Goal: Task Accomplishment & Management: Manage account settings

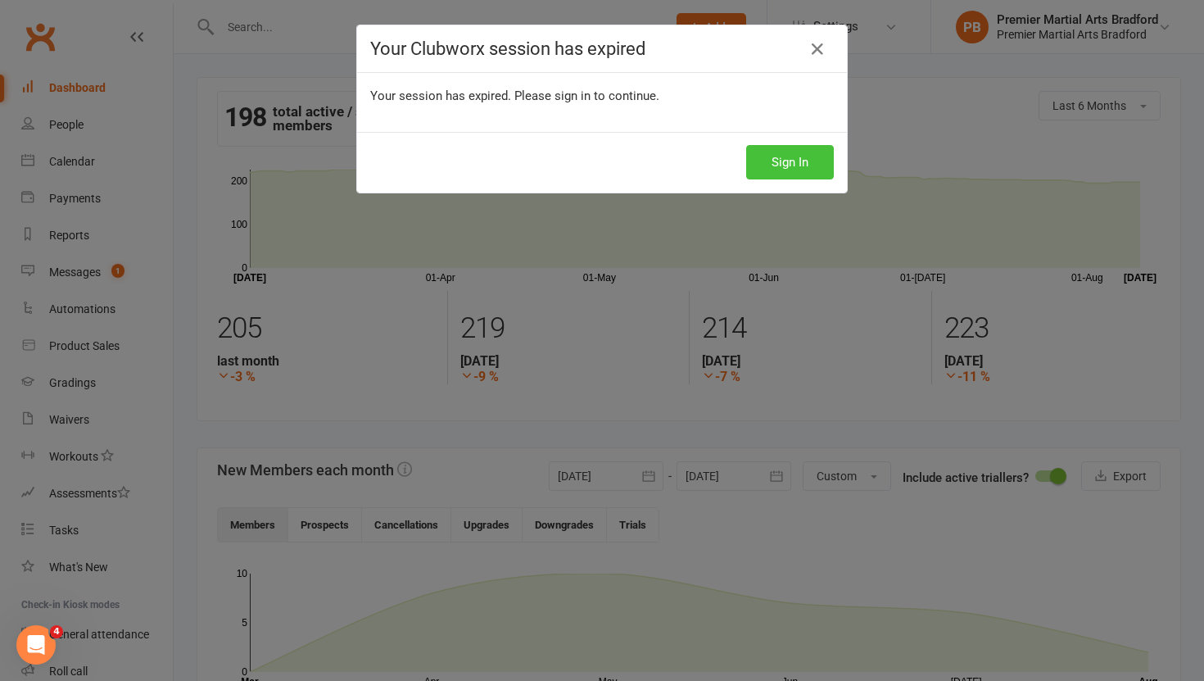
click at [788, 166] on button "Sign In" at bounding box center [790, 162] width 88 height 34
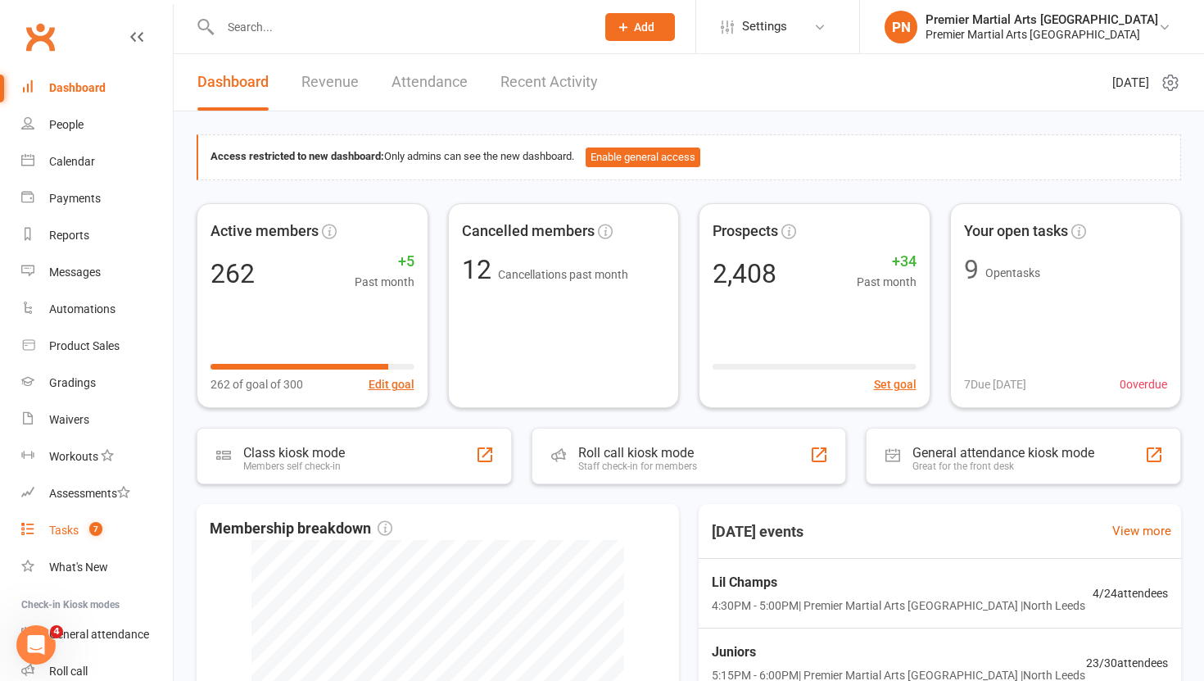
click at [51, 535] on div "Tasks" at bounding box center [63, 529] width 29 height 13
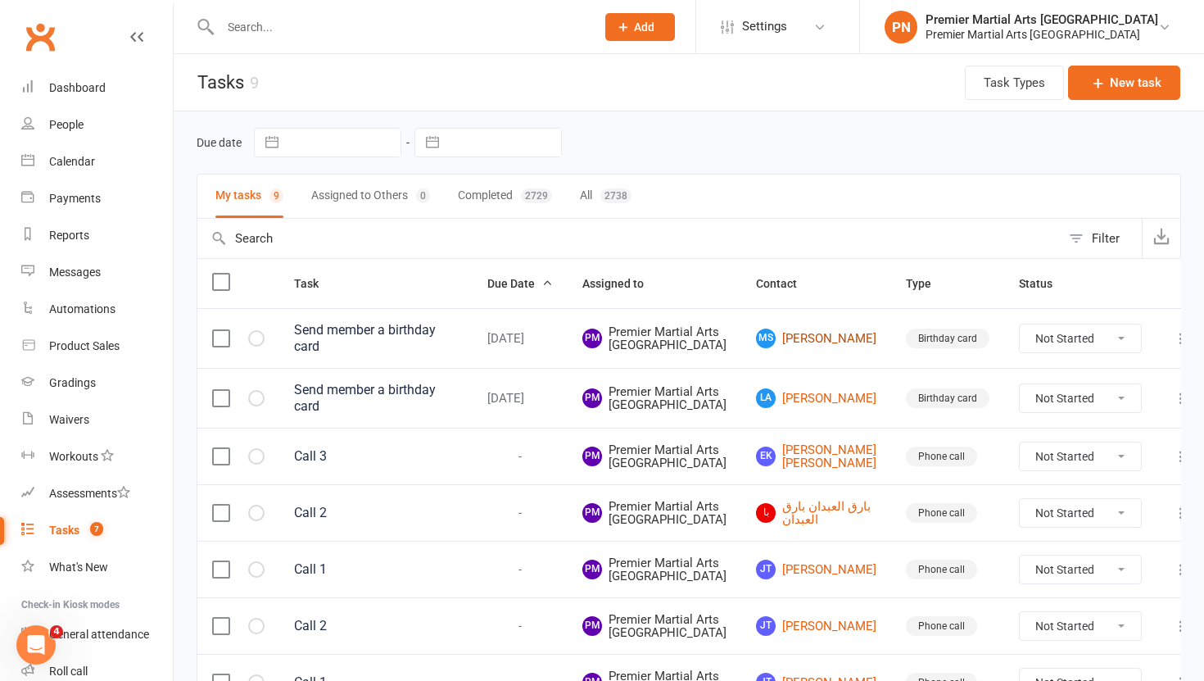
click at [833, 348] on link "MS Mitul Sood" at bounding box center [816, 338] width 120 height 20
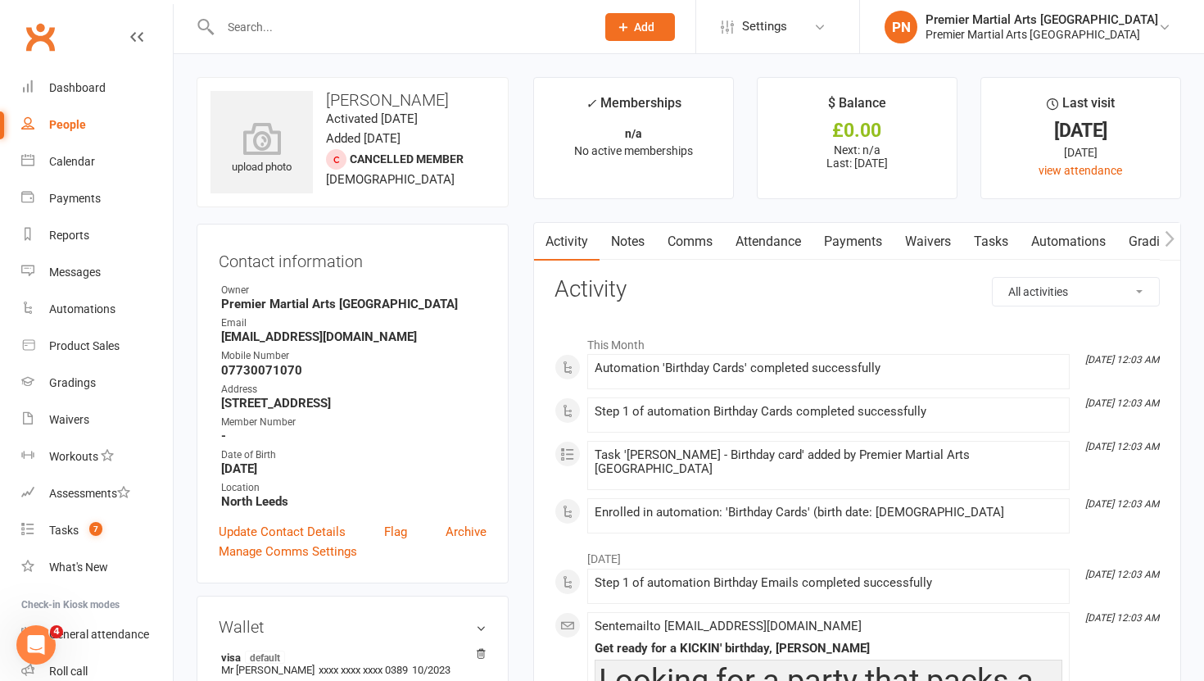
click at [993, 247] on link "Tasks" at bounding box center [990, 242] width 57 height 38
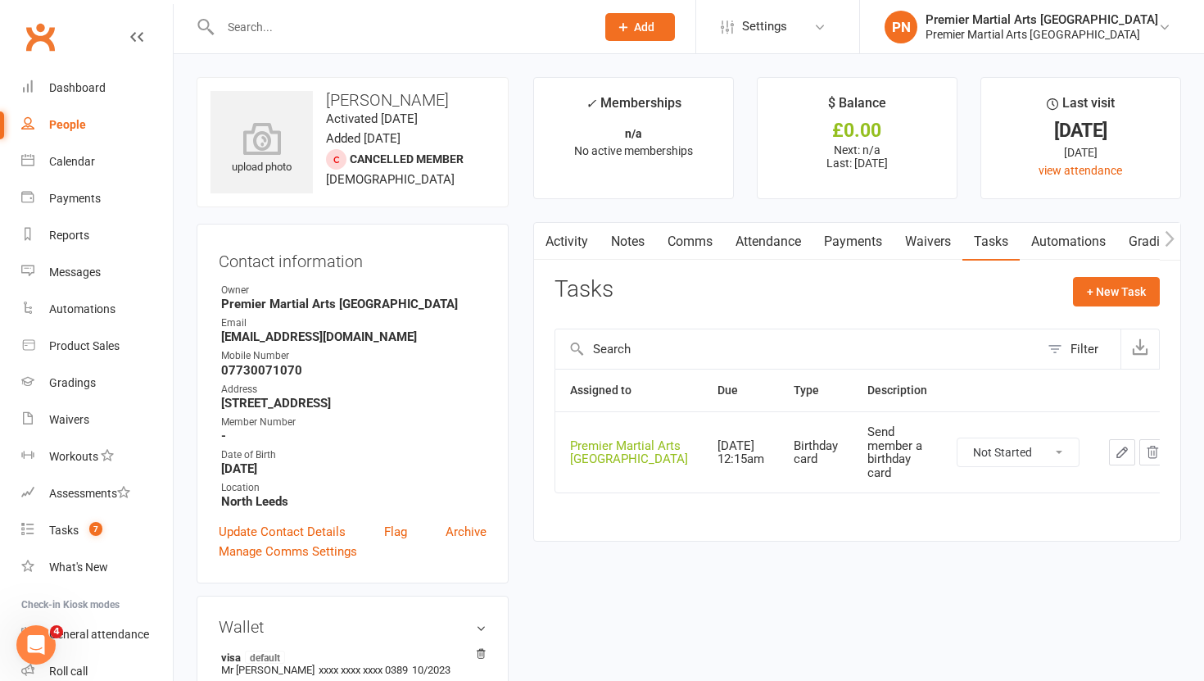
click at [1041, 455] on select "Not Started In Progress Waiting Complete" at bounding box center [1017, 452] width 121 height 28
select select "unstarted"
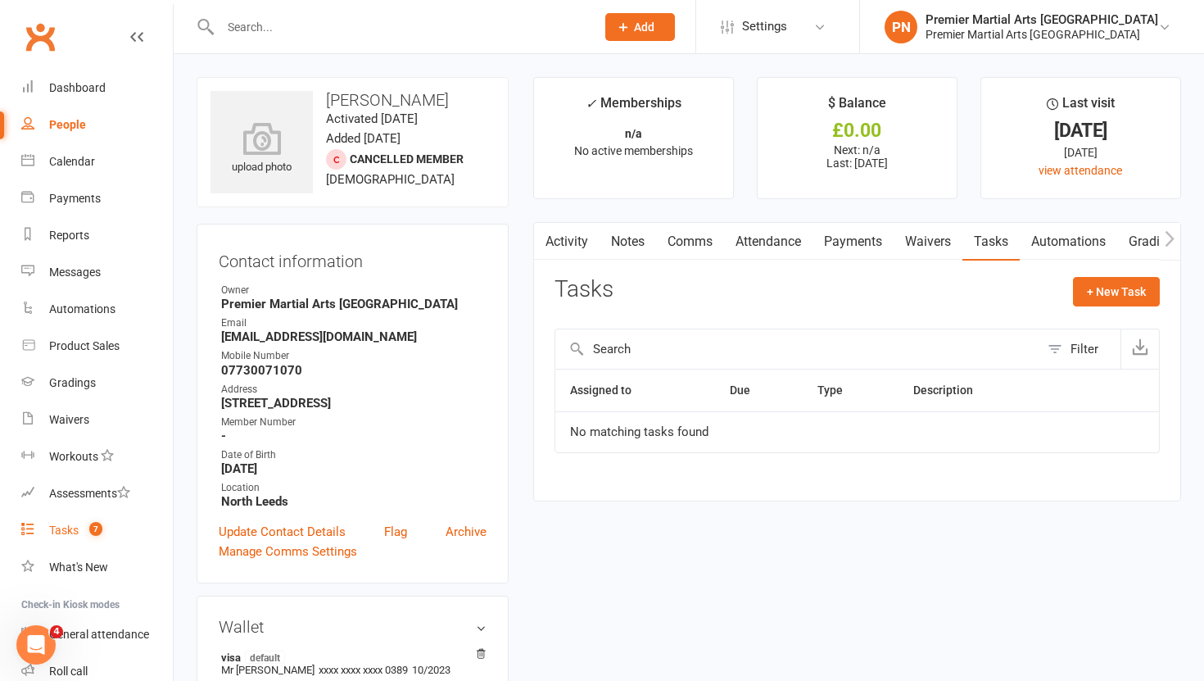
click at [76, 532] on div "Tasks" at bounding box center [63, 529] width 29 height 13
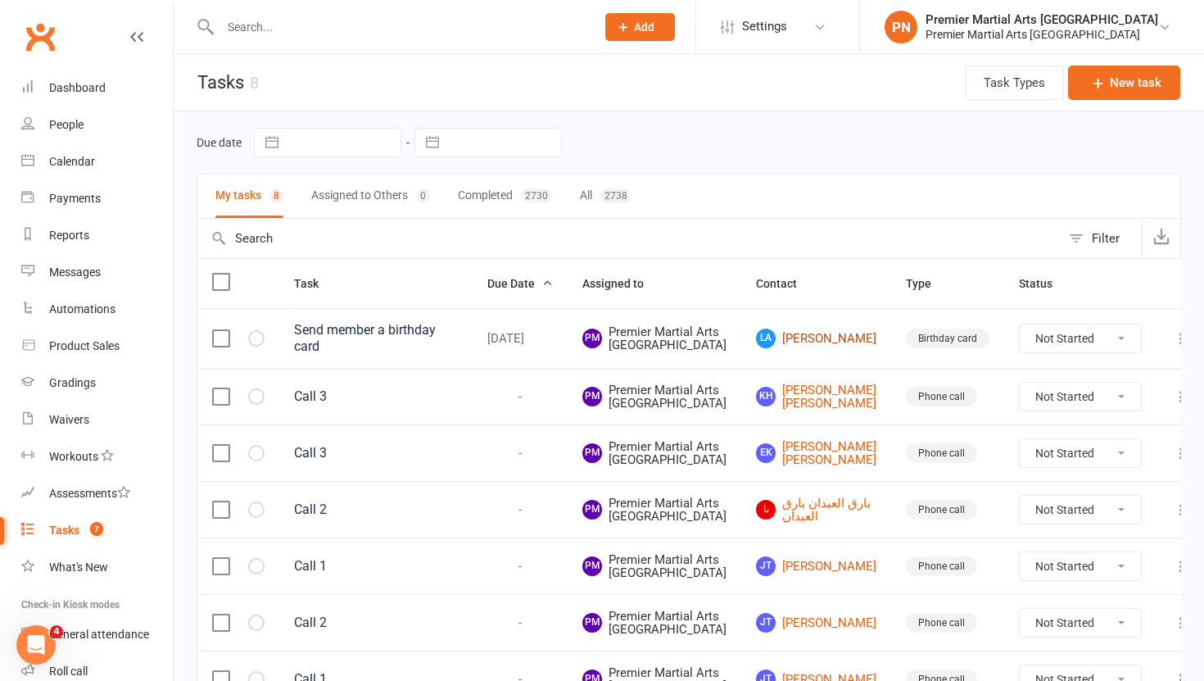
click at [837, 343] on link "LA Laith Abdel-Hadi" at bounding box center [816, 338] width 120 height 20
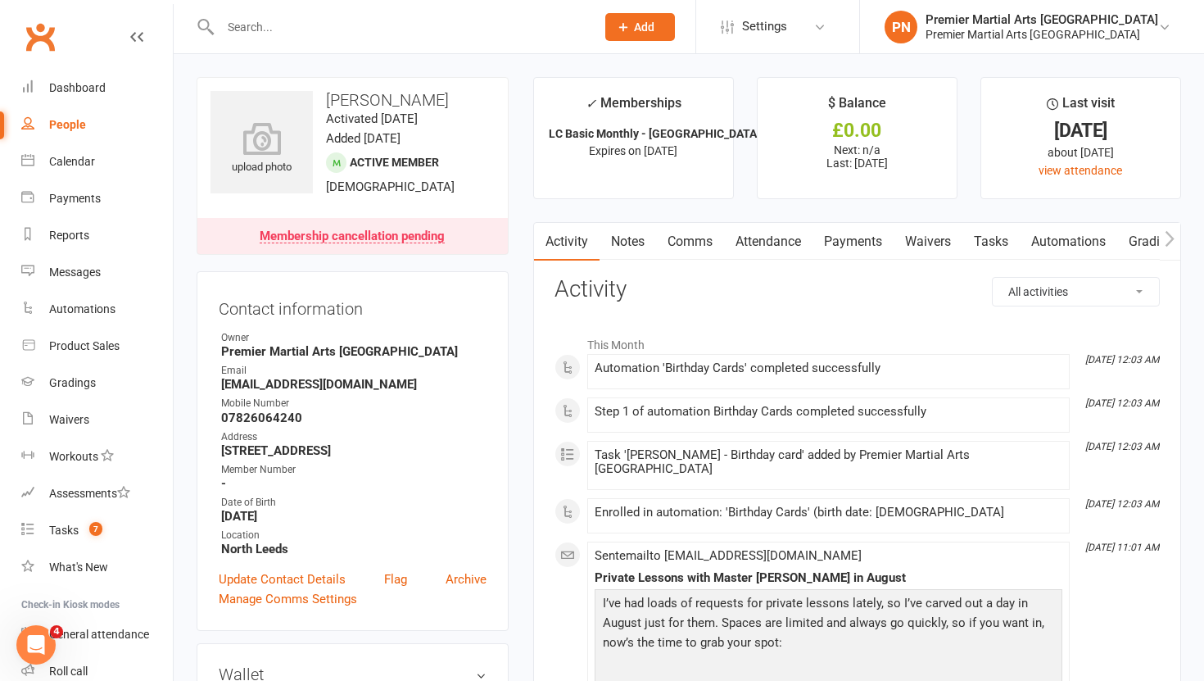
click at [987, 236] on link "Tasks" at bounding box center [990, 242] width 57 height 38
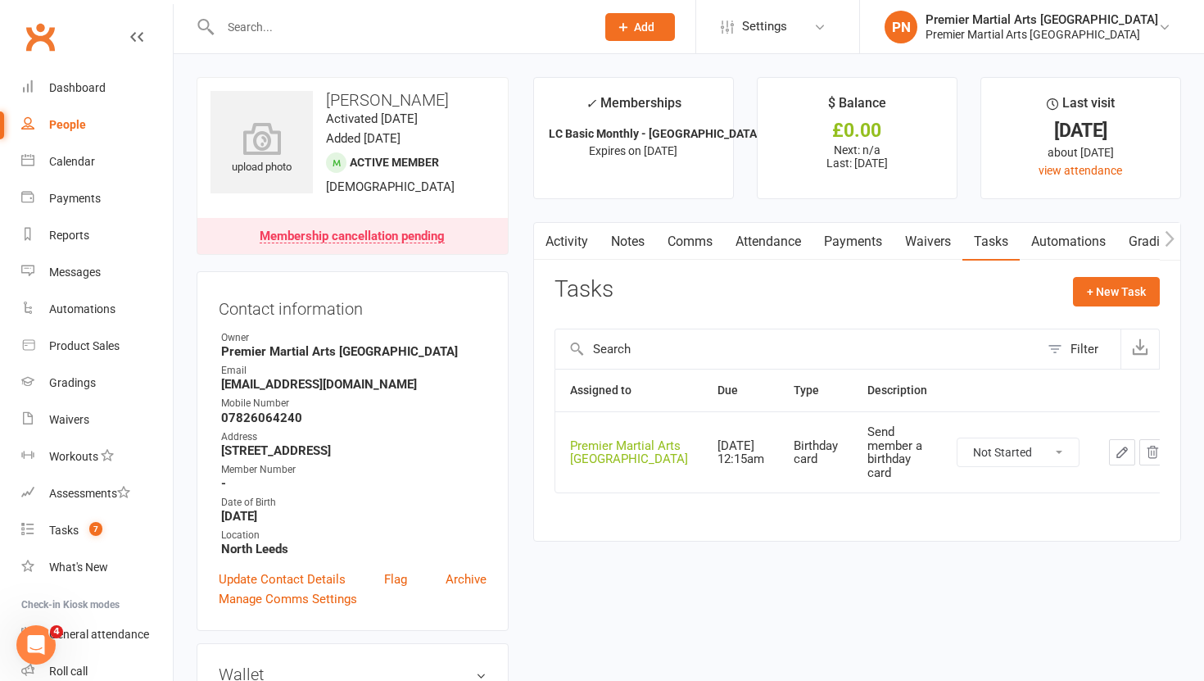
click at [1039, 454] on select "Not Started In Progress Waiting Complete" at bounding box center [1017, 452] width 121 height 28
select select "unstarted"
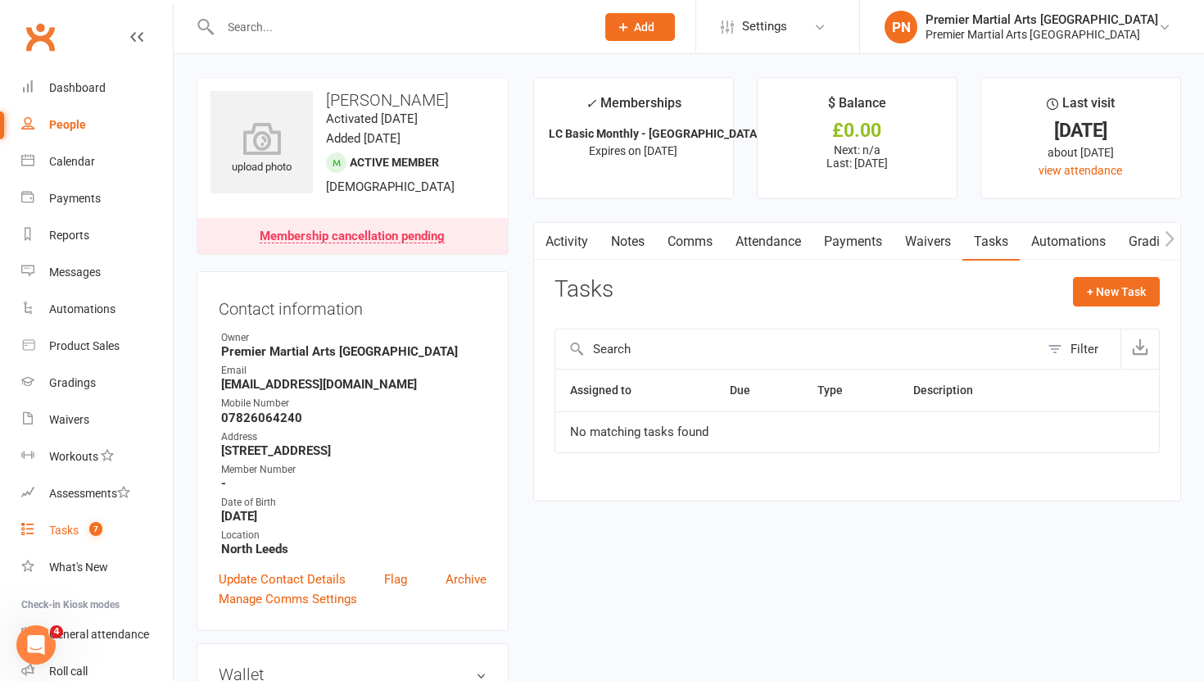
click at [55, 528] on div "Tasks" at bounding box center [63, 529] width 29 height 13
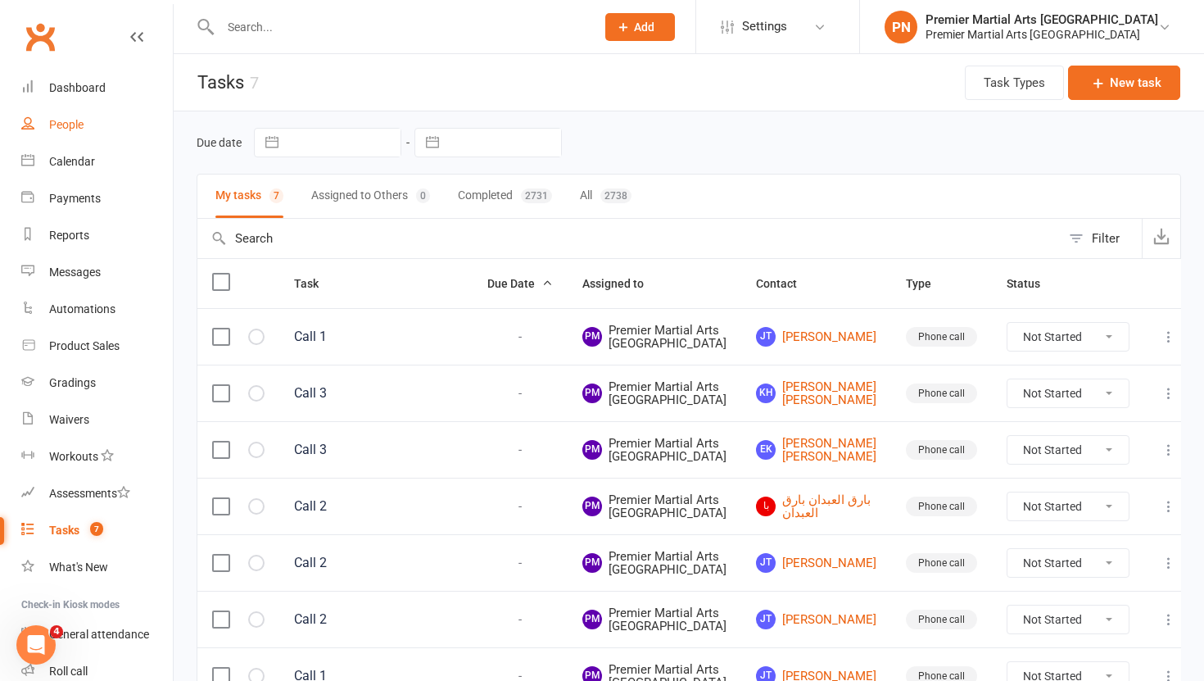
click at [65, 134] on link "People" at bounding box center [97, 124] width 152 height 37
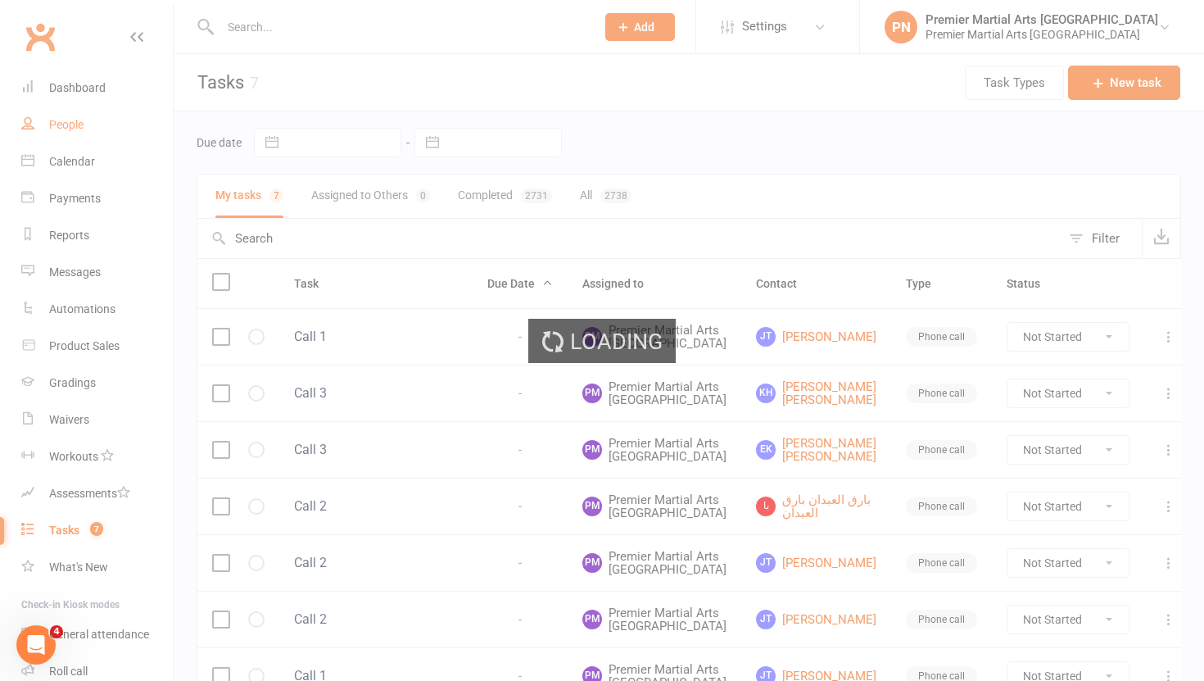
select select "100"
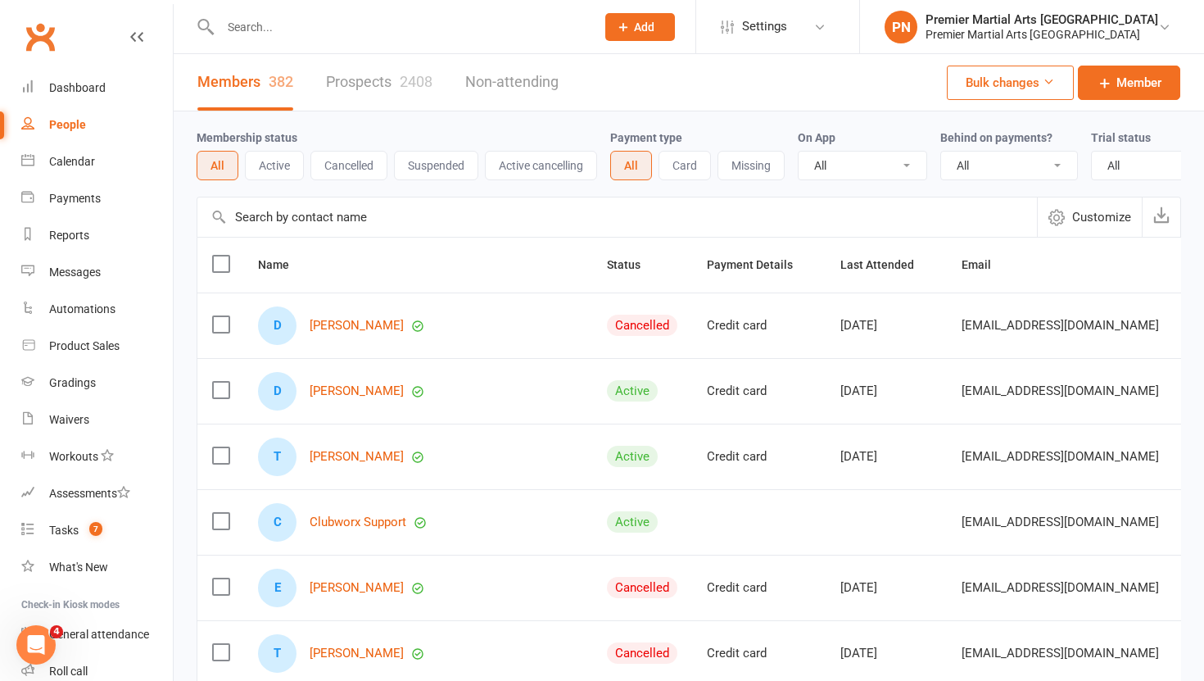
click at [332, 83] on link "Prospects 2408" at bounding box center [379, 82] width 106 height 57
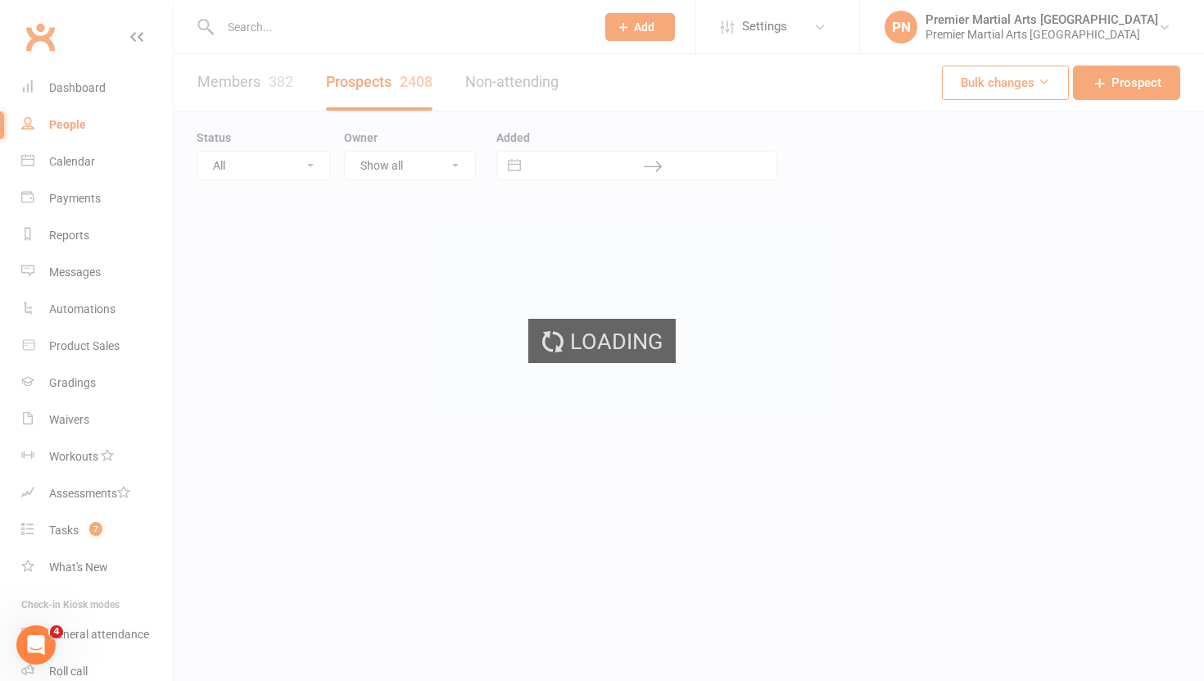
select select "100"
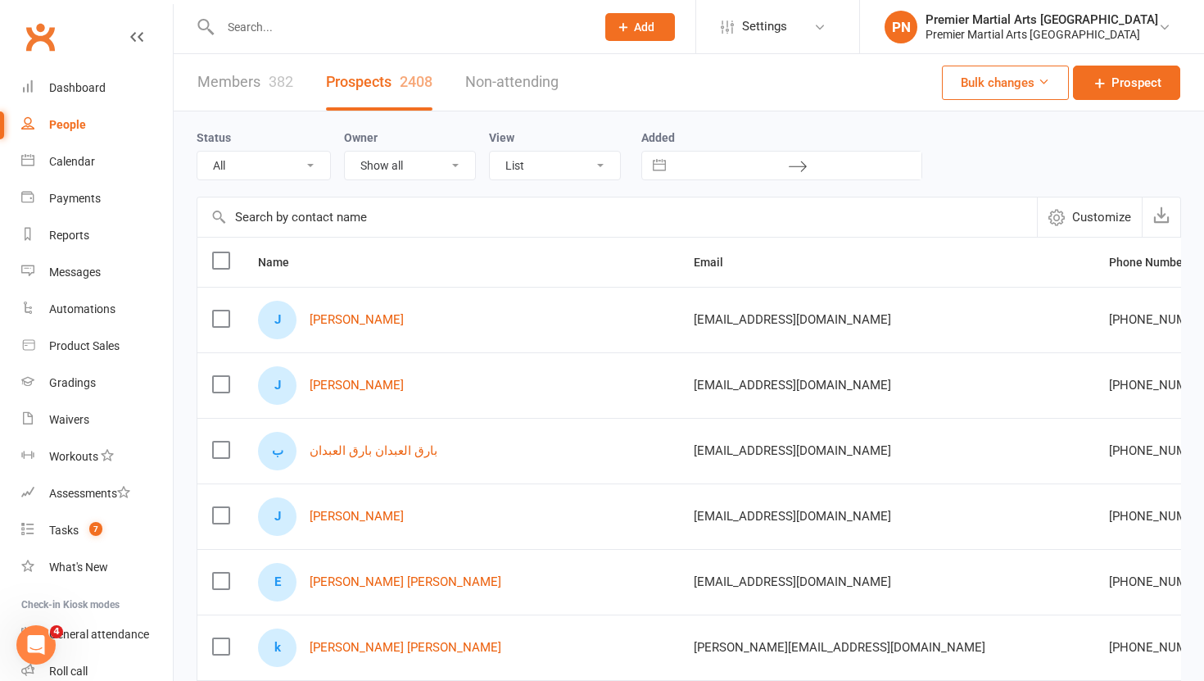
click at [215, 318] on label at bounding box center [220, 318] width 16 height 16
click at [215, 310] on input "checkbox" at bounding box center [220, 310] width 16 height 0
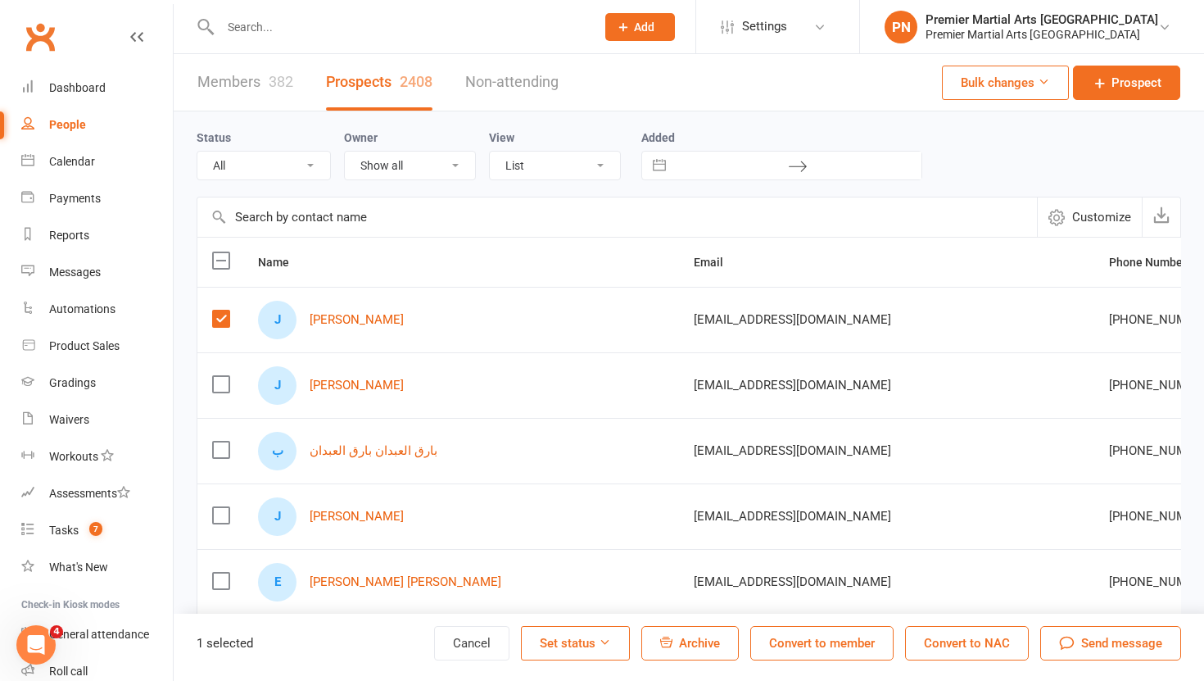
click at [683, 646] on span "Archive" at bounding box center [699, 643] width 41 height 15
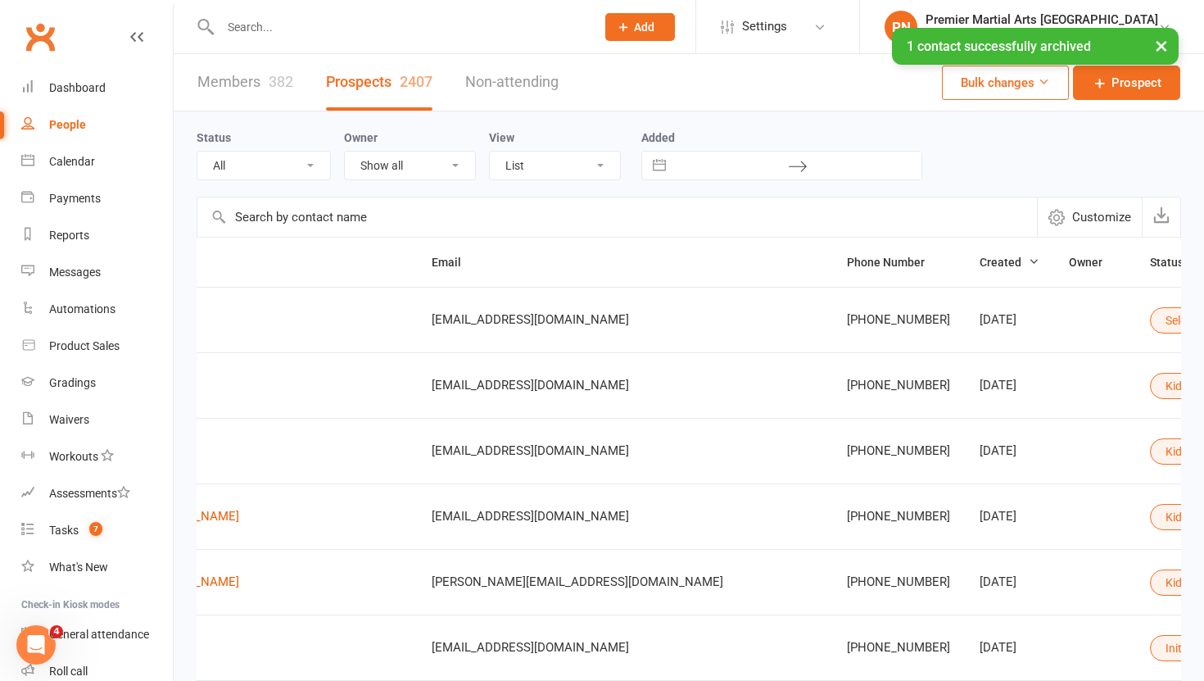
scroll to position [0, 286]
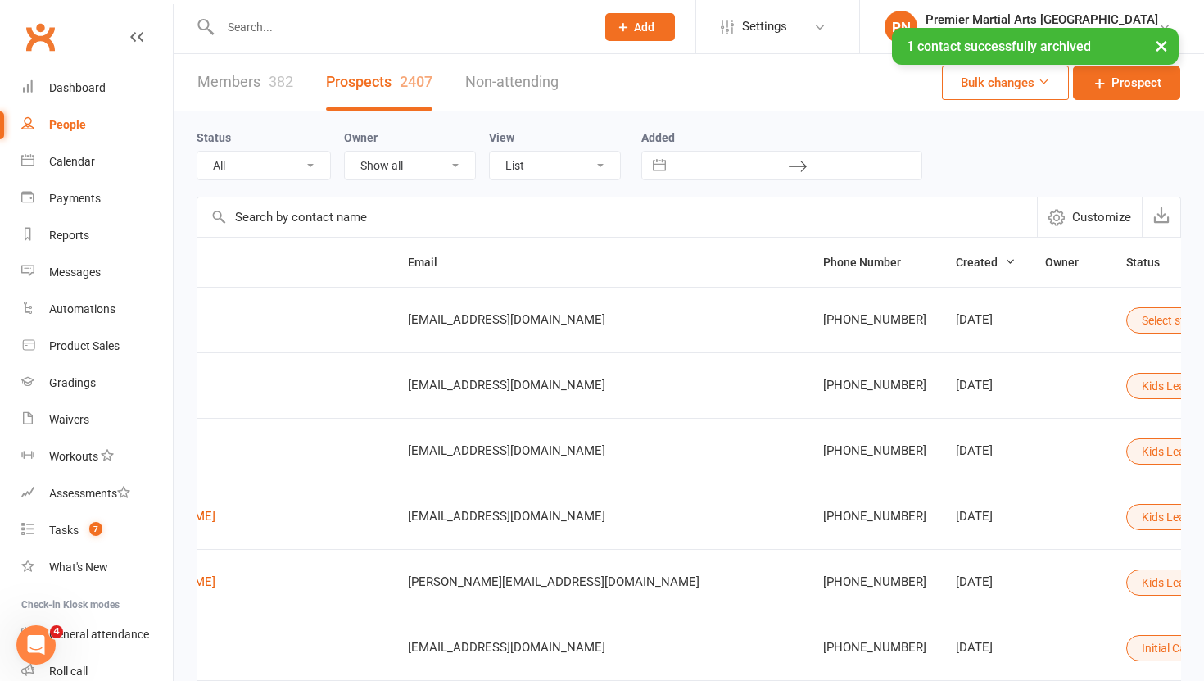
click at [1126, 317] on button "Select status" at bounding box center [1181, 320] width 111 height 26
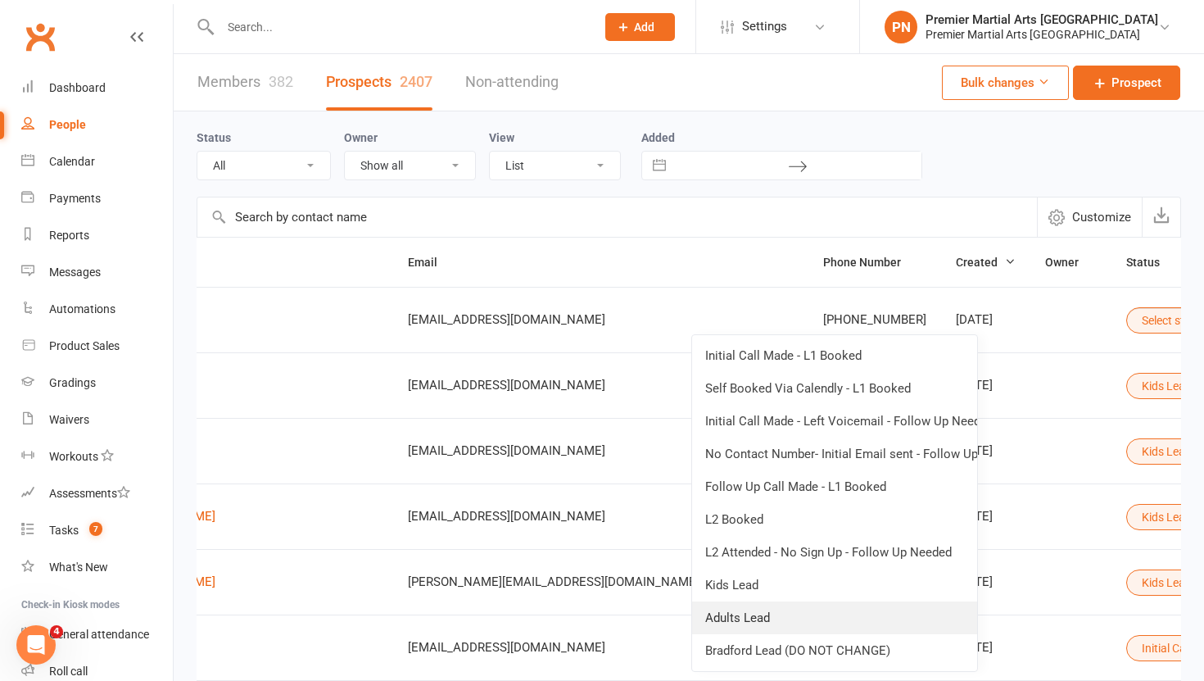
click at [785, 616] on link "Adults Lead" at bounding box center [834, 617] width 285 height 33
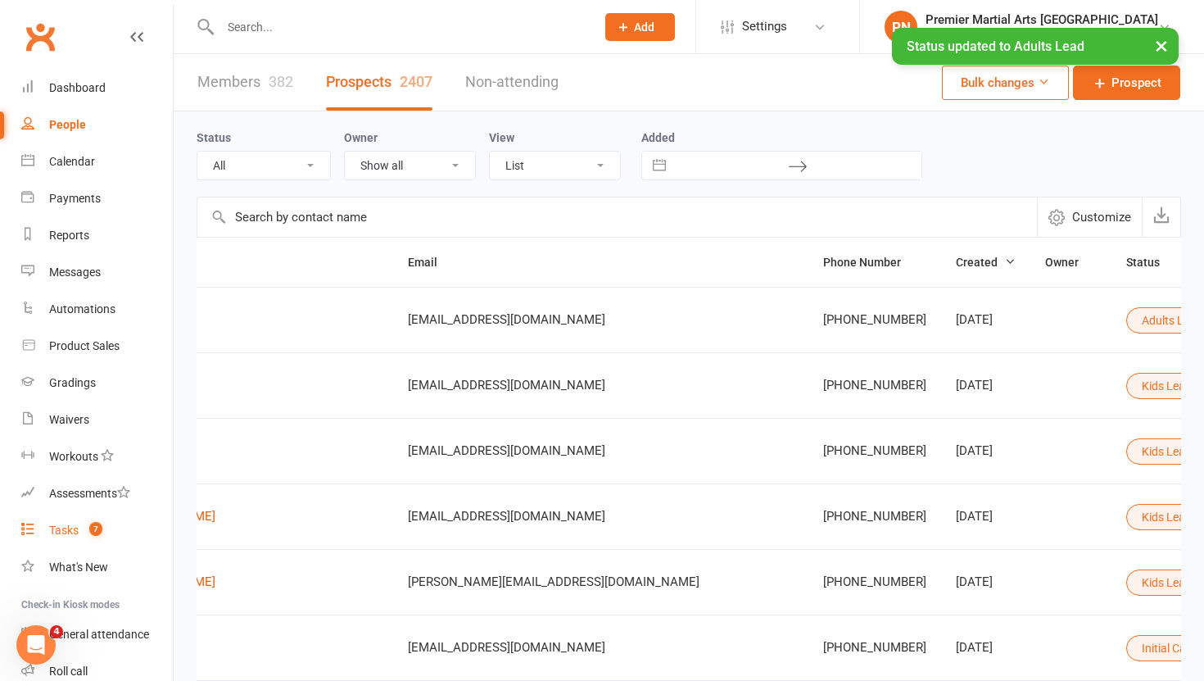
click at [51, 531] on div "Tasks" at bounding box center [63, 529] width 29 height 13
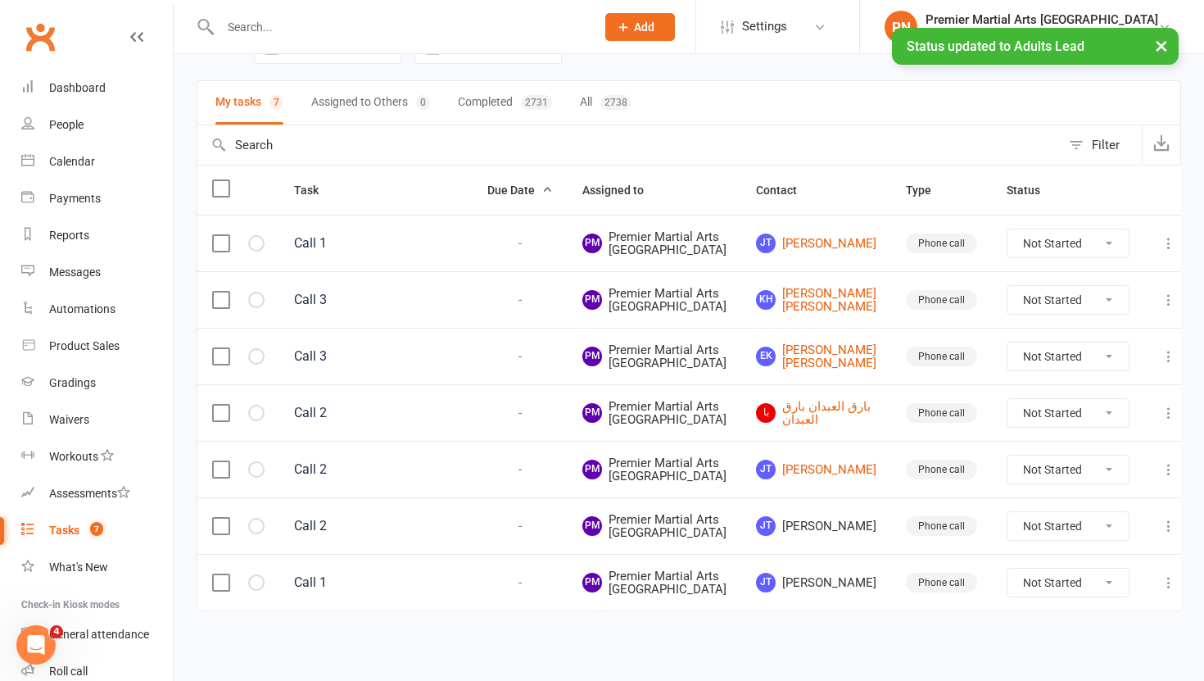
scroll to position [360, 0]
click at [221, 518] on label at bounding box center [220, 526] width 16 height 16
click at [221, 518] on input "checkbox" at bounding box center [220, 518] width 16 height 0
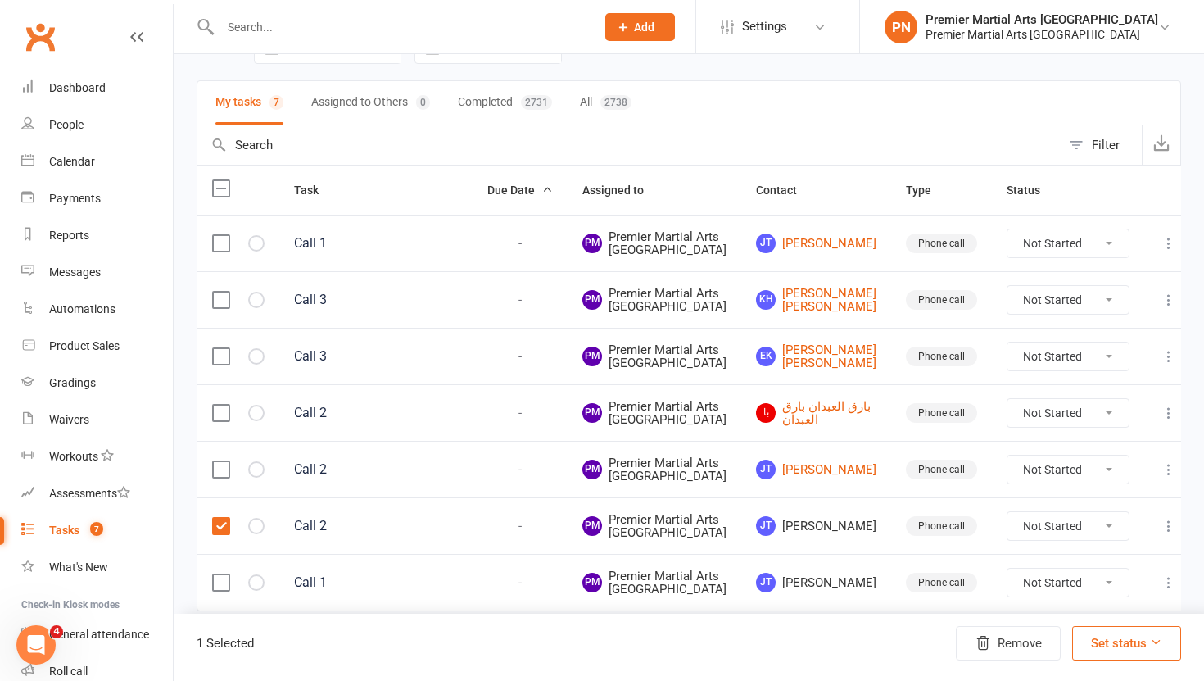
click at [219, 574] on label at bounding box center [220, 582] width 16 height 16
click at [219, 574] on input "checkbox" at bounding box center [220, 574] width 16 height 0
click at [1000, 644] on button "Remove" at bounding box center [1008, 643] width 105 height 34
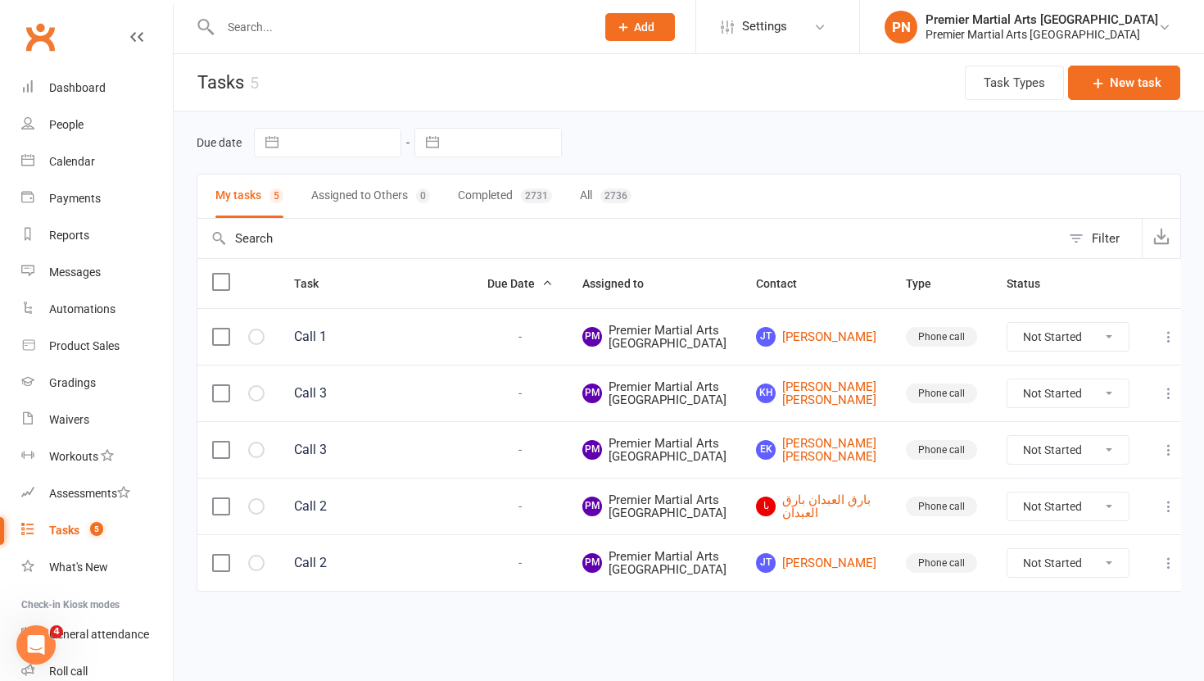
scroll to position [144, 0]
click at [1113, 36] on div "Premier Martial Arts [GEOGRAPHIC_DATA]" at bounding box center [1041, 34] width 233 height 15
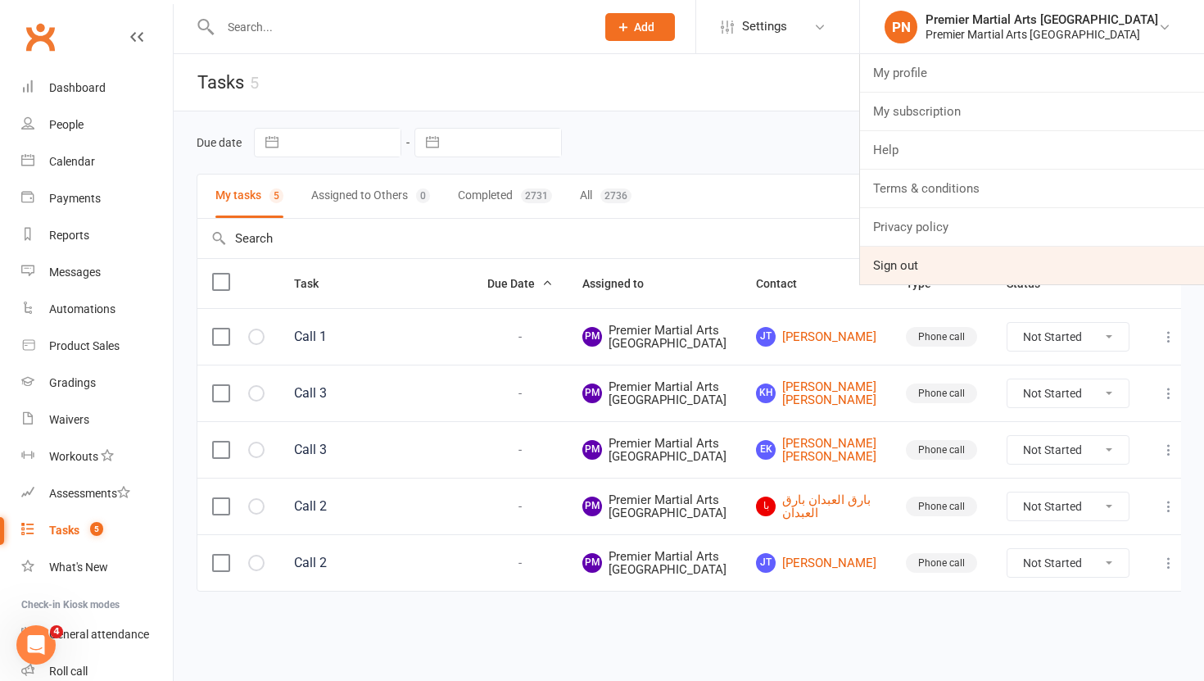
click at [962, 274] on link "Sign out" at bounding box center [1032, 266] width 344 height 38
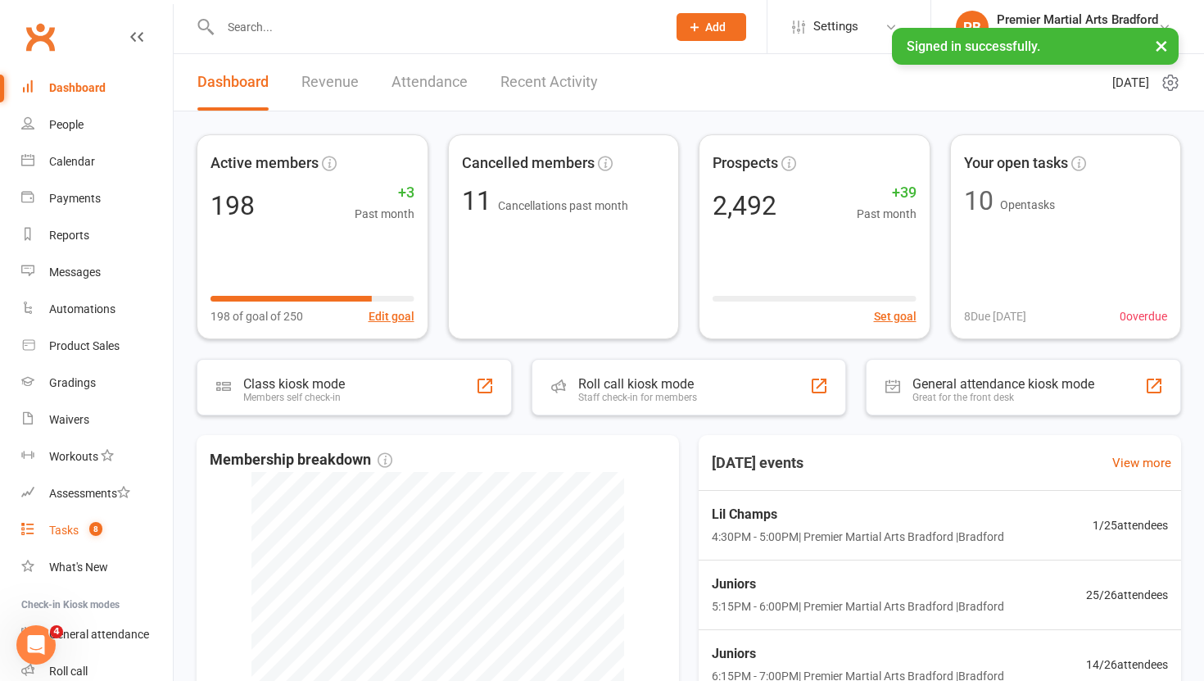
click at [55, 527] on div "Tasks" at bounding box center [63, 529] width 29 height 13
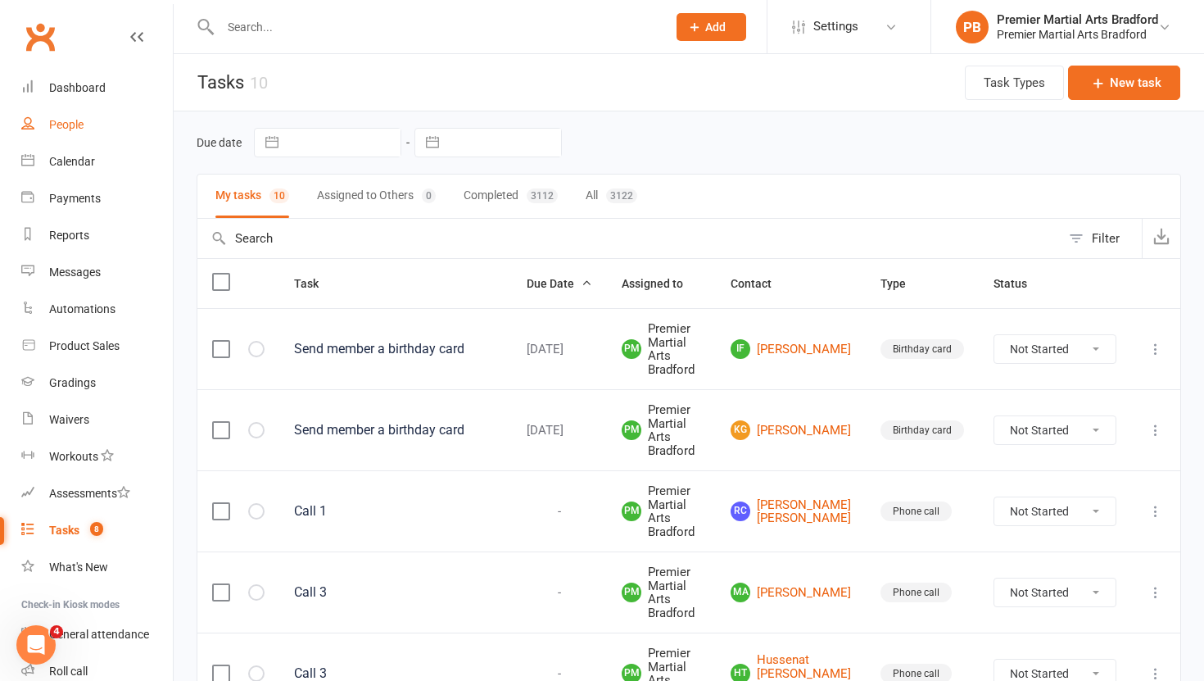
click at [67, 122] on div "People" at bounding box center [66, 124] width 34 height 13
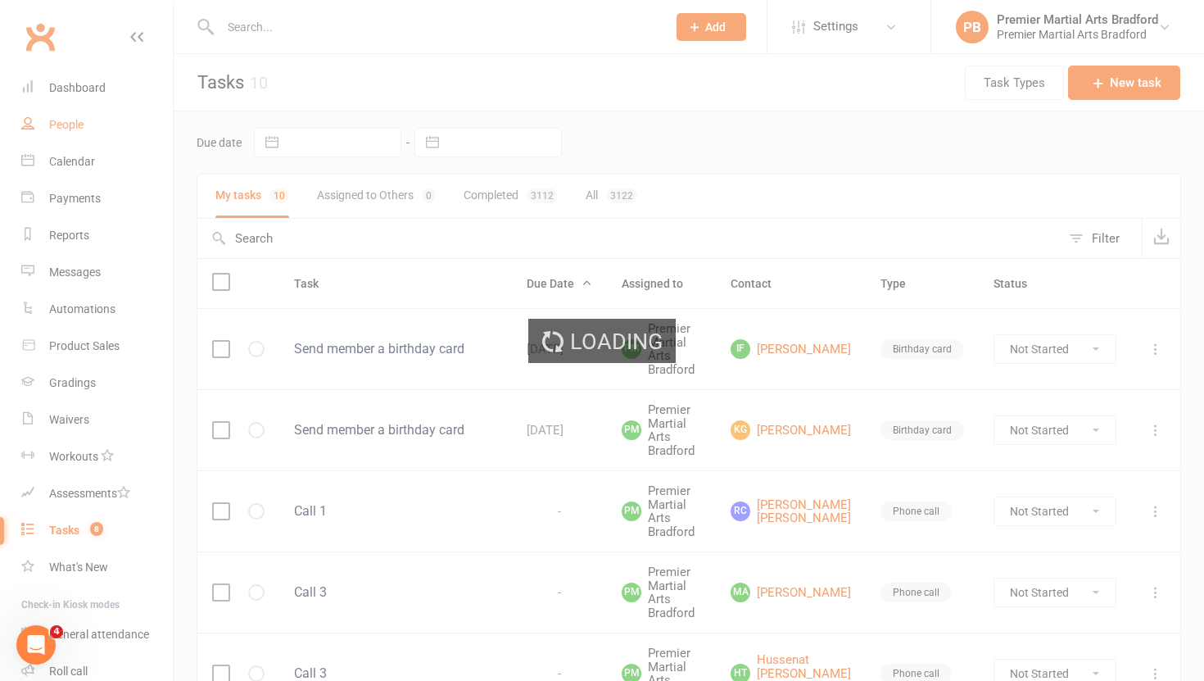
select select "100"
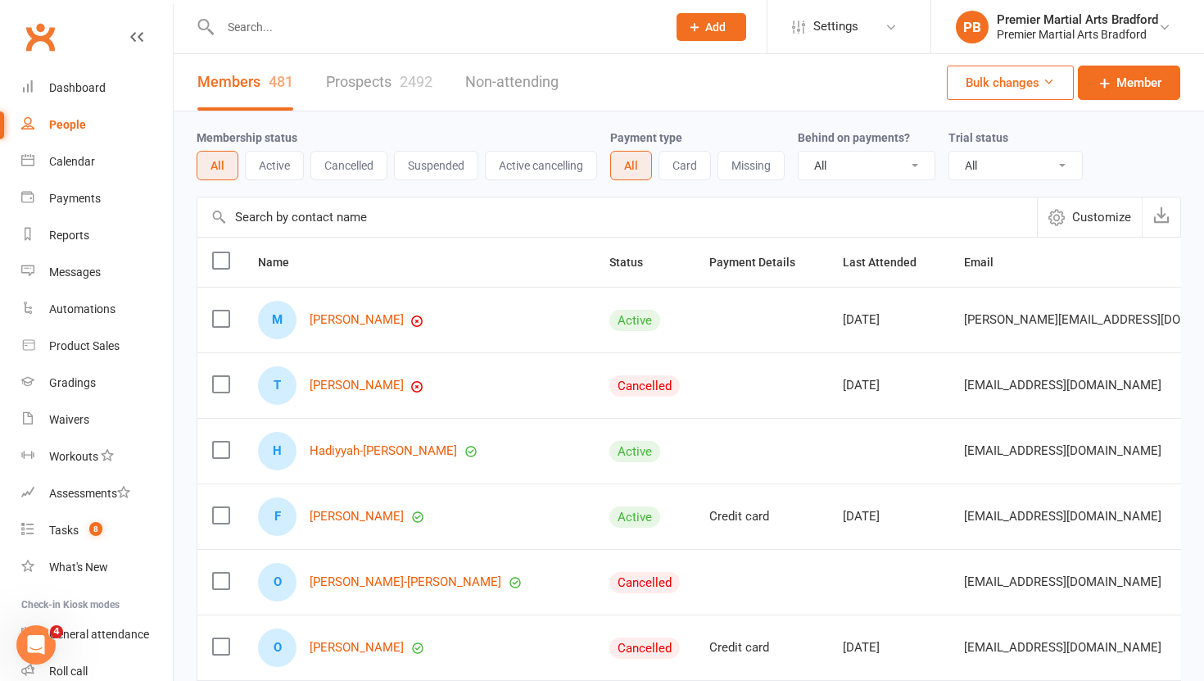
click at [349, 83] on link "Prospects 2492" at bounding box center [379, 82] width 106 height 57
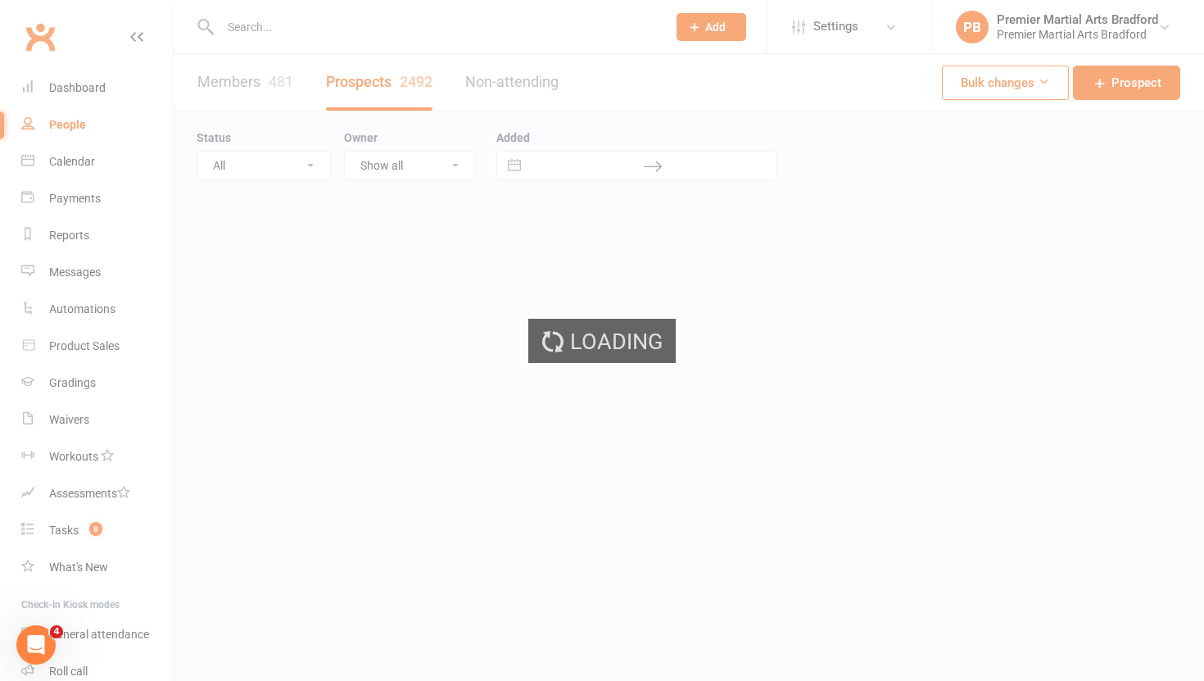
select select "100"
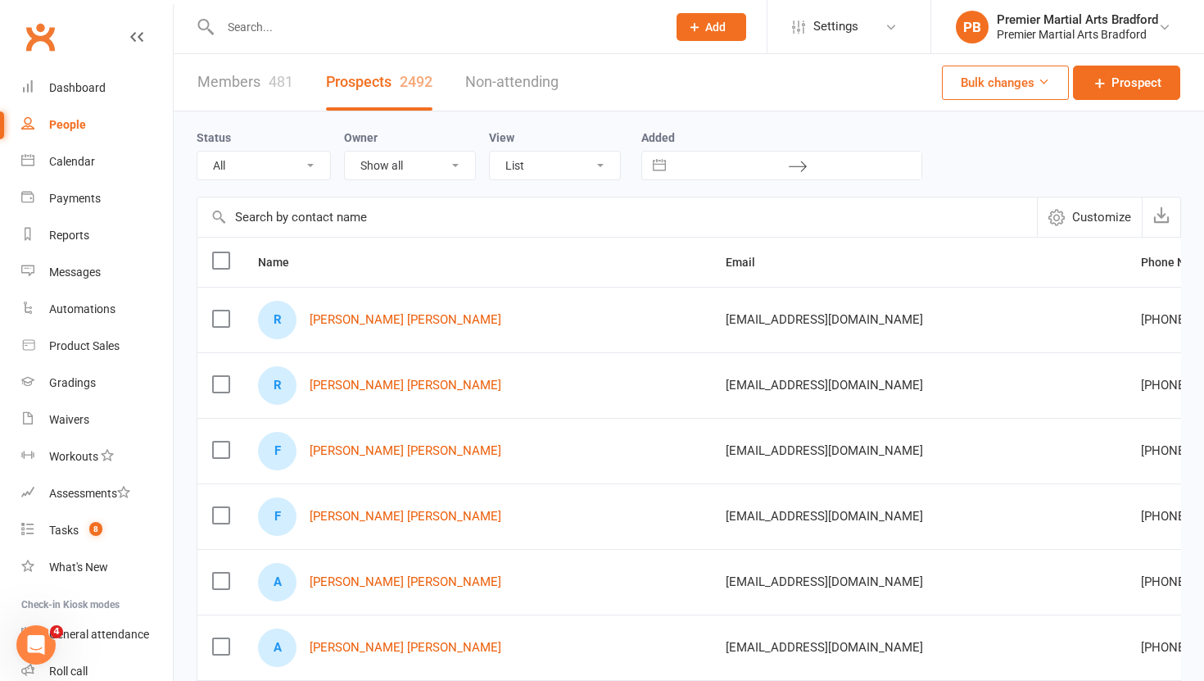
click at [220, 314] on label at bounding box center [220, 318] width 16 height 16
click at [220, 310] on input "checkbox" at bounding box center [220, 310] width 16 height 0
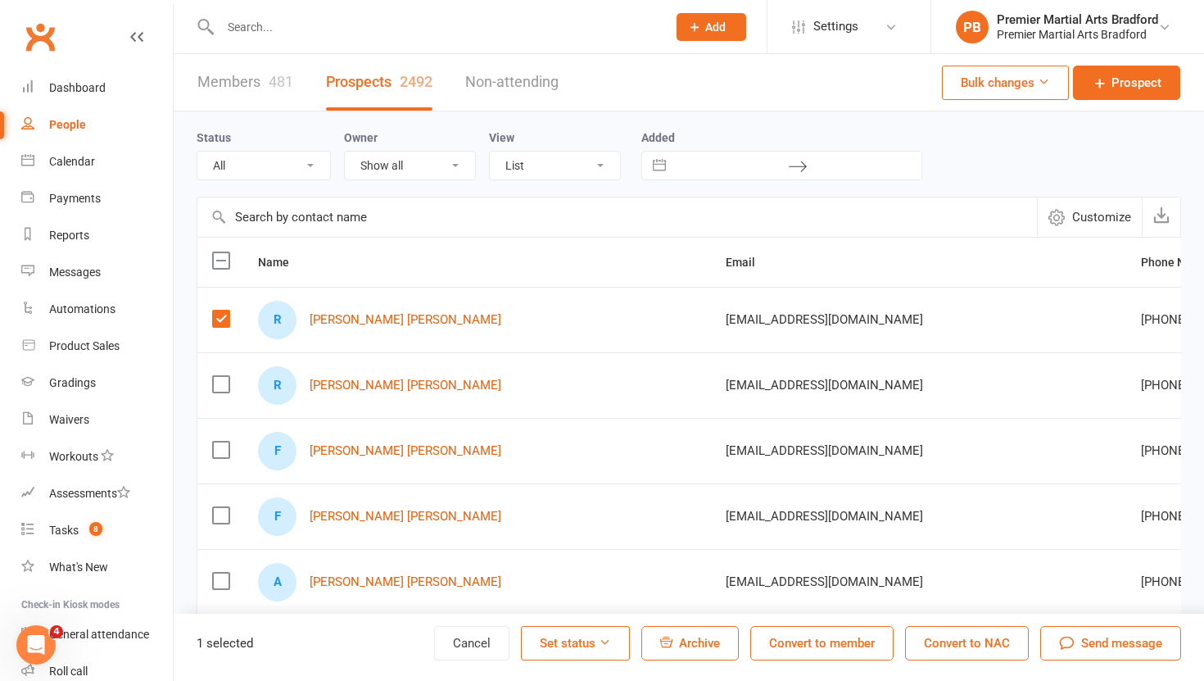
click at [225, 454] on label at bounding box center [220, 449] width 16 height 16
click at [225, 441] on input "checkbox" at bounding box center [220, 441] width 16 height 0
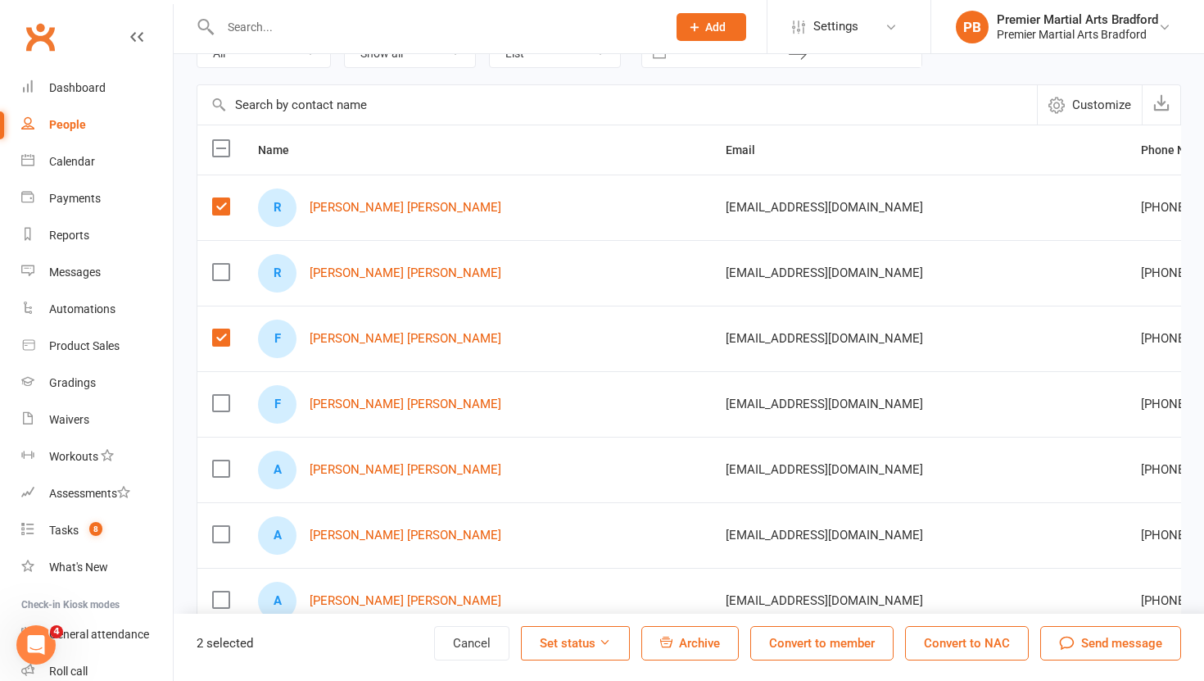
scroll to position [114, 0]
click at [223, 475] on label at bounding box center [220, 467] width 16 height 16
click at [223, 459] on input "checkbox" at bounding box center [220, 459] width 16 height 0
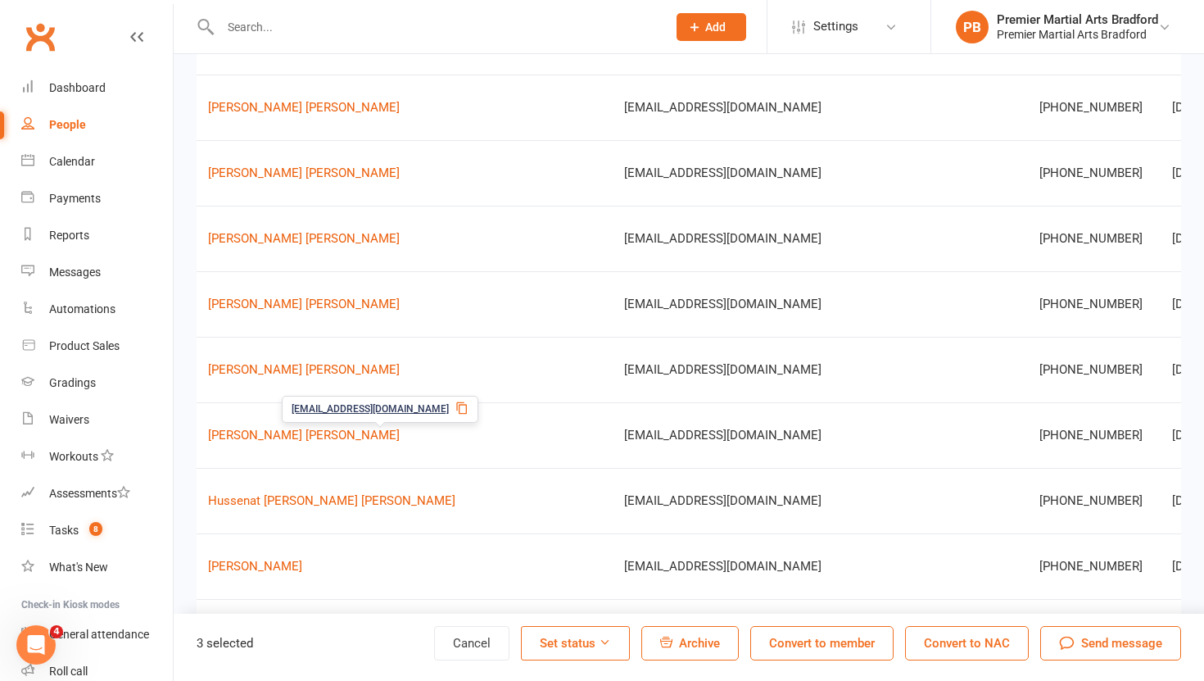
scroll to position [0, 0]
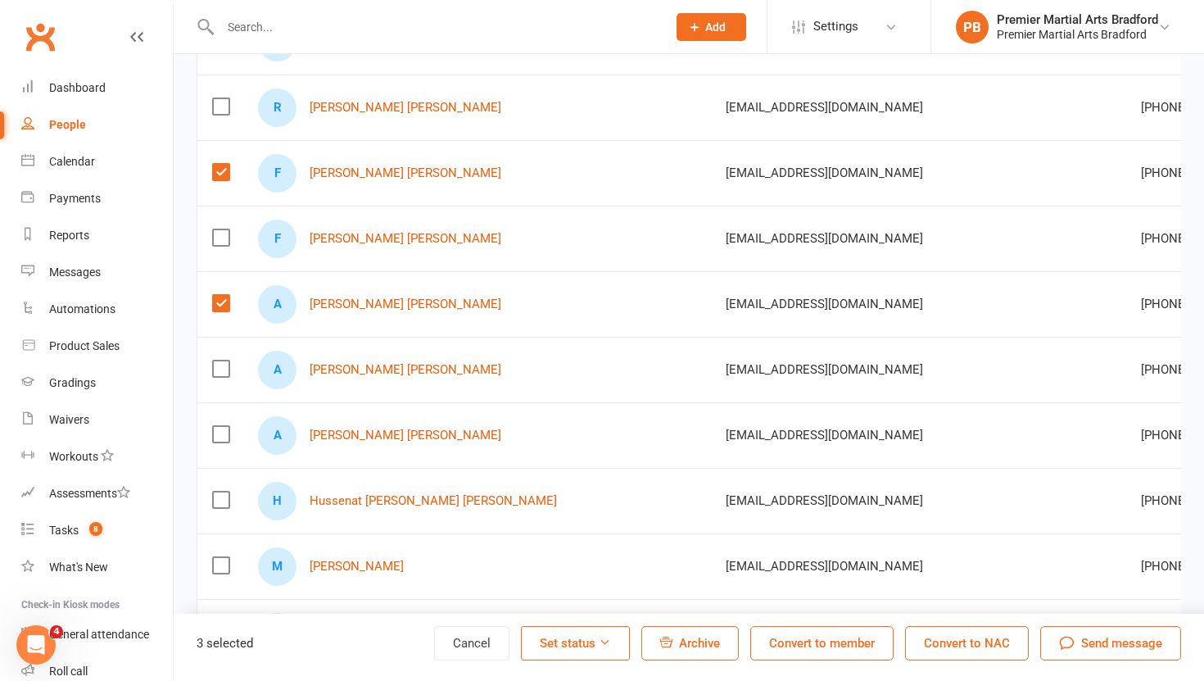
click at [668, 636] on icon "button" at bounding box center [666, 642] width 12 height 12
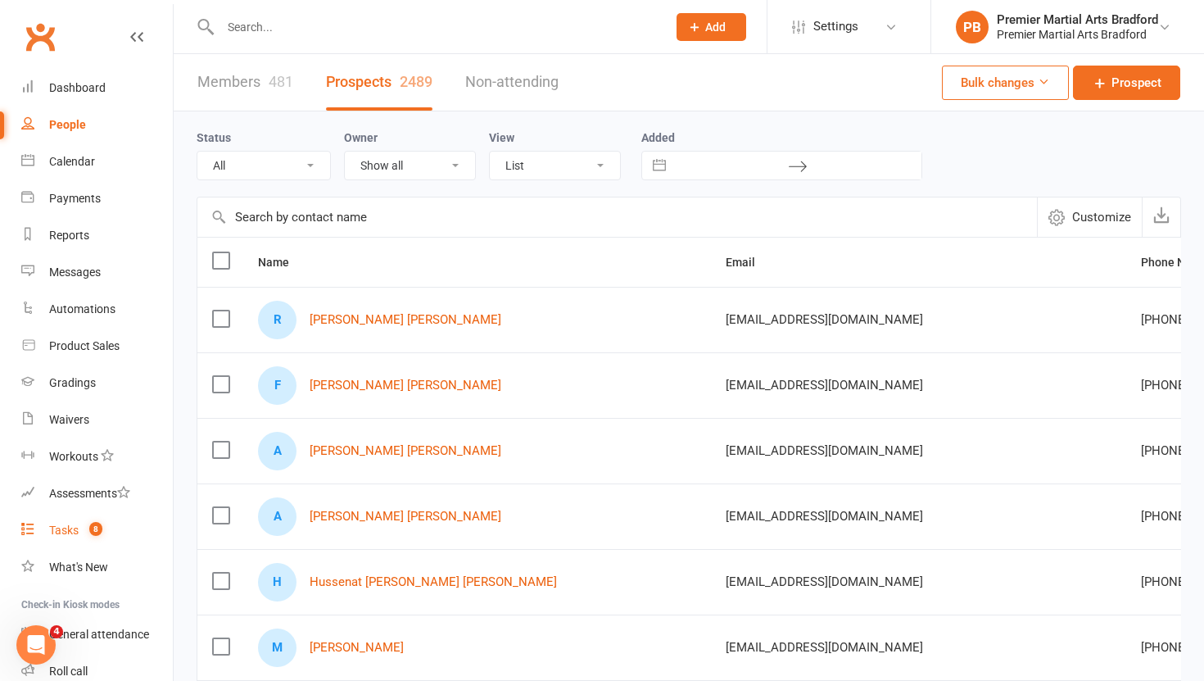
click at [59, 529] on div "Tasks" at bounding box center [63, 529] width 29 height 13
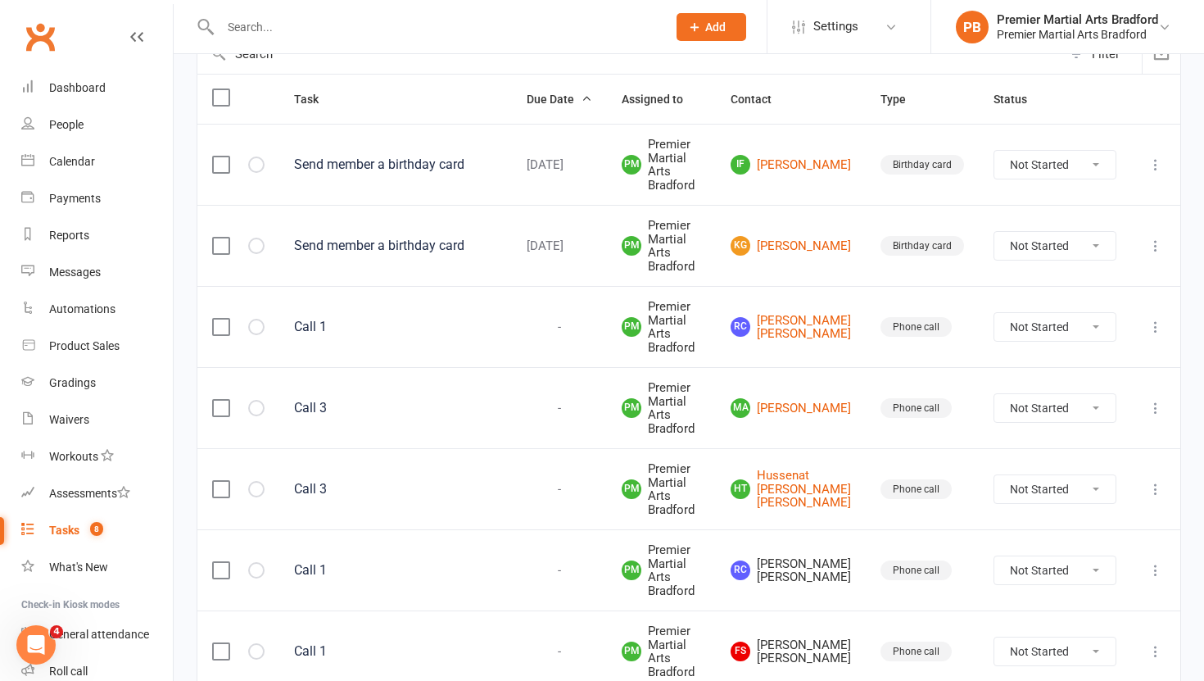
scroll to position [536, 0]
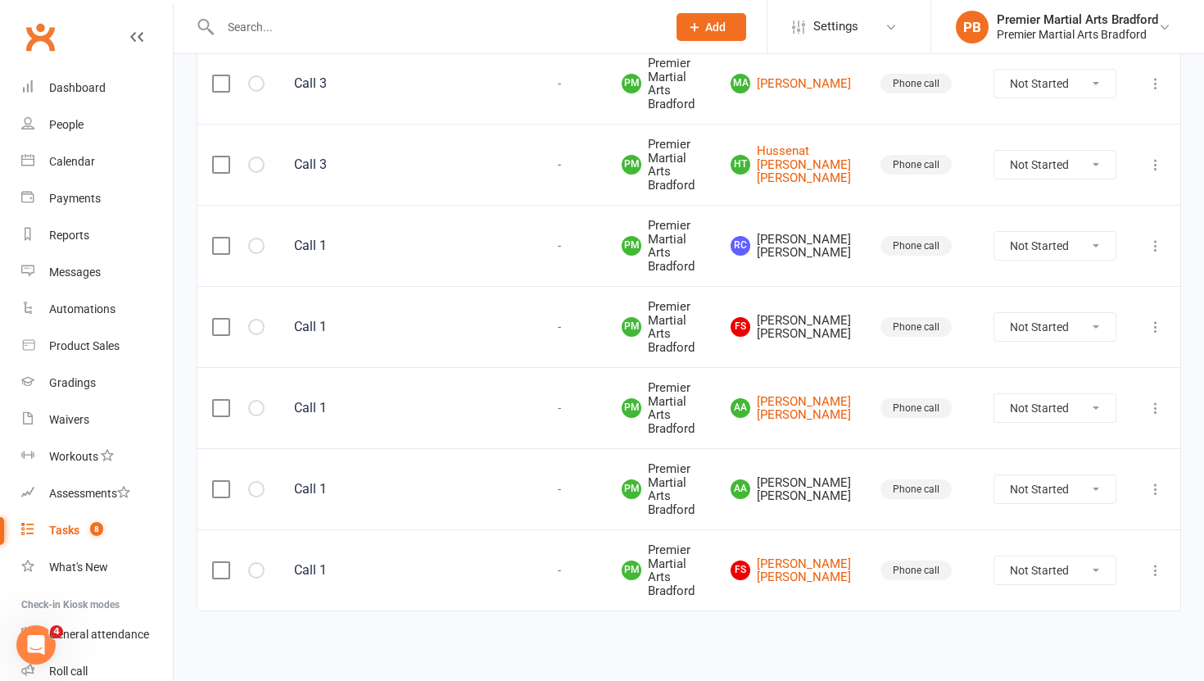
click at [217, 245] on label at bounding box center [220, 245] width 16 height 16
click at [217, 237] on input "checkbox" at bounding box center [220, 237] width 16 height 0
click at [219, 325] on label at bounding box center [220, 327] width 16 height 16
click at [219, 319] on input "checkbox" at bounding box center [220, 319] width 16 height 0
click at [220, 491] on label at bounding box center [220, 489] width 16 height 16
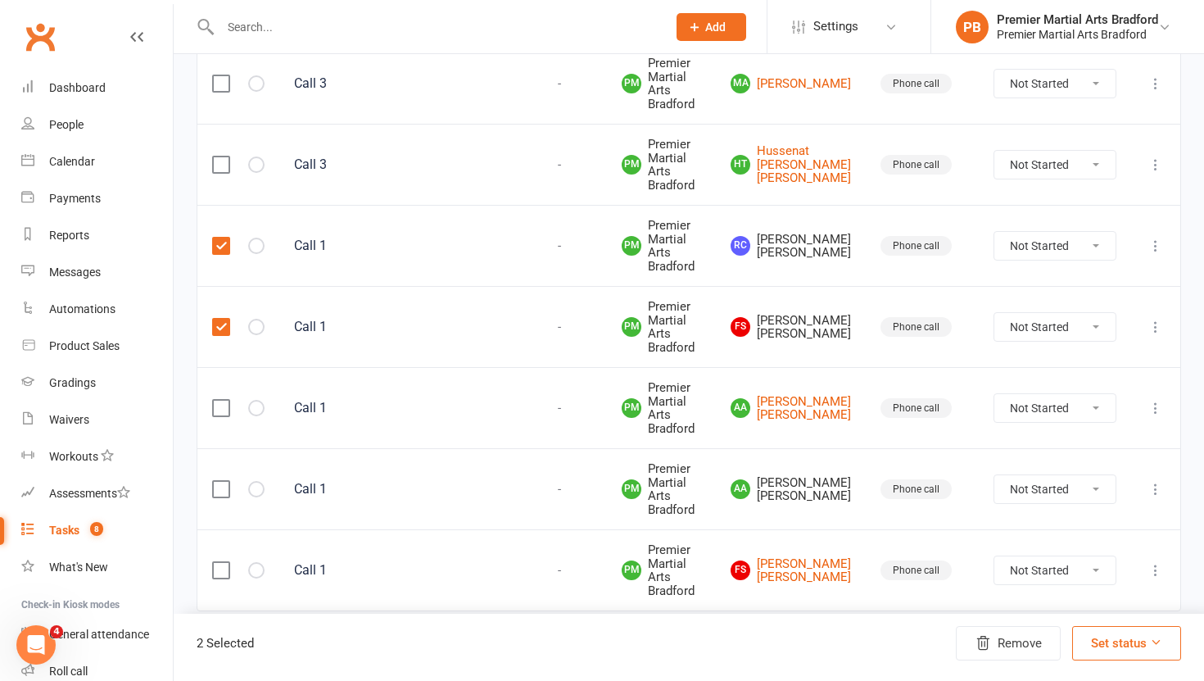
click at [220, 481] on input "checkbox" at bounding box center [220, 481] width 16 height 0
click at [1011, 649] on button "Remove" at bounding box center [1008, 643] width 105 height 34
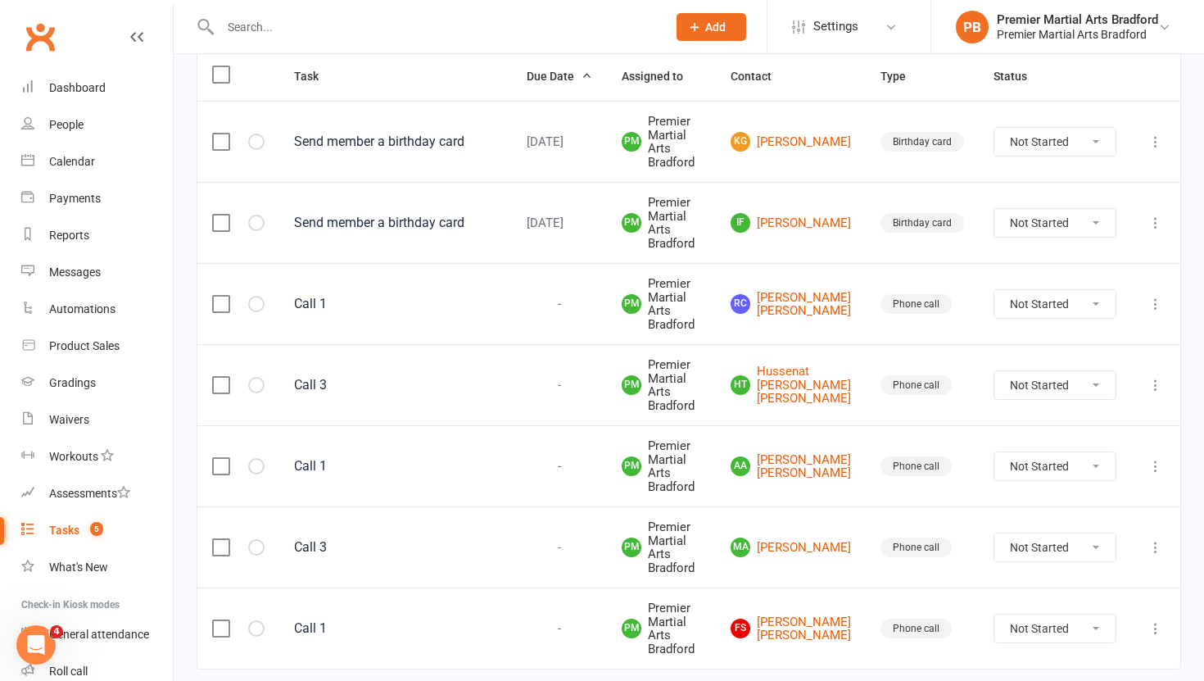
scroll to position [292, 0]
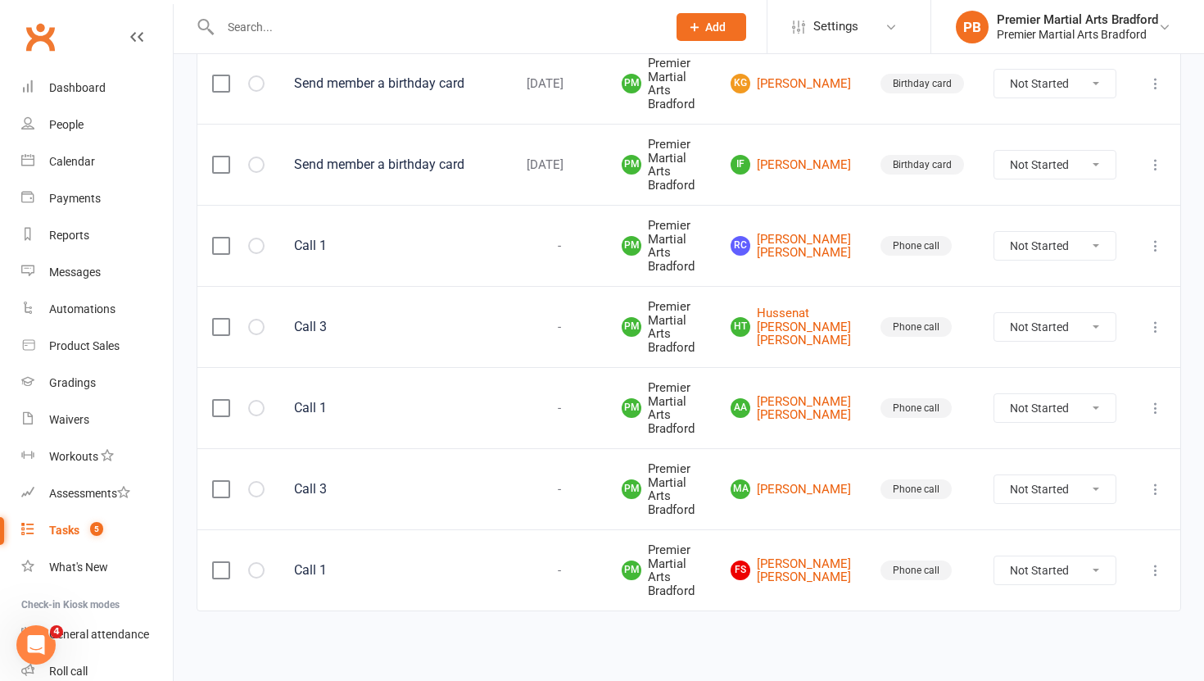
click at [395, 31] on input "text" at bounding box center [435, 27] width 440 height 23
paste input "joseph.guessis@icloud.com"
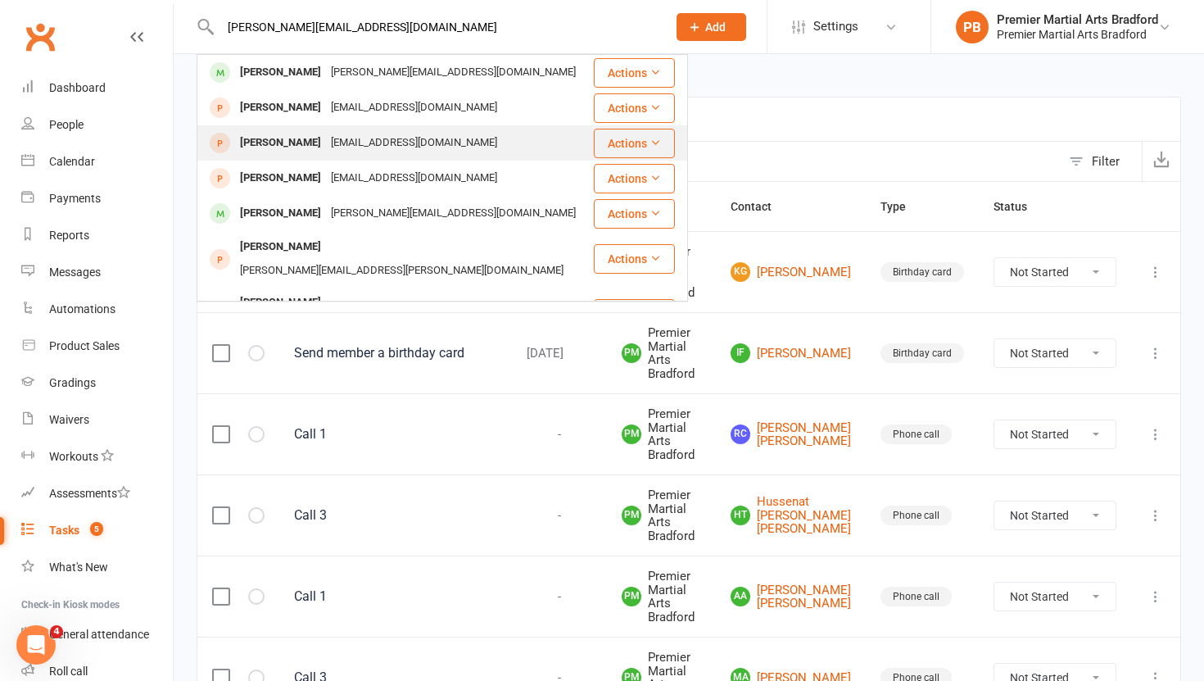
scroll to position [0, 0]
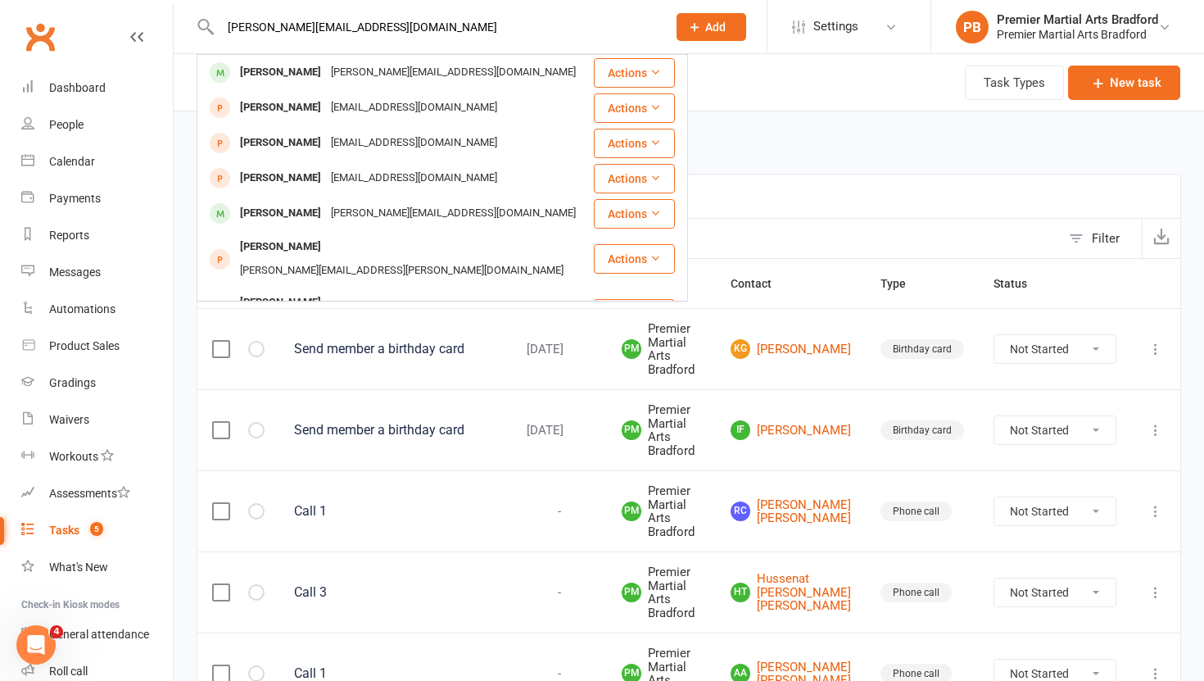
drag, startPoint x: 420, startPoint y: 28, endPoint x: 261, endPoint y: 29, distance: 158.9
click at [261, 29] on input "joseph.guessis@icloud.com" at bounding box center [435, 27] width 440 height 23
type input "j"
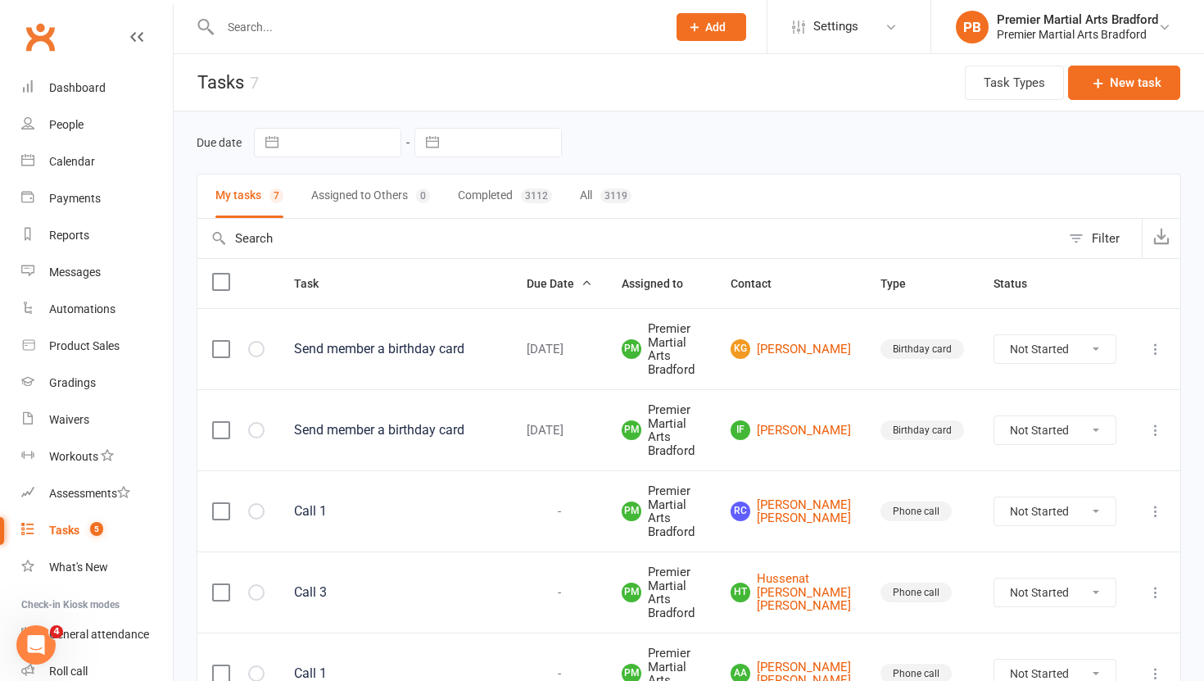
paste input "roadster5@hotmail.co.uk"
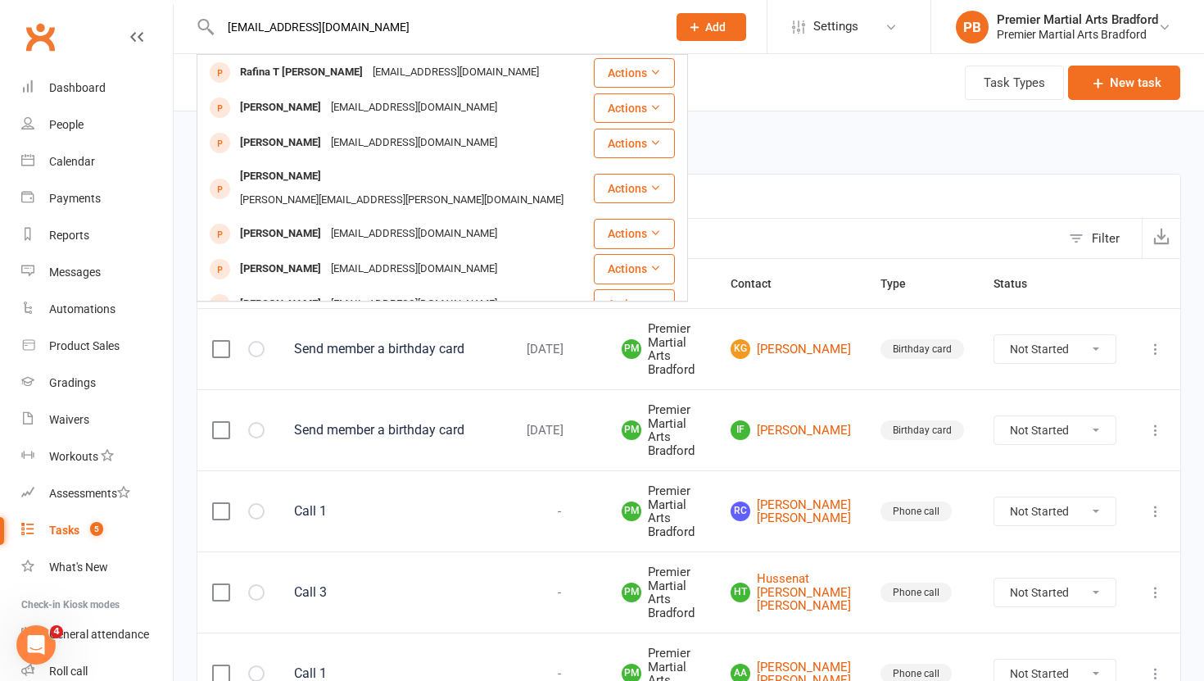
drag, startPoint x: 391, startPoint y: 32, endPoint x: 199, endPoint y: 28, distance: 191.7
click at [199, 28] on div "roadster5@hotmail.co.uk Rafina T Rafina T rafina.t@hotmail.co.uk Actions Afia R…" at bounding box center [426, 26] width 459 height 53
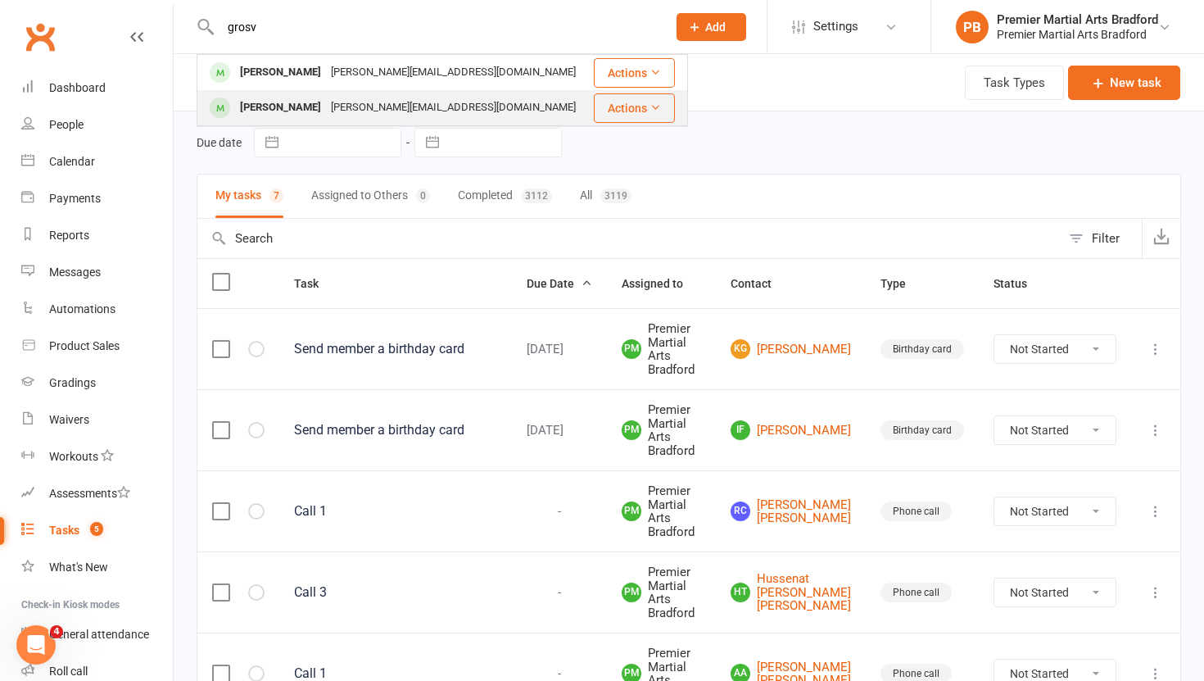
type input "grosv"
click at [272, 115] on div "Alfie Grosvenor" at bounding box center [280, 108] width 91 height 24
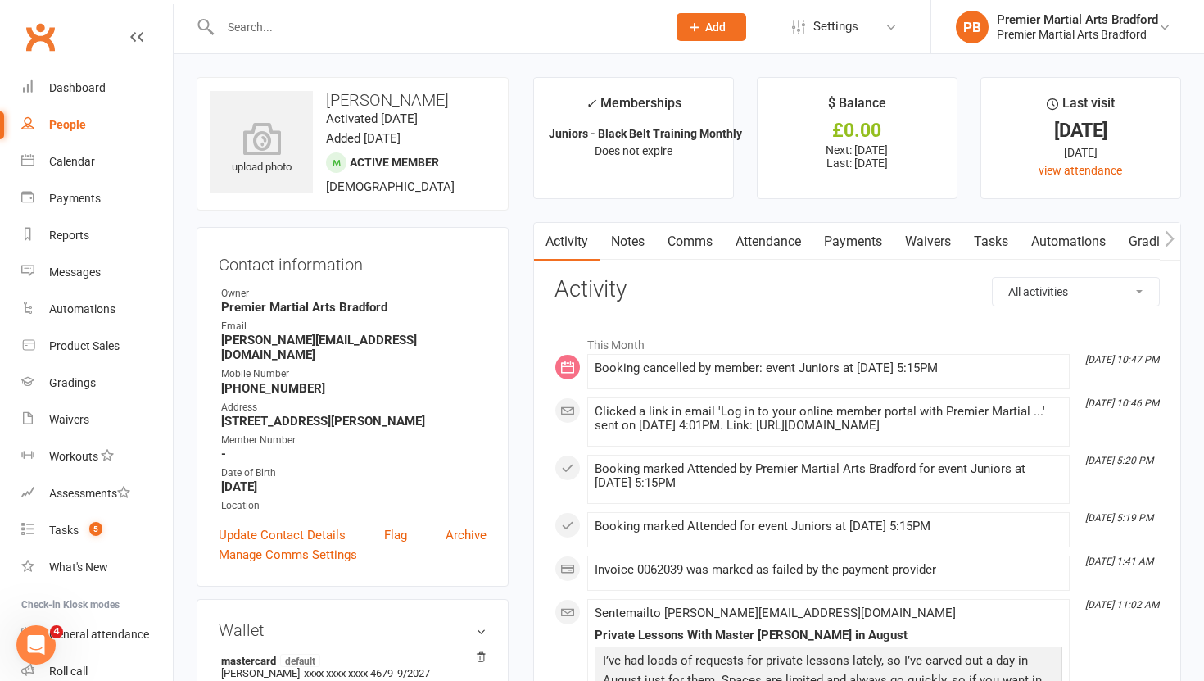
click at [865, 237] on link "Payments" at bounding box center [852, 242] width 81 height 38
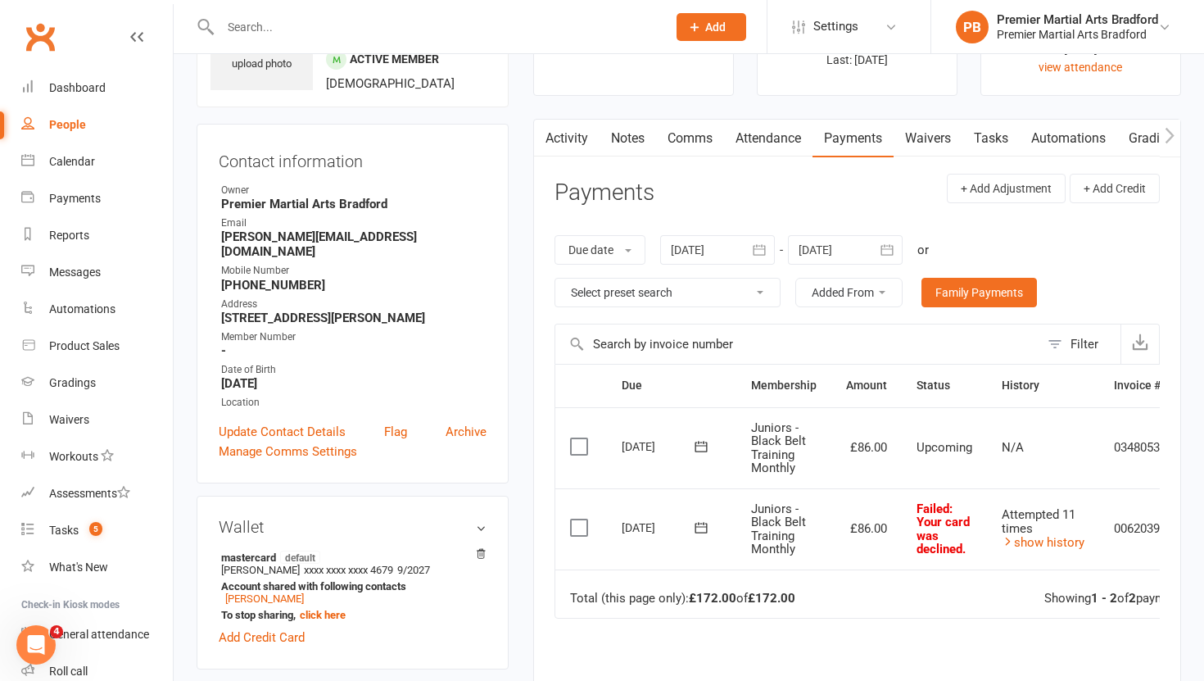
scroll to position [105, 0]
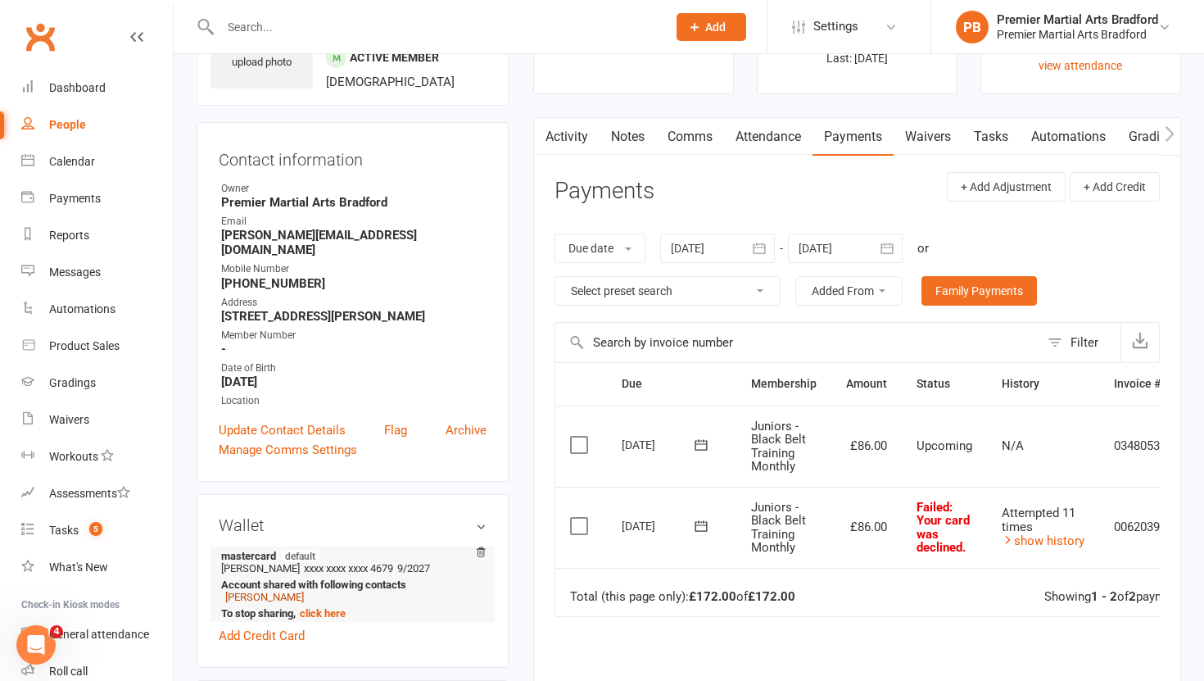
click at [258, 594] on link "Rosie Grosvenor" at bounding box center [264, 596] width 79 height 12
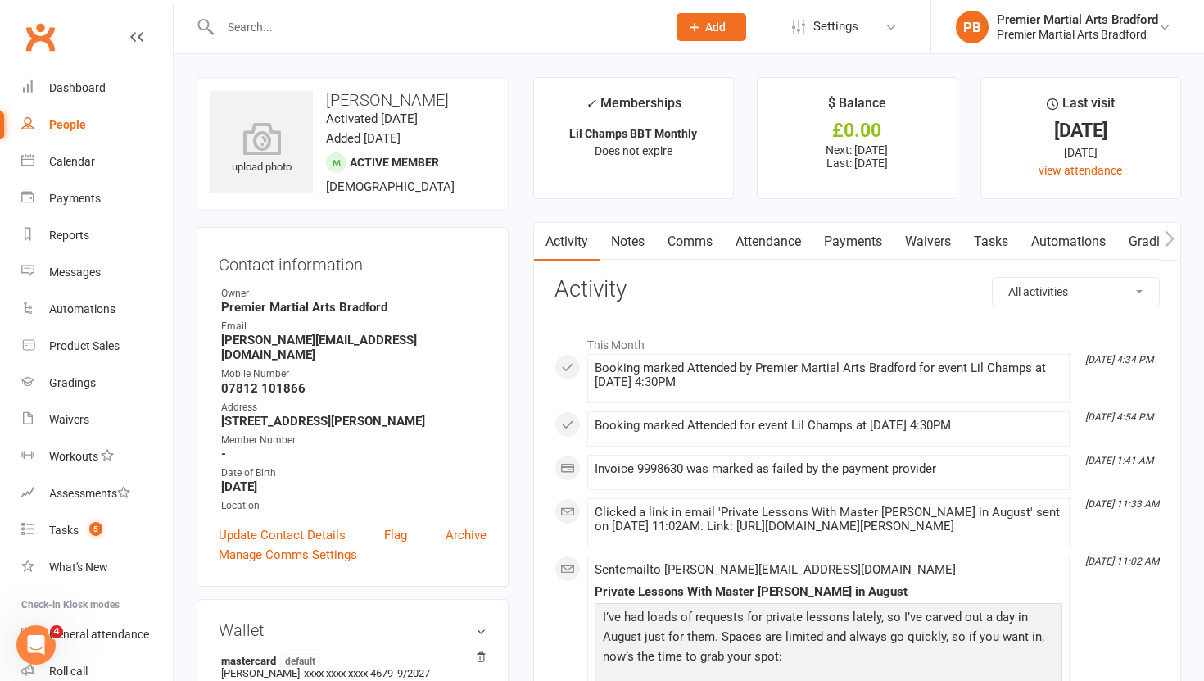
click at [859, 245] on link "Payments" at bounding box center [852, 242] width 81 height 38
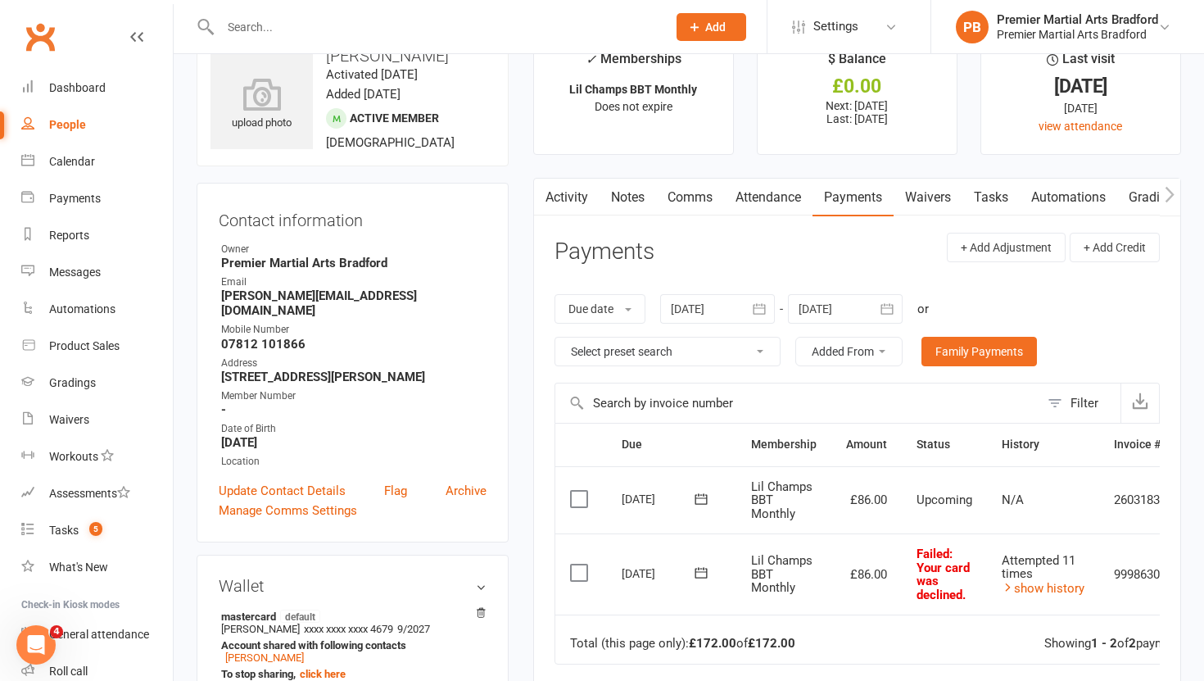
scroll to position [0, 67]
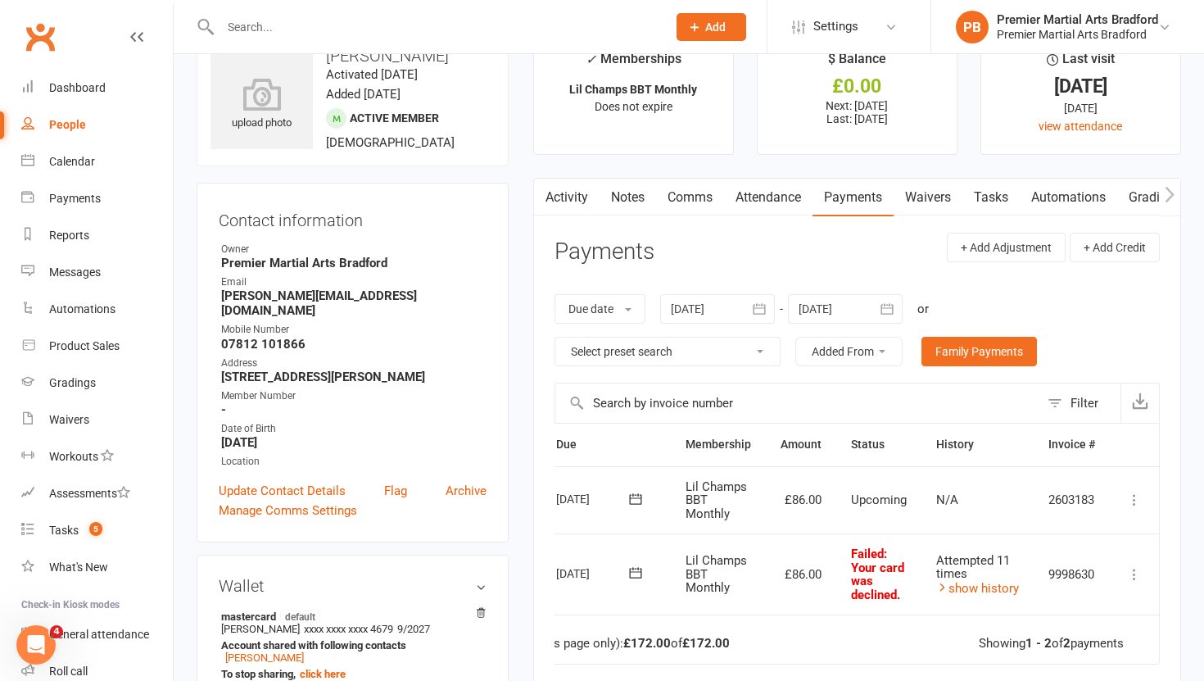
click at [1140, 574] on icon at bounding box center [1134, 574] width 16 height 16
click at [1081, 636] on link "Mark as Paid (POS)" at bounding box center [1062, 638] width 162 height 33
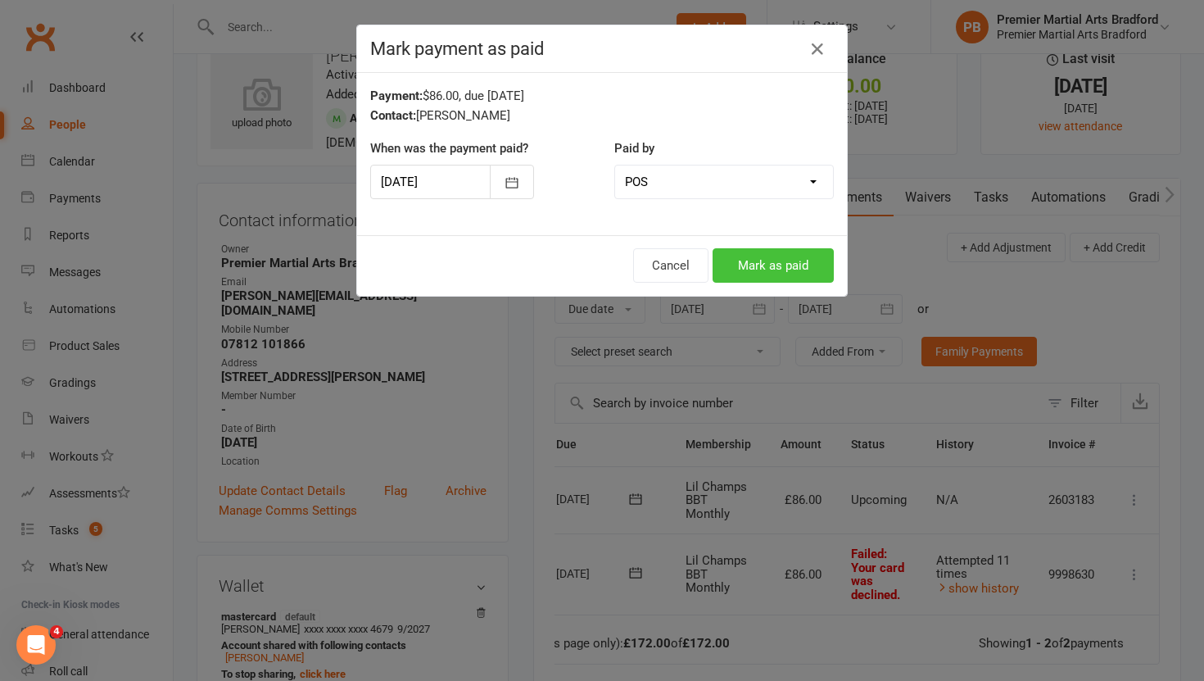
click at [793, 263] on button "Mark as paid" at bounding box center [772, 265] width 121 height 34
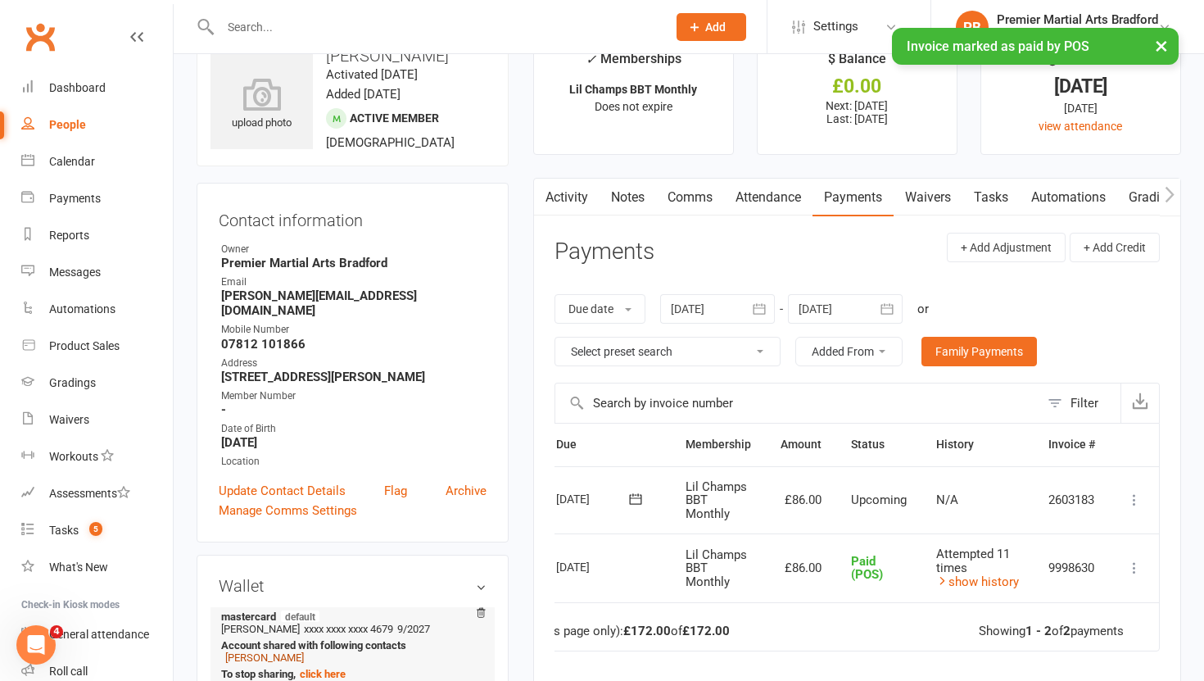
click at [275, 656] on link "Alfie Grosvenor" at bounding box center [264, 657] width 79 height 12
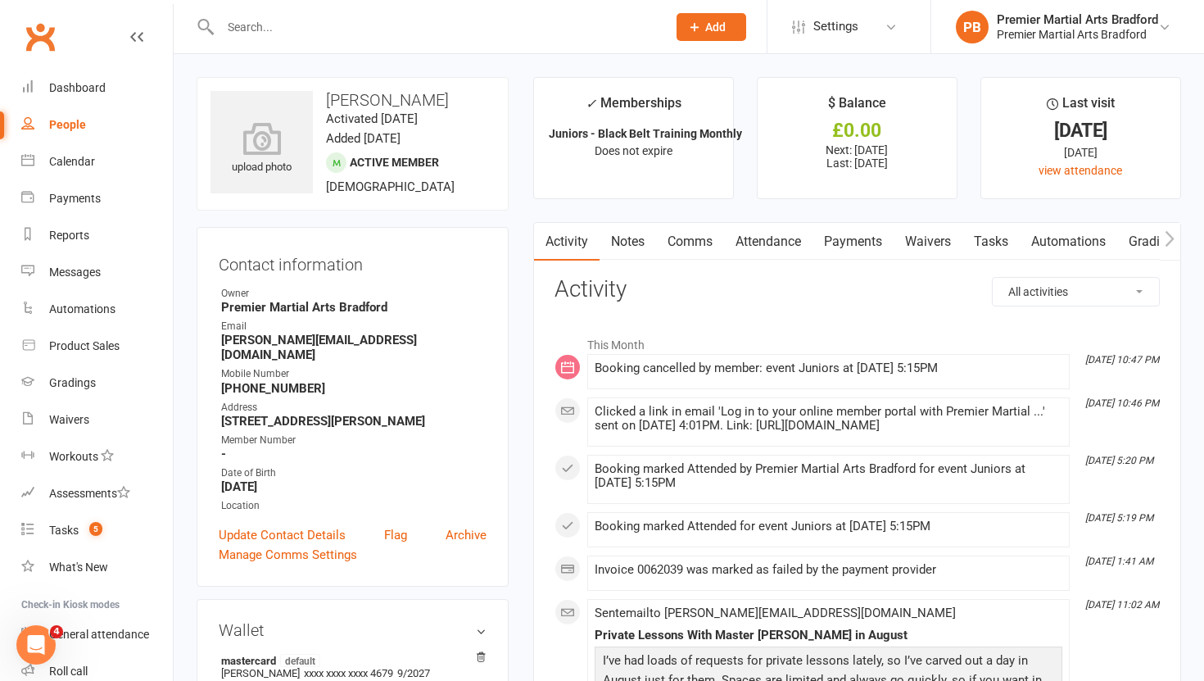
click at [846, 239] on link "Payments" at bounding box center [852, 242] width 81 height 38
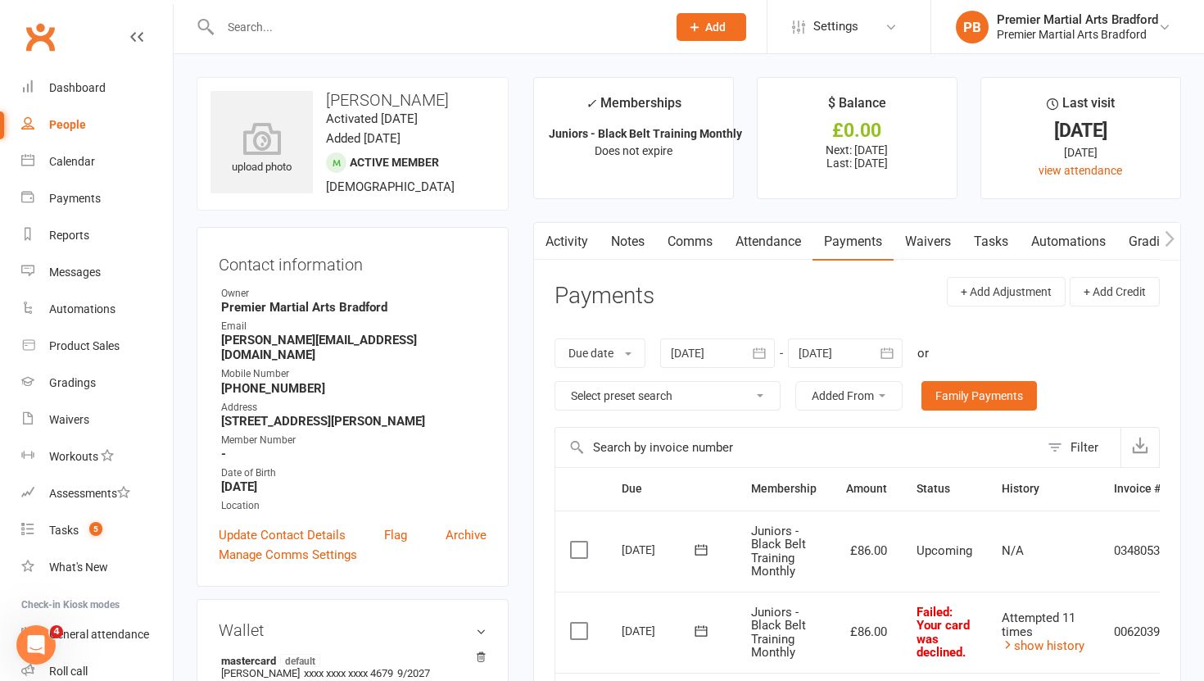
scroll to position [0, 67]
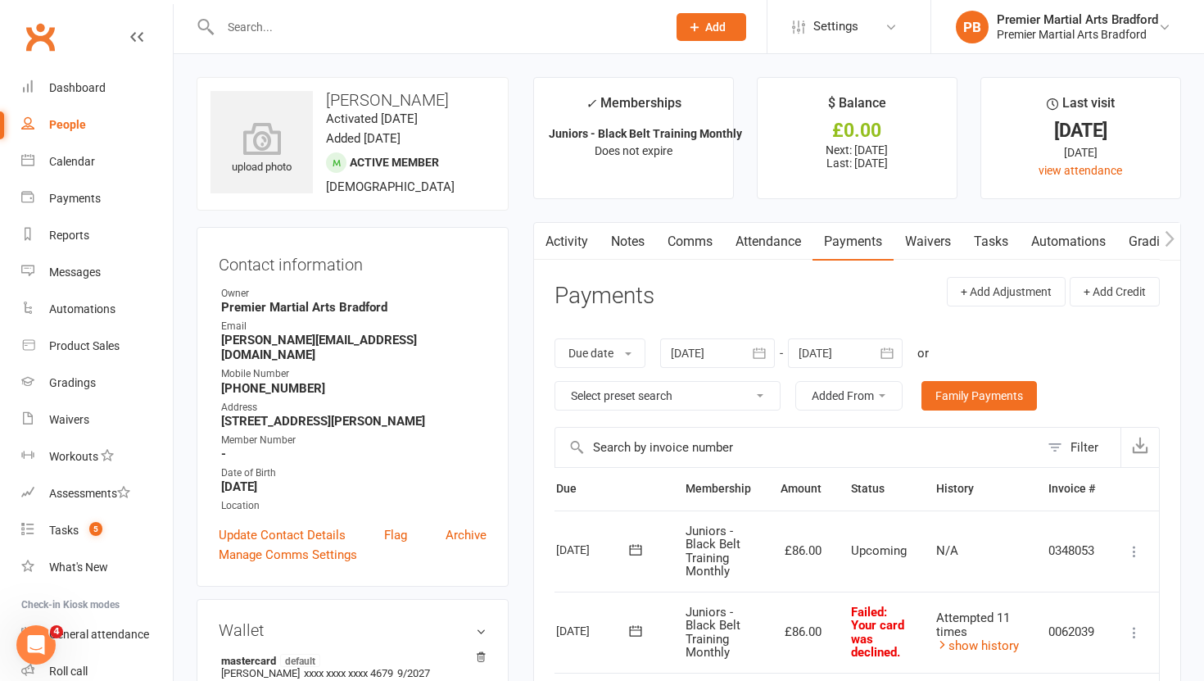
click at [1132, 636] on icon at bounding box center [1134, 632] width 16 height 16
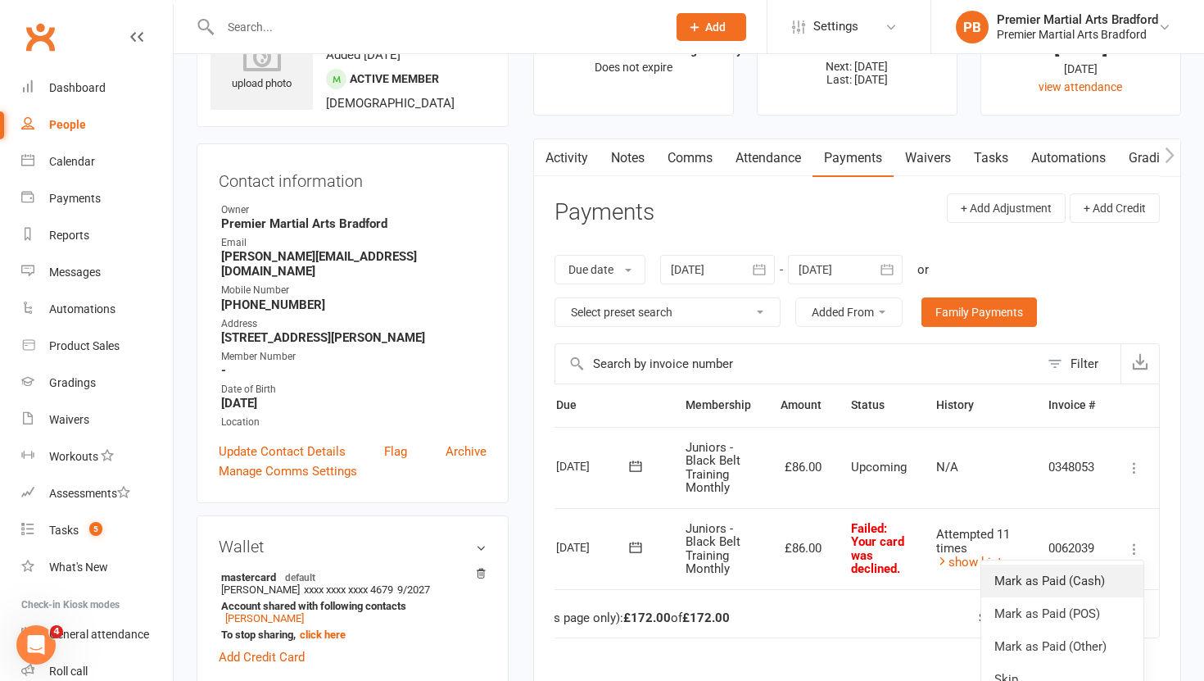
scroll to position [88, 0]
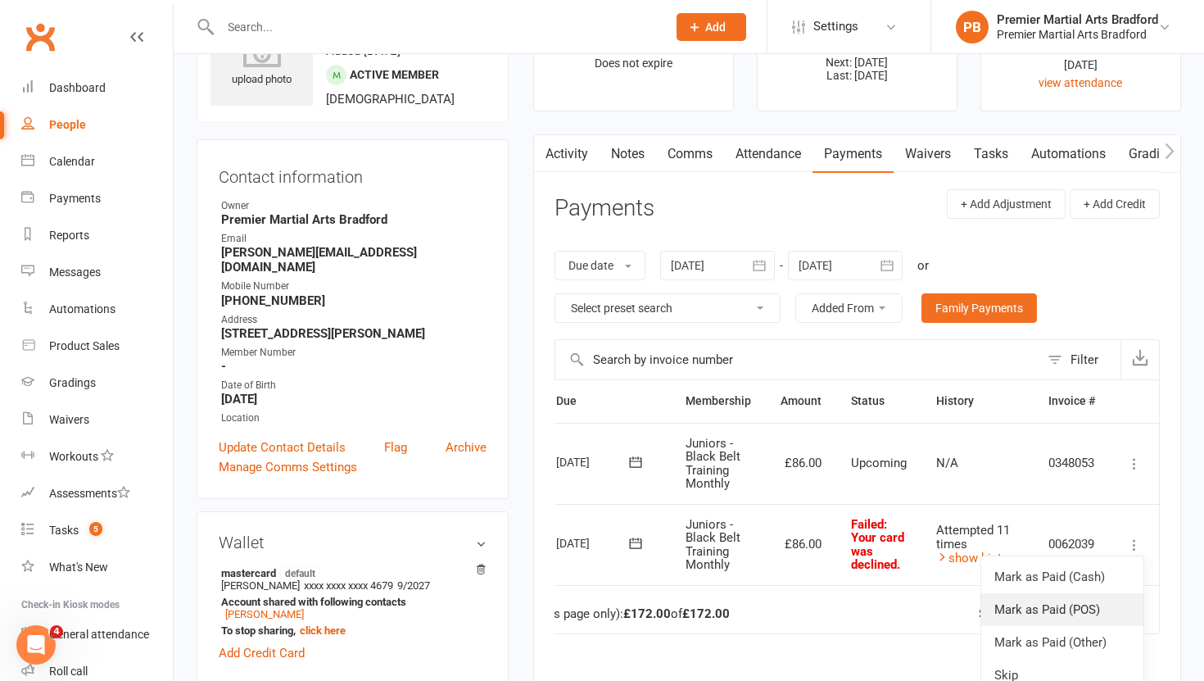
click at [1068, 609] on link "Mark as Paid (POS)" at bounding box center [1062, 609] width 162 height 33
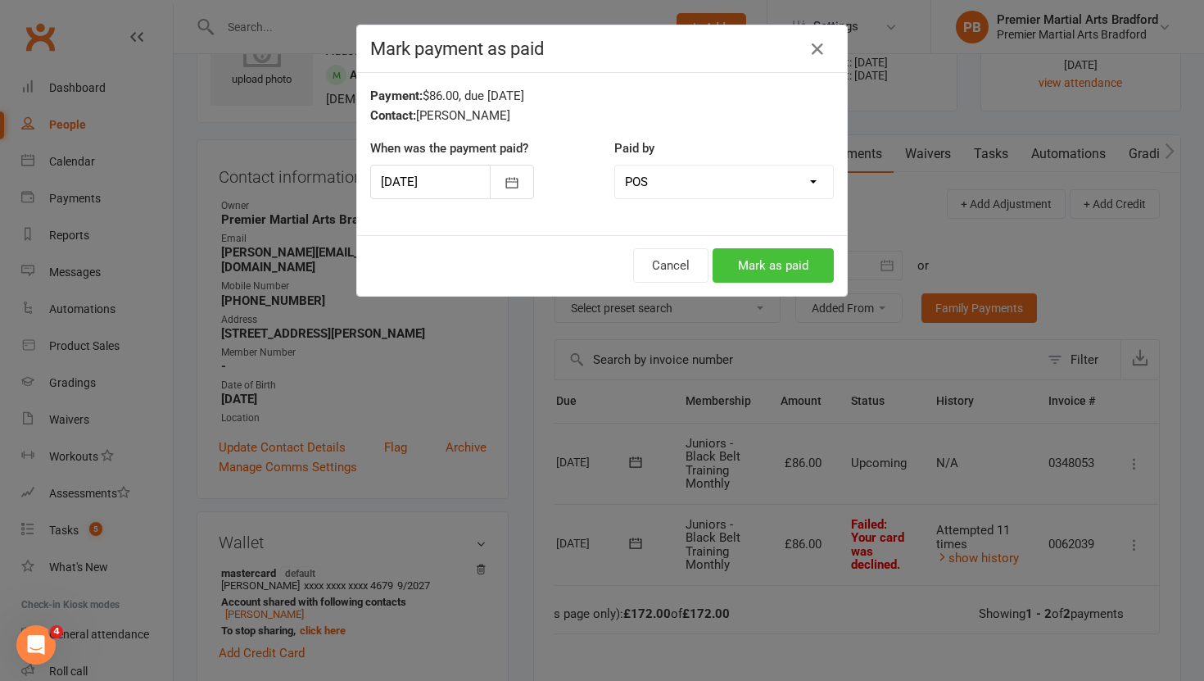
click at [778, 267] on button "Mark as paid" at bounding box center [772, 265] width 121 height 34
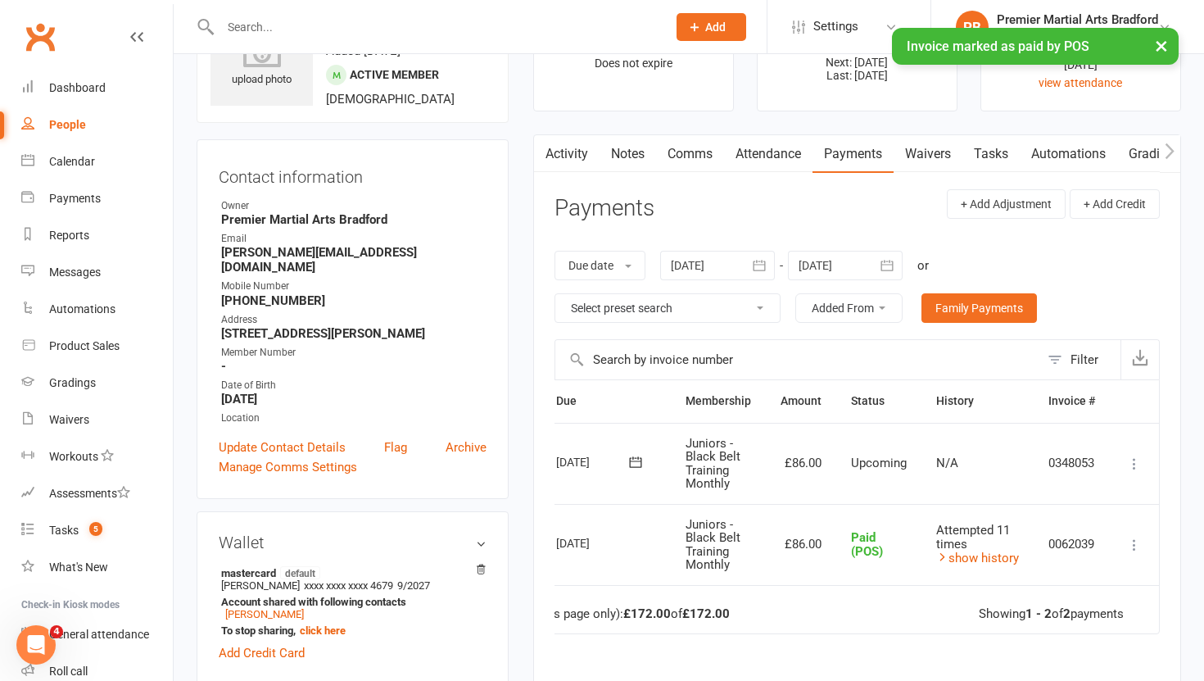
click at [558, 152] on link "Activity" at bounding box center [567, 154] width 66 height 38
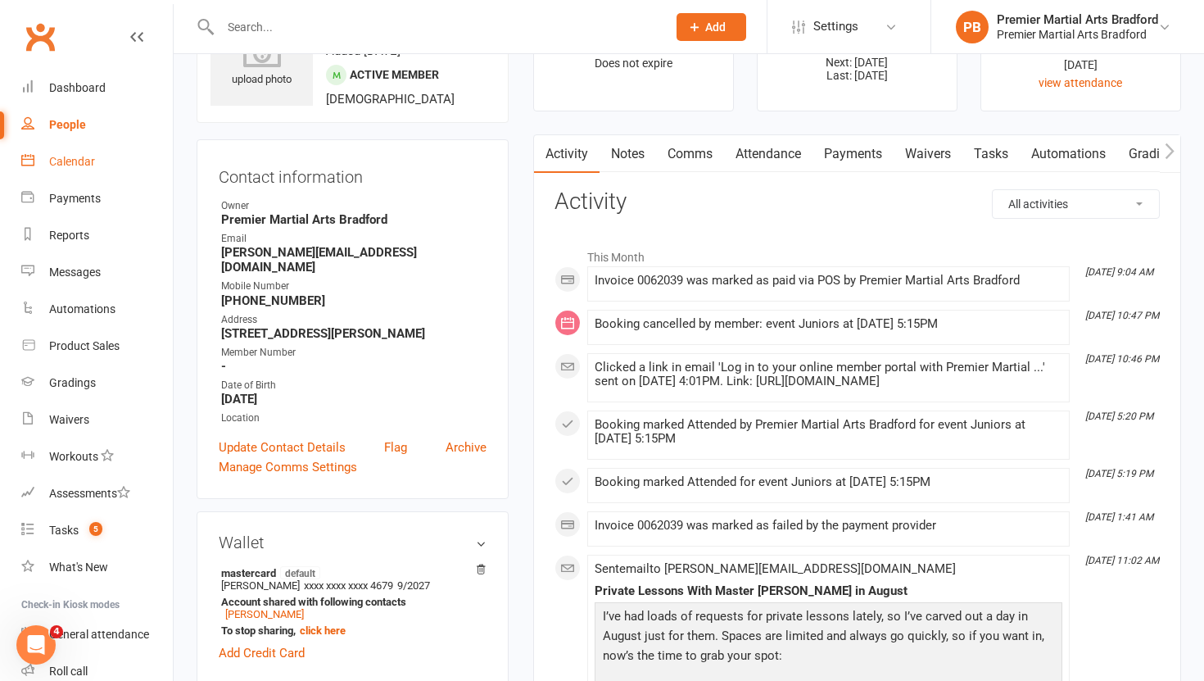
click at [74, 166] on div "Calendar" at bounding box center [72, 161] width 46 height 13
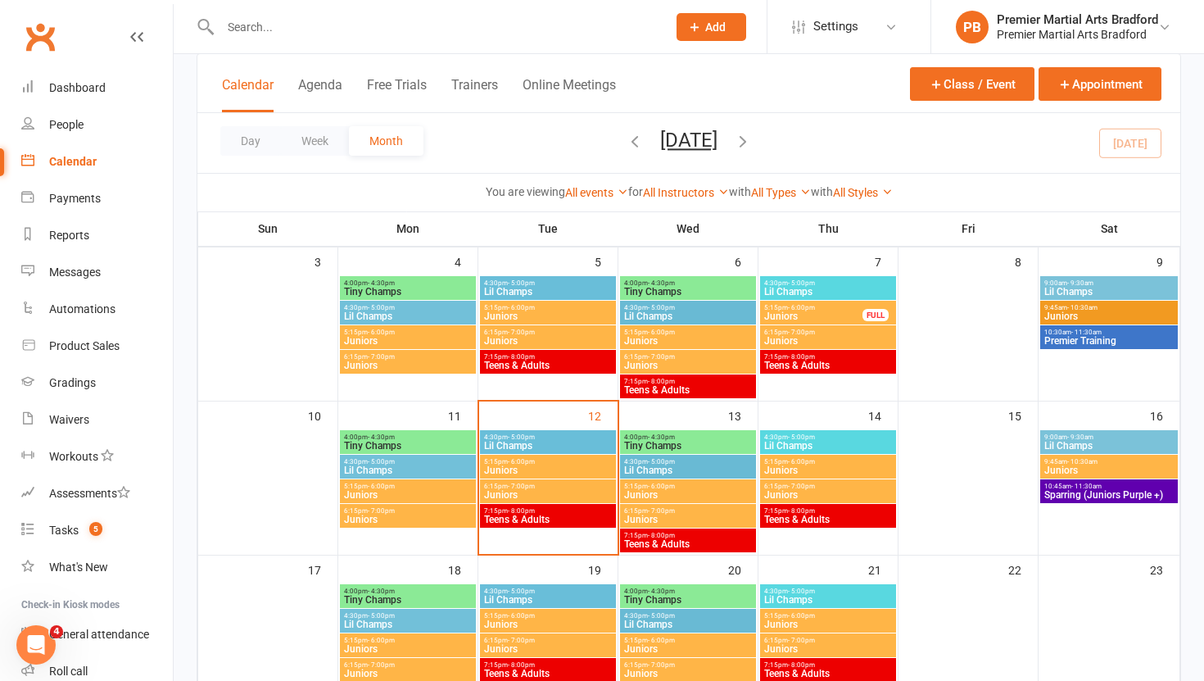
scroll to position [275, 0]
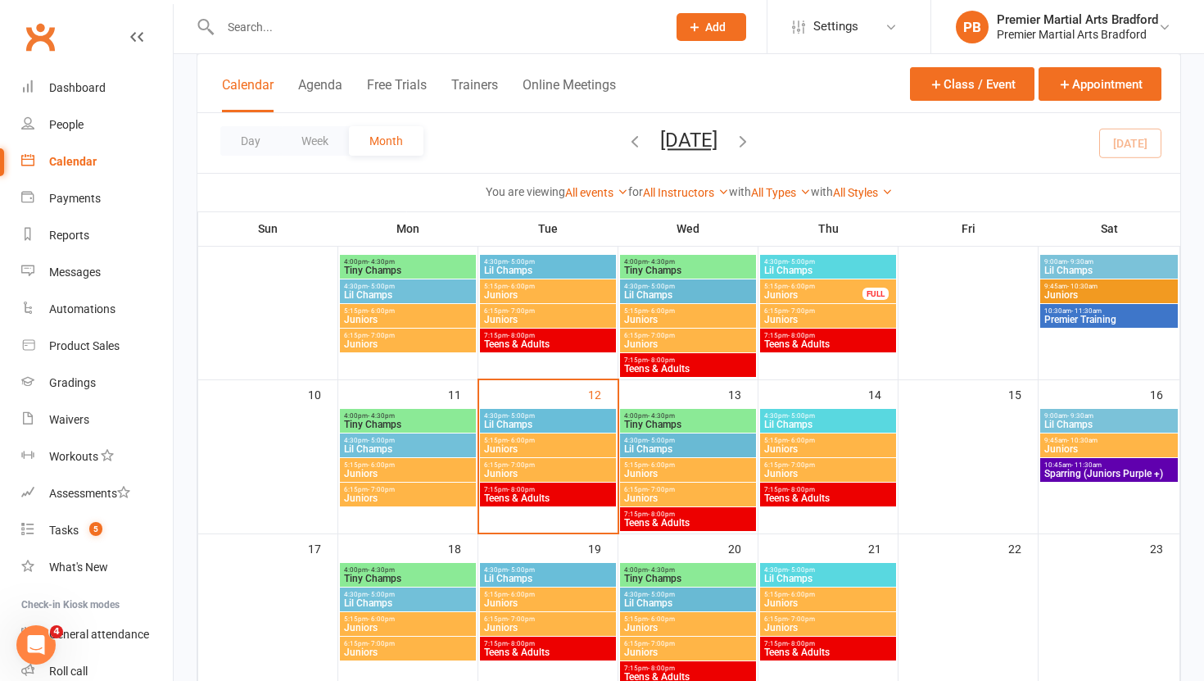
click at [830, 444] on span "Juniors" at bounding box center [827, 449] width 129 height 10
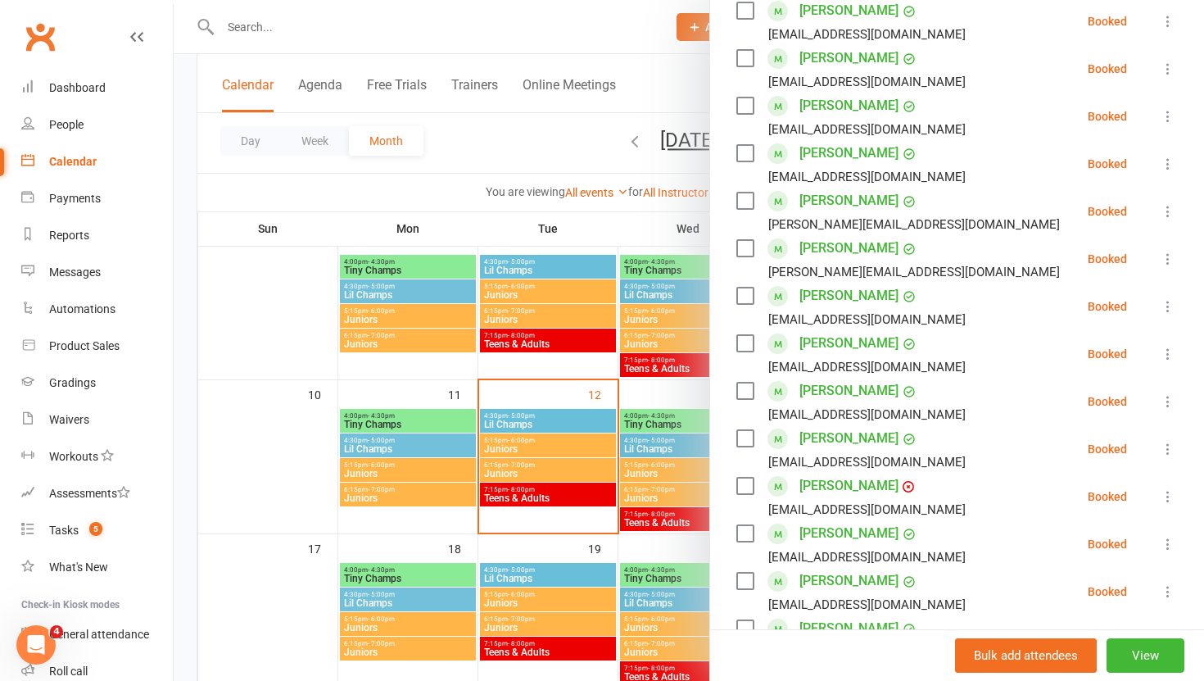
scroll to position [0, 0]
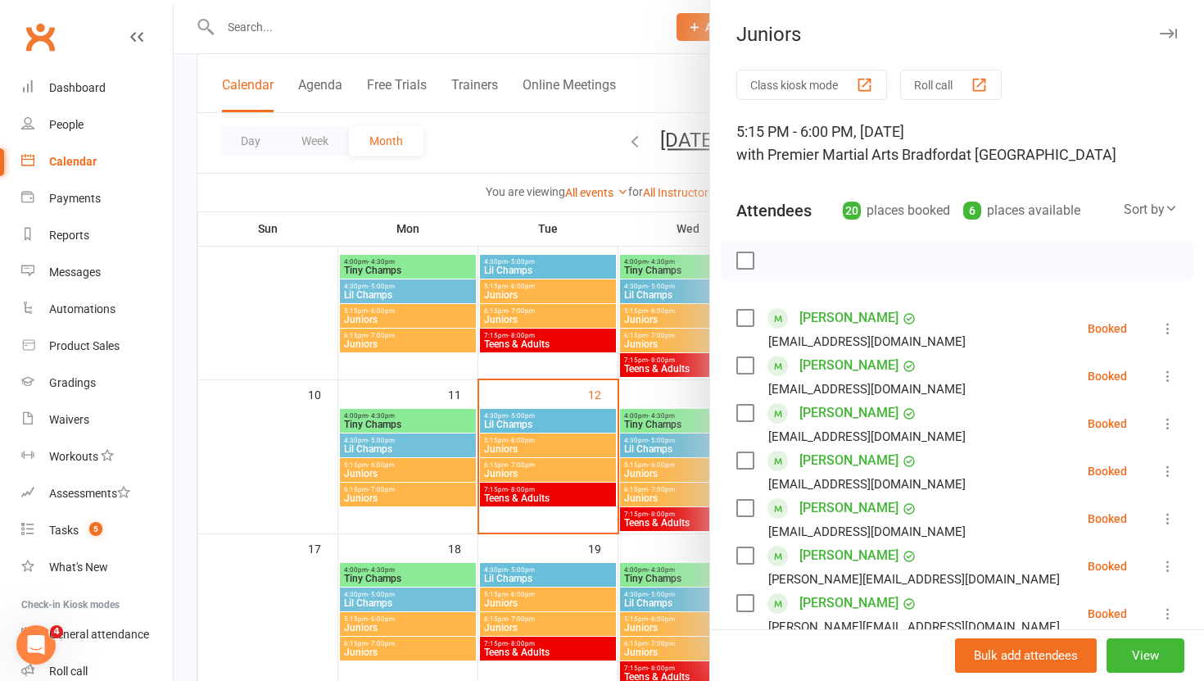
click at [688, 165] on div at bounding box center [689, 340] width 1030 height 681
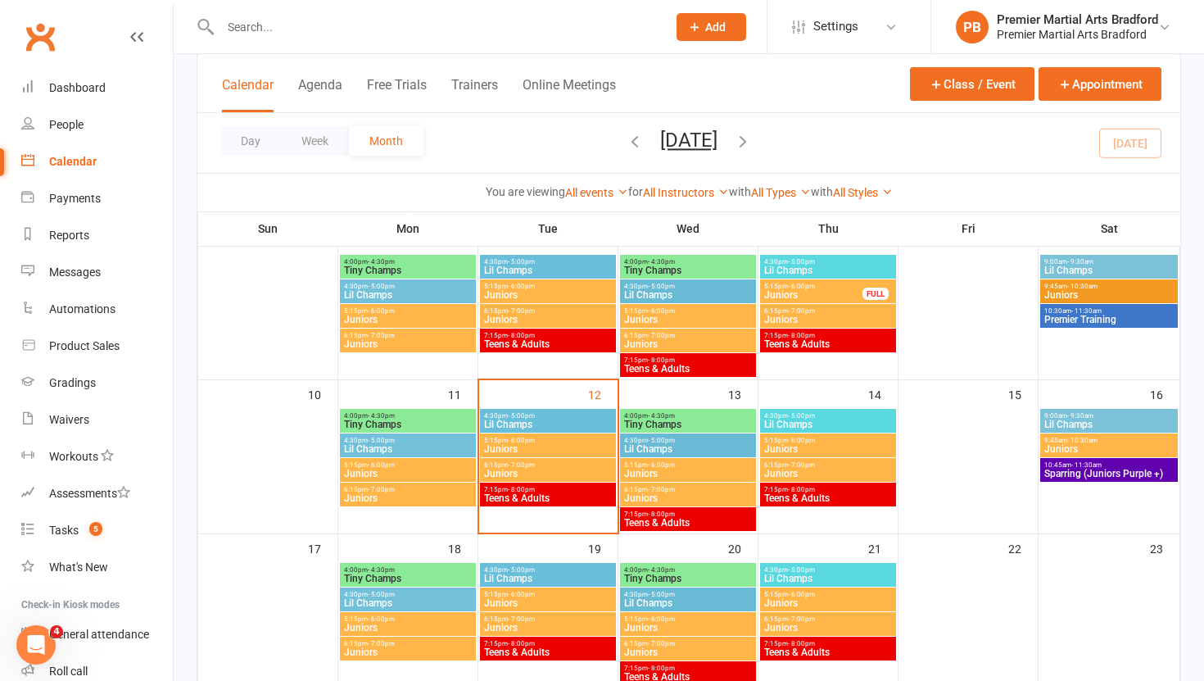
click at [844, 437] on span "5:15pm - 6:00pm" at bounding box center [827, 440] width 129 height 7
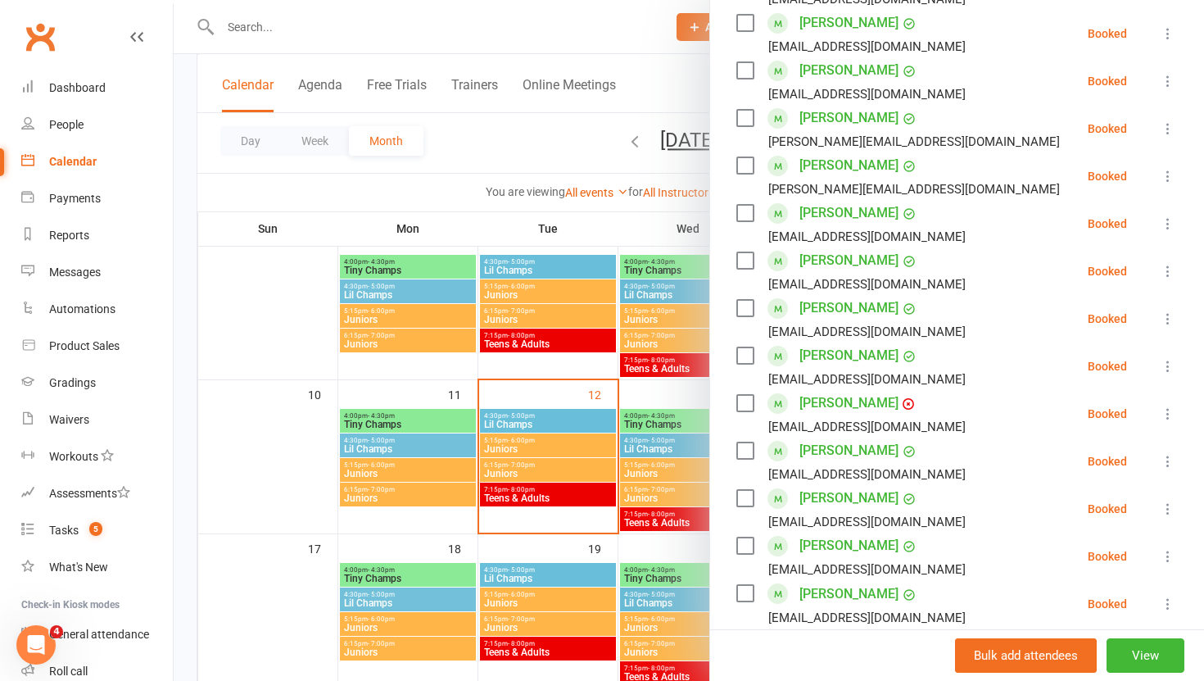
scroll to position [921, 0]
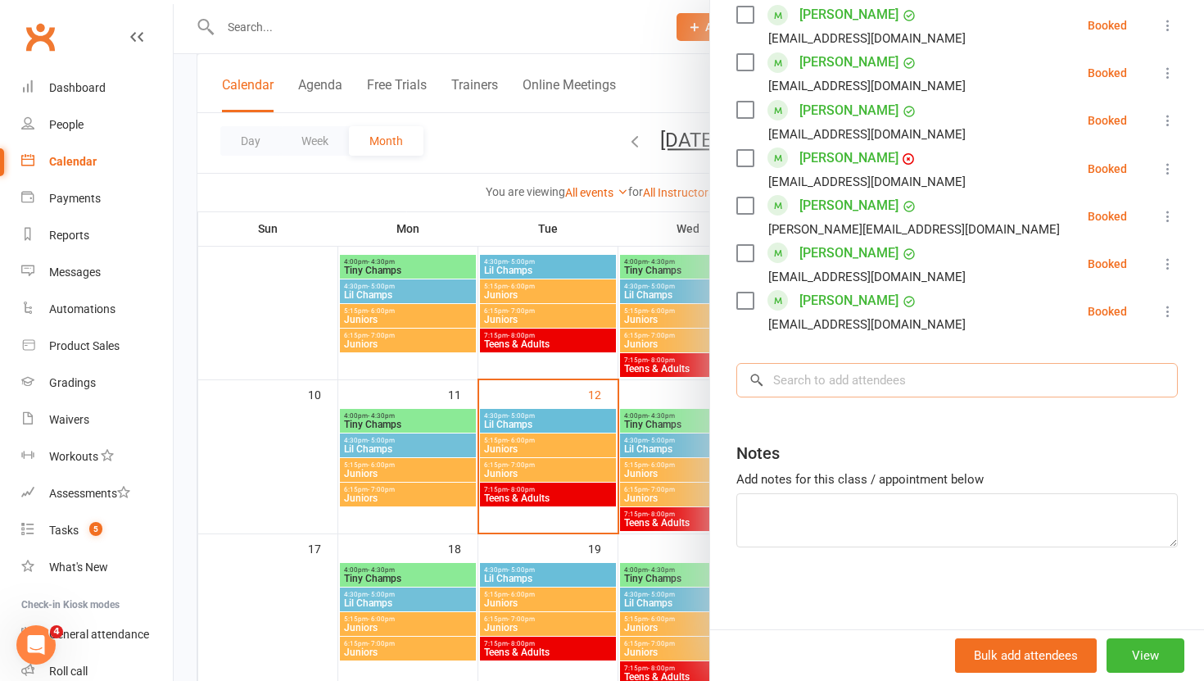
click at [830, 388] on input "search" at bounding box center [956, 380] width 441 height 34
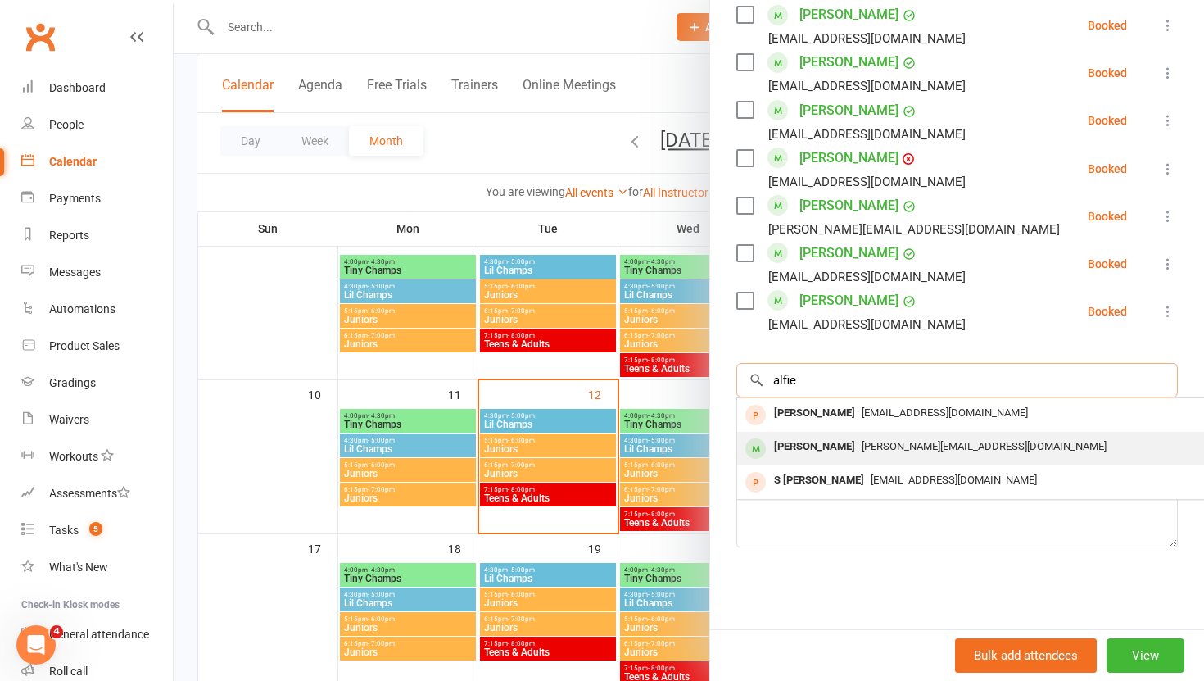
type input "alfie"
click at [826, 440] on div "Alfie Grosvenor" at bounding box center [814, 447] width 94 height 24
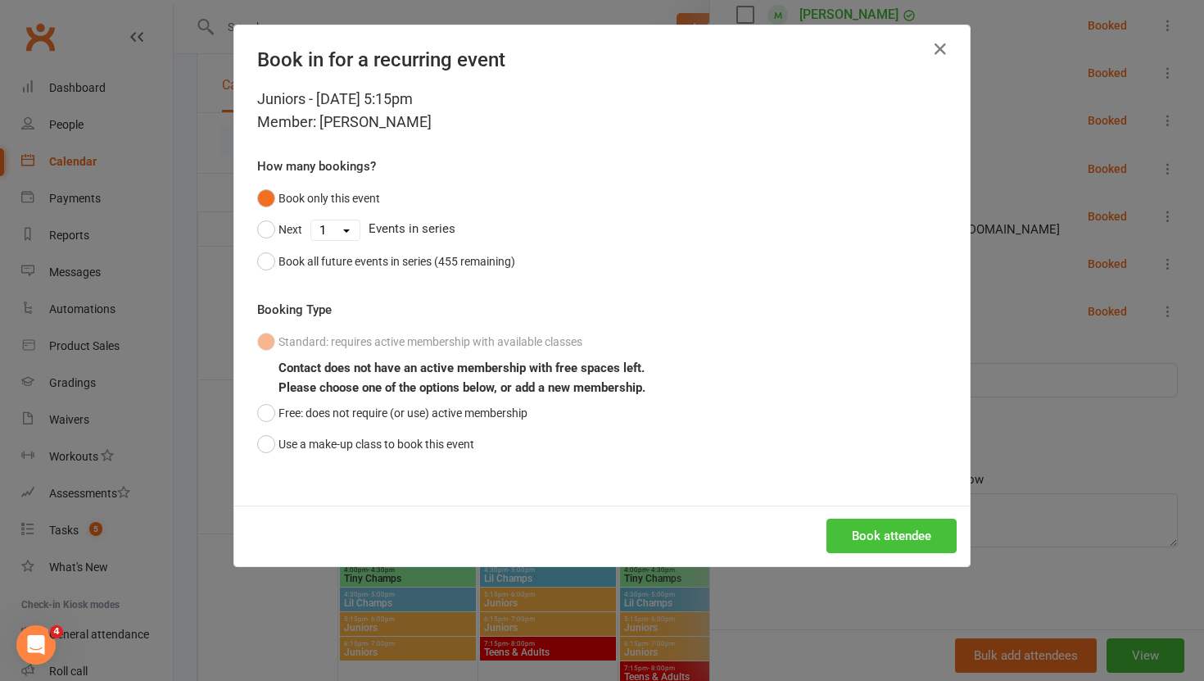
click at [880, 530] on button "Book attendee" at bounding box center [891, 535] width 130 height 34
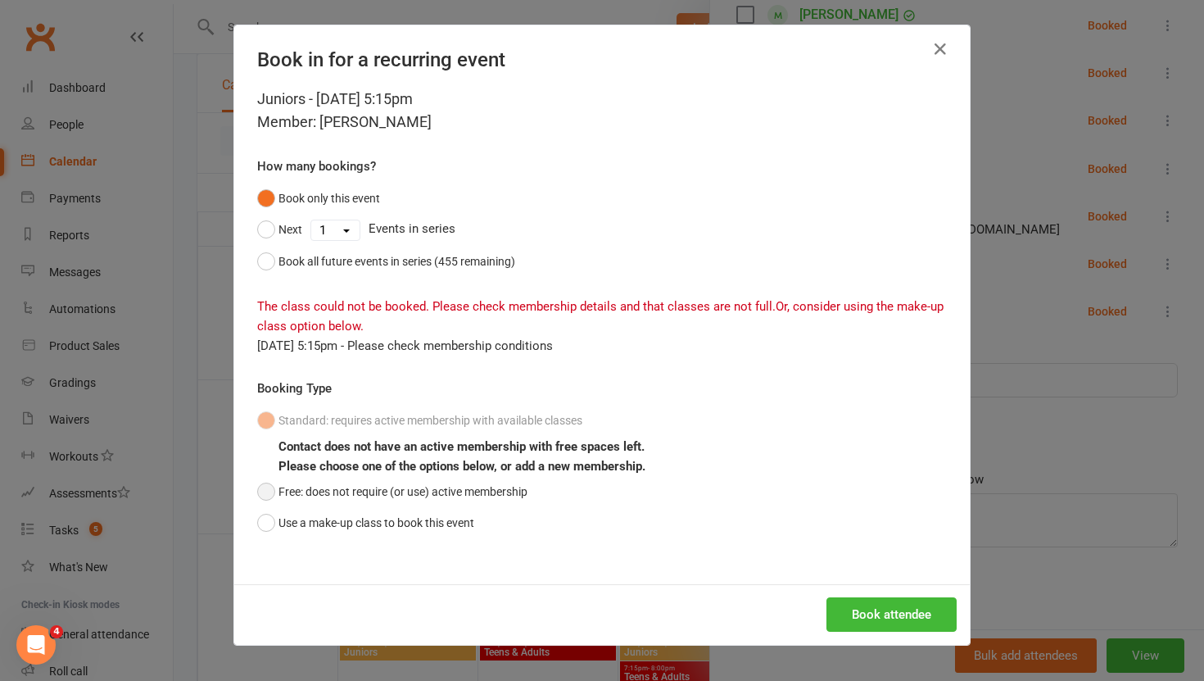
click at [268, 495] on button "Free: does not require (or use) active membership" at bounding box center [392, 491] width 270 height 31
click at [930, 606] on button "Book attendee" at bounding box center [891, 614] width 130 height 34
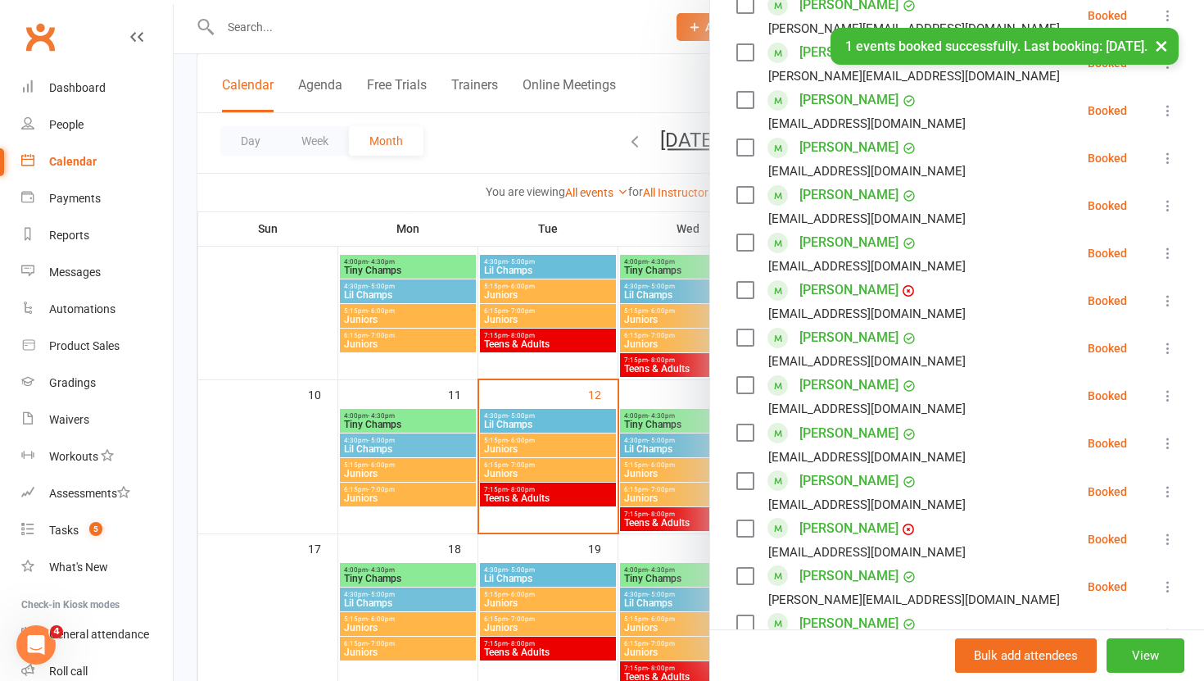
scroll to position [533, 0]
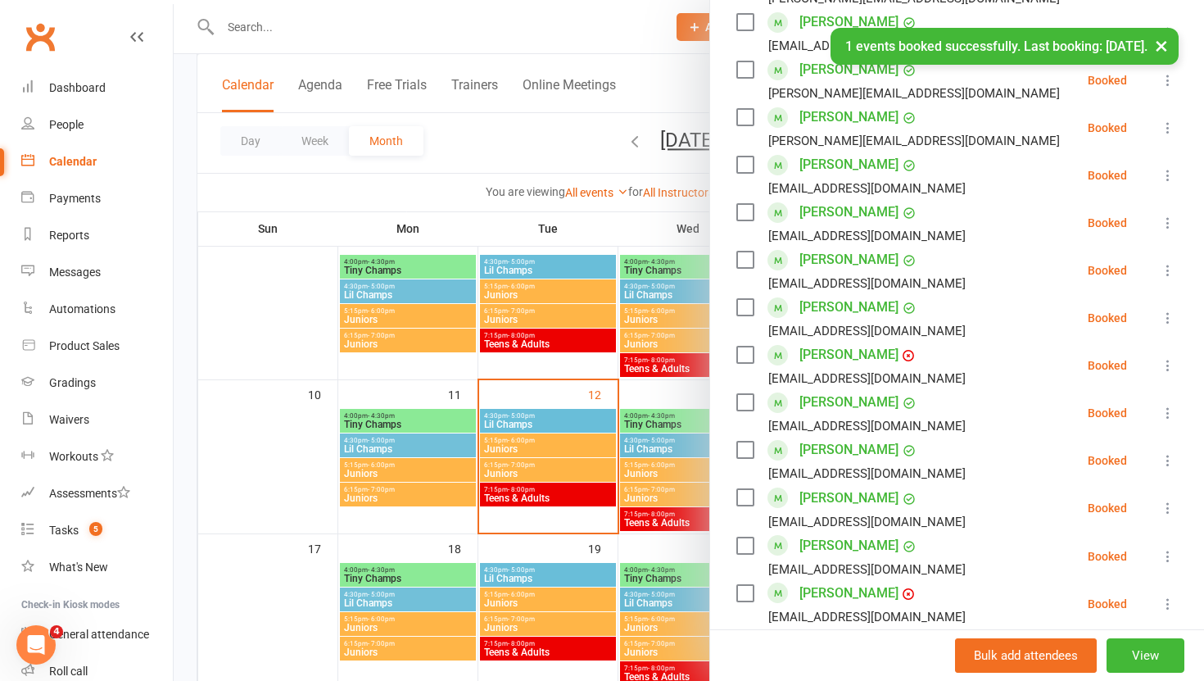
click at [676, 383] on div at bounding box center [689, 340] width 1030 height 681
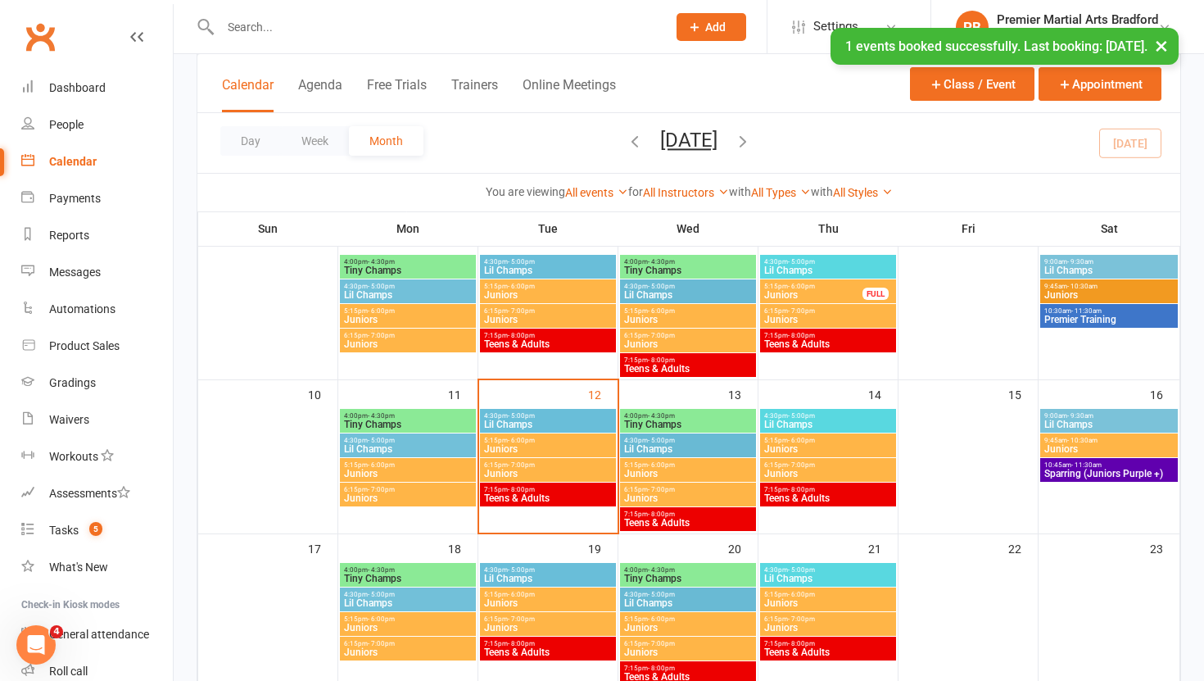
click at [788, 417] on span "- 5:00pm" at bounding box center [801, 415] width 27 height 7
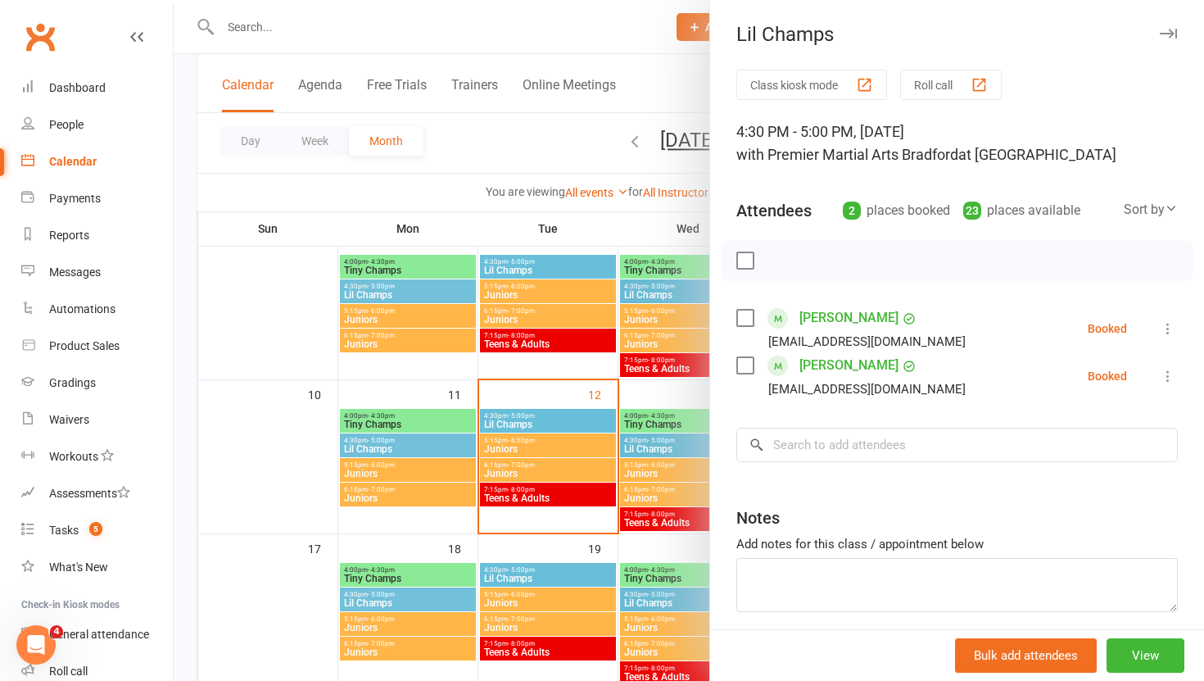
click at [647, 389] on div at bounding box center [689, 340] width 1030 height 681
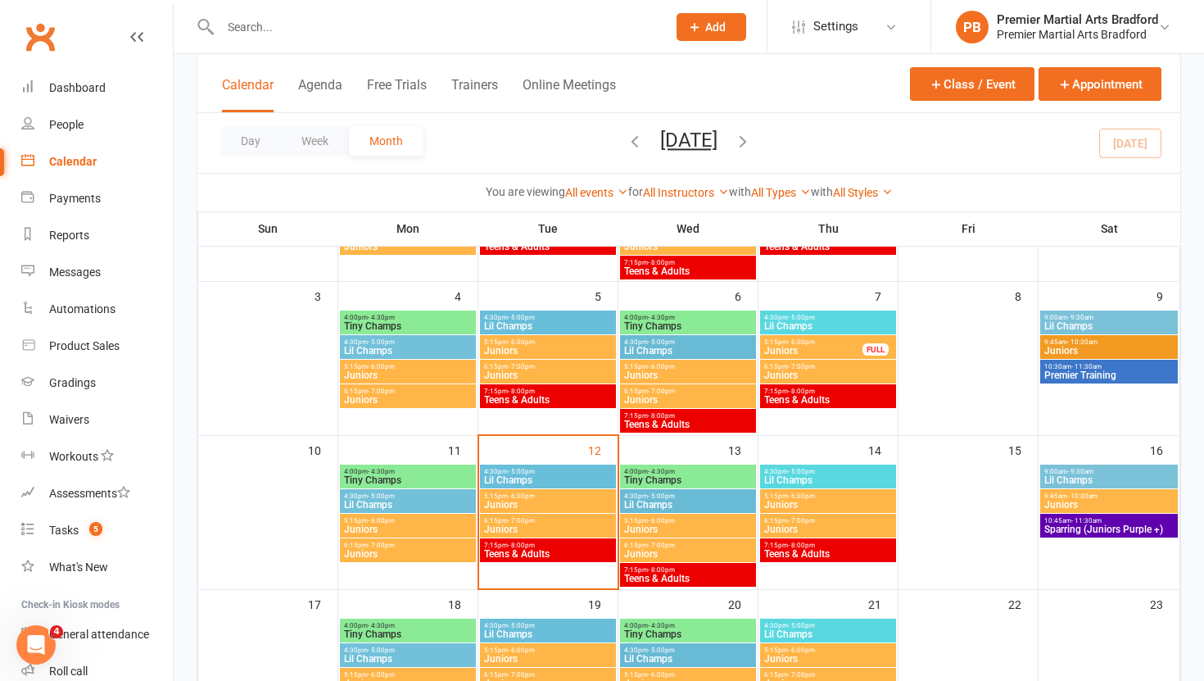
scroll to position [223, 0]
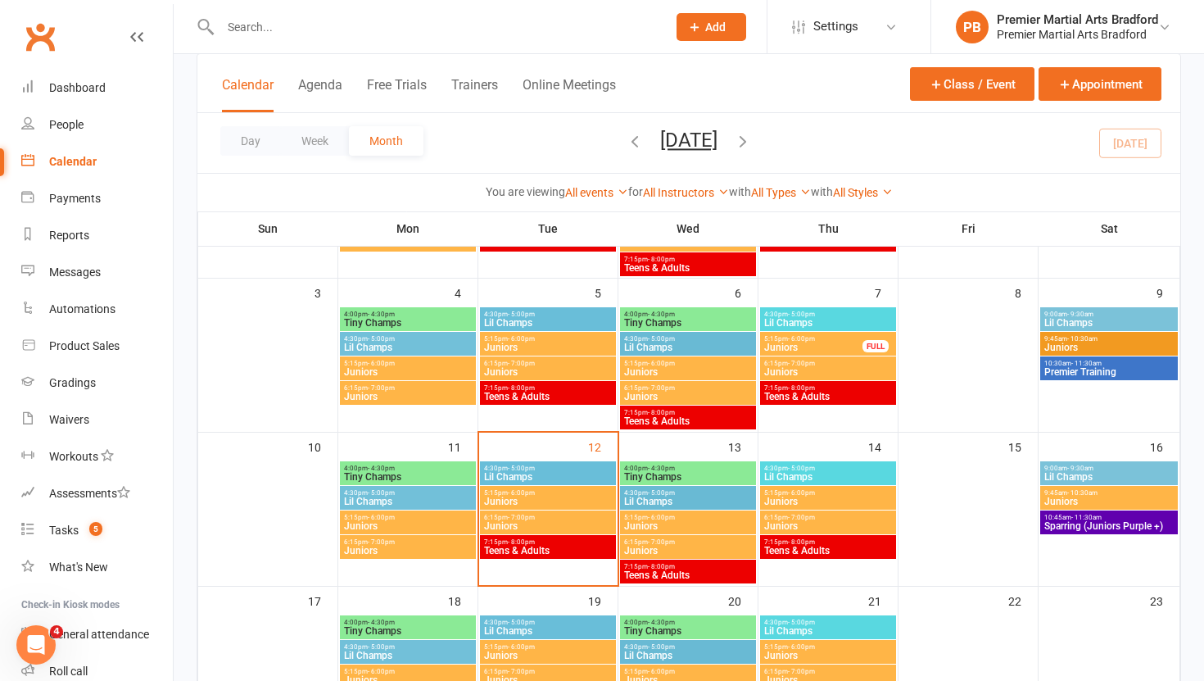
click at [392, 472] on span "Tiny Champs" at bounding box center [407, 477] width 129 height 10
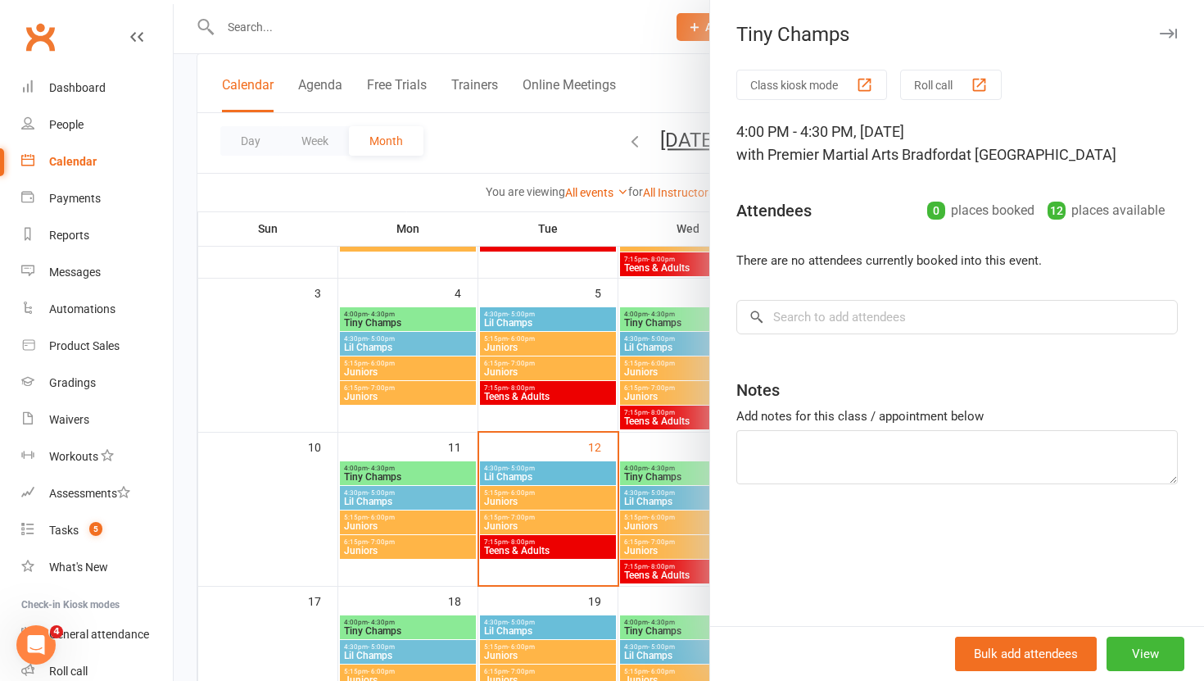
click at [393, 493] on div at bounding box center [689, 340] width 1030 height 681
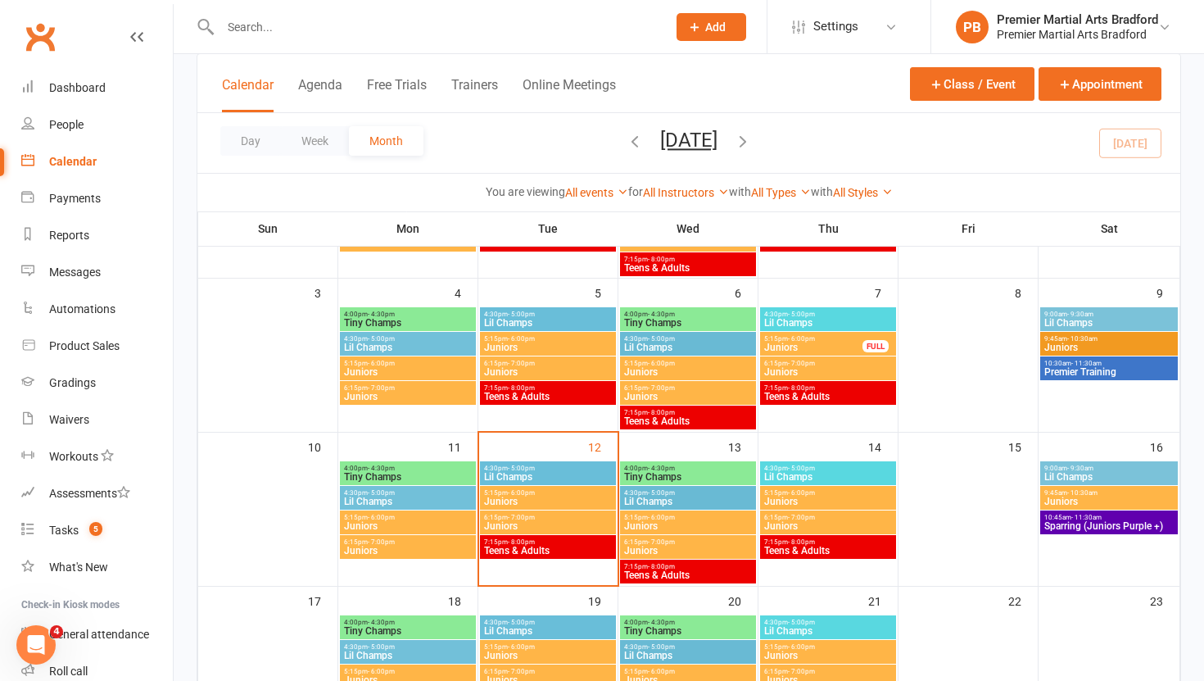
click at [393, 493] on span "4:30pm - 5:00pm" at bounding box center [407, 492] width 129 height 7
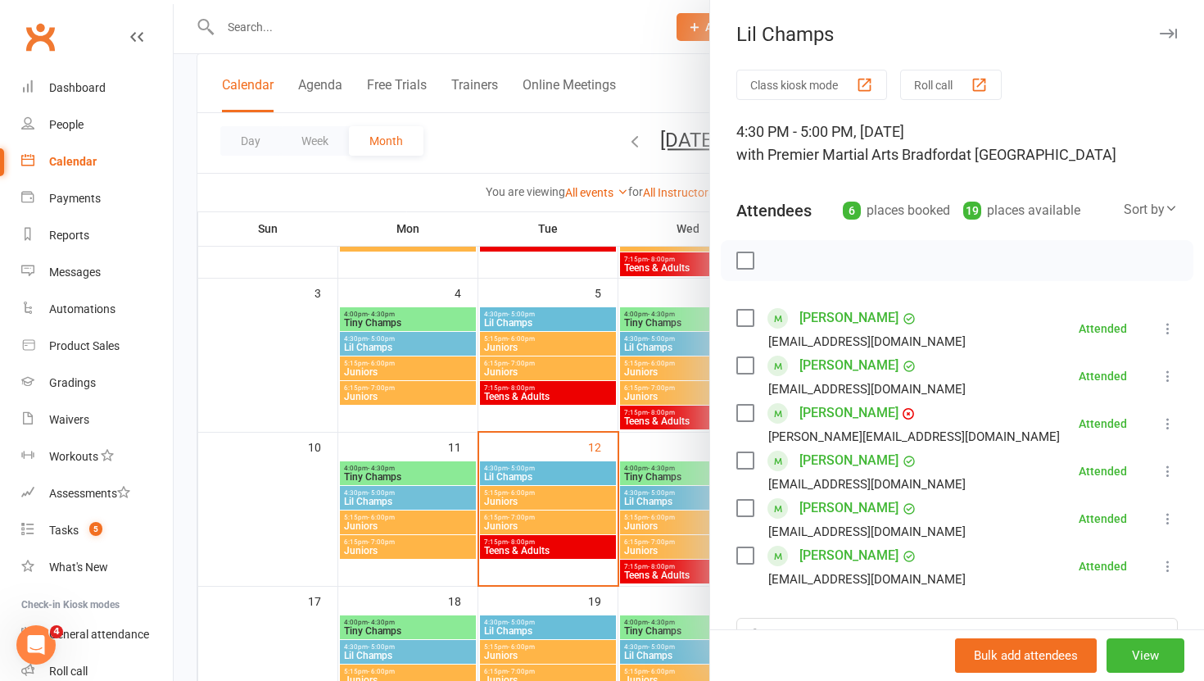
click at [388, 522] on div at bounding box center [689, 340] width 1030 height 681
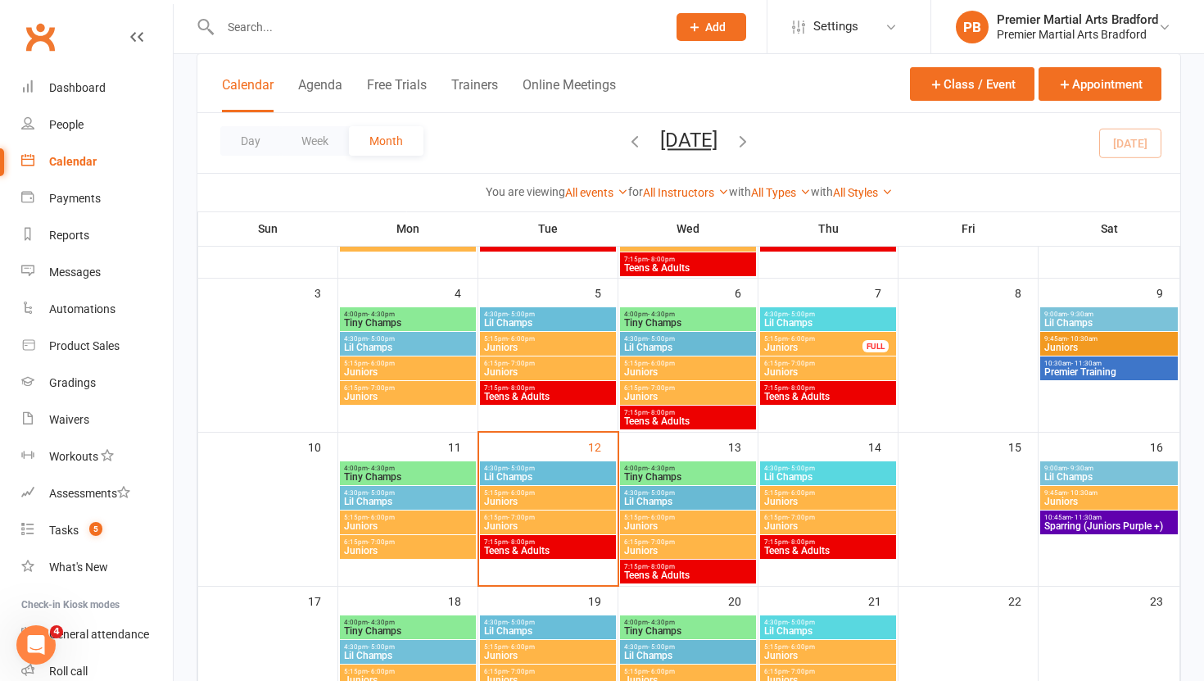
click at [388, 522] on span "Juniors" at bounding box center [407, 526] width 129 height 10
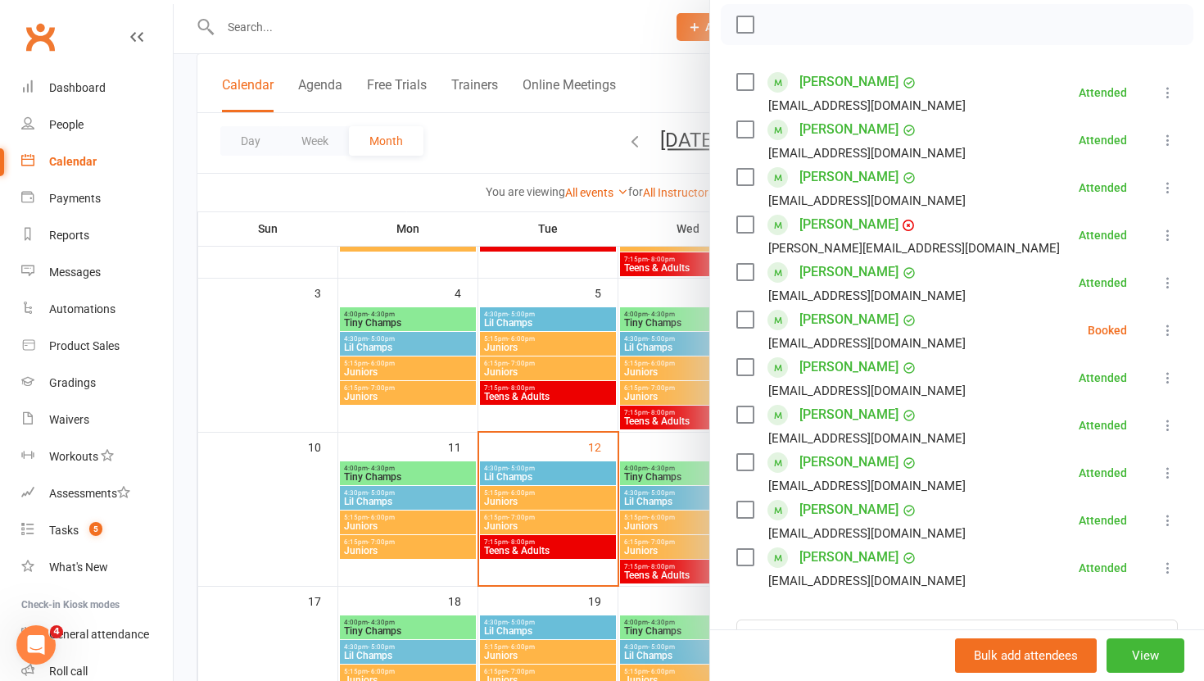
scroll to position [235, 0]
click at [417, 547] on div at bounding box center [689, 340] width 1030 height 681
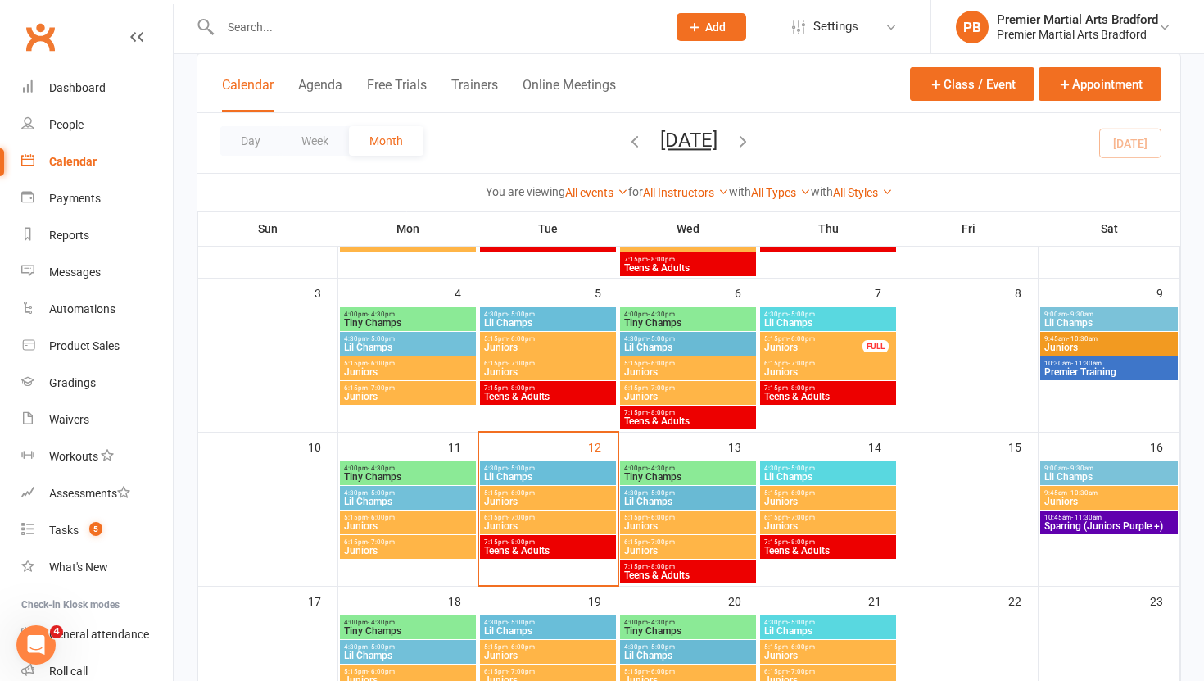
click at [417, 547] on span "Juniors" at bounding box center [407, 550] width 129 height 10
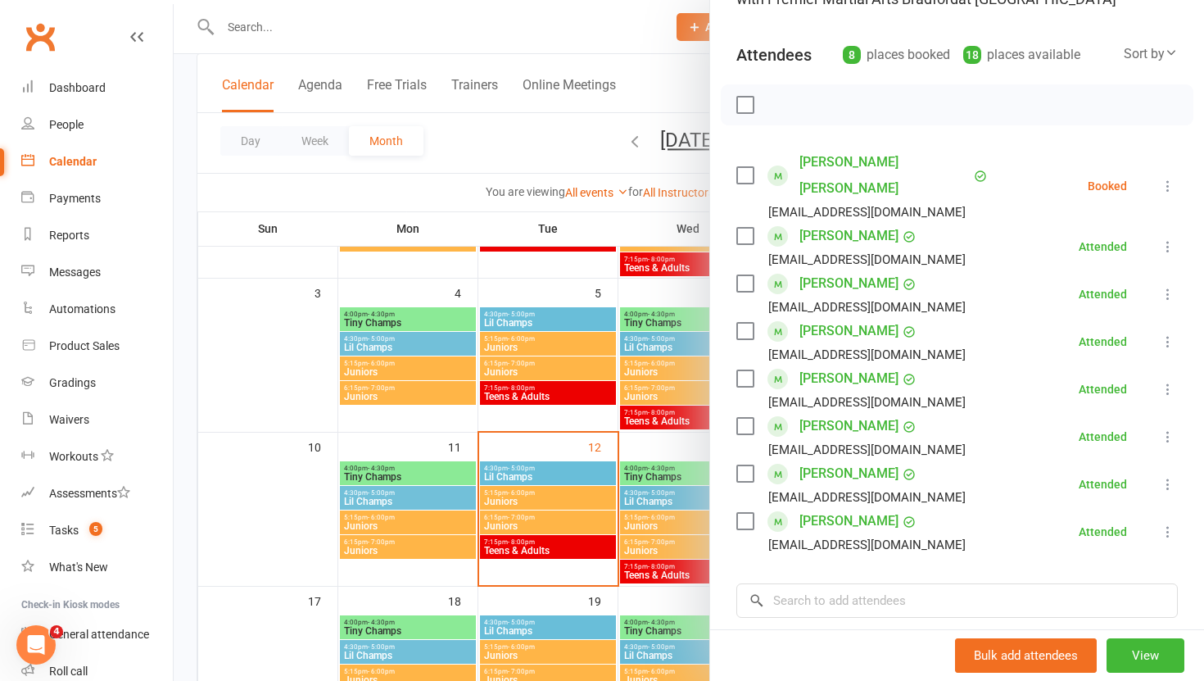
scroll to position [151, 0]
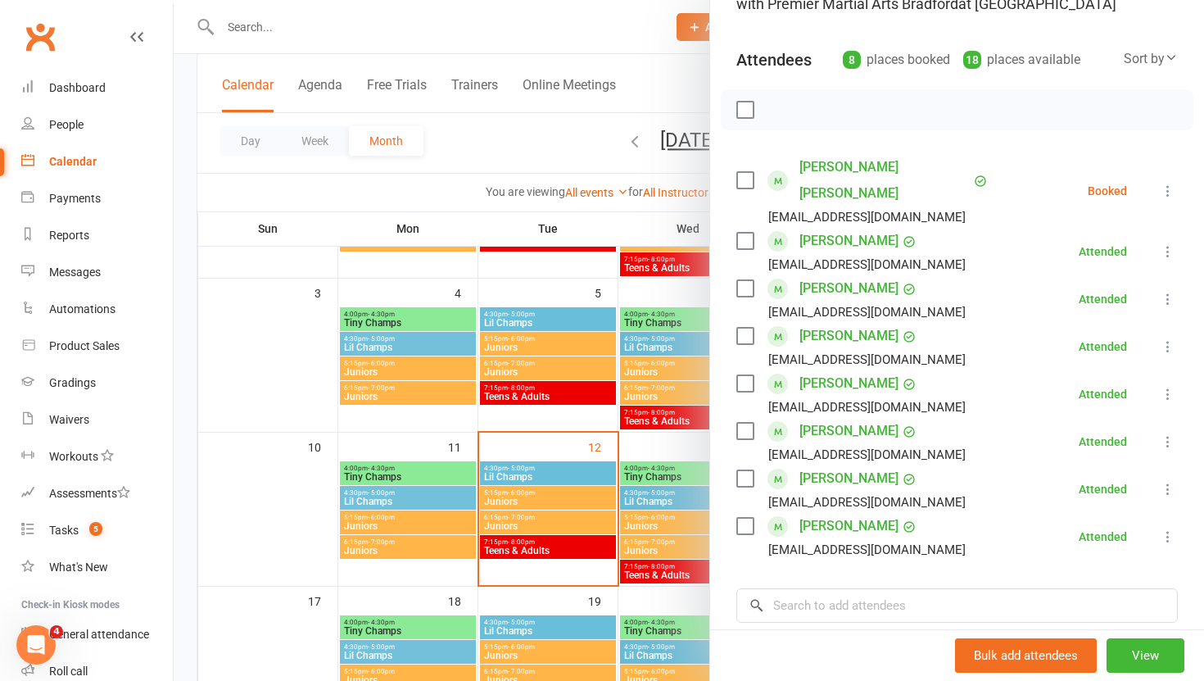
click at [387, 518] on div at bounding box center [689, 340] width 1030 height 681
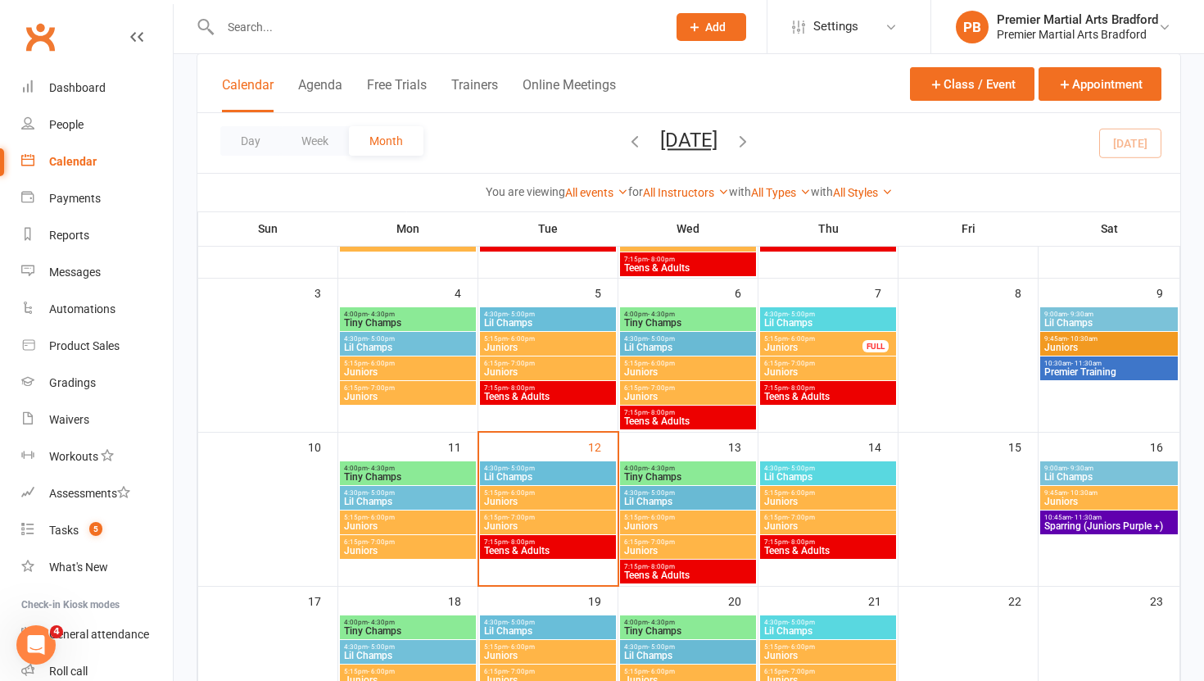
click at [387, 518] on span "- 6:00pm" at bounding box center [381, 516] width 27 height 7
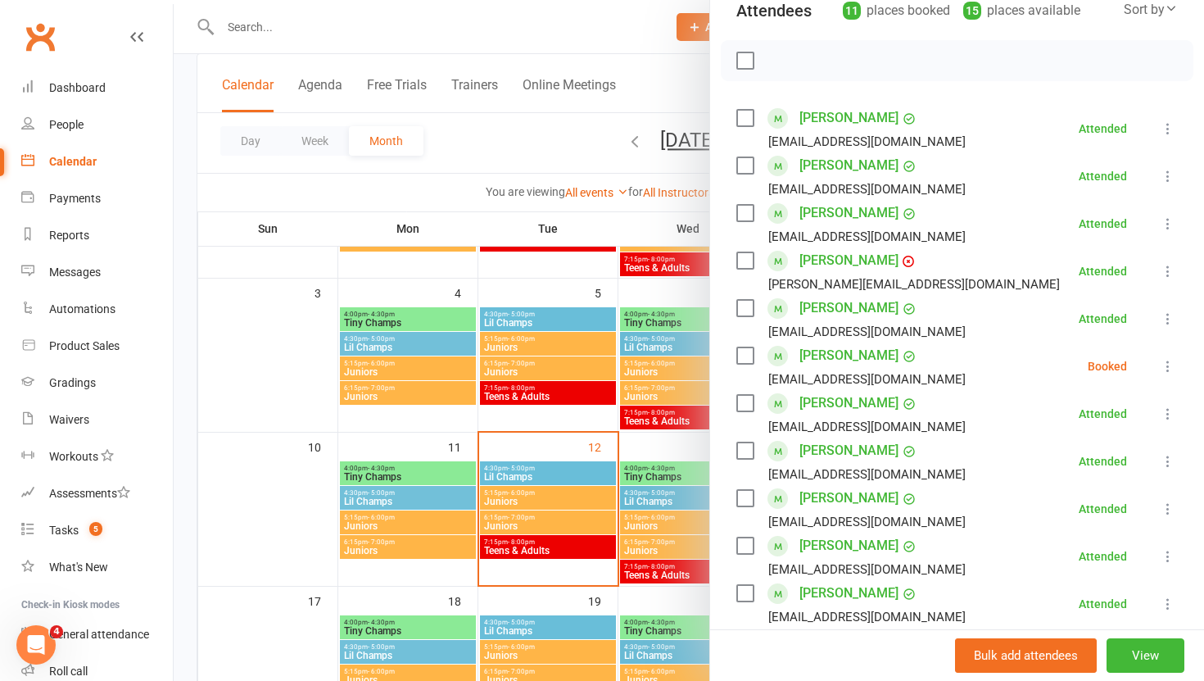
scroll to position [183, 0]
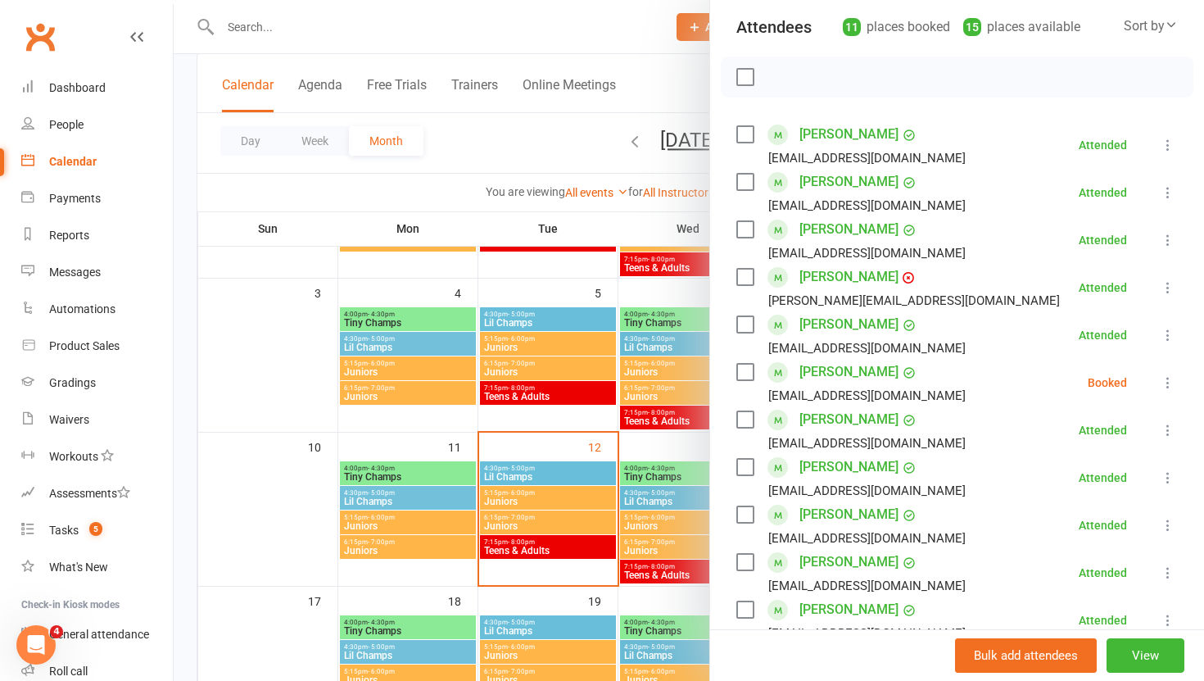
click at [396, 490] on div at bounding box center [689, 340] width 1030 height 681
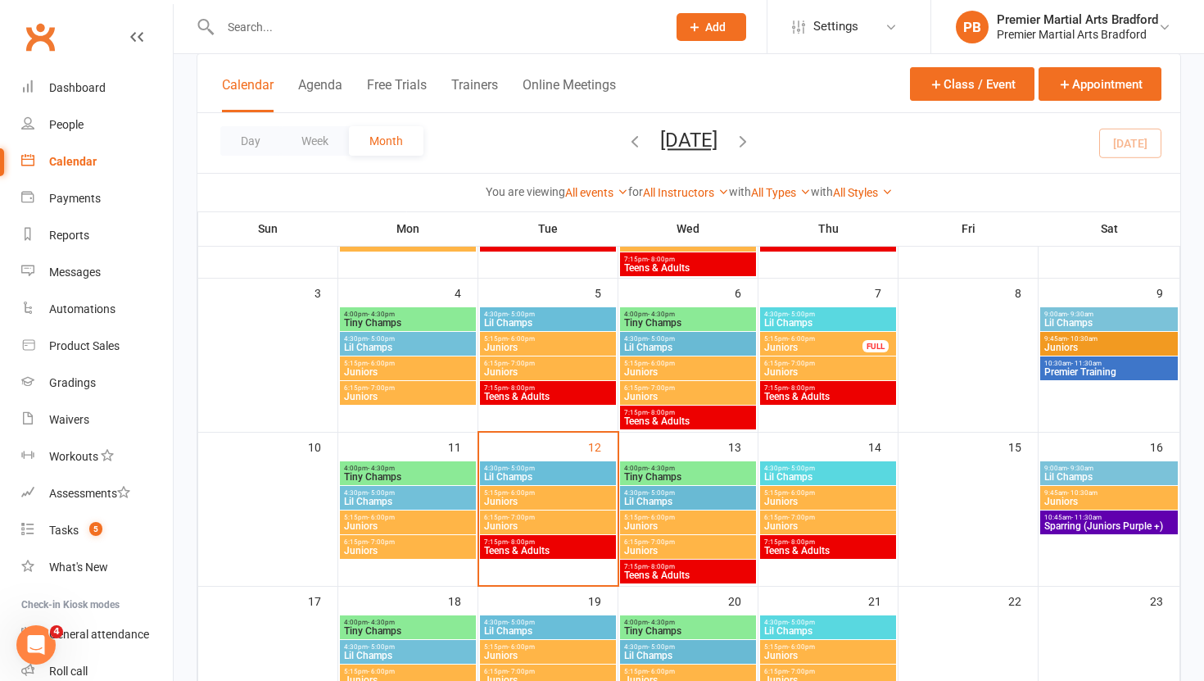
click at [396, 490] on span "4:30pm - 5:00pm" at bounding box center [407, 492] width 129 height 7
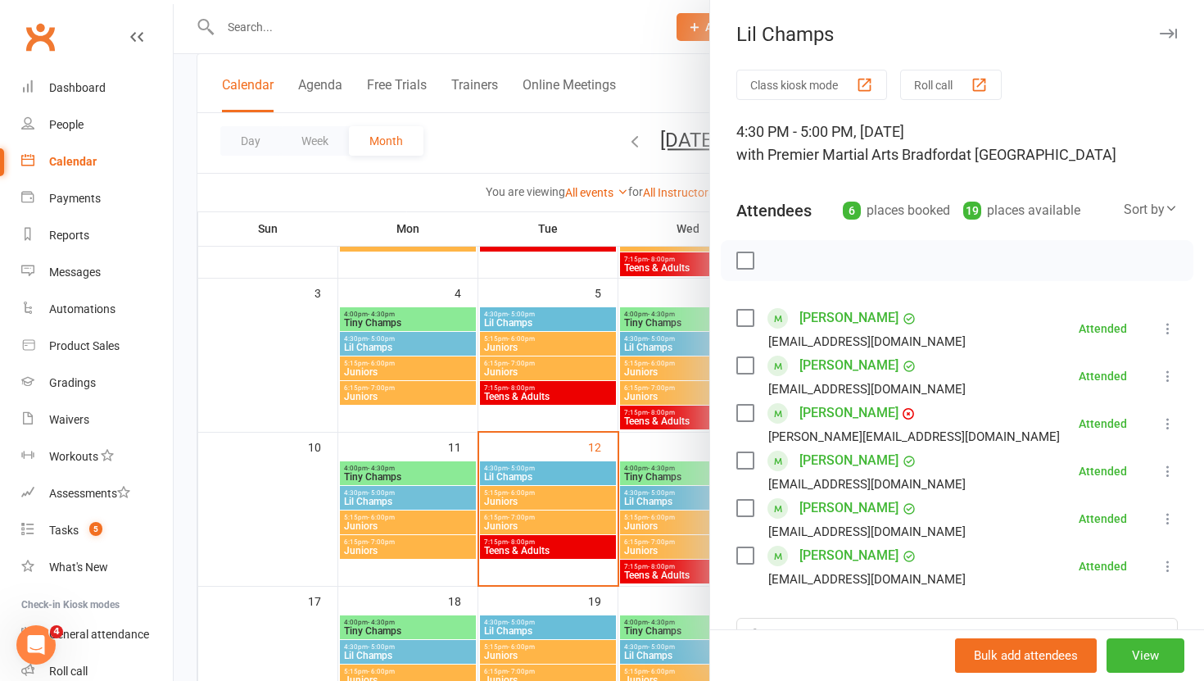
click at [450, 417] on div at bounding box center [689, 340] width 1030 height 681
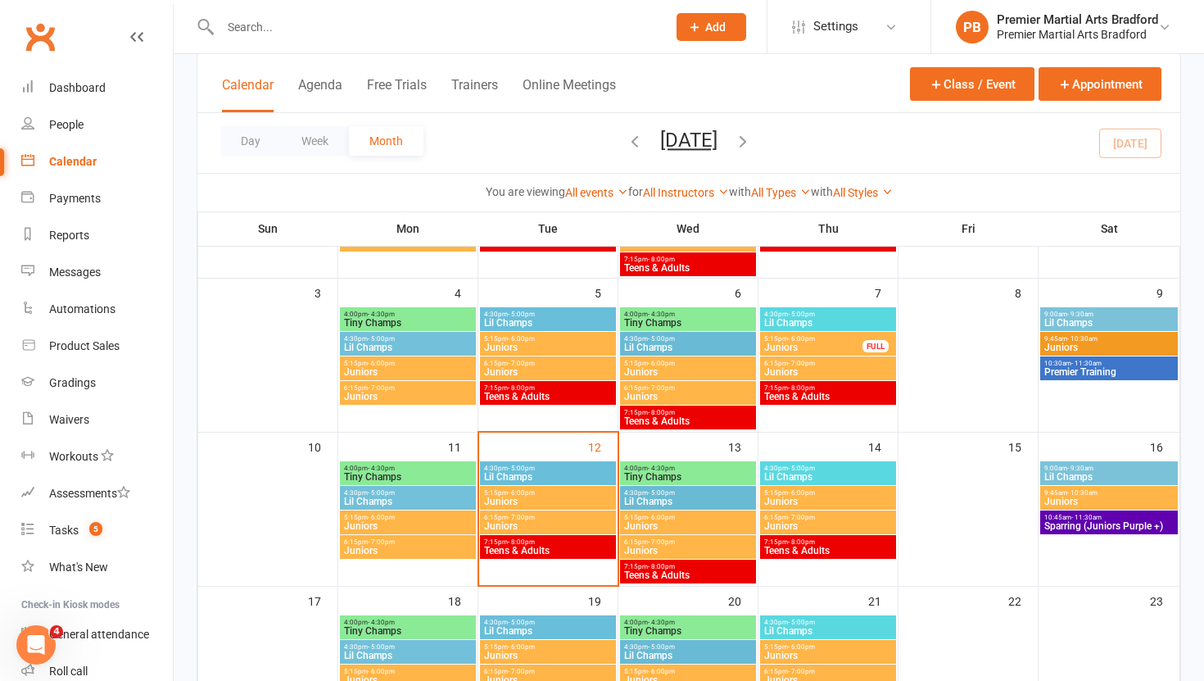
click at [560, 474] on span "Lil Champs" at bounding box center [547, 477] width 129 height 10
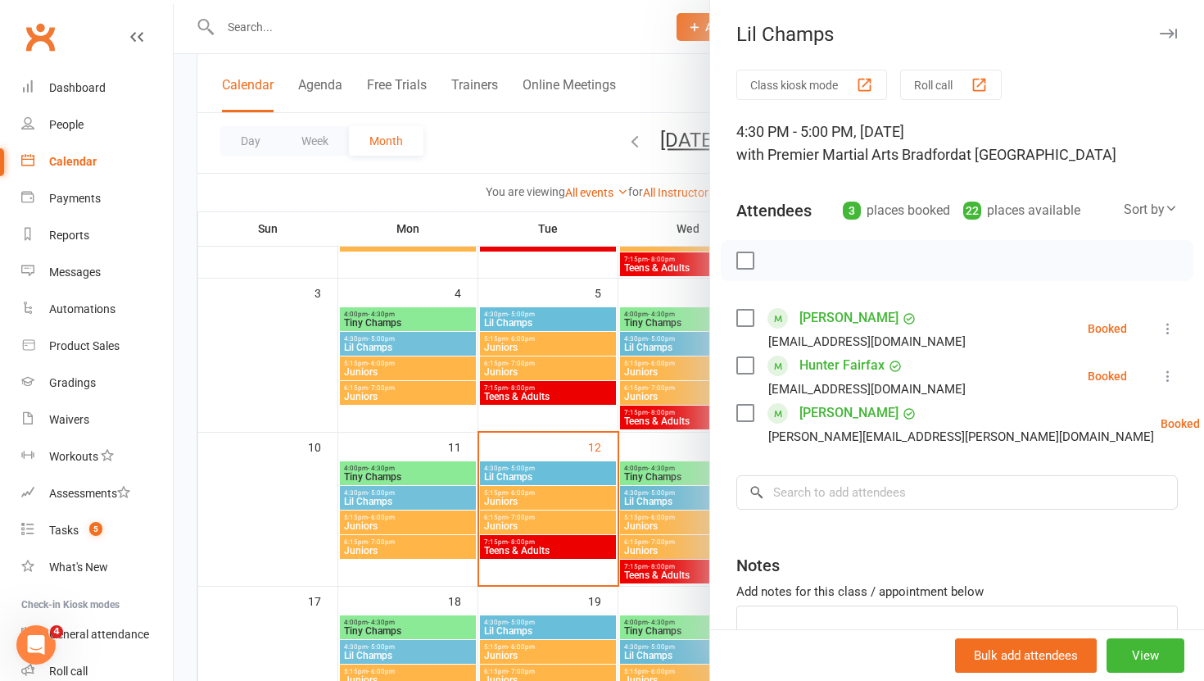
click at [545, 500] on div at bounding box center [689, 340] width 1030 height 681
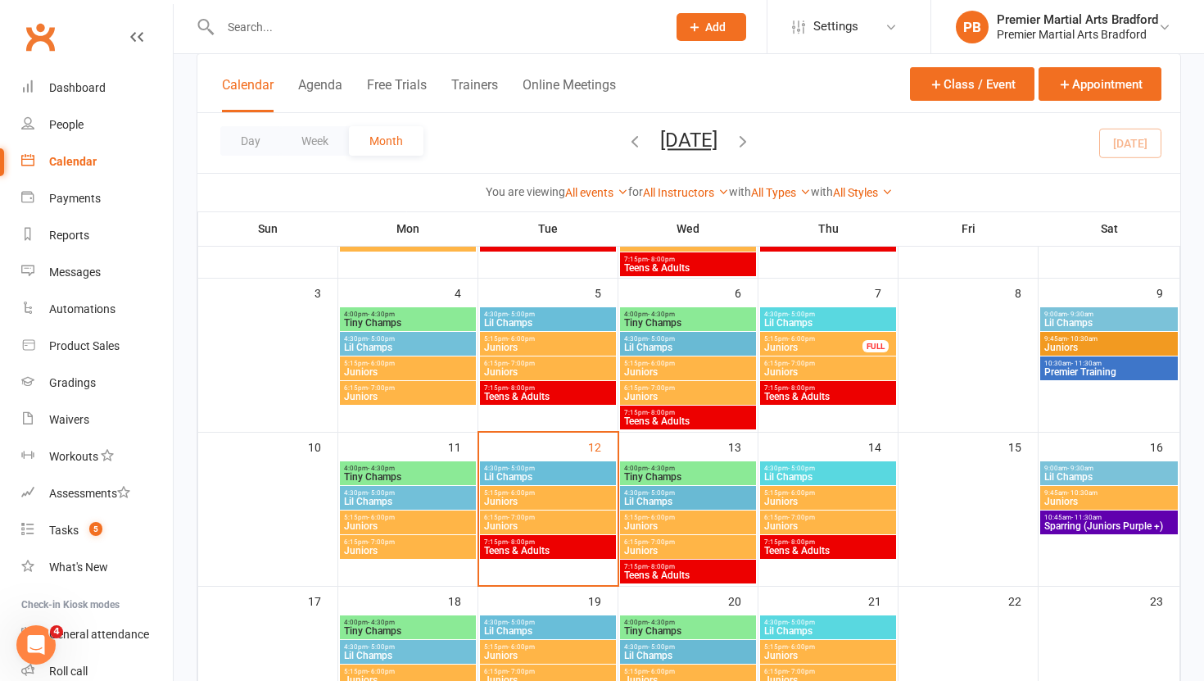
click at [545, 500] on span "Juniors" at bounding box center [547, 501] width 129 height 10
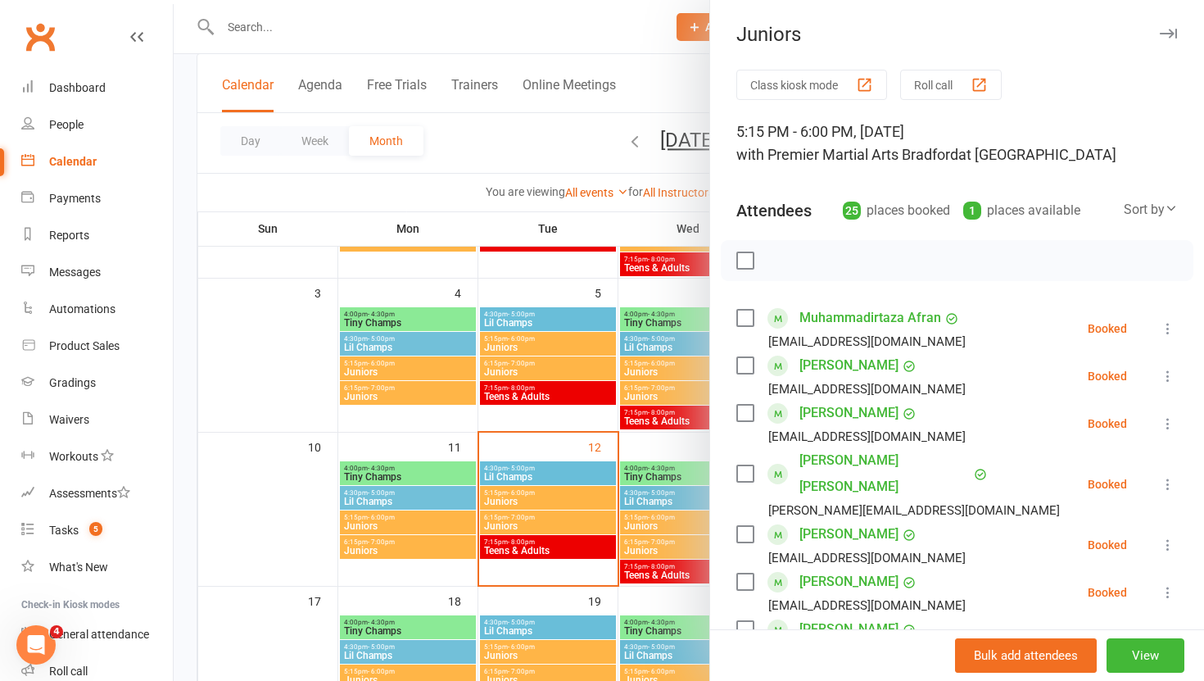
click at [547, 518] on div at bounding box center [689, 340] width 1030 height 681
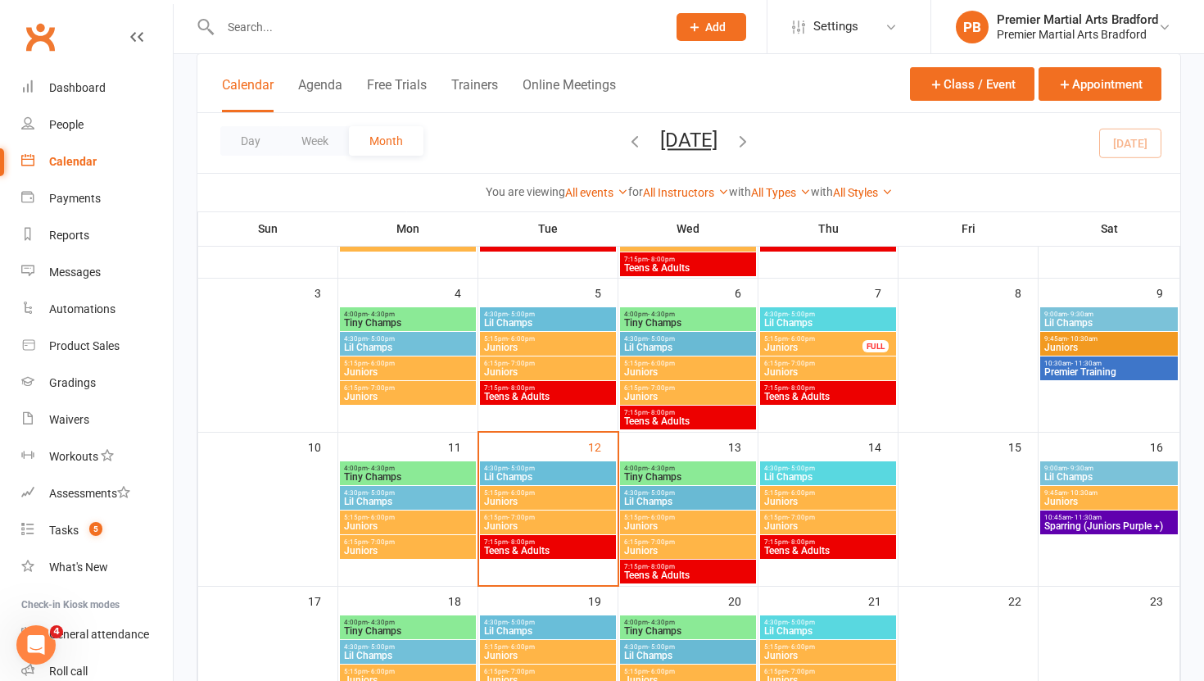
click at [547, 518] on span "6:15pm - 7:00pm" at bounding box center [547, 516] width 129 height 7
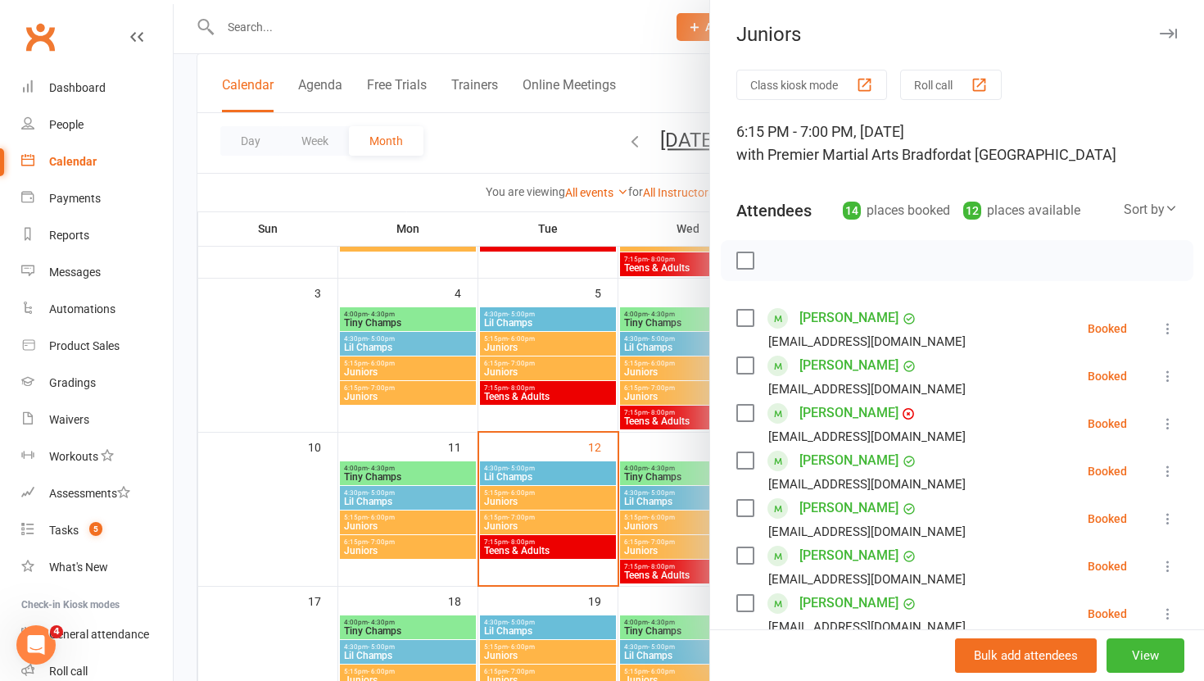
click at [527, 547] on div at bounding box center [689, 340] width 1030 height 681
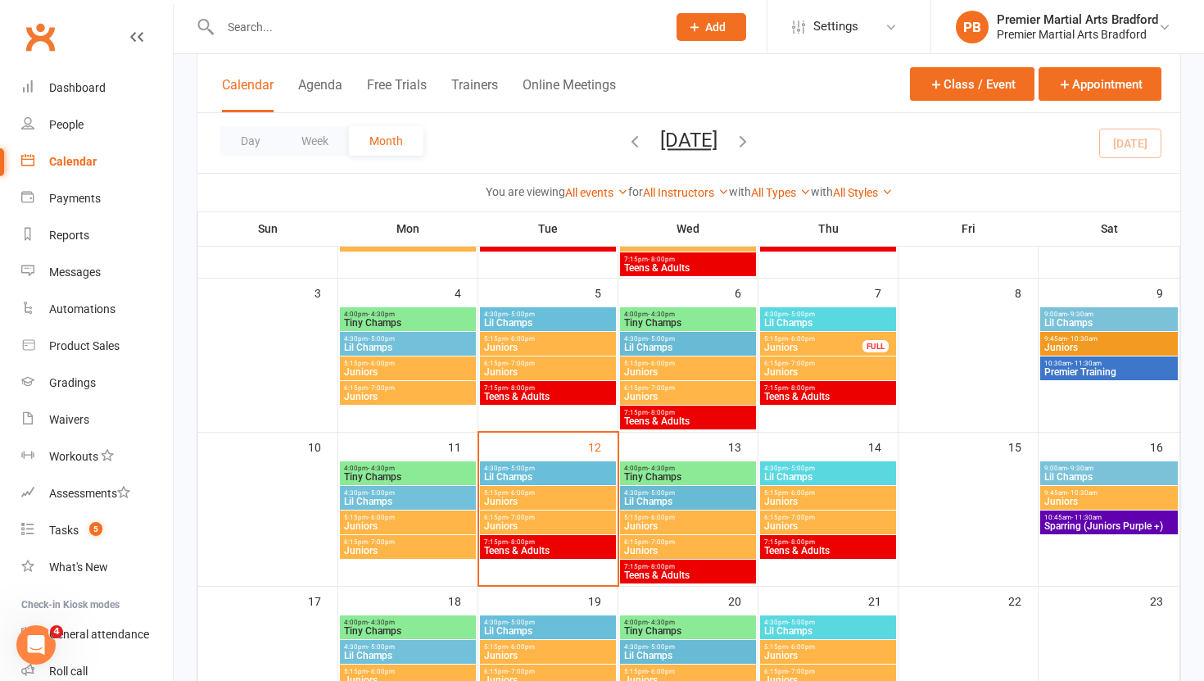
click at [527, 547] on span "Teens & Adults" at bounding box center [547, 550] width 129 height 10
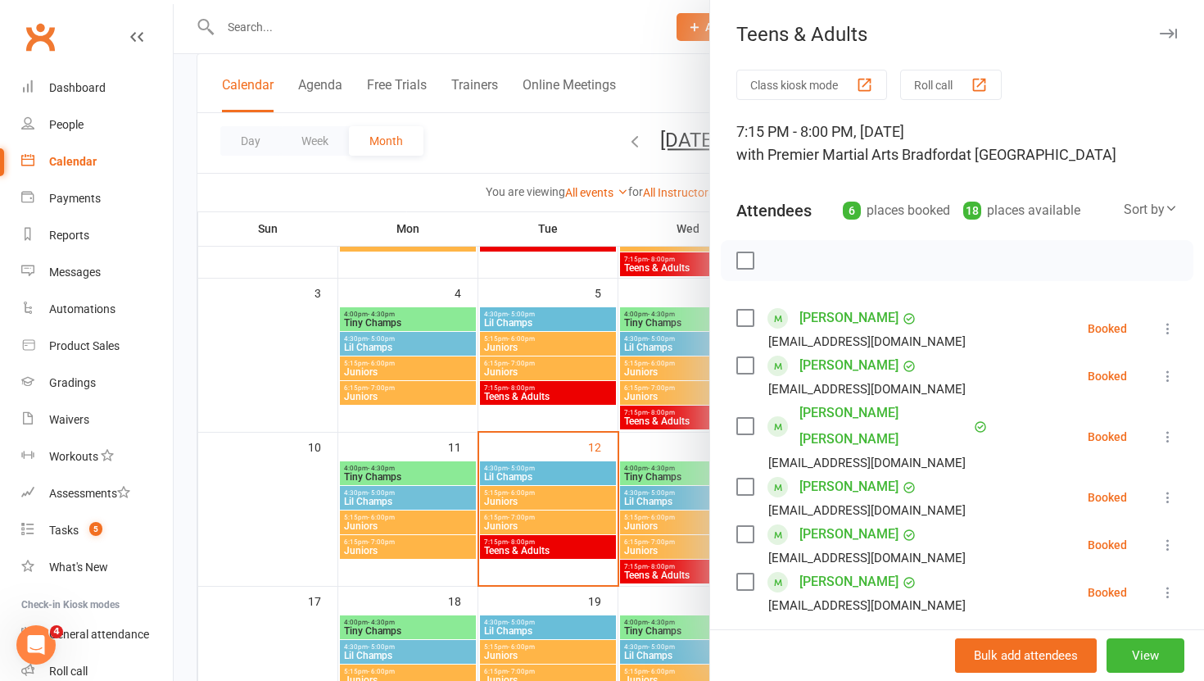
click at [326, 201] on div at bounding box center [689, 340] width 1030 height 681
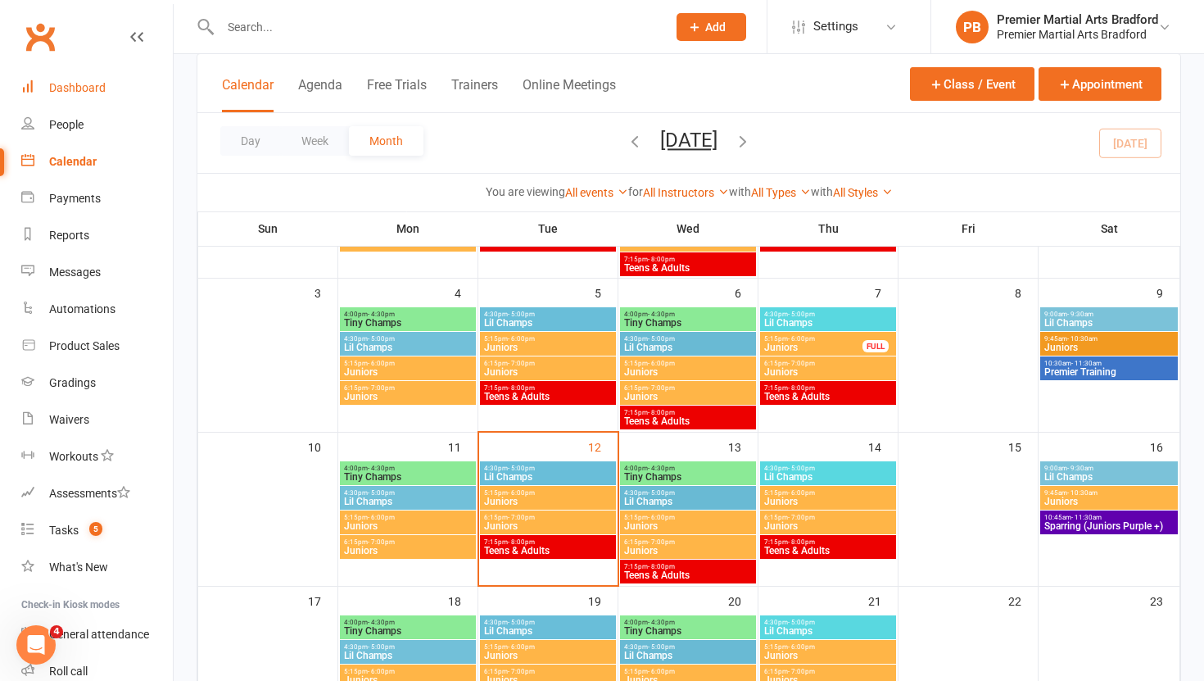
click at [57, 81] on div "Dashboard" at bounding box center [77, 87] width 57 height 13
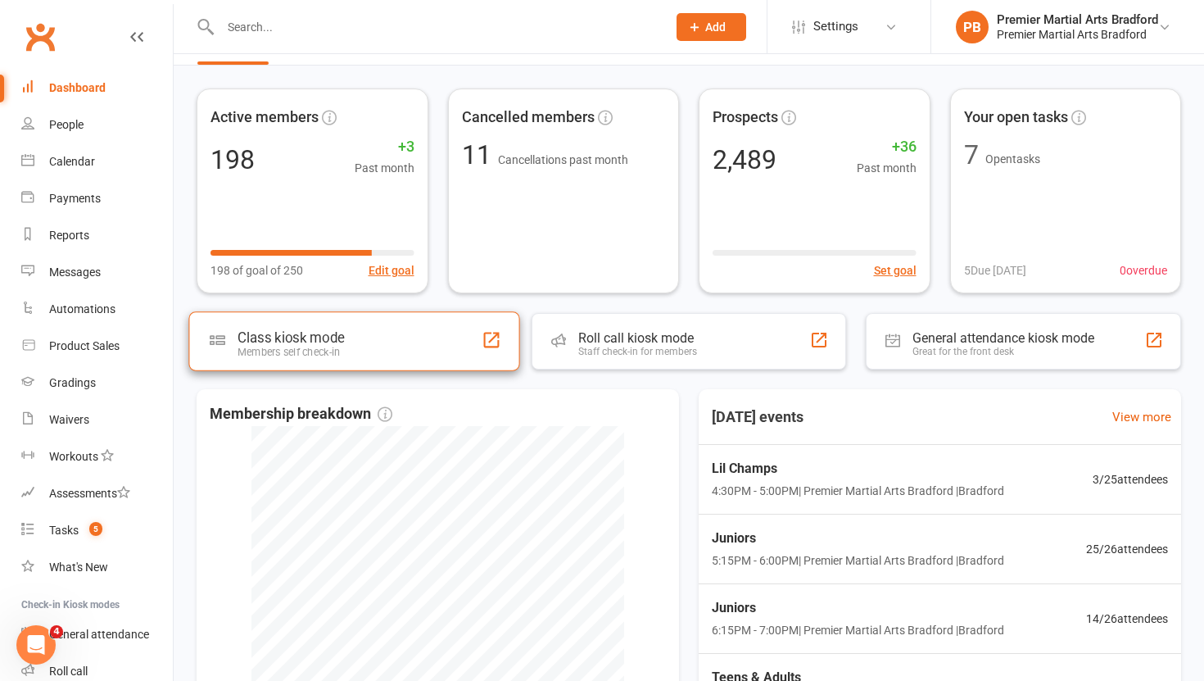
scroll to position [44, 0]
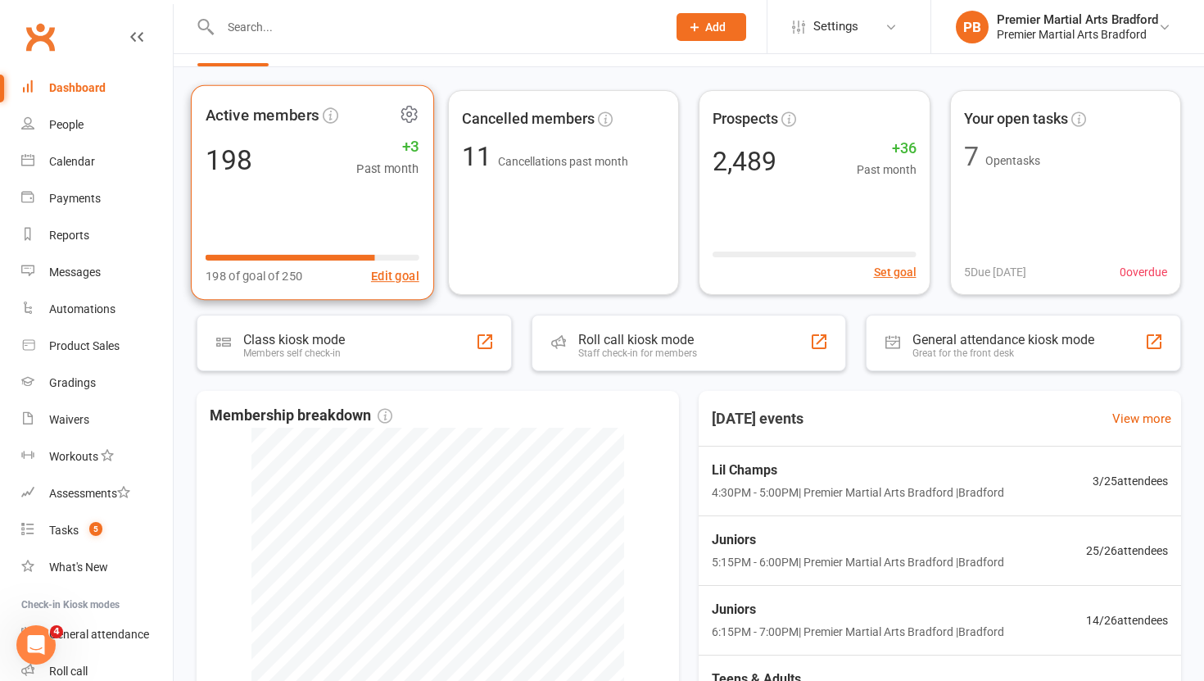
click at [340, 169] on div "198 +3 Past month" at bounding box center [313, 159] width 214 height 37
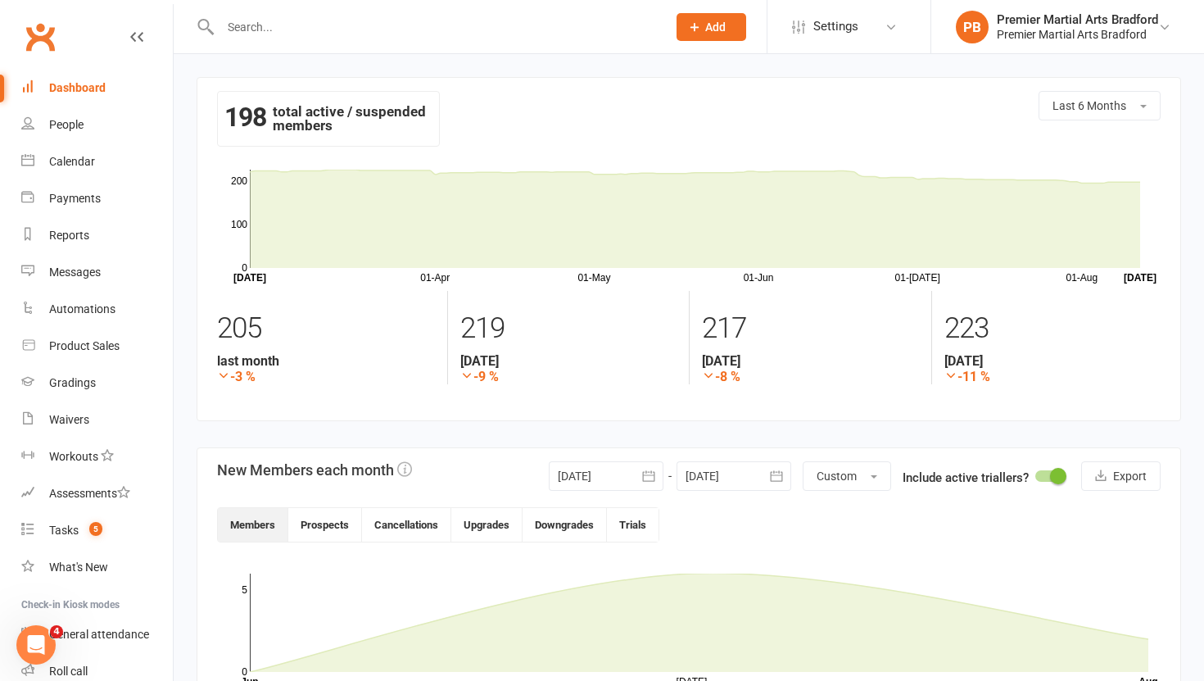
click at [662, 477] on button "button" at bounding box center [648, 475] width 29 height 29
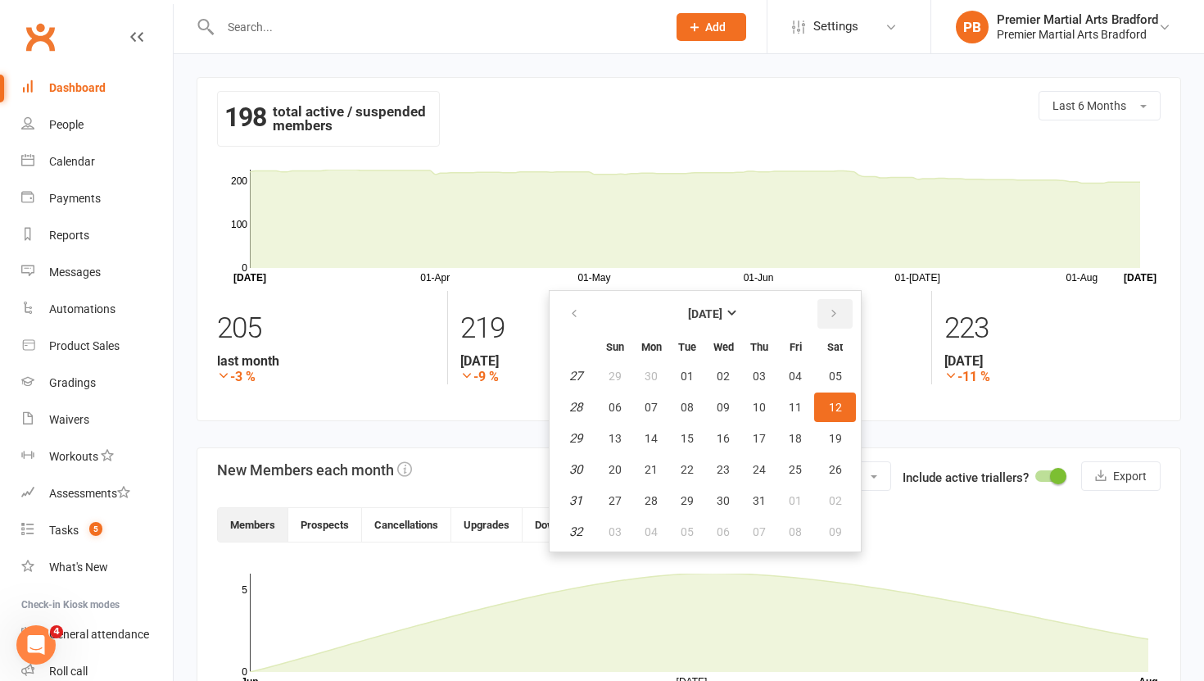
click at [831, 311] on icon "button" at bounding box center [833, 313] width 11 height 13
click at [801, 377] on button "01" at bounding box center [795, 375] width 34 height 29
type input "[DATE]"
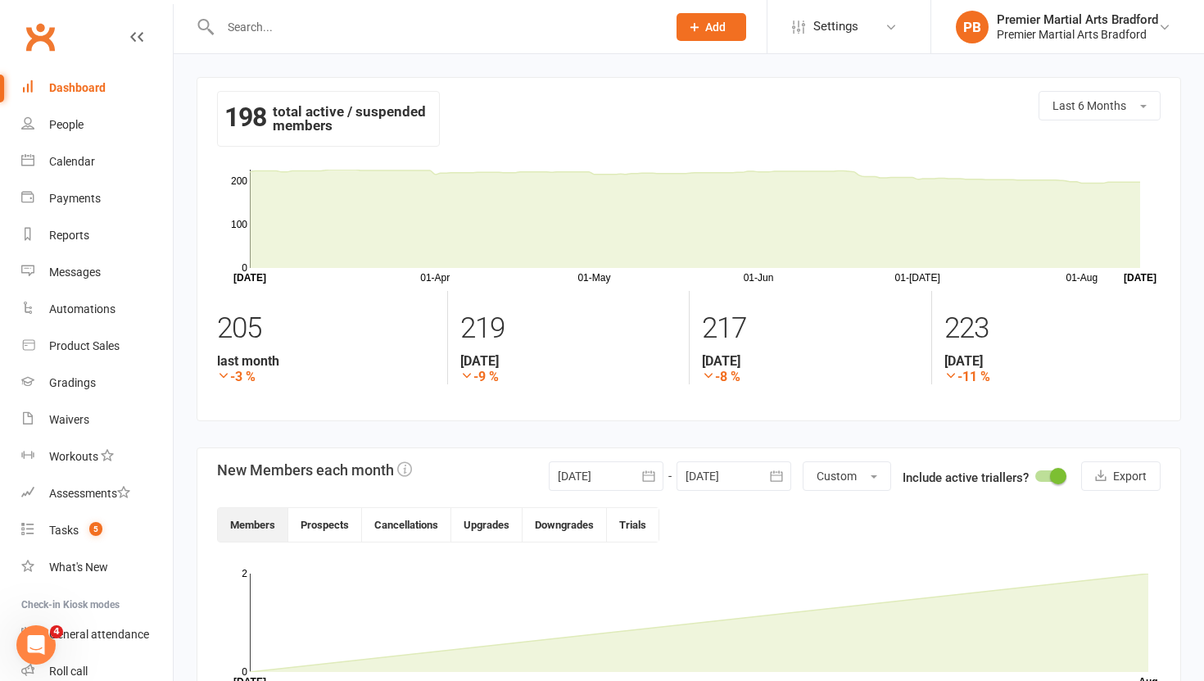
click at [762, 479] on button "button" at bounding box center [776, 475] width 29 height 29
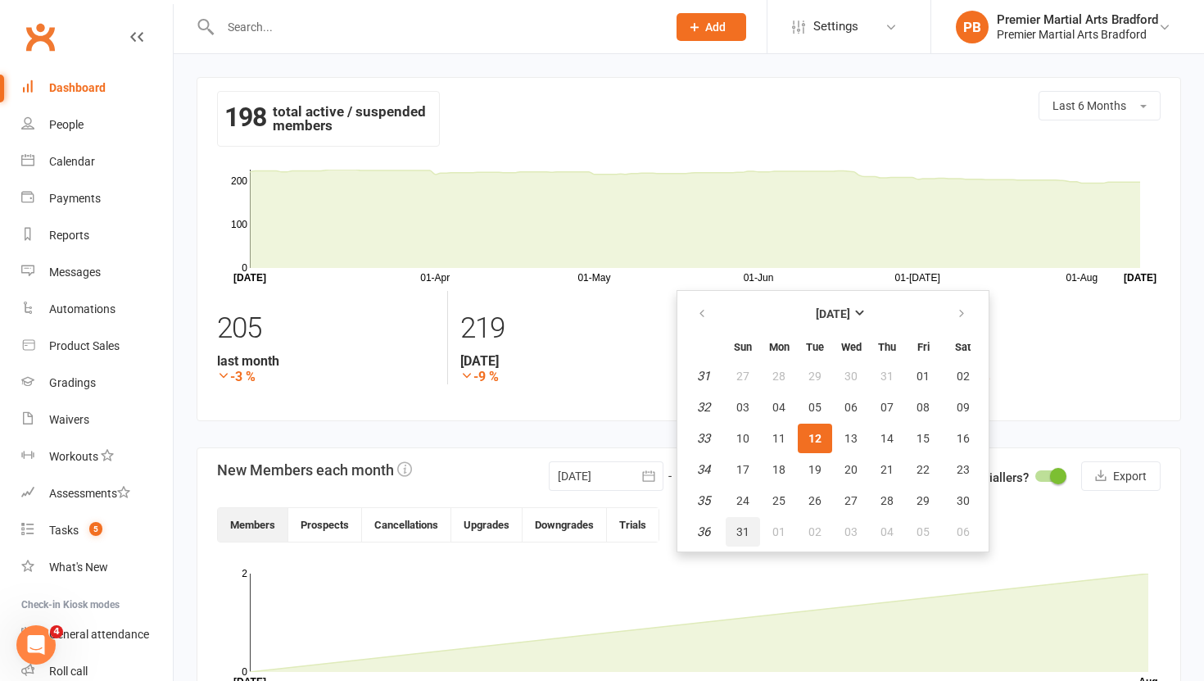
click at [733, 535] on button "31" at bounding box center [743, 531] width 34 height 29
type input "[DATE]"
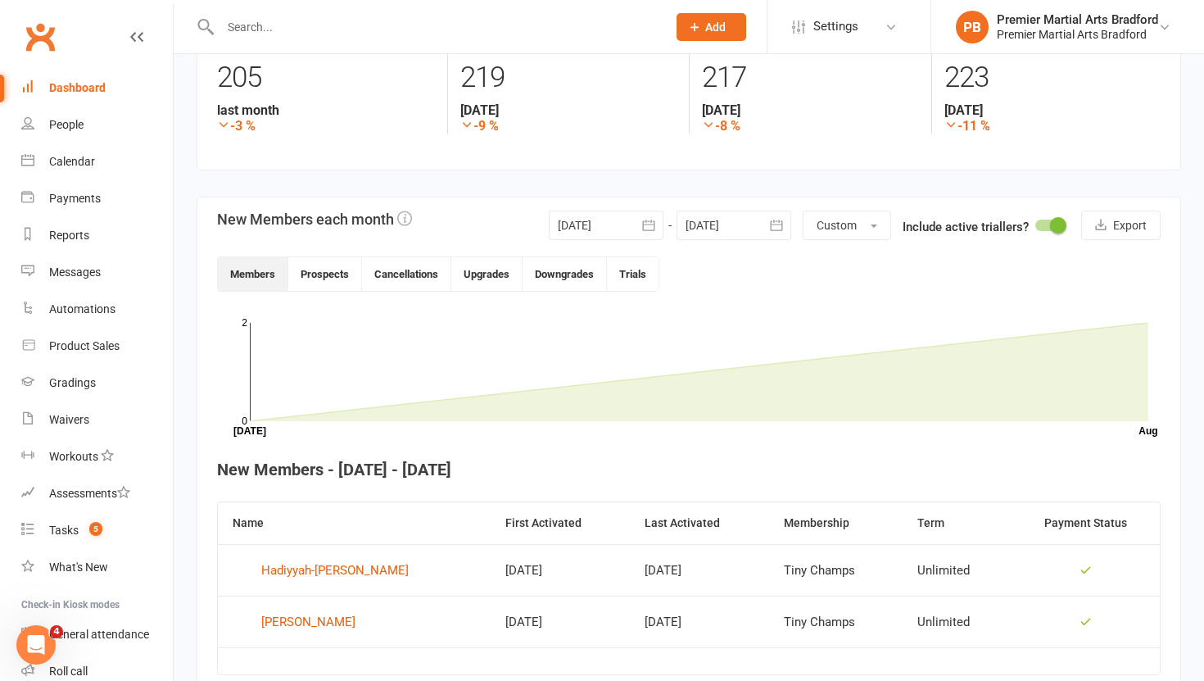
scroll to position [332, 0]
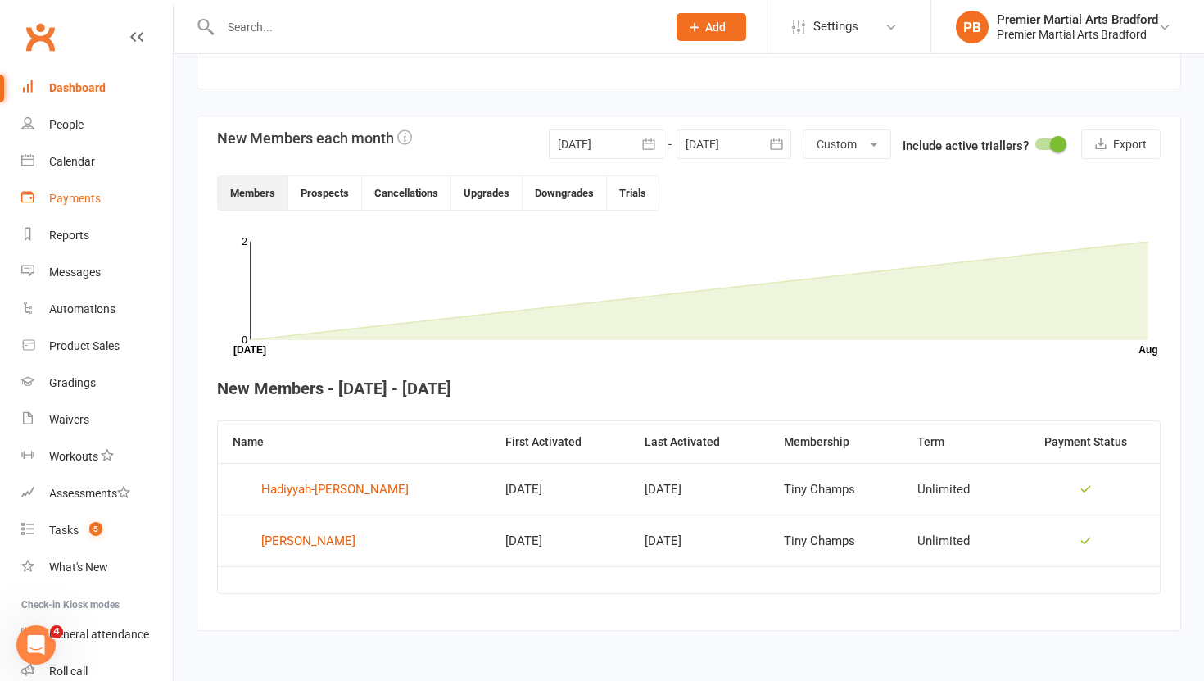
click at [72, 205] on link "Payments" at bounding box center [97, 198] width 152 height 37
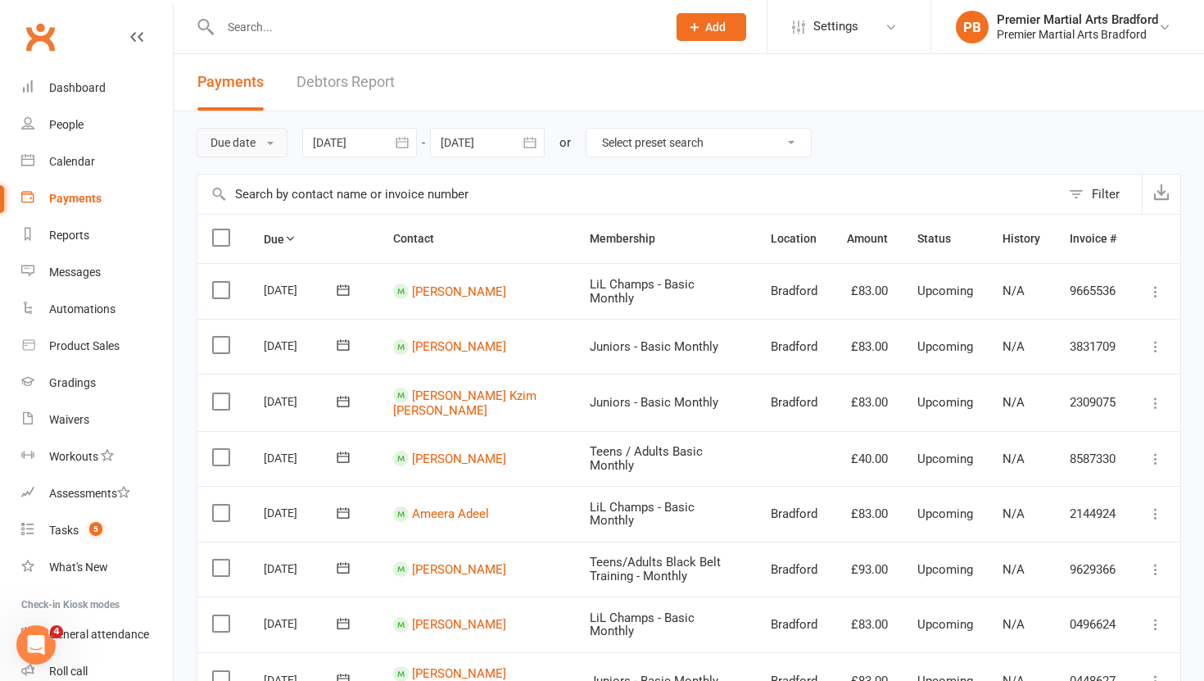
click at [269, 143] on button "Due date" at bounding box center [242, 142] width 91 height 29
click at [251, 240] on link "Date failed" at bounding box center [278, 244] width 162 height 33
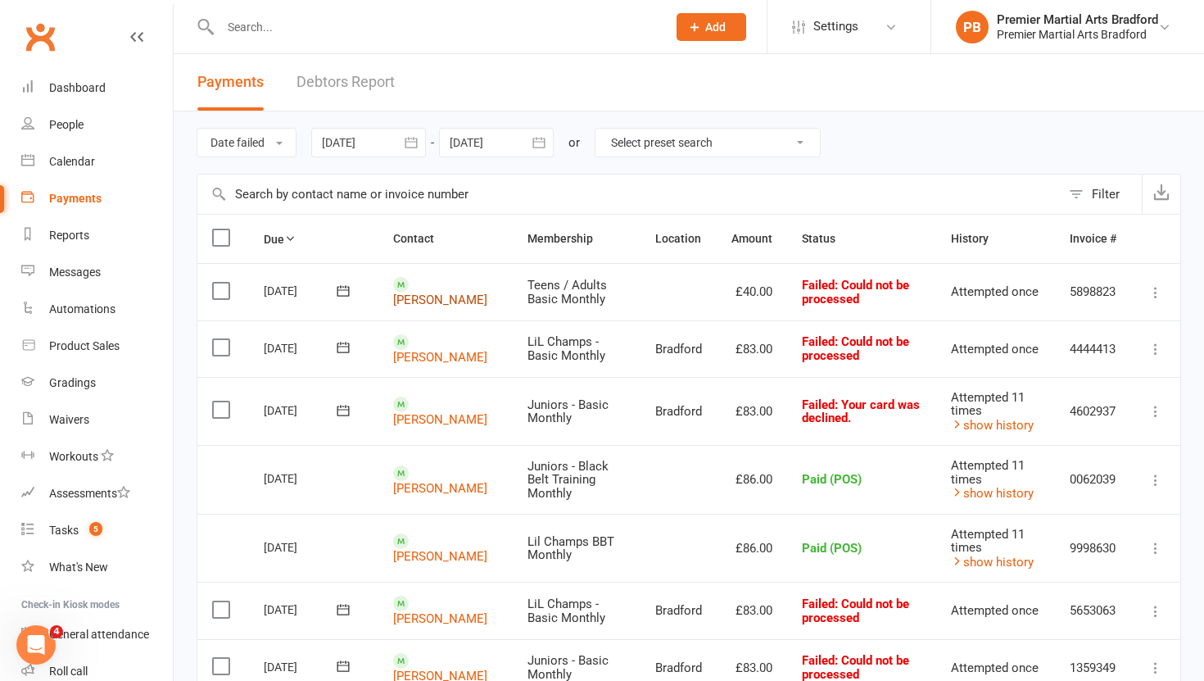
click at [473, 295] on link "Mike wilson" at bounding box center [440, 299] width 94 height 15
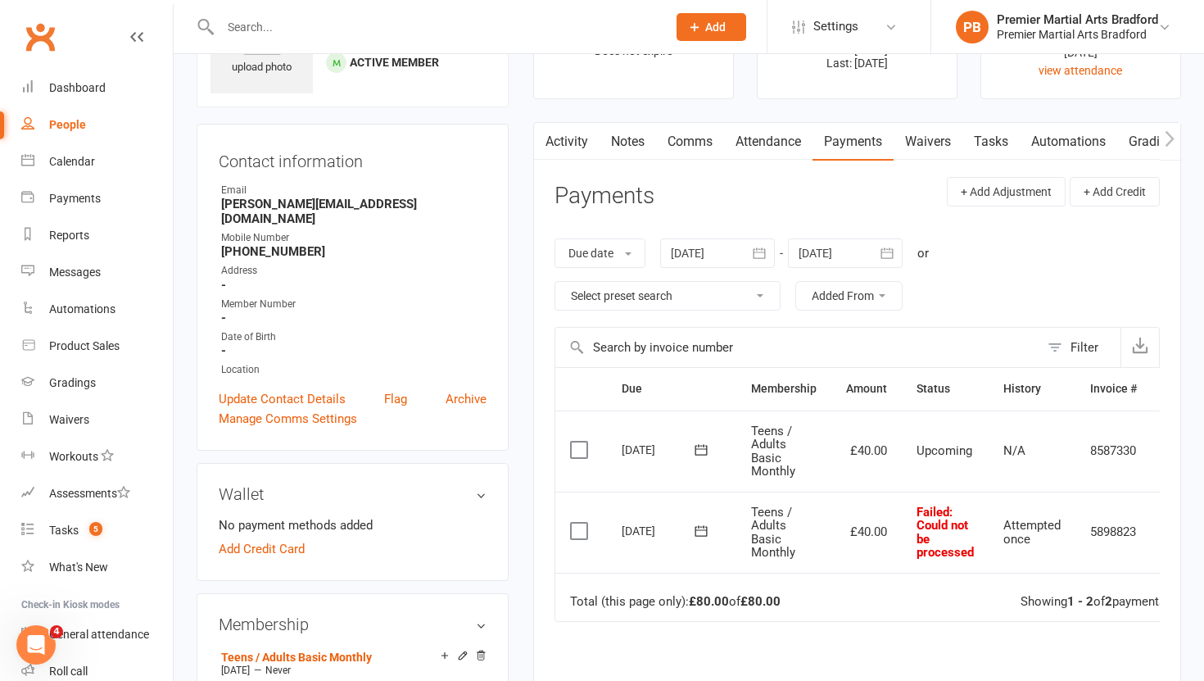
scroll to position [102, 0]
click at [272, 537] on link "Add Credit Card" at bounding box center [262, 547] width 86 height 20
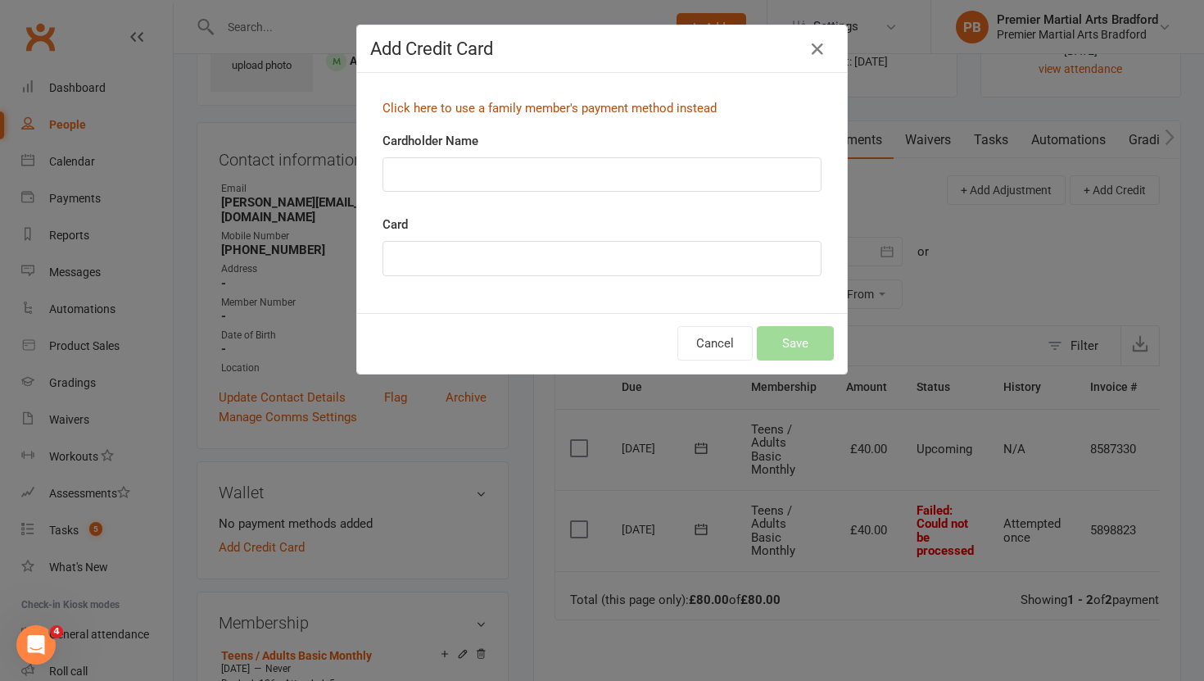
click at [574, 111] on link "Click here to use a family member's payment method instead" at bounding box center [549, 108] width 334 height 15
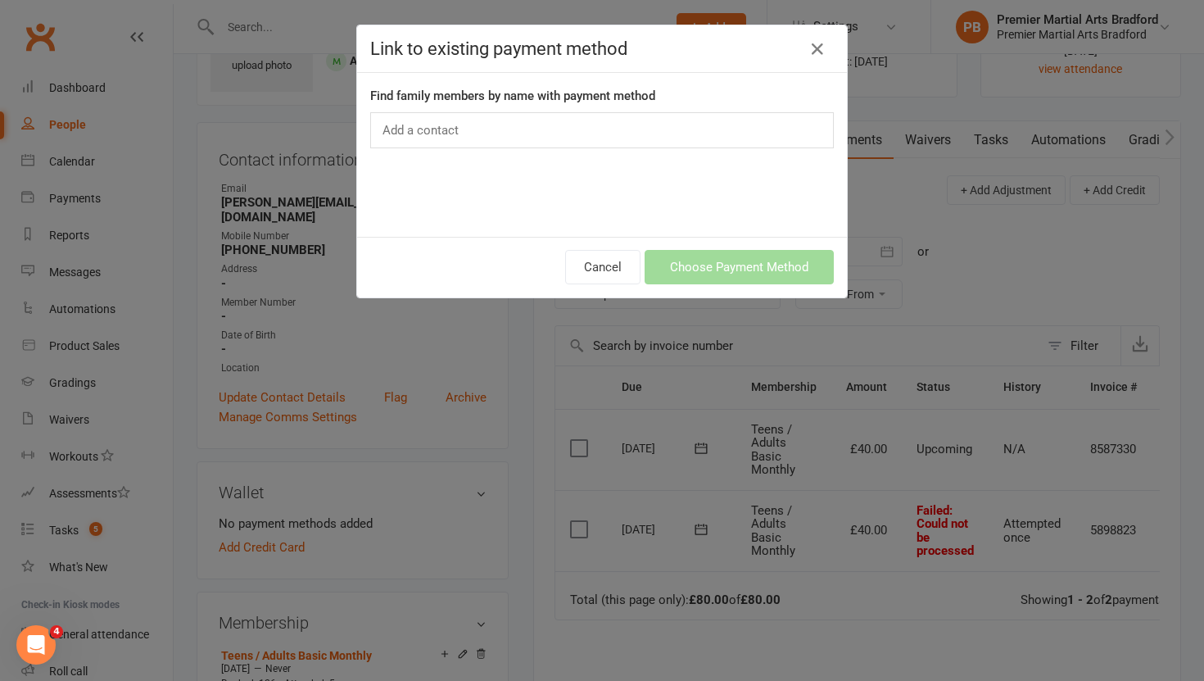
click at [576, 122] on div "Add a contact" at bounding box center [602, 130] width 464 height 36
type input "wilson"
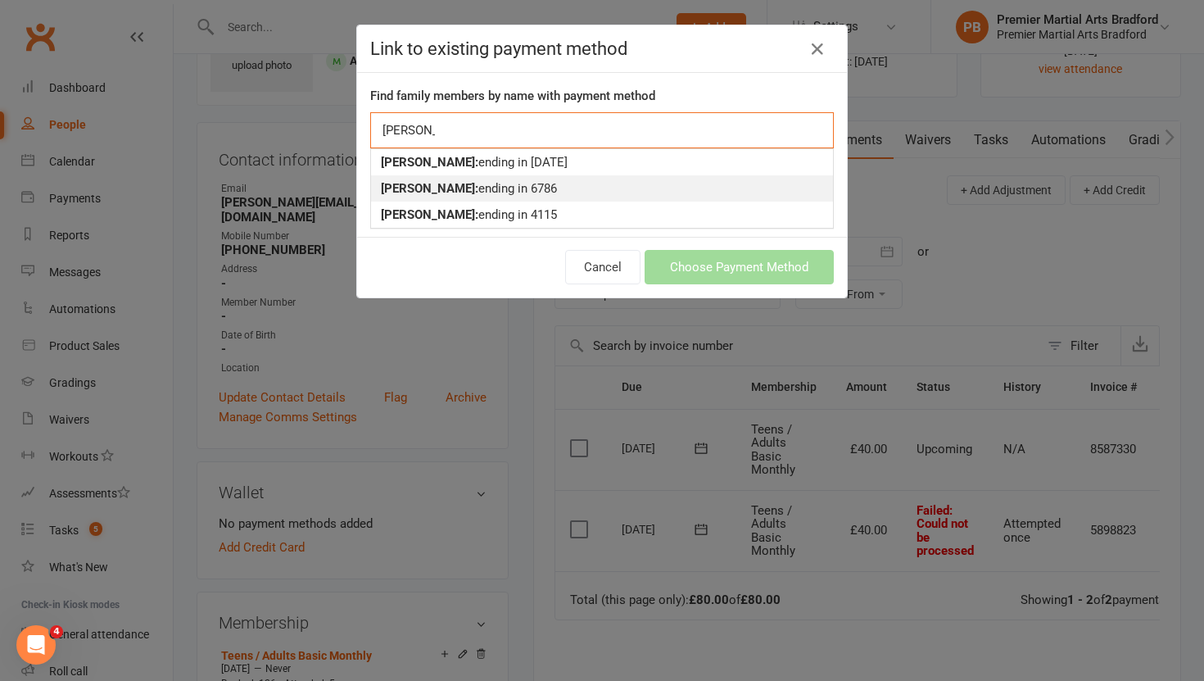
click at [491, 191] on div "Casper Wilson: ending in 6786" at bounding box center [602, 189] width 442 height 20
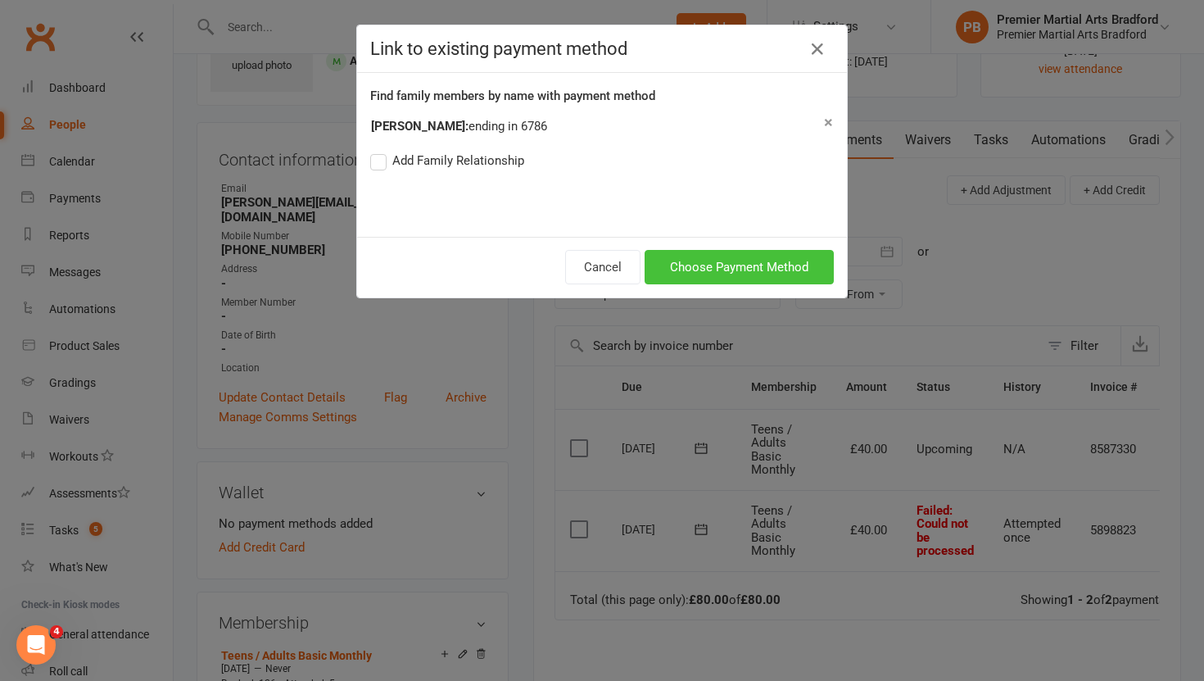
click at [722, 260] on button "Choose Payment Method" at bounding box center [739, 267] width 189 height 34
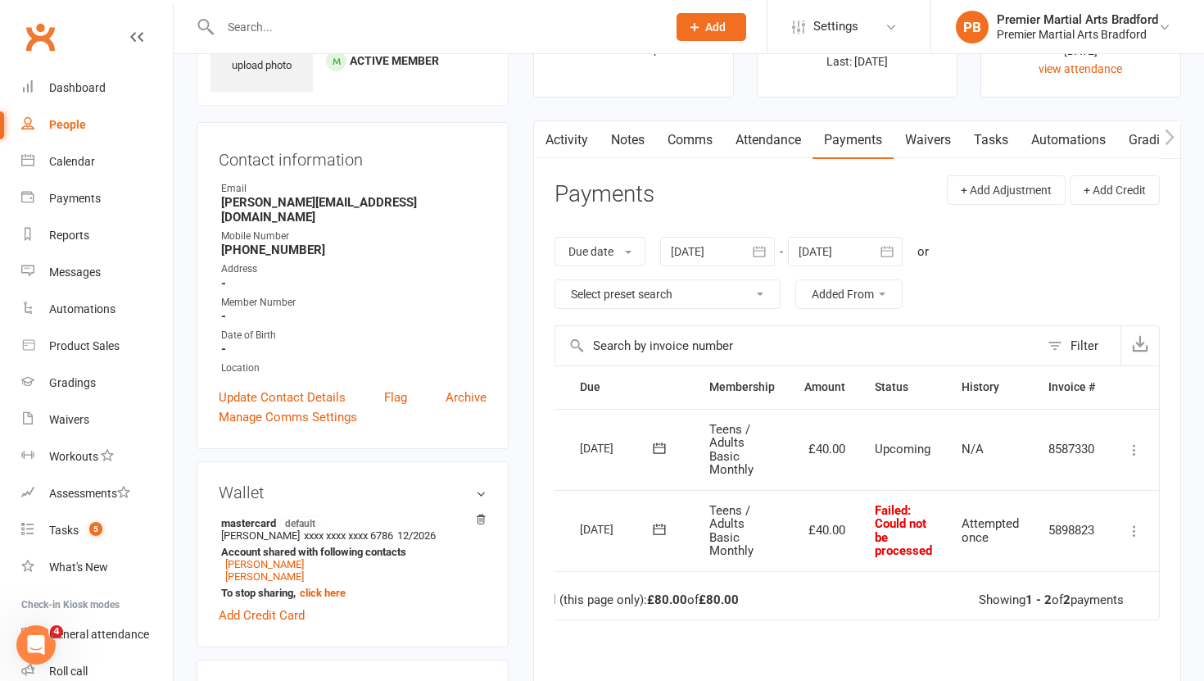
scroll to position [0, 0]
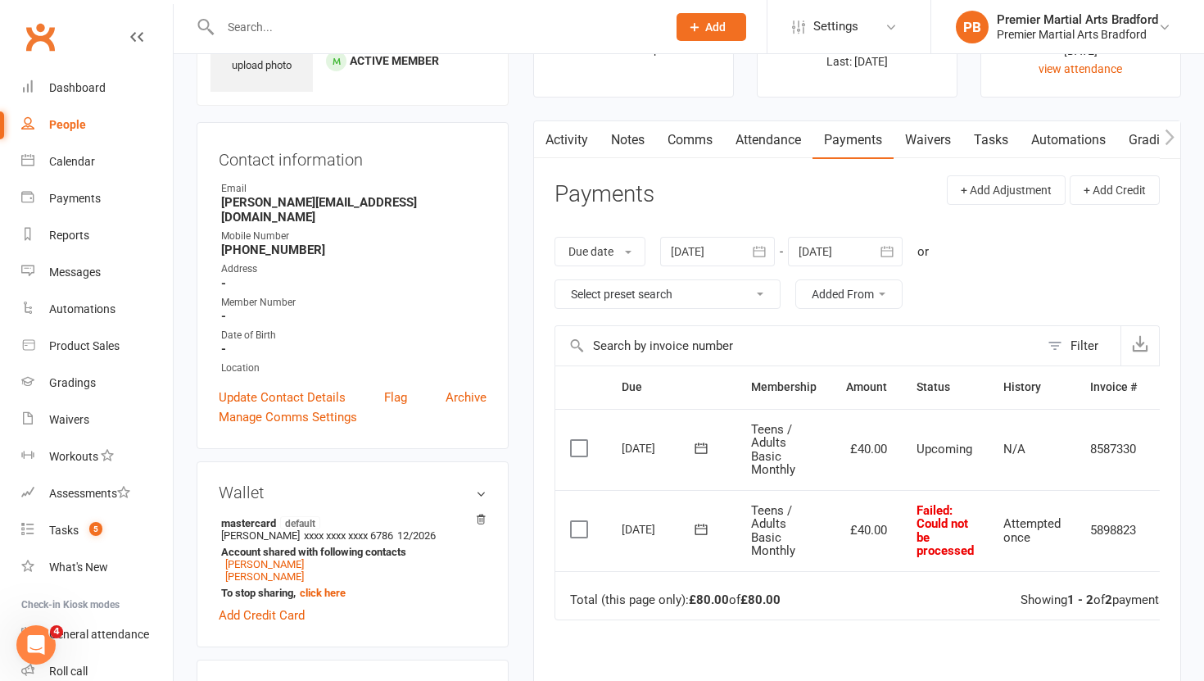
click at [697, 526] on icon at bounding box center [701, 529] width 16 height 16
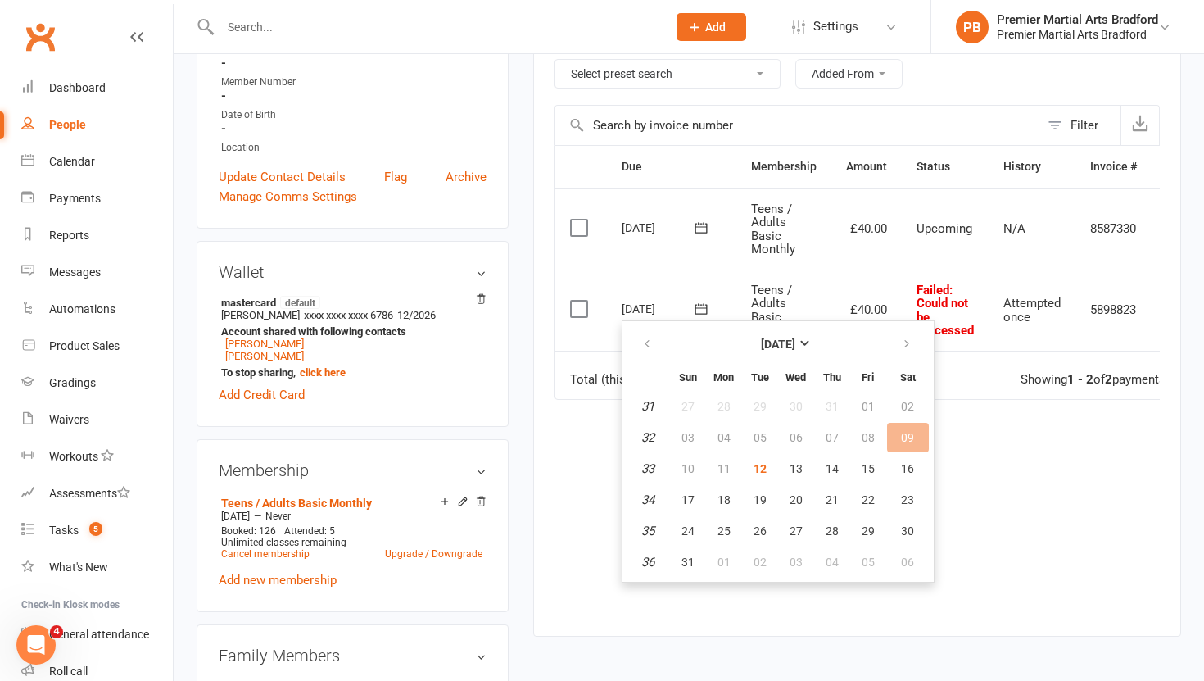
scroll to position [323, 0]
click at [788, 471] on button "13" at bounding box center [796, 467] width 34 height 29
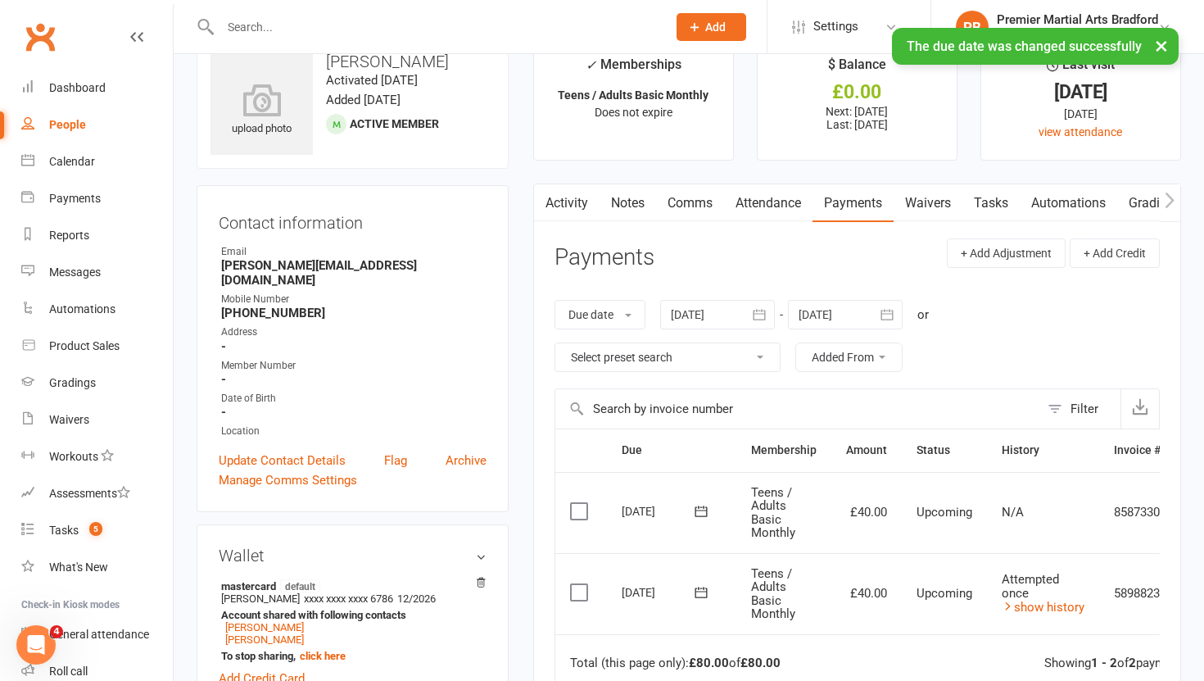
scroll to position [0, 0]
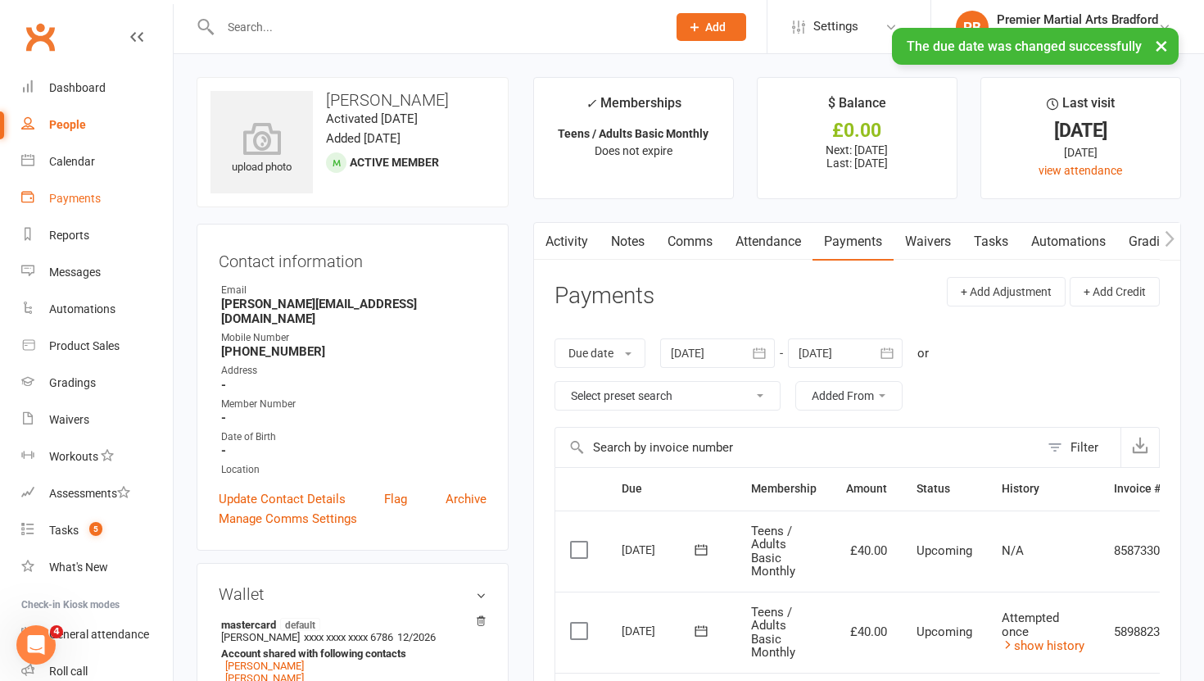
click at [79, 197] on div "Payments" at bounding box center [75, 198] width 52 height 13
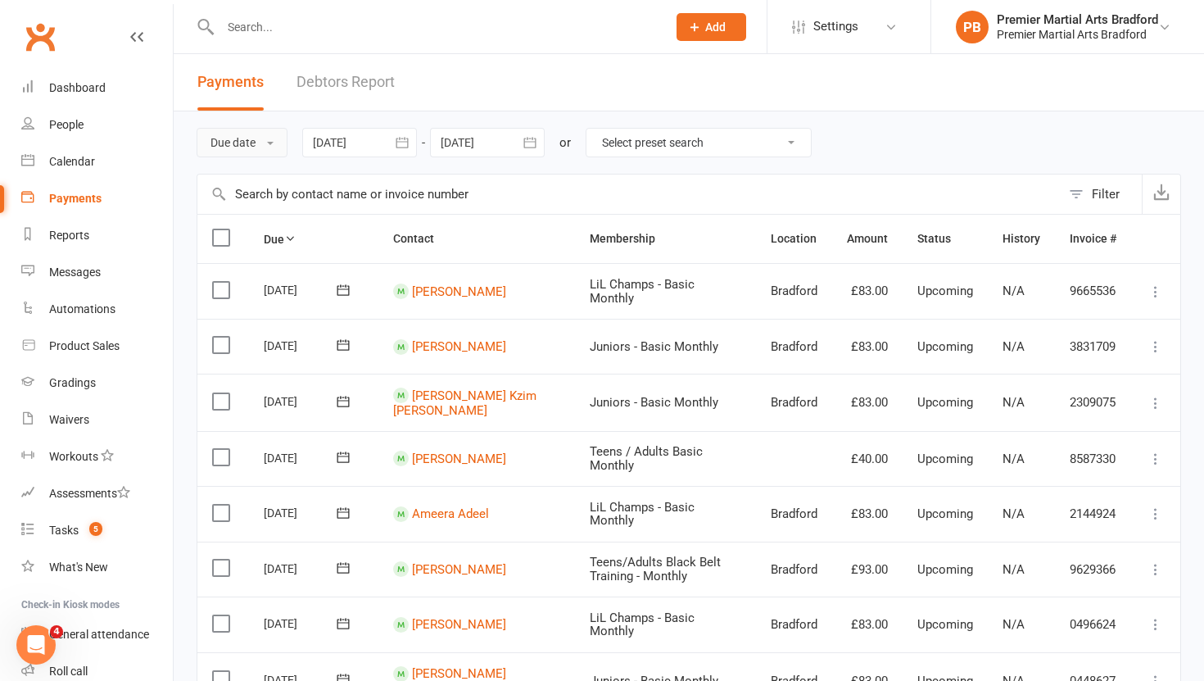
click at [272, 138] on button "Due date" at bounding box center [242, 142] width 91 height 29
click at [278, 248] on link "Date failed" at bounding box center [278, 244] width 162 height 33
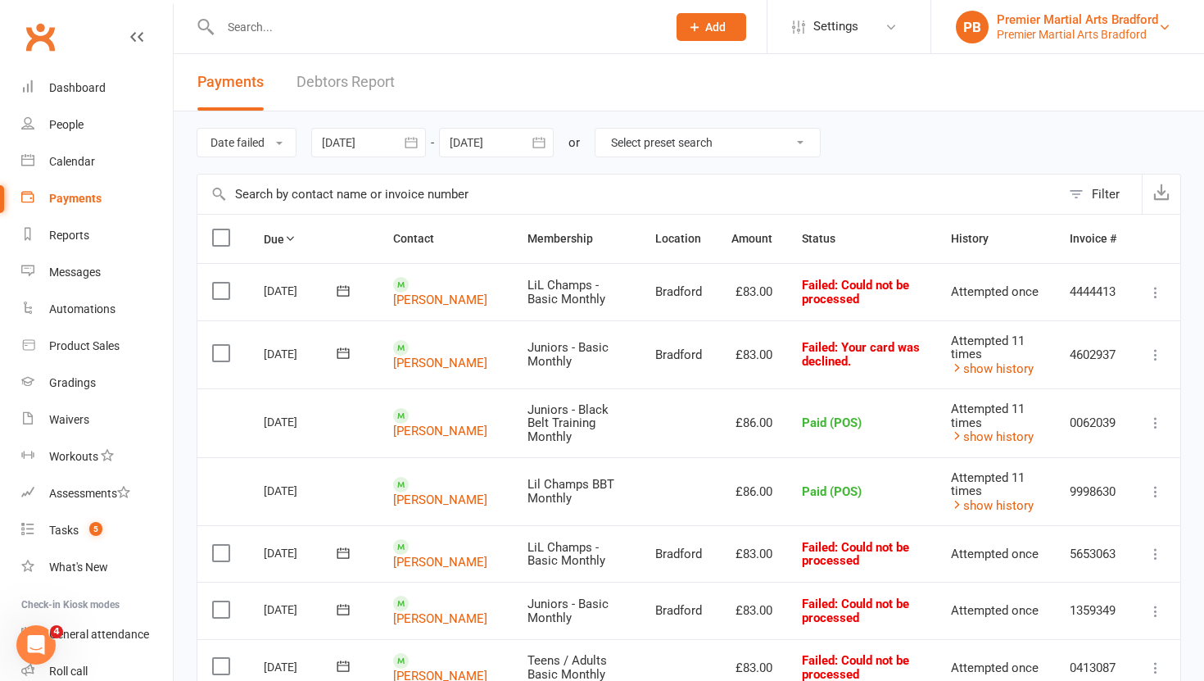
click at [1125, 17] on div "Premier Martial Arts Bradford" at bounding box center [1077, 19] width 161 height 15
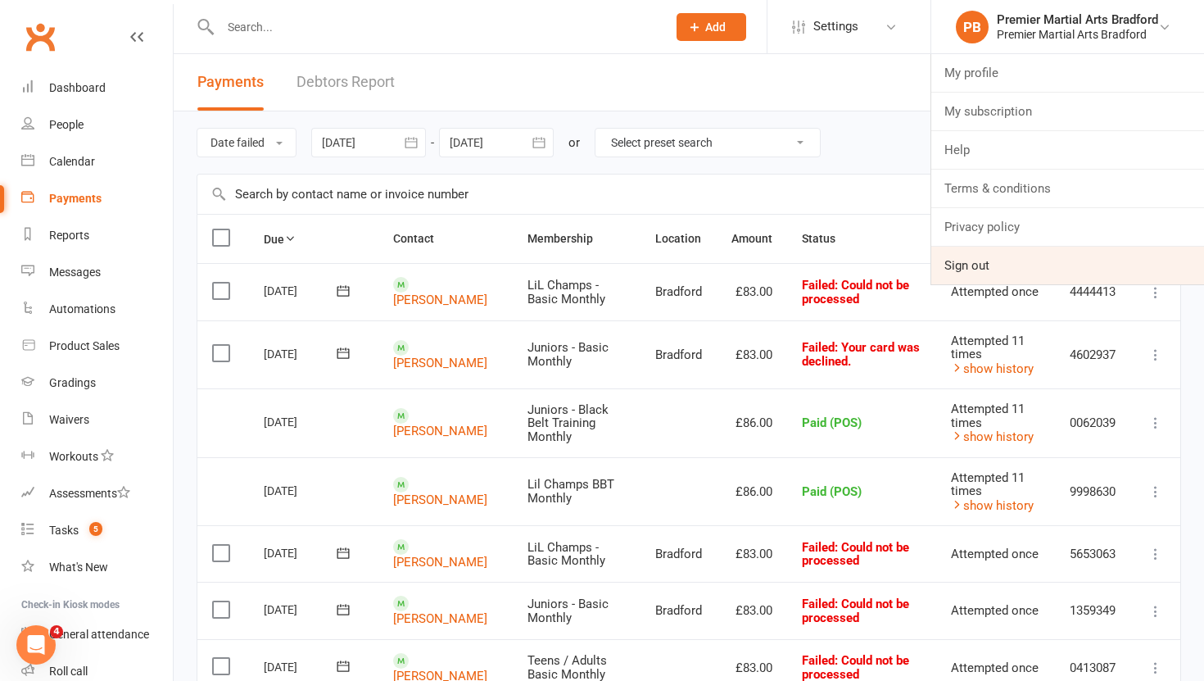
click at [978, 270] on link "Sign out" at bounding box center [1067, 266] width 273 height 38
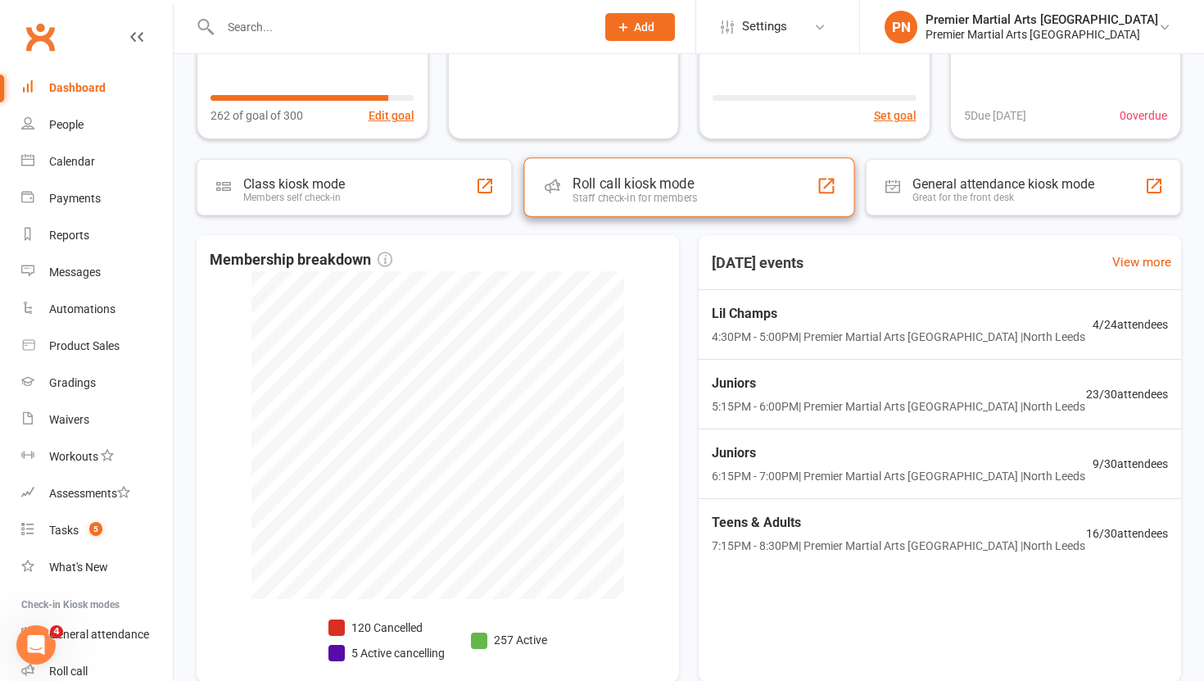
scroll to position [273, 0]
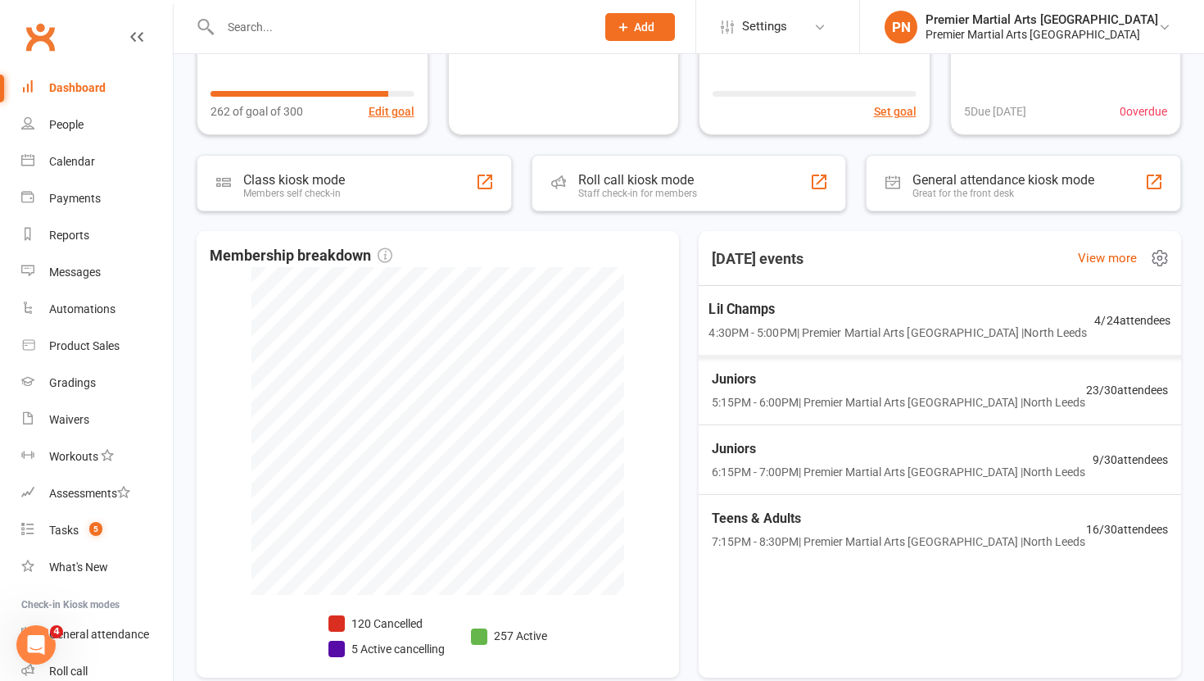
click at [872, 310] on span "Lil Champs" at bounding box center [897, 309] width 378 height 21
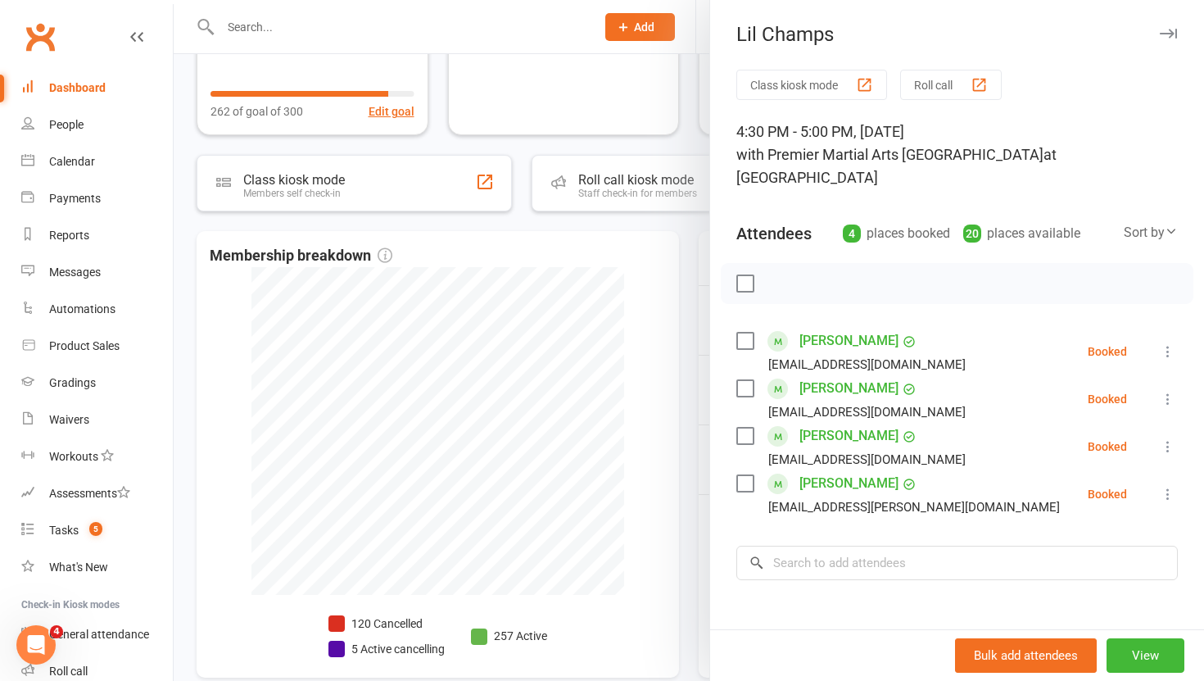
click at [683, 401] on div at bounding box center [689, 340] width 1030 height 681
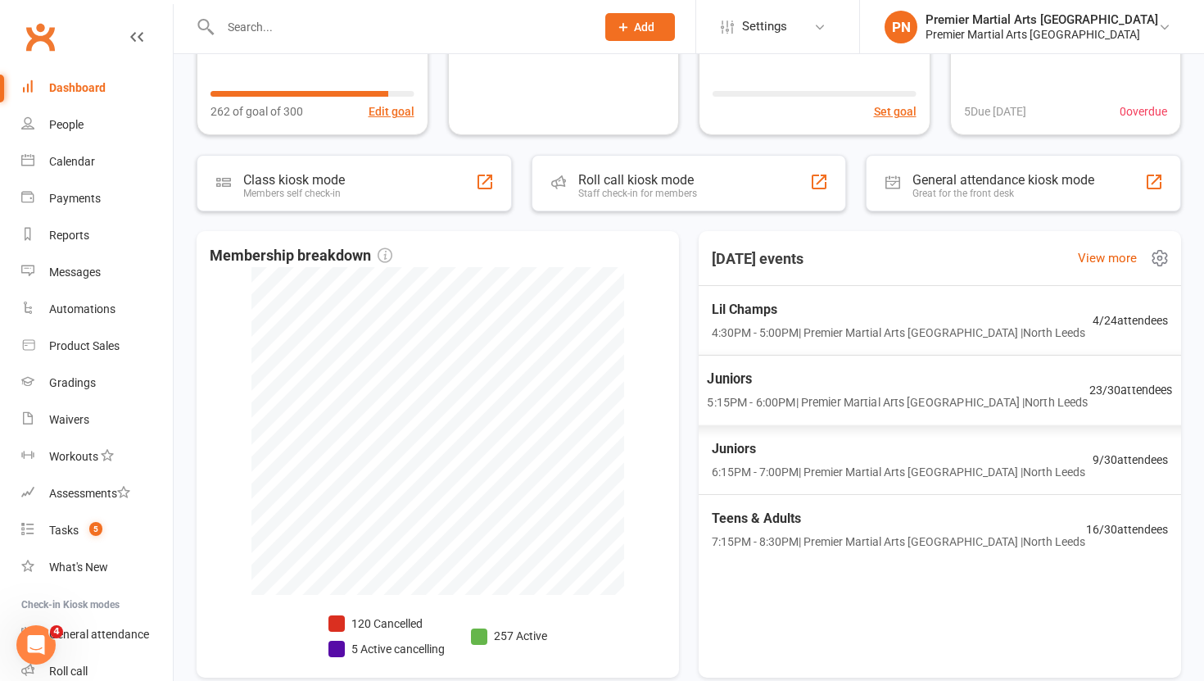
click at [861, 396] on span "5:15PM - 6:00PM | Premier Martial Arts [GEOGRAPHIC_DATA] | [GEOGRAPHIC_DATA]" at bounding box center [897, 402] width 381 height 19
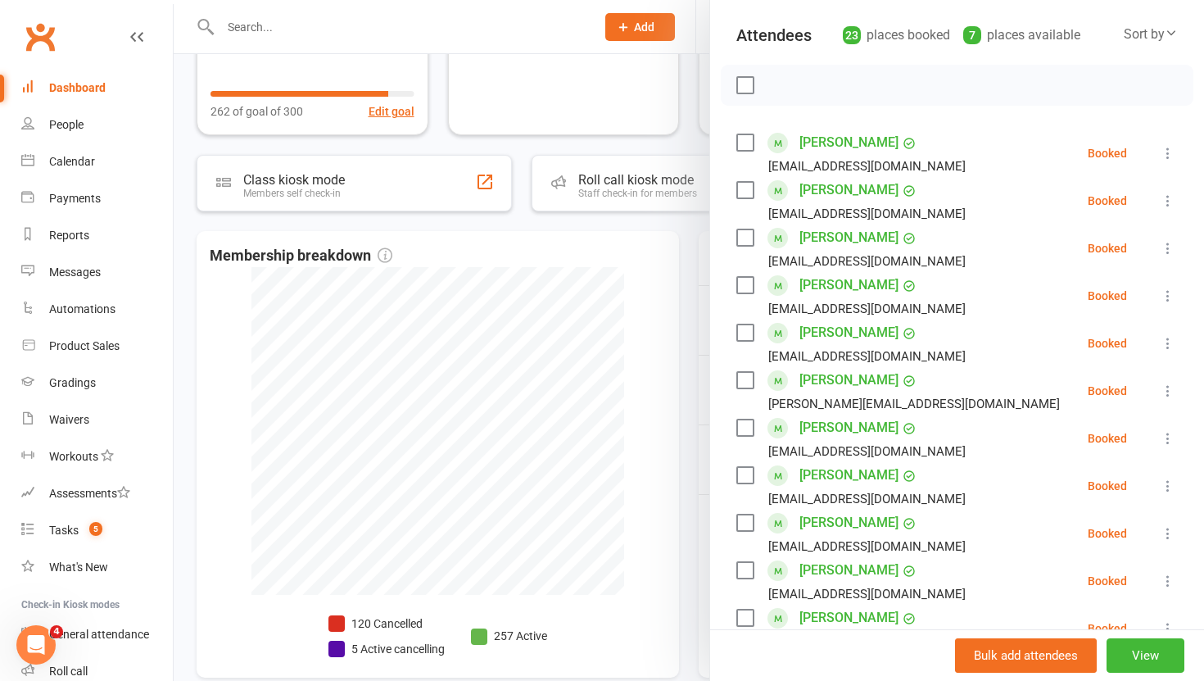
scroll to position [226, 0]
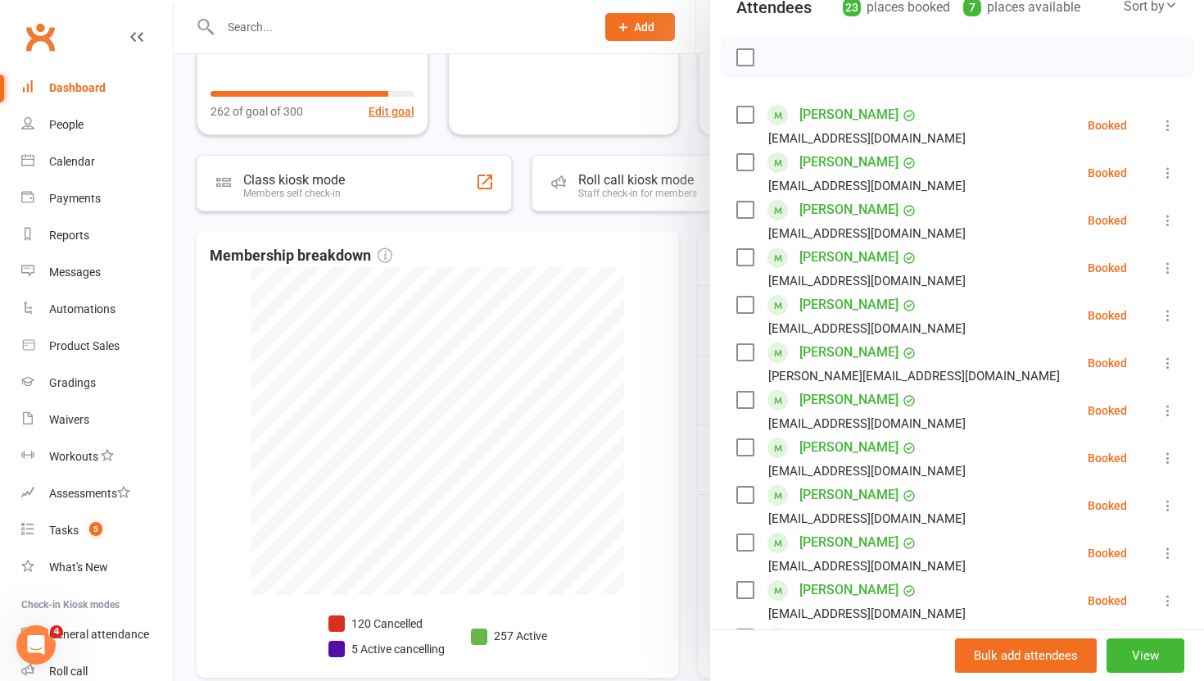
click at [1168, 450] on icon at bounding box center [1168, 458] width 16 height 16
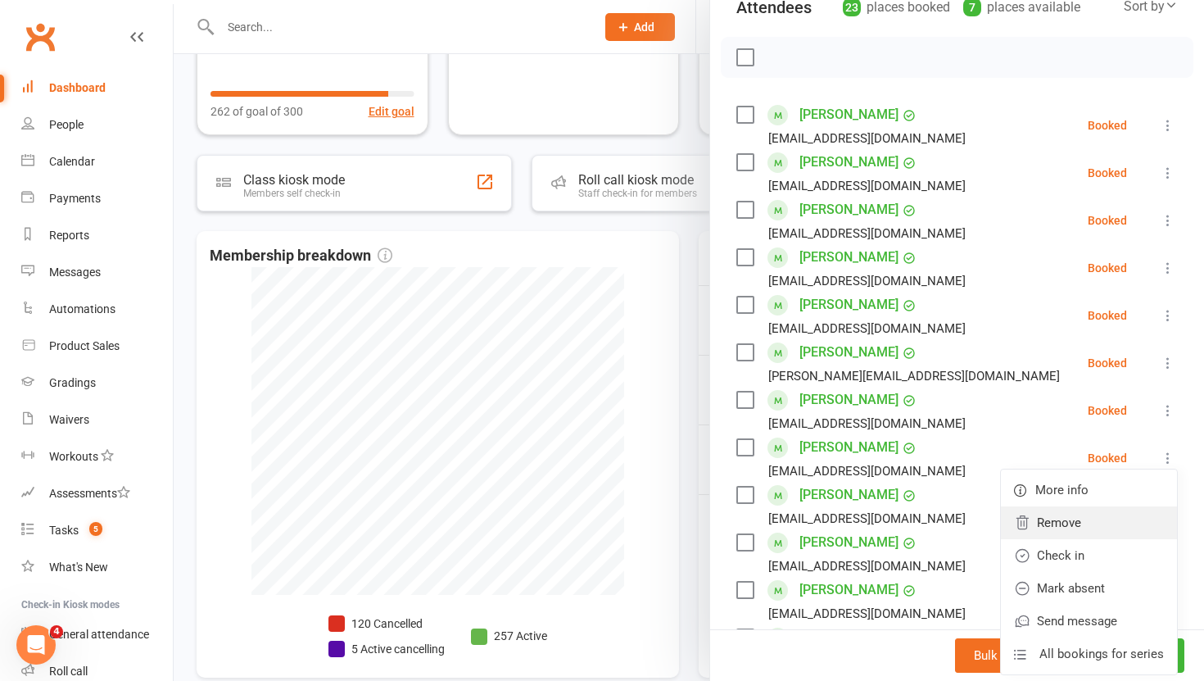
click at [1076, 506] on link "Remove" at bounding box center [1089, 522] width 176 height 33
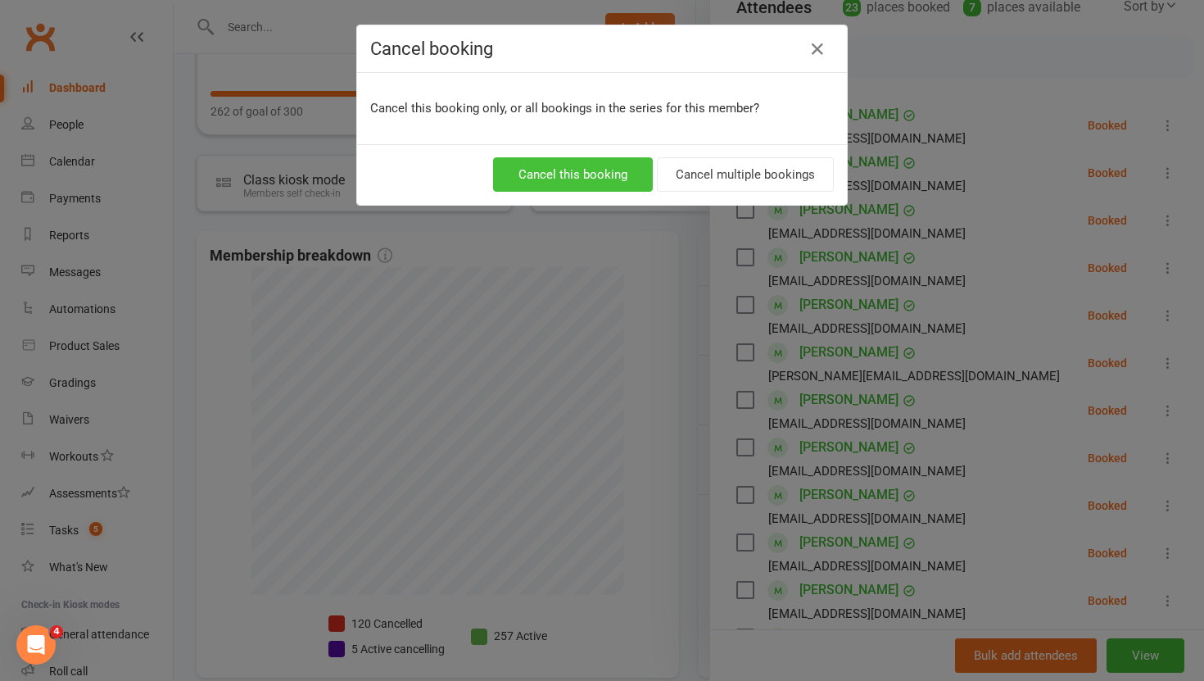
click at [580, 173] on button "Cancel this booking" at bounding box center [573, 174] width 160 height 34
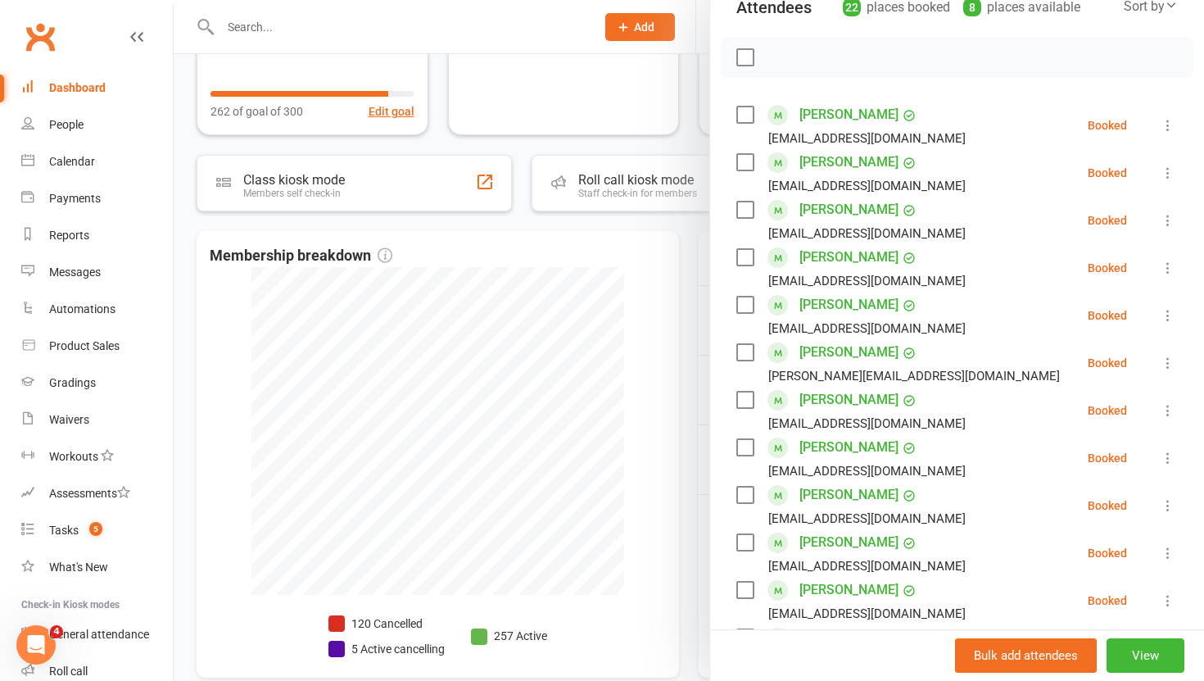
click at [1170, 450] on icon at bounding box center [1168, 458] width 16 height 16
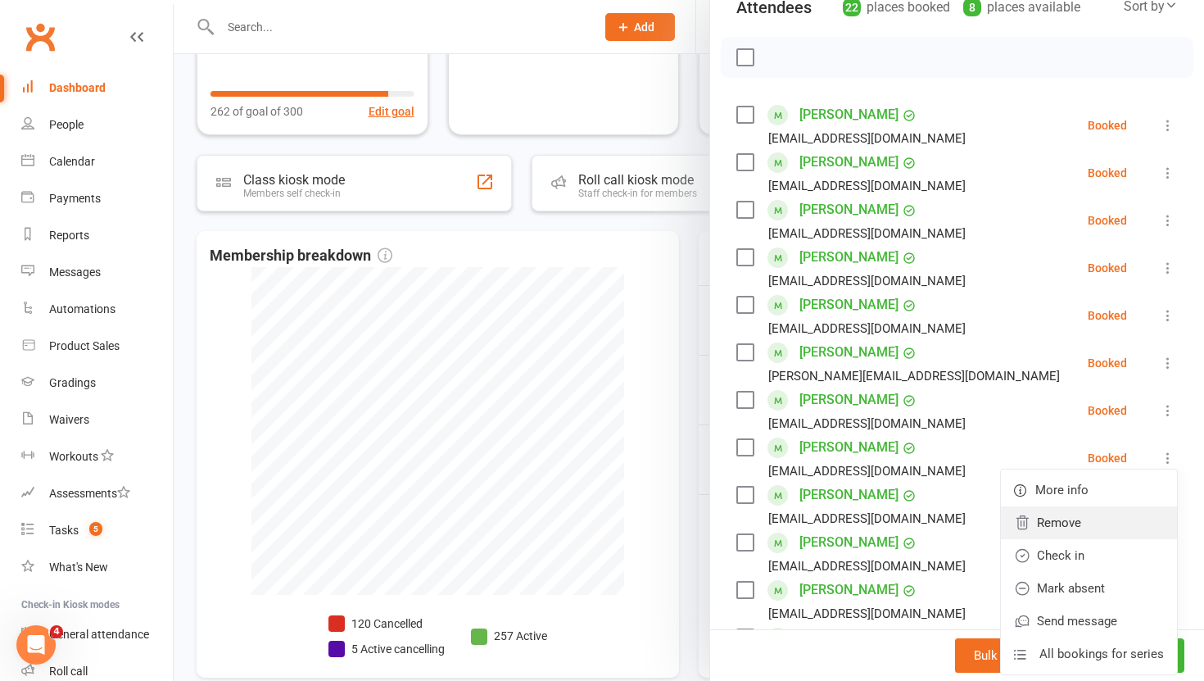
click at [1096, 506] on link "Remove" at bounding box center [1089, 522] width 176 height 33
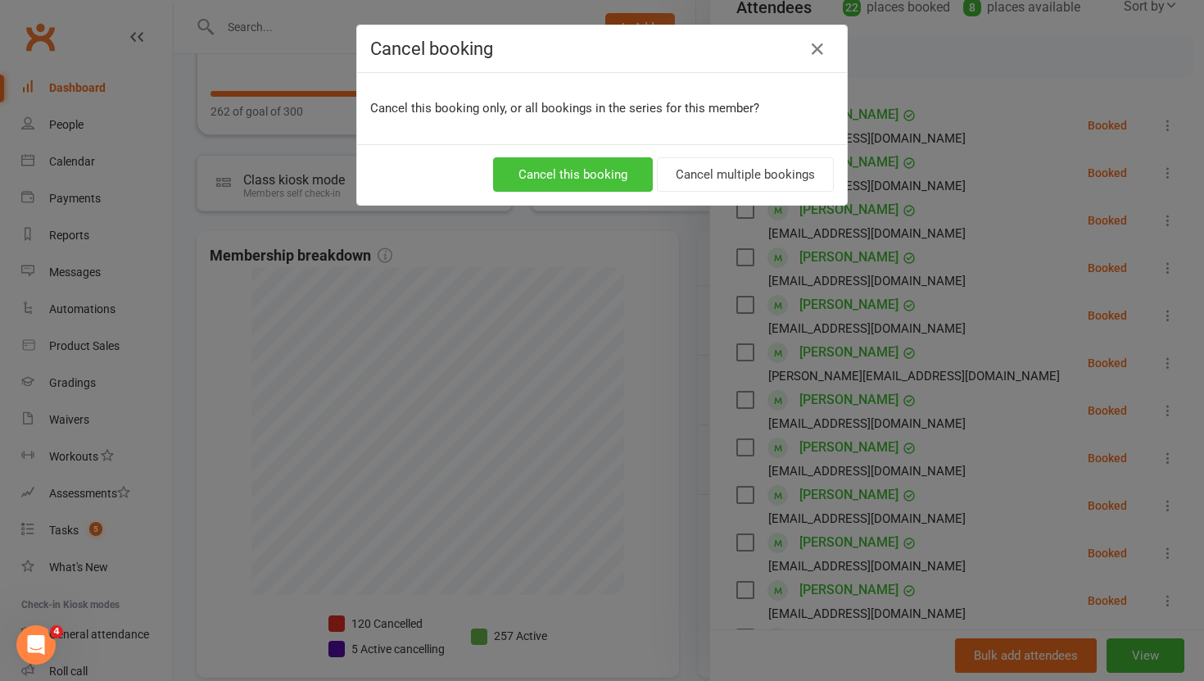
click at [604, 179] on button "Cancel this booking" at bounding box center [573, 174] width 160 height 34
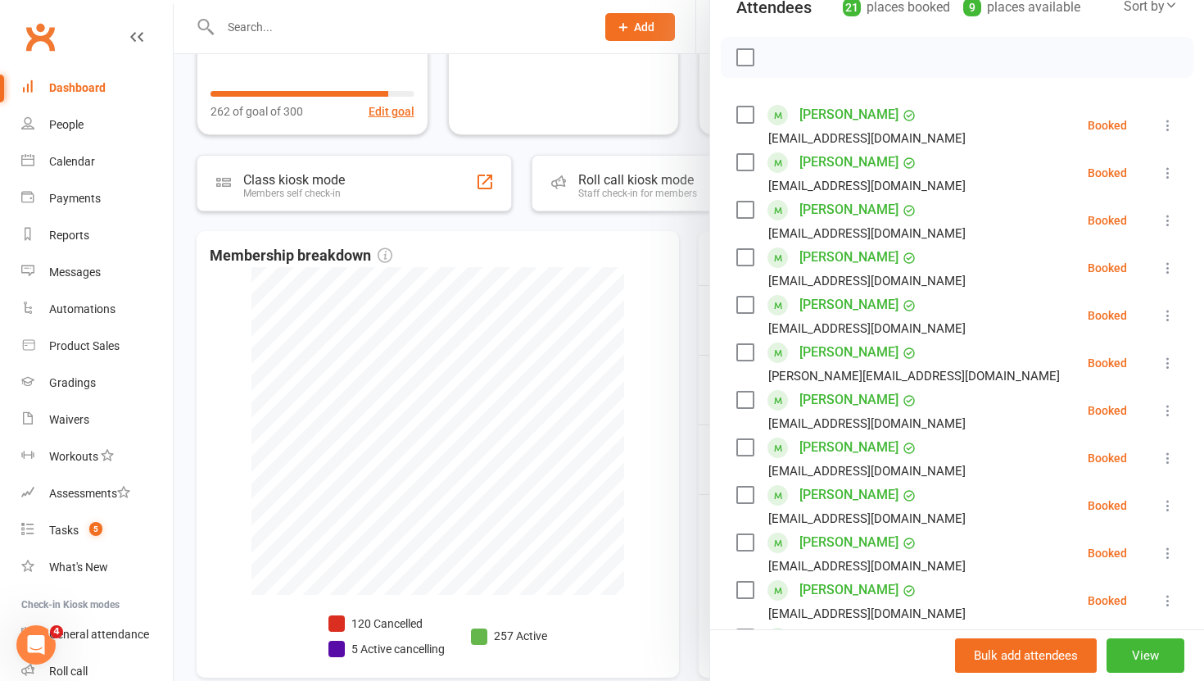
click at [1168, 450] on icon at bounding box center [1168, 458] width 16 height 16
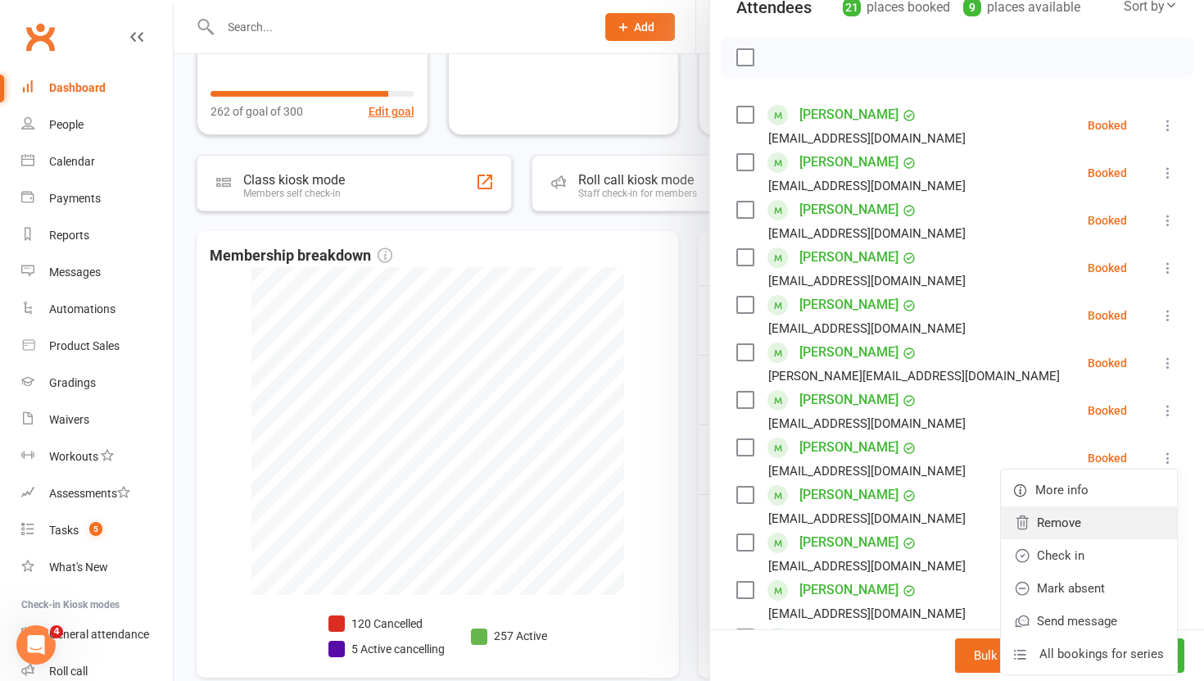
click at [1086, 506] on link "Remove" at bounding box center [1089, 522] width 176 height 33
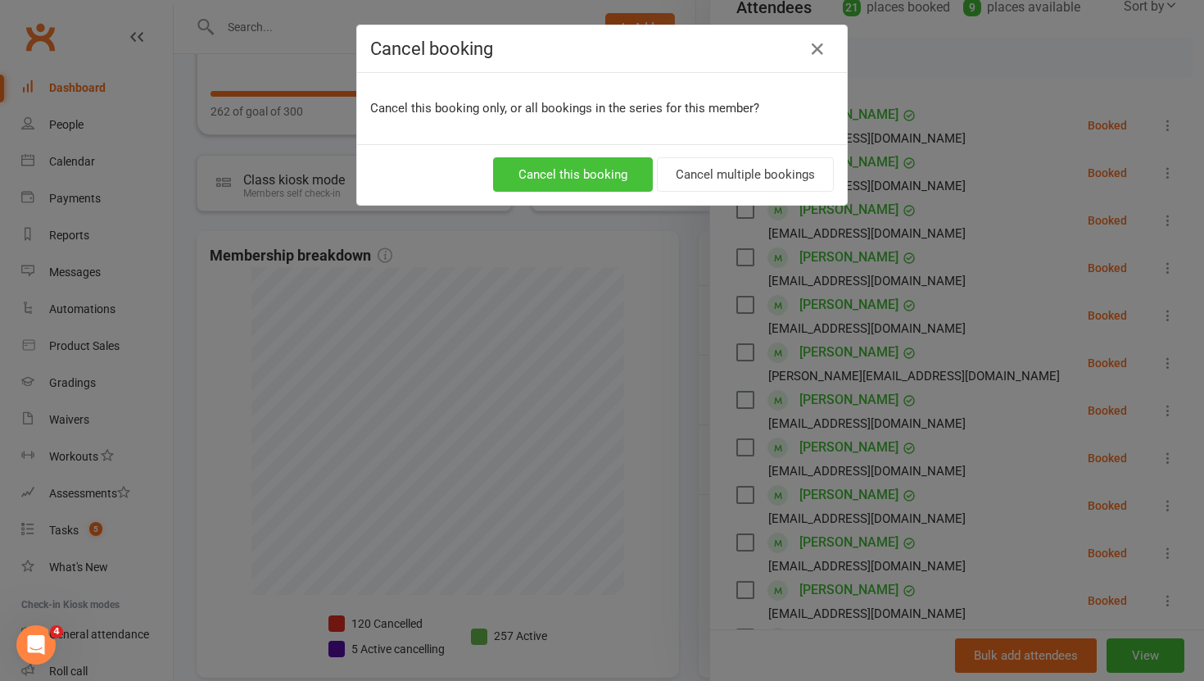
click at [577, 168] on button "Cancel this booking" at bounding box center [573, 174] width 160 height 34
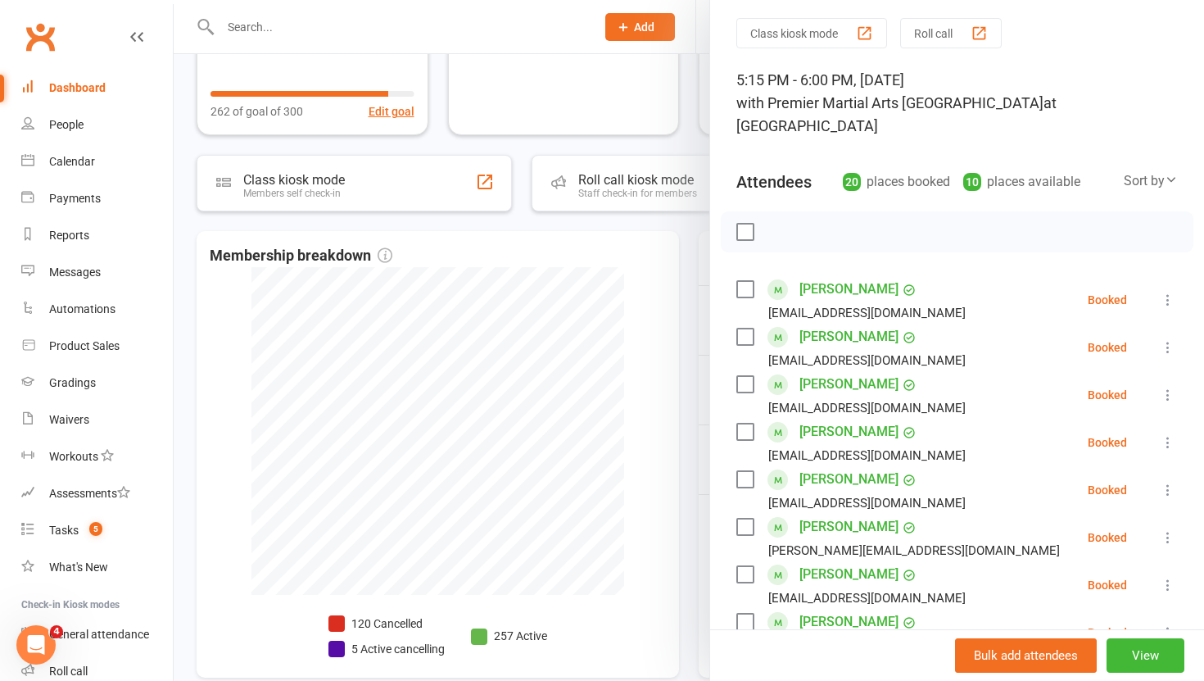
scroll to position [36, 0]
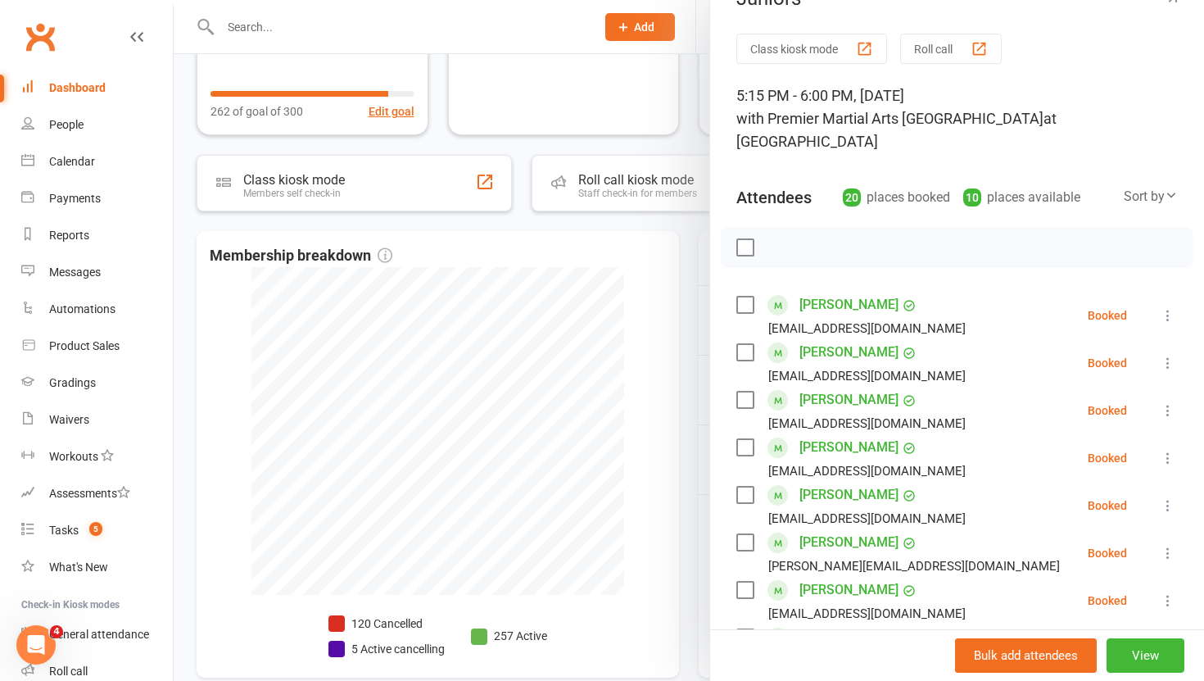
click at [703, 418] on div at bounding box center [689, 340] width 1030 height 681
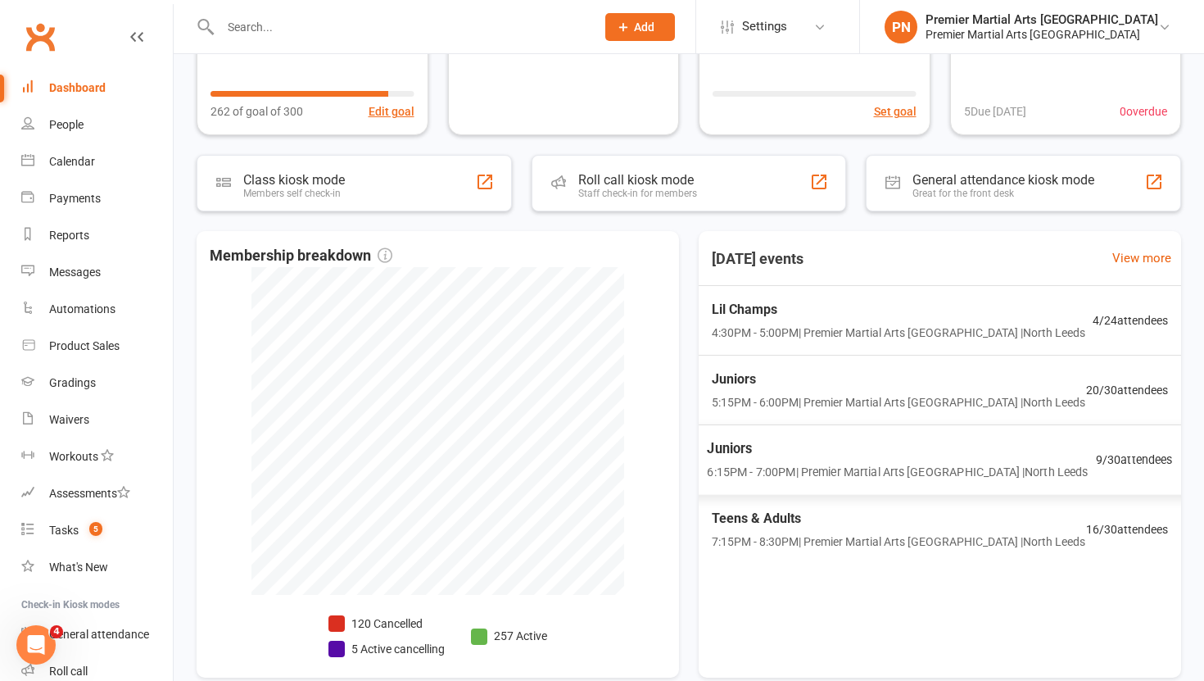
click at [781, 452] on span "Juniors" at bounding box center [897, 448] width 381 height 21
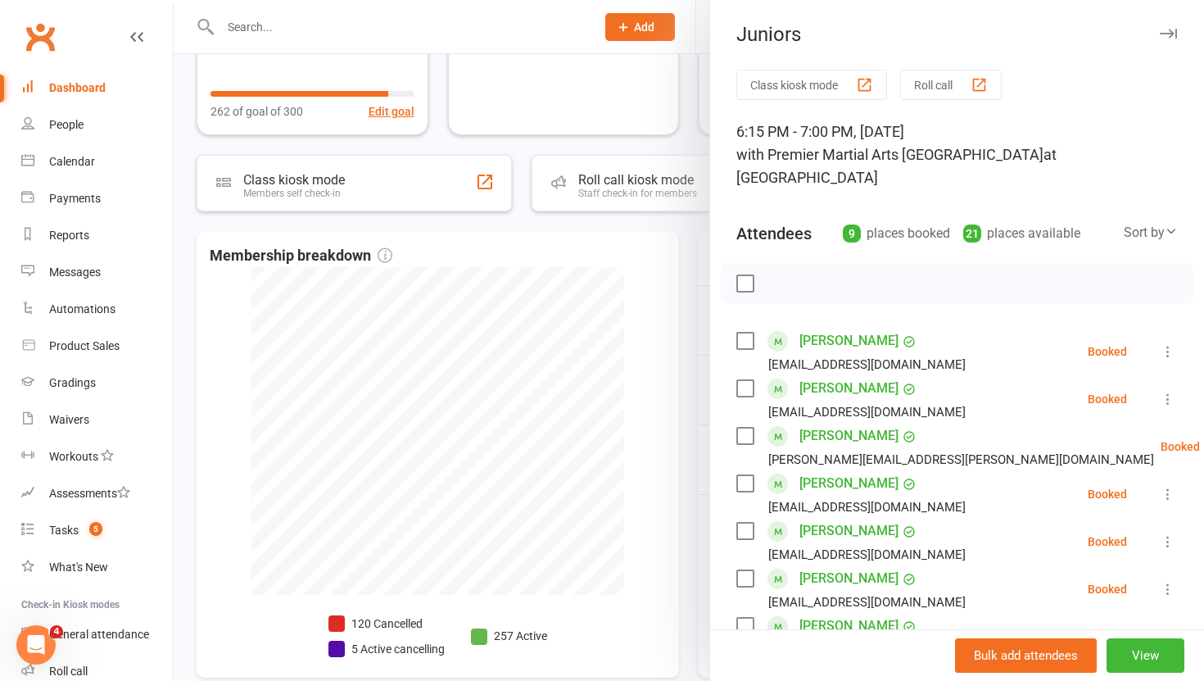
click at [1169, 343] on icon at bounding box center [1168, 351] width 16 height 16
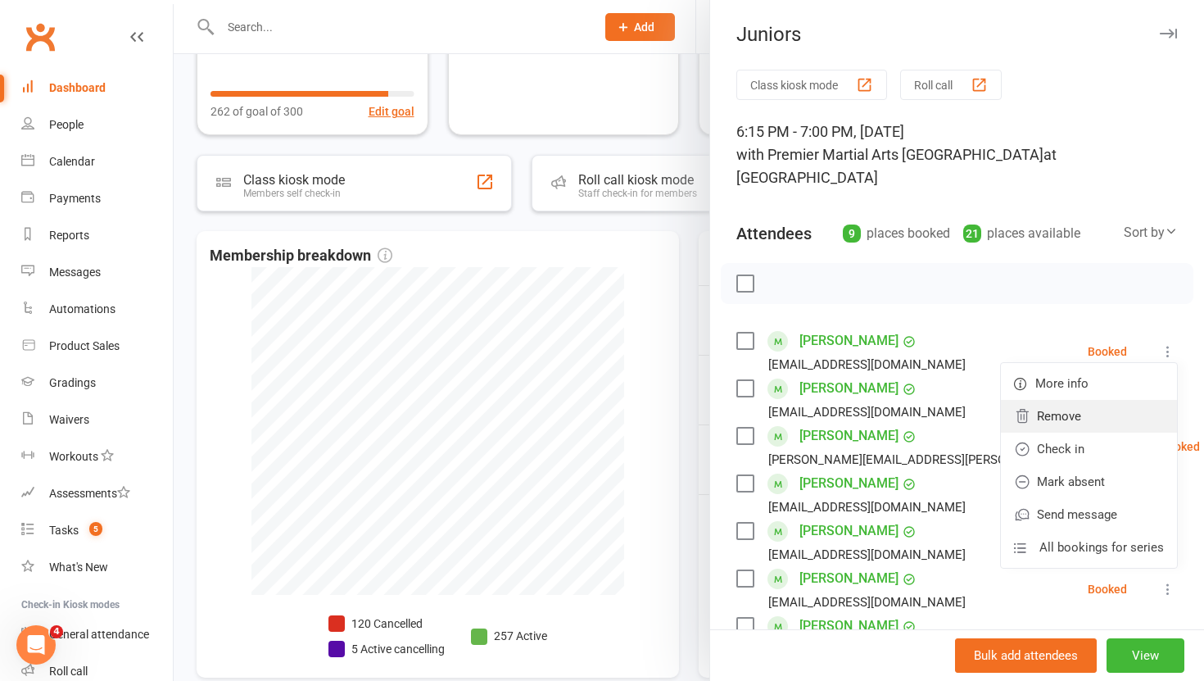
click at [1098, 400] on link "Remove" at bounding box center [1089, 416] width 176 height 33
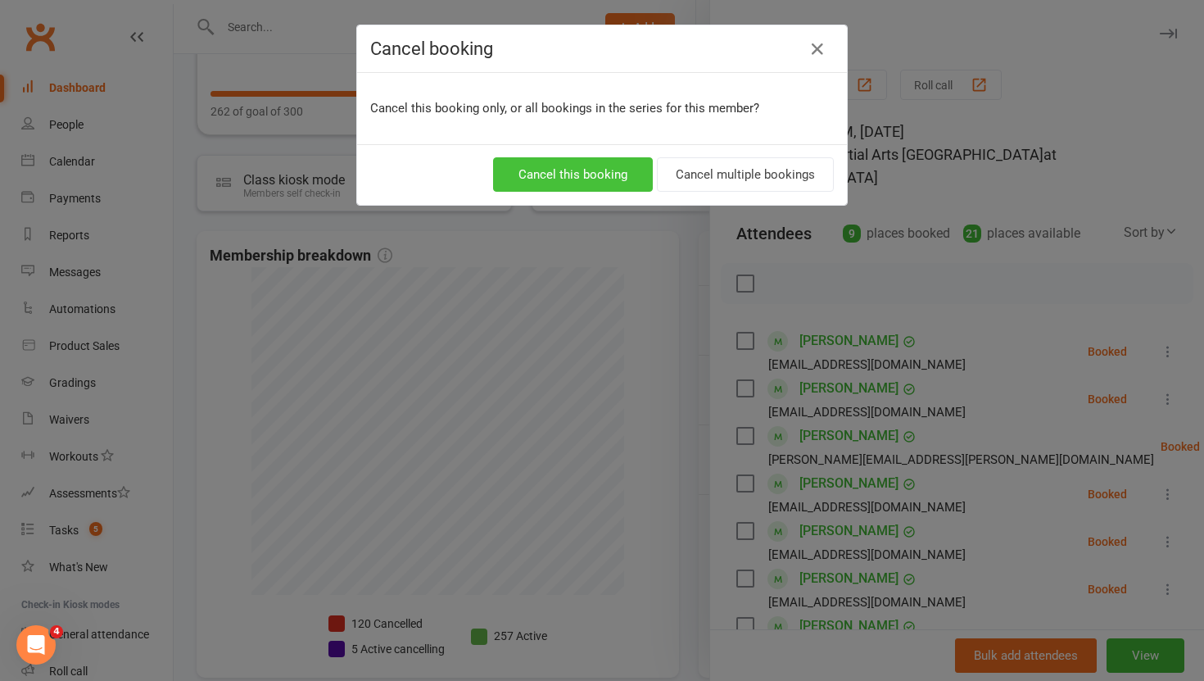
click at [616, 174] on button "Cancel this booking" at bounding box center [573, 174] width 160 height 34
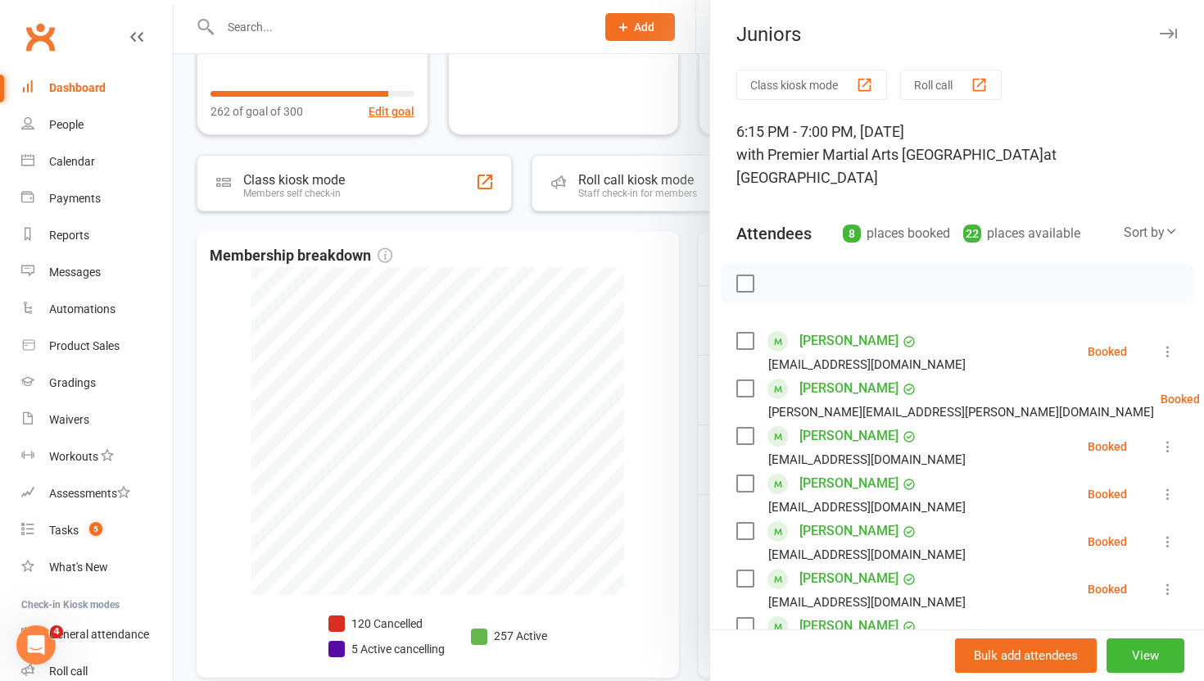
click at [1164, 343] on icon at bounding box center [1168, 351] width 16 height 16
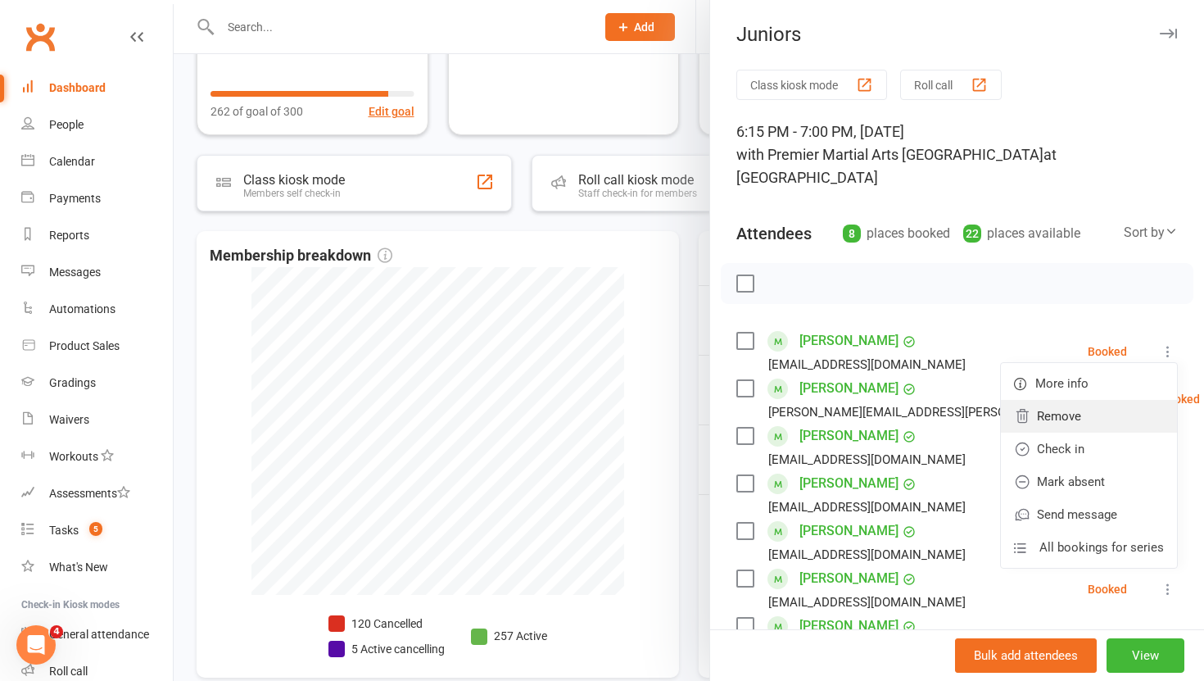
click at [1048, 400] on link "Remove" at bounding box center [1089, 416] width 176 height 33
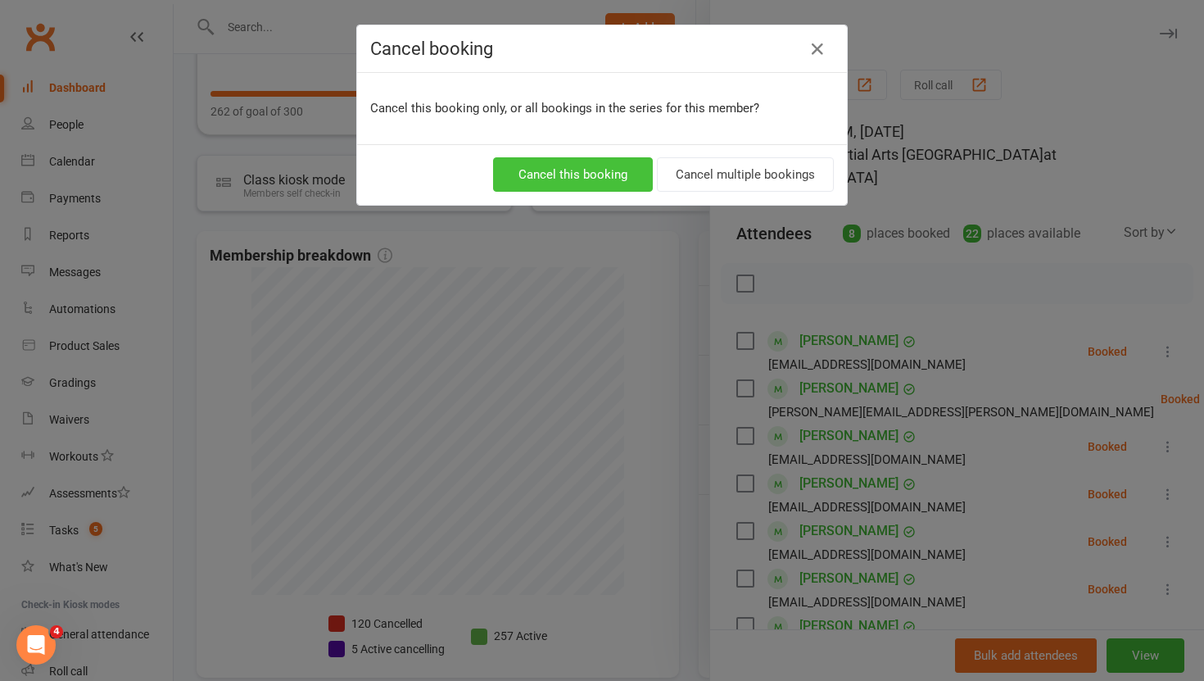
click at [624, 183] on button "Cancel this booking" at bounding box center [573, 174] width 160 height 34
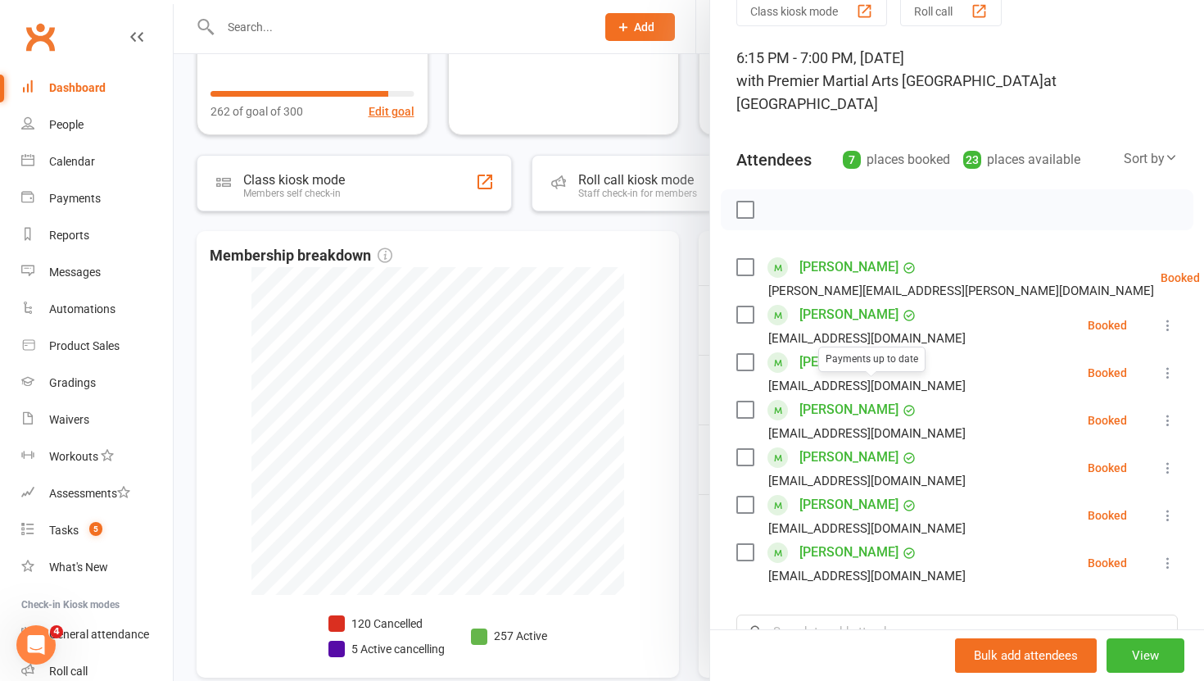
scroll to position [76, 0]
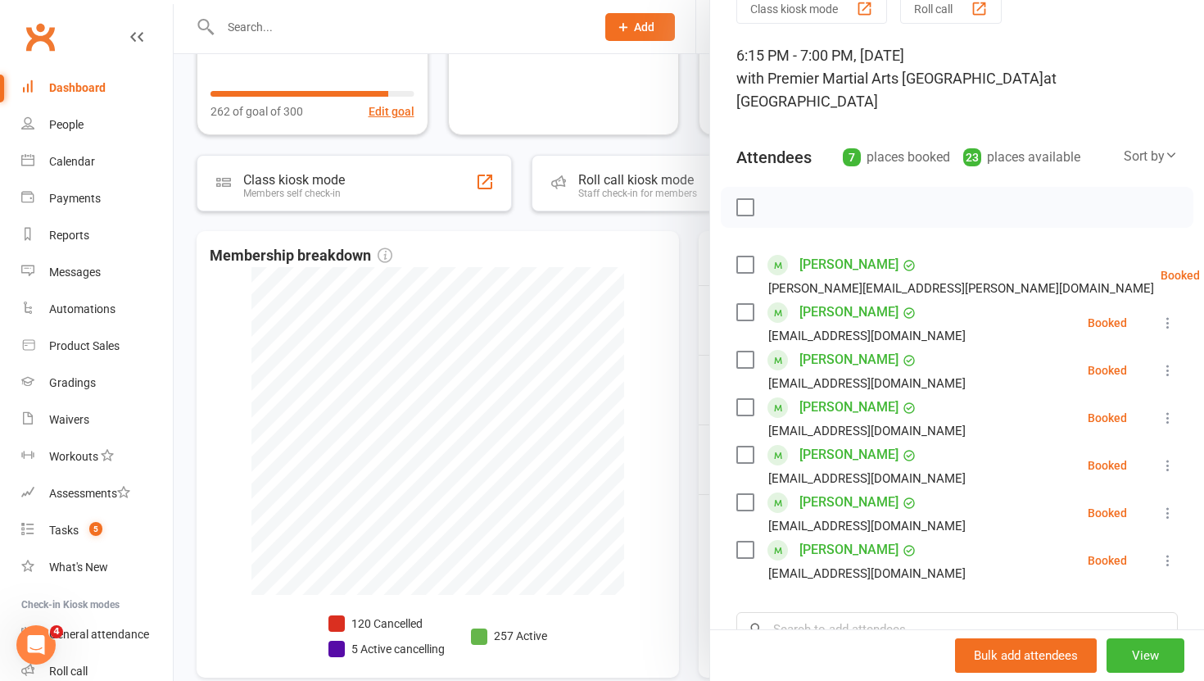
click at [673, 450] on div at bounding box center [689, 340] width 1030 height 681
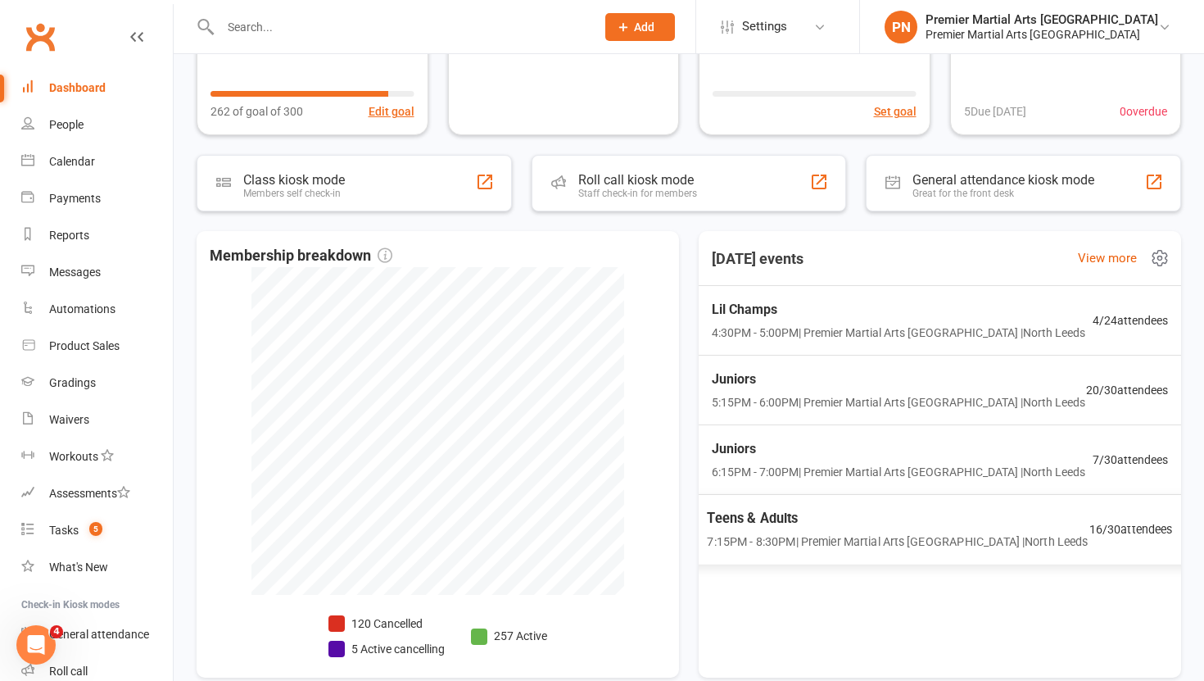
click at [798, 521] on span "Teens & Adults" at bounding box center [897, 518] width 381 height 21
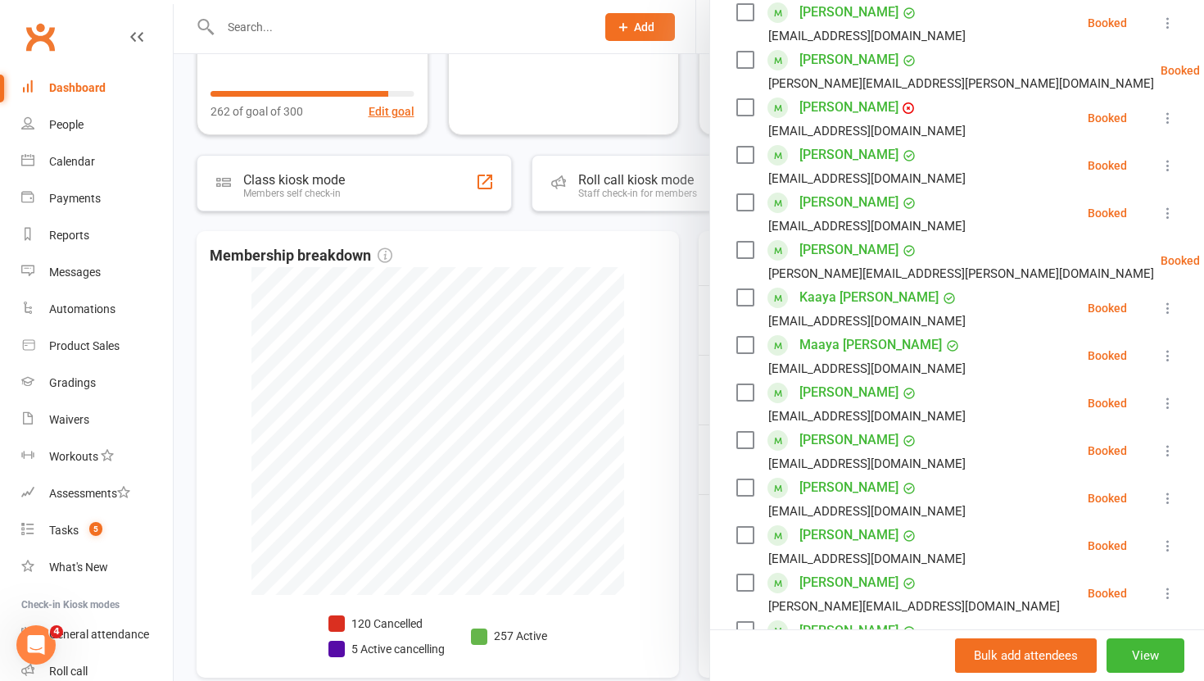
scroll to position [427, 0]
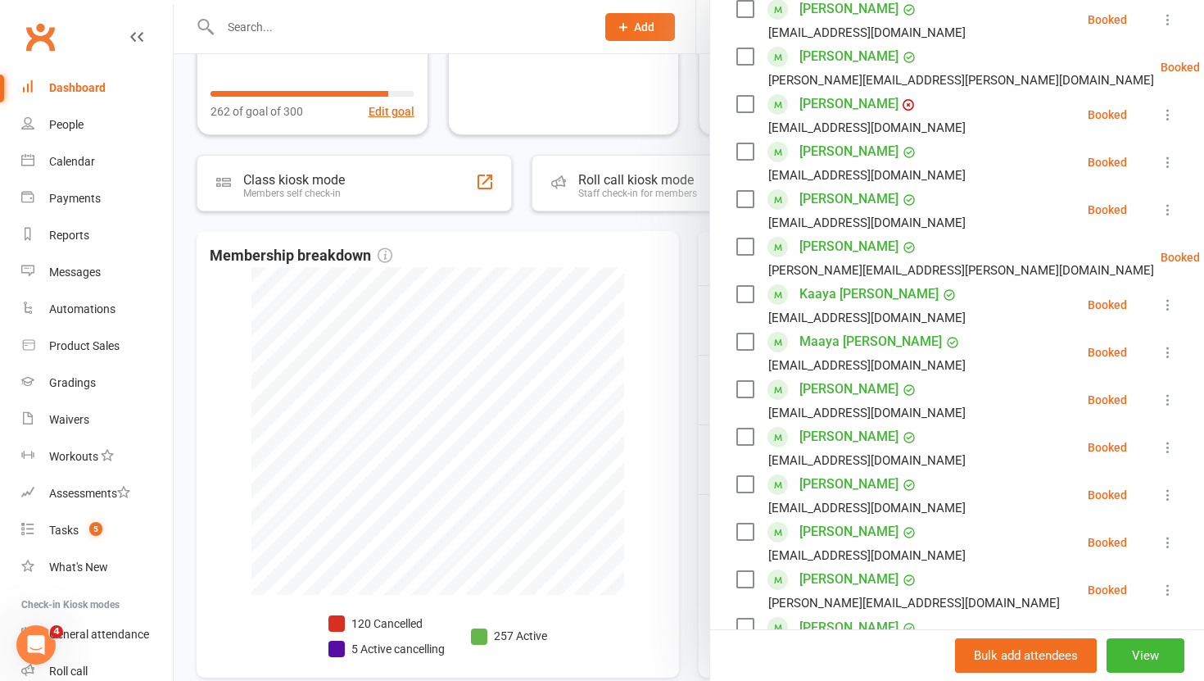
click at [1172, 439] on icon at bounding box center [1168, 447] width 16 height 16
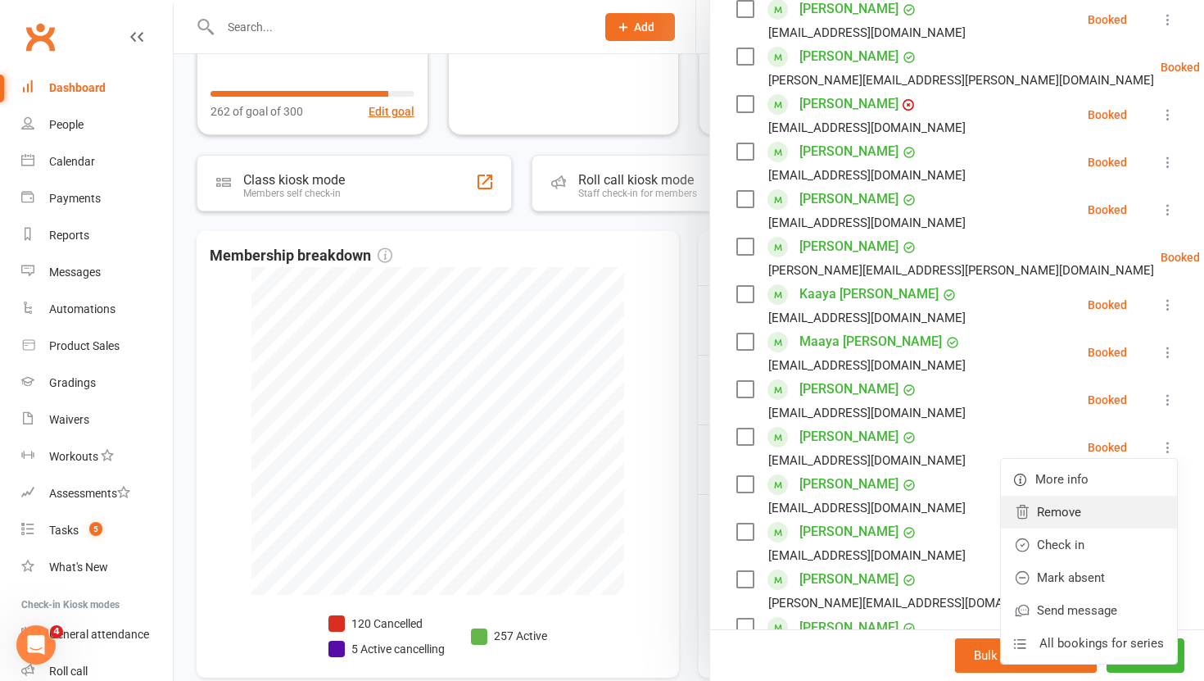
click at [1095, 495] on link "Remove" at bounding box center [1089, 511] width 176 height 33
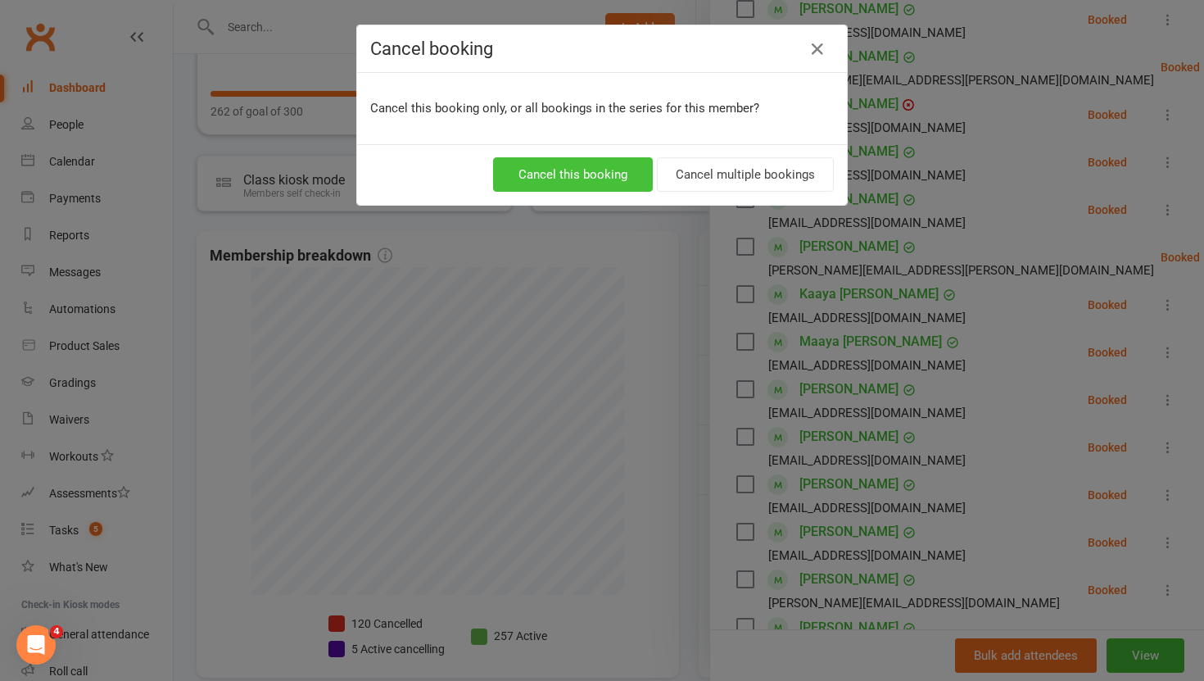
click at [622, 181] on button "Cancel this booking" at bounding box center [573, 174] width 160 height 34
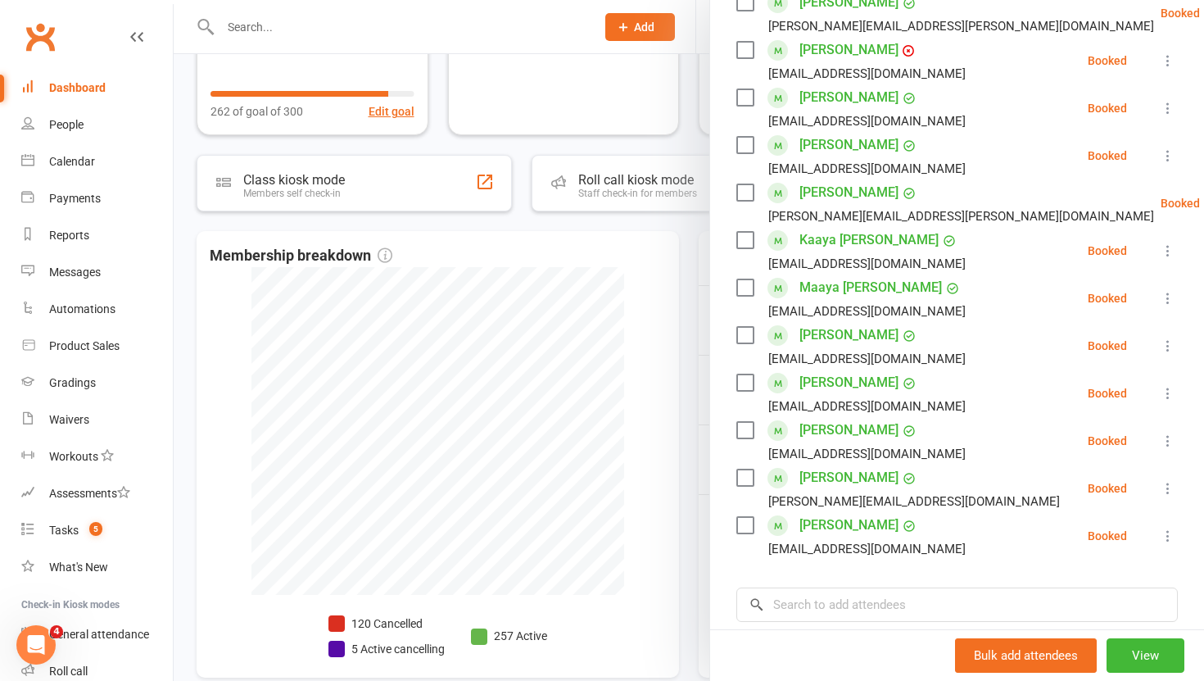
scroll to position [0, 0]
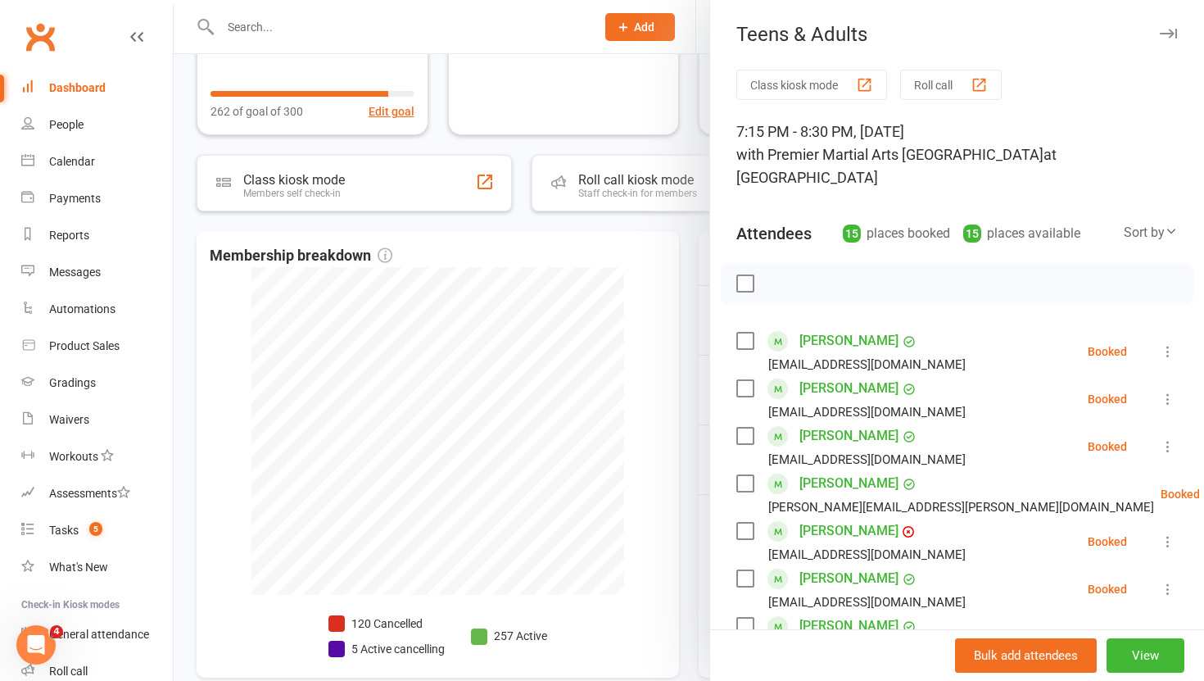
click at [681, 360] on div at bounding box center [689, 340] width 1030 height 681
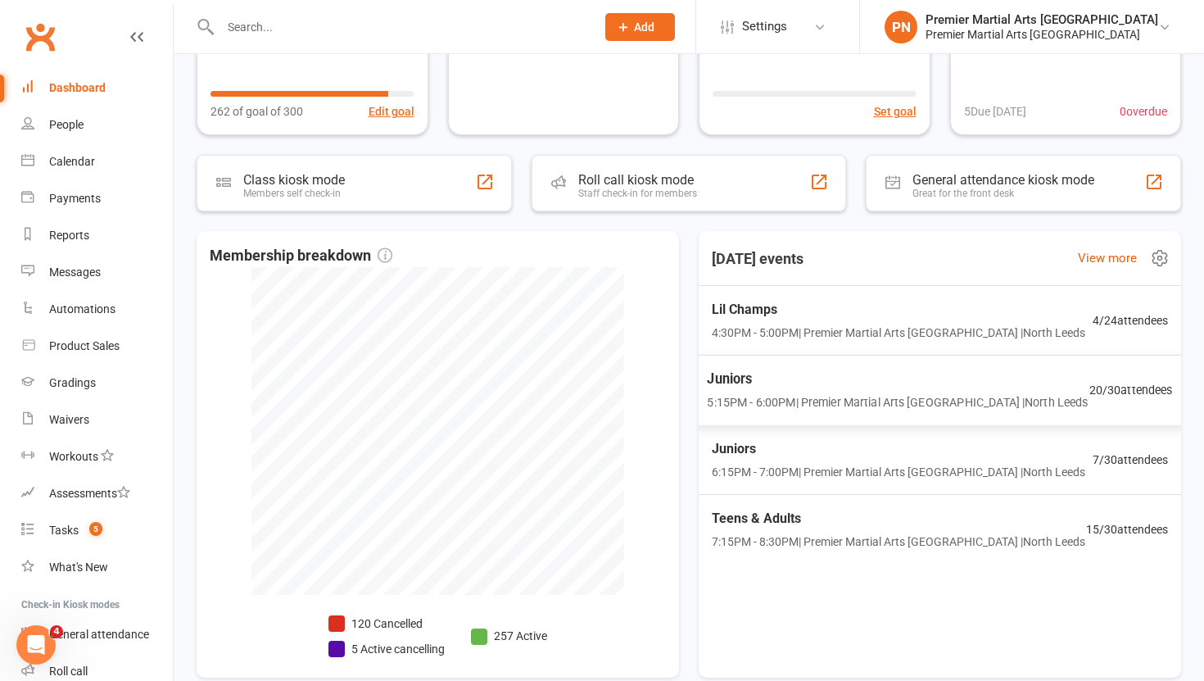
click at [835, 381] on span "Juniors" at bounding box center [897, 379] width 381 height 21
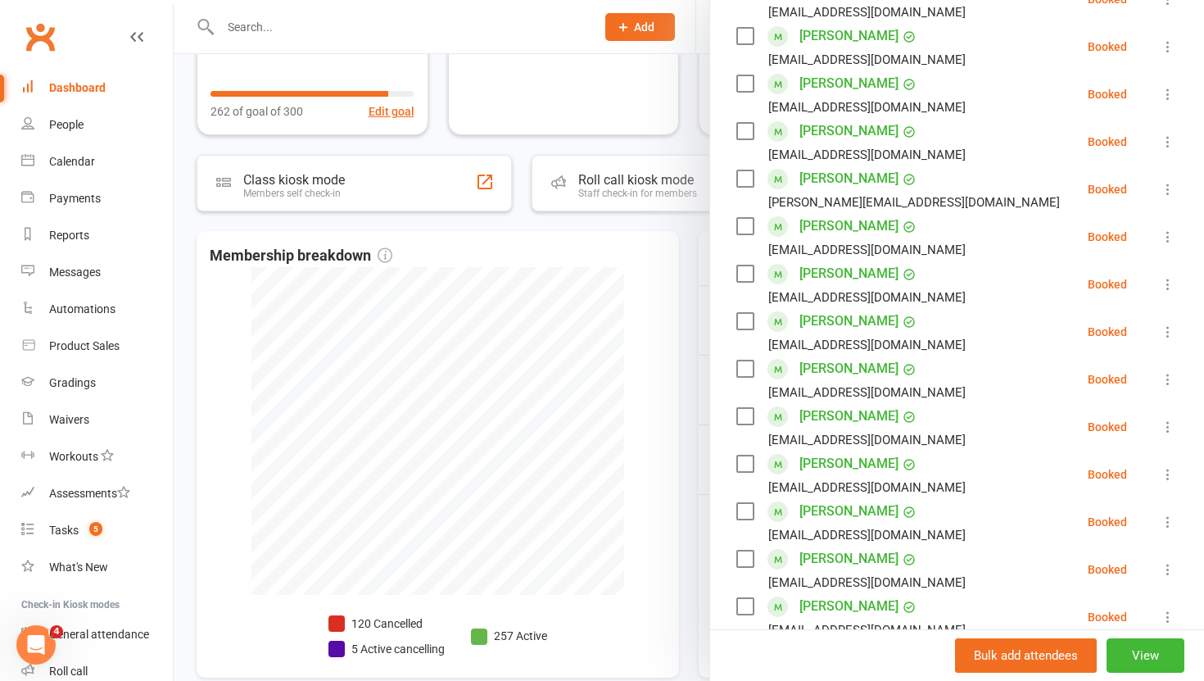
scroll to position [421, 0]
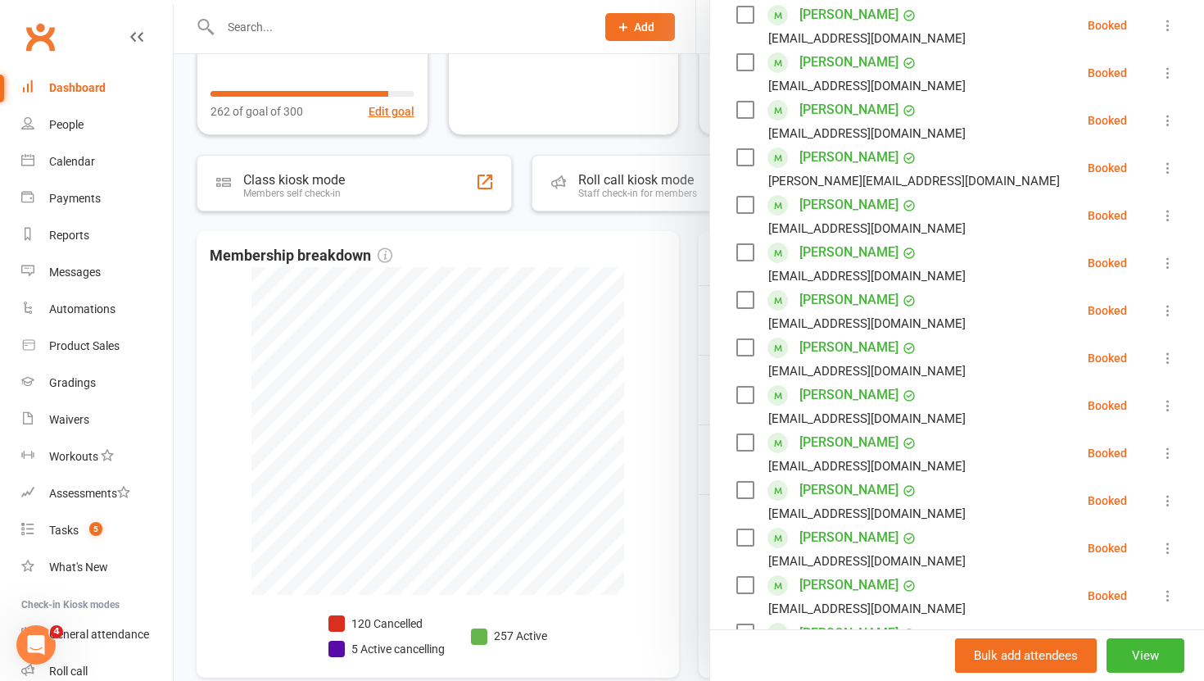
click at [1164, 397] on icon at bounding box center [1168, 405] width 16 height 16
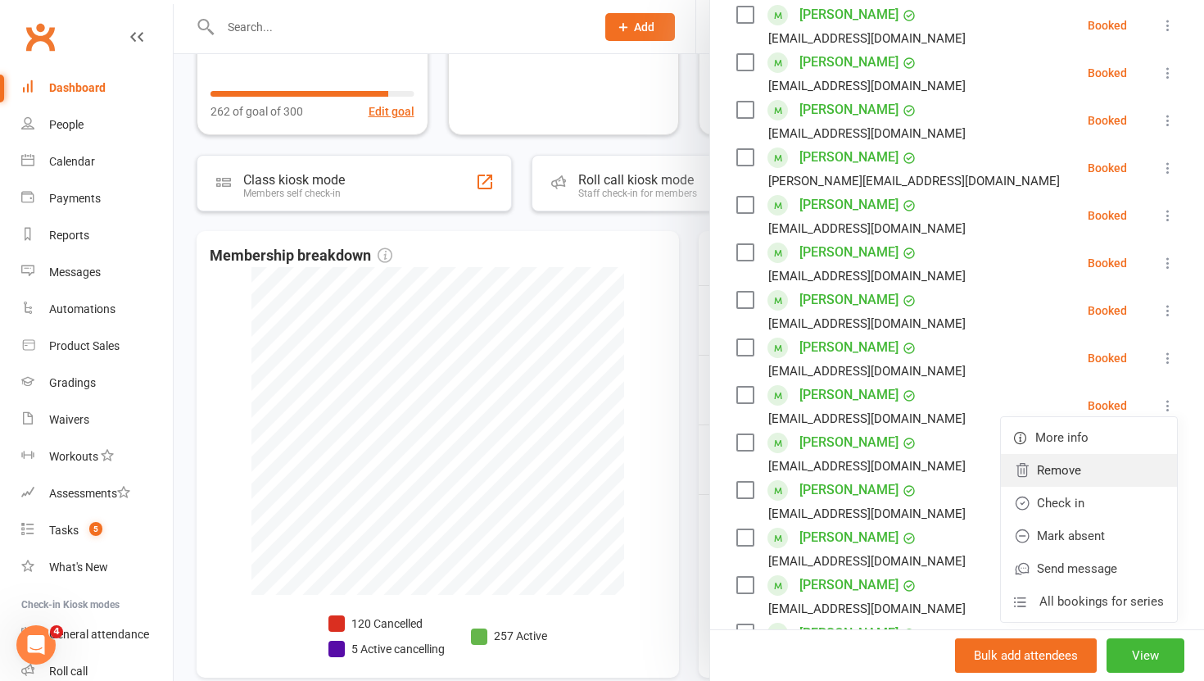
click at [1061, 454] on link "Remove" at bounding box center [1089, 470] width 176 height 33
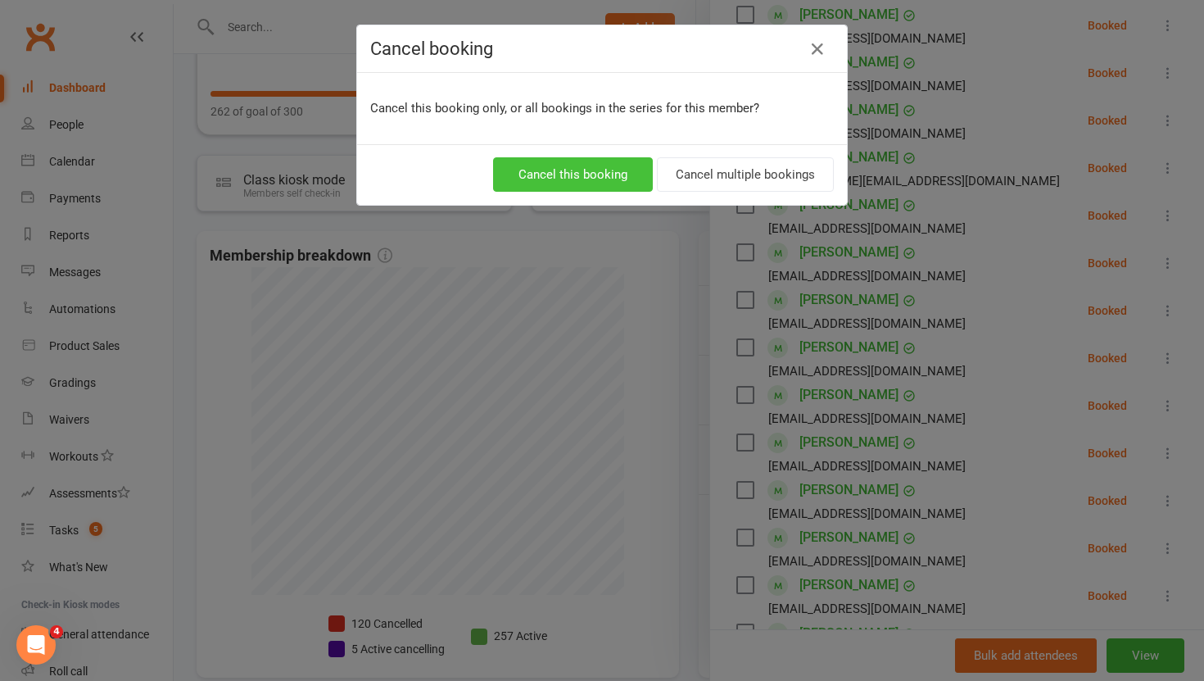
click at [579, 176] on button "Cancel this booking" at bounding box center [573, 174] width 160 height 34
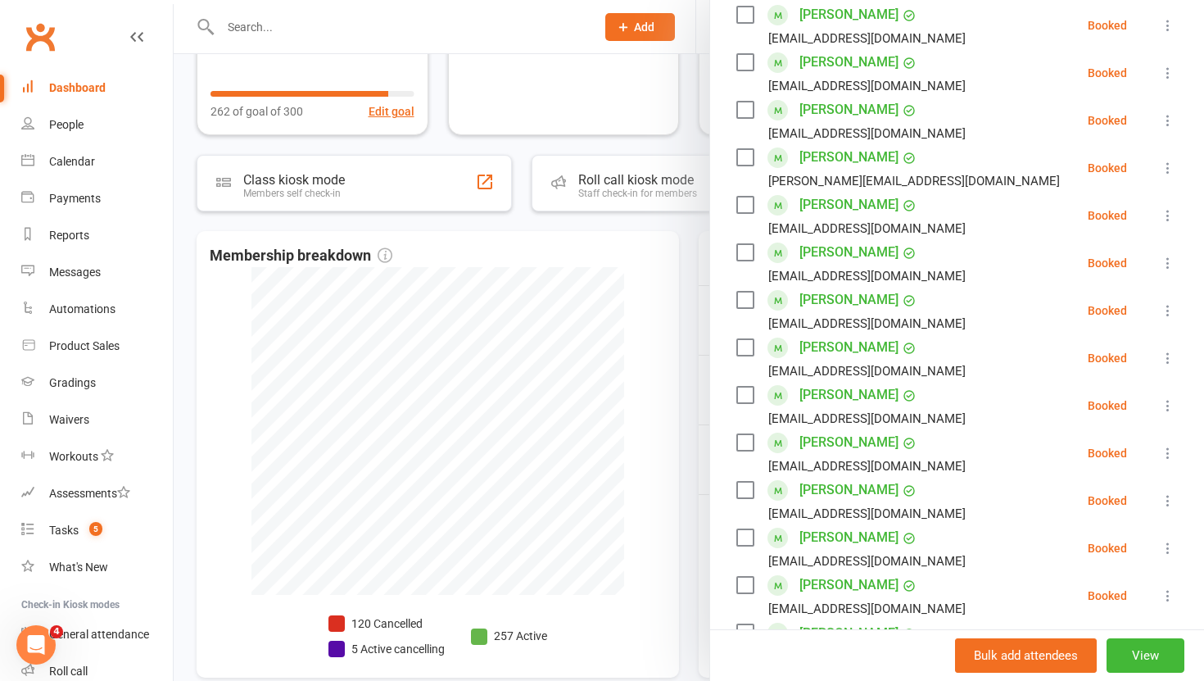
click at [1171, 397] on icon at bounding box center [1168, 405] width 16 height 16
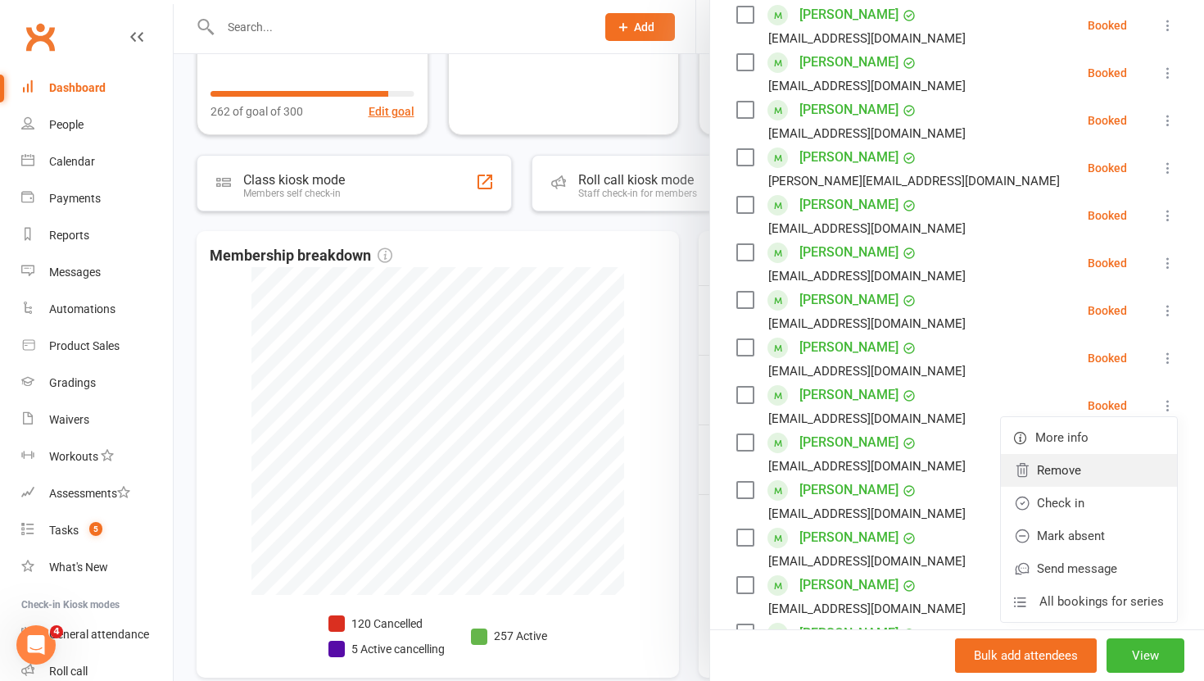
click at [1070, 454] on link "Remove" at bounding box center [1089, 470] width 176 height 33
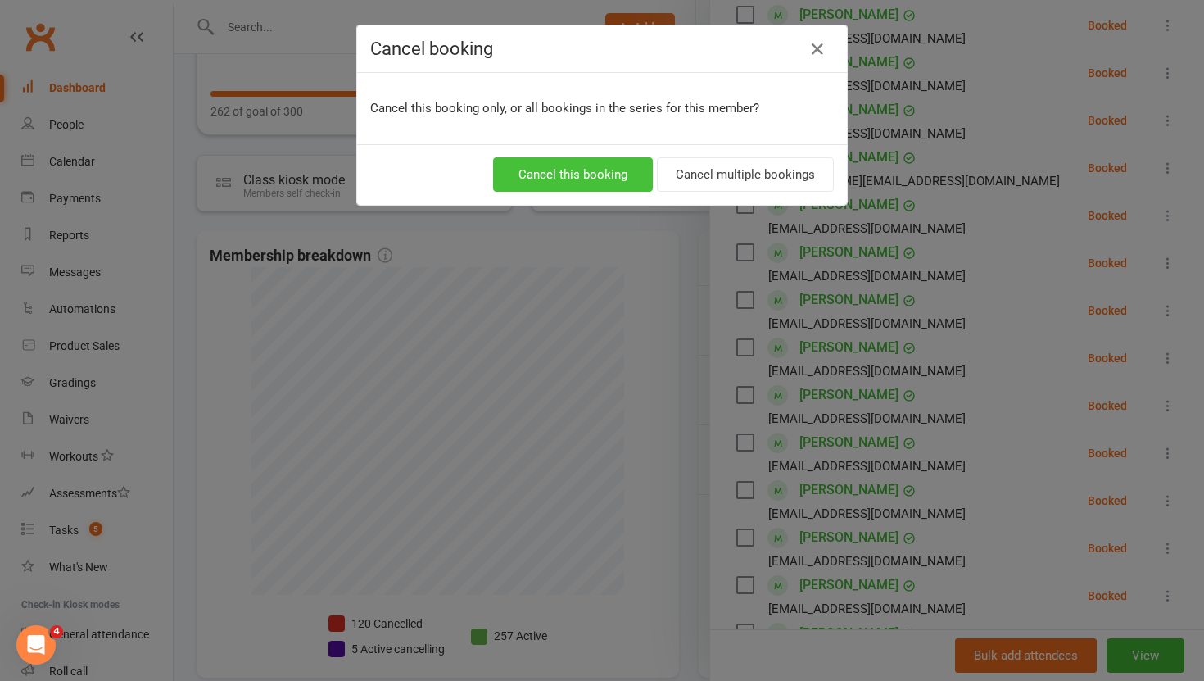
click at [594, 181] on button "Cancel this booking" at bounding box center [573, 174] width 160 height 34
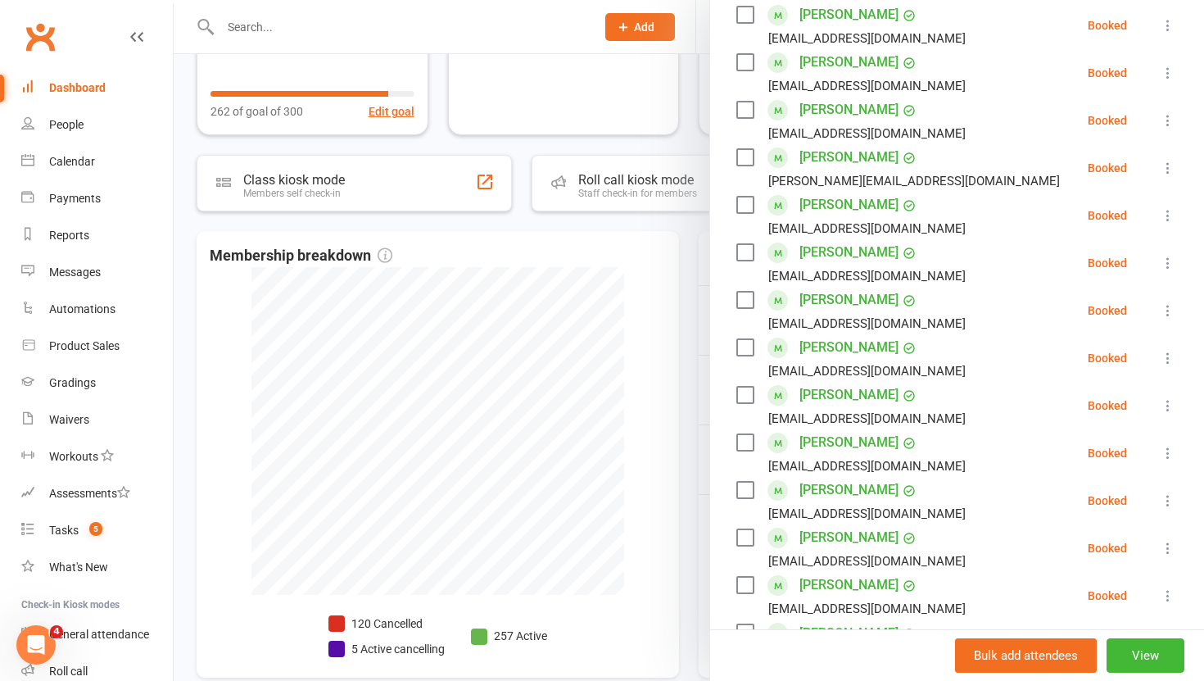
click at [687, 260] on div at bounding box center [689, 340] width 1030 height 681
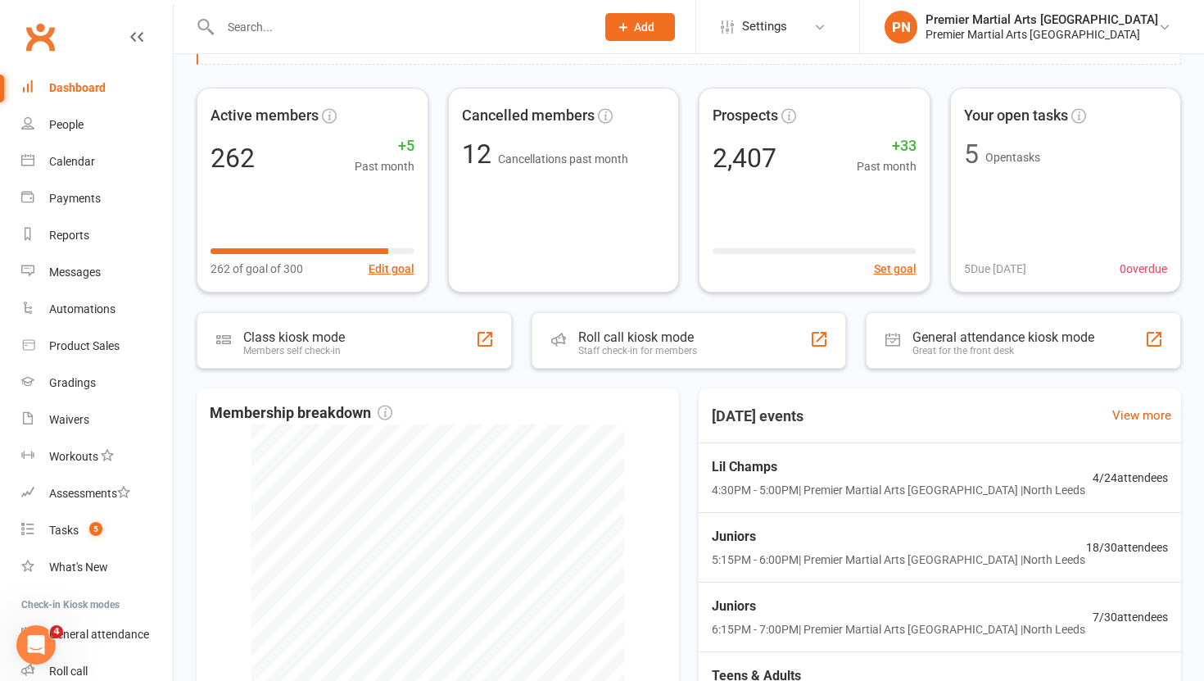
scroll to position [0, 0]
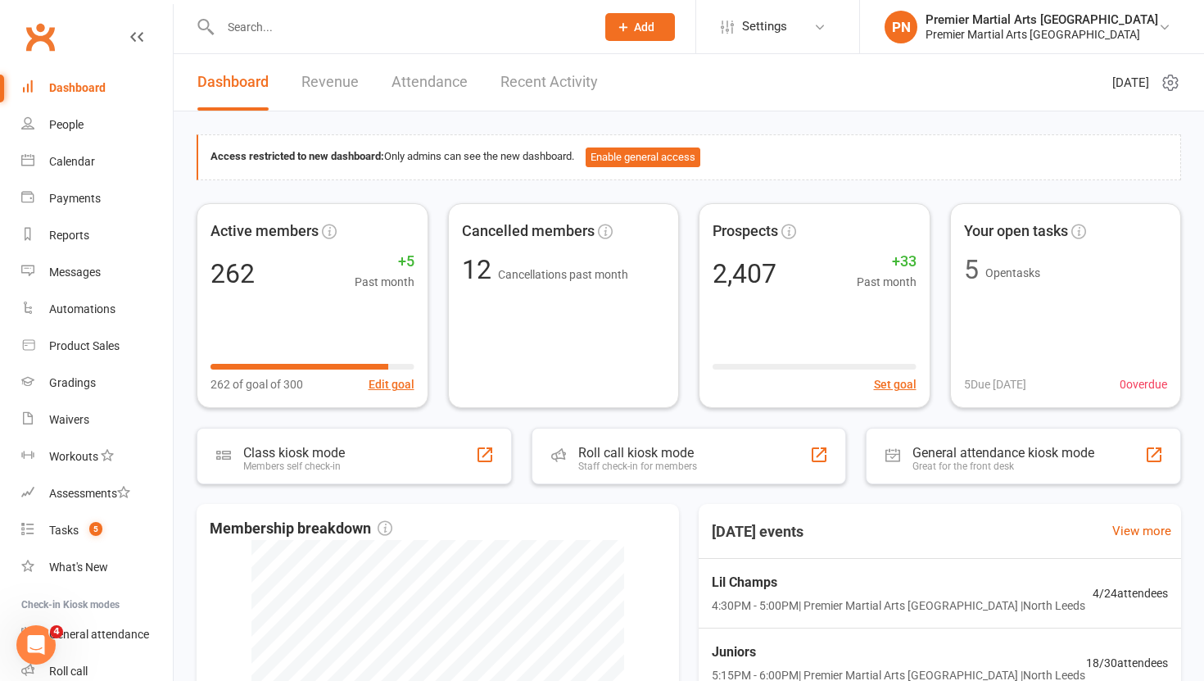
click at [334, 29] on input "text" at bounding box center [399, 27] width 369 height 23
paste input "[EMAIL_ADDRESS][DOMAIN_NAME]"
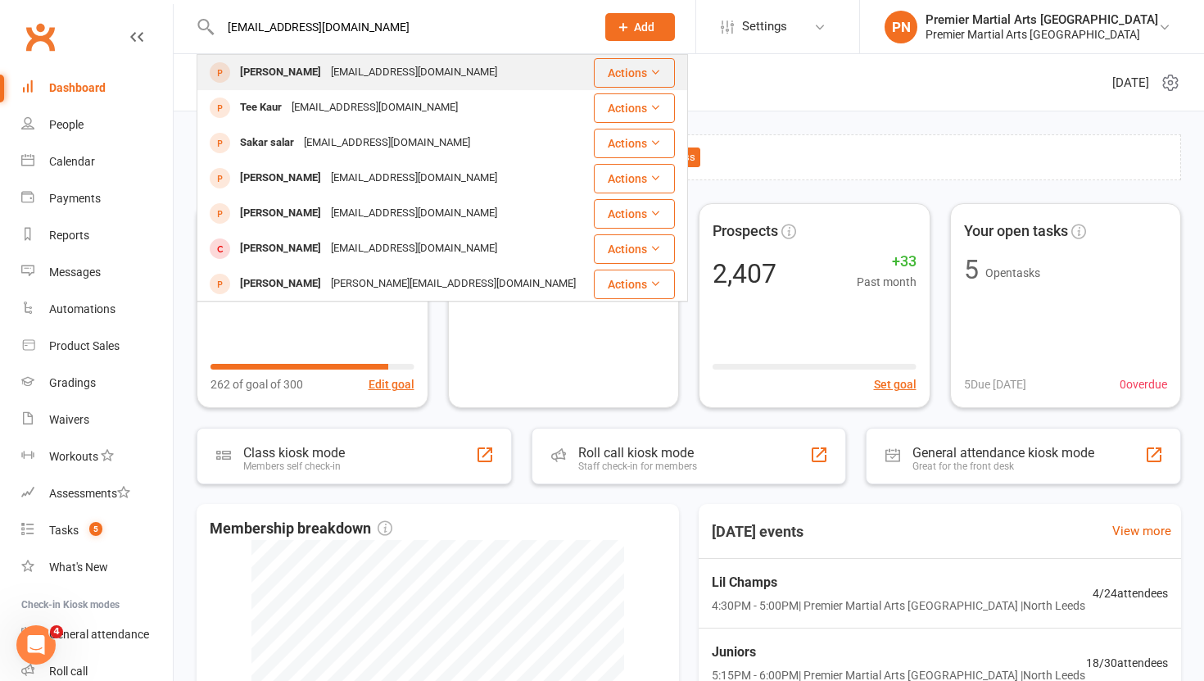
type input "[EMAIL_ADDRESS][DOMAIN_NAME]"
click at [397, 74] on div "[EMAIL_ADDRESS][DOMAIN_NAME]" at bounding box center [414, 73] width 176 height 24
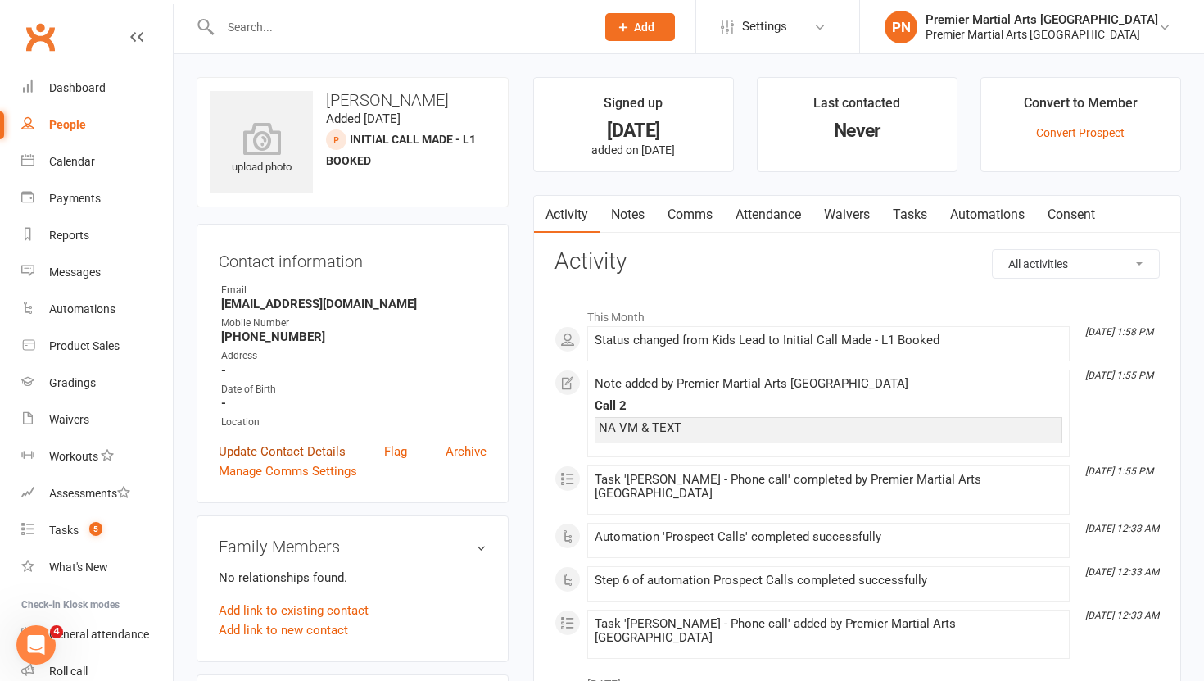
click at [278, 447] on link "Update Contact Details" at bounding box center [282, 451] width 127 height 20
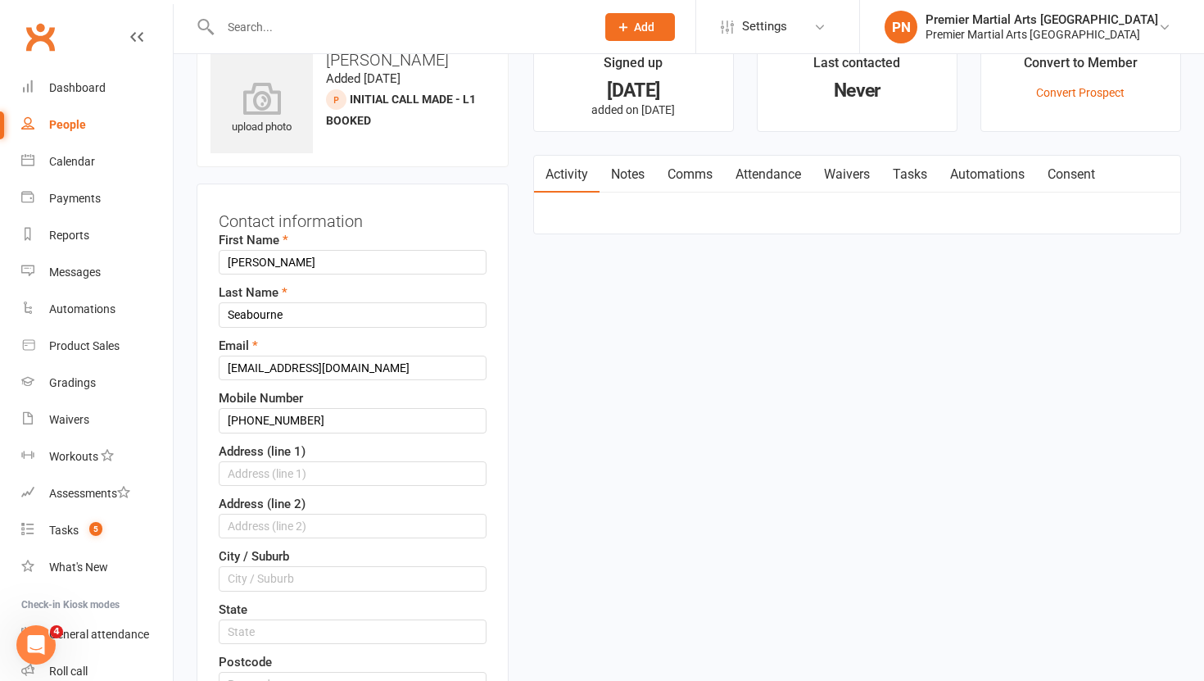
scroll to position [77, 0]
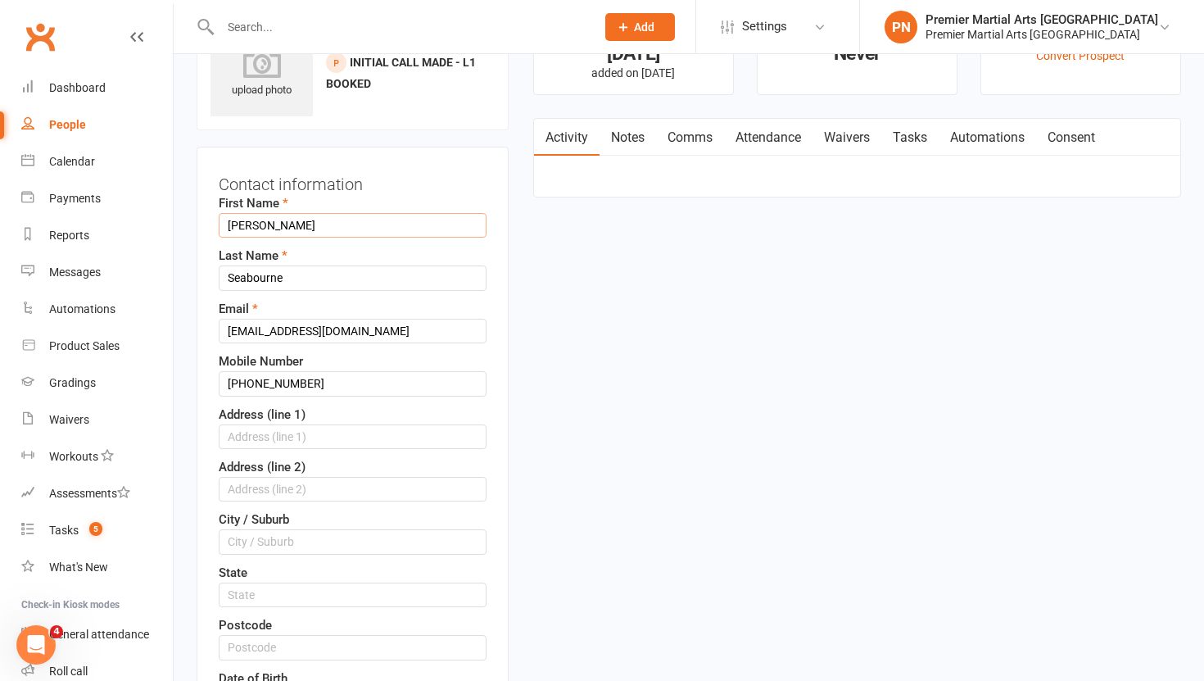
click at [354, 232] on input "[PERSON_NAME]" at bounding box center [353, 225] width 268 height 25
type input "D"
type input "[PERSON_NAME]"
click at [250, 381] on input "[PHONE_NUMBER]" at bounding box center [353, 383] width 268 height 25
type input "07877087266"
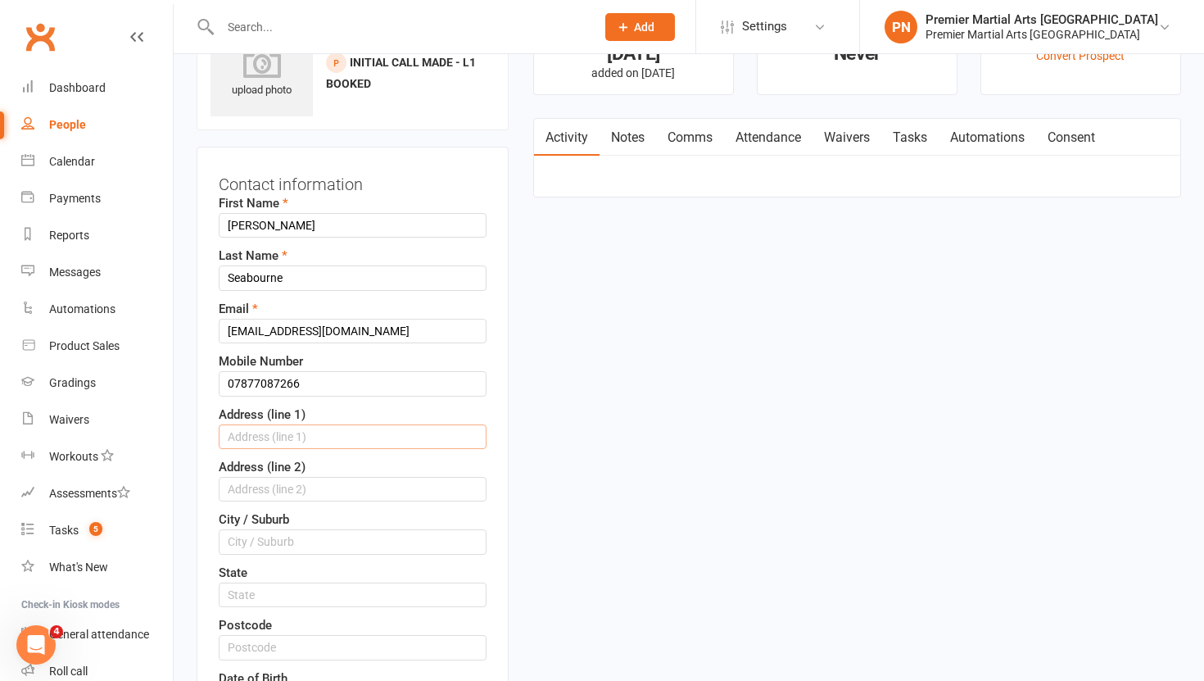
click at [255, 436] on input "text" at bounding box center [353, 436] width 268 height 25
type input "3 Hebden Walk"
click at [253, 536] on input "text" at bounding box center [353, 541] width 268 height 25
type input "[GEOGRAPHIC_DATA]"
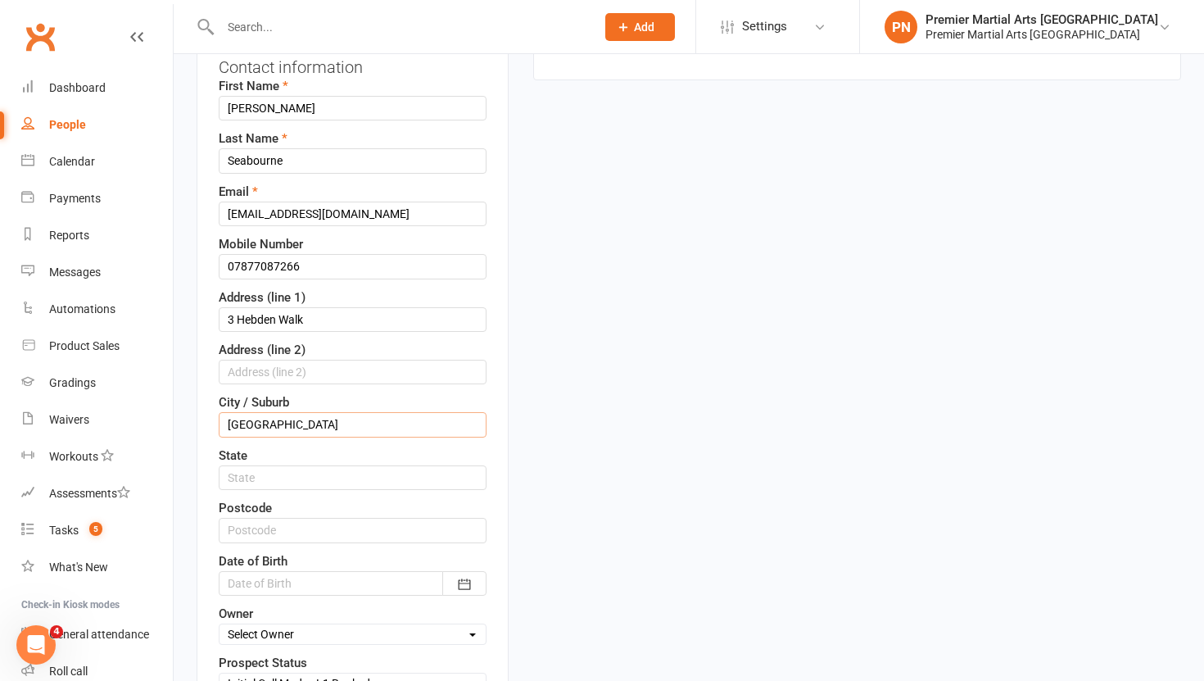
scroll to position [202, 0]
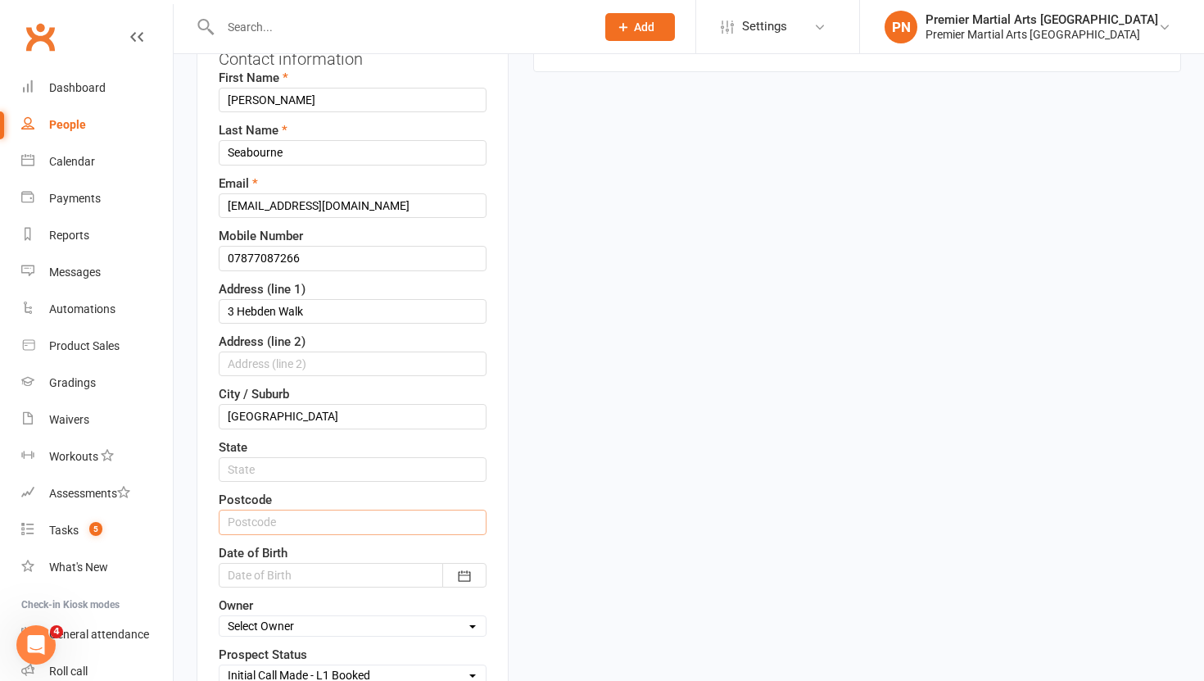
click at [296, 519] on input "text" at bounding box center [353, 521] width 268 height 25
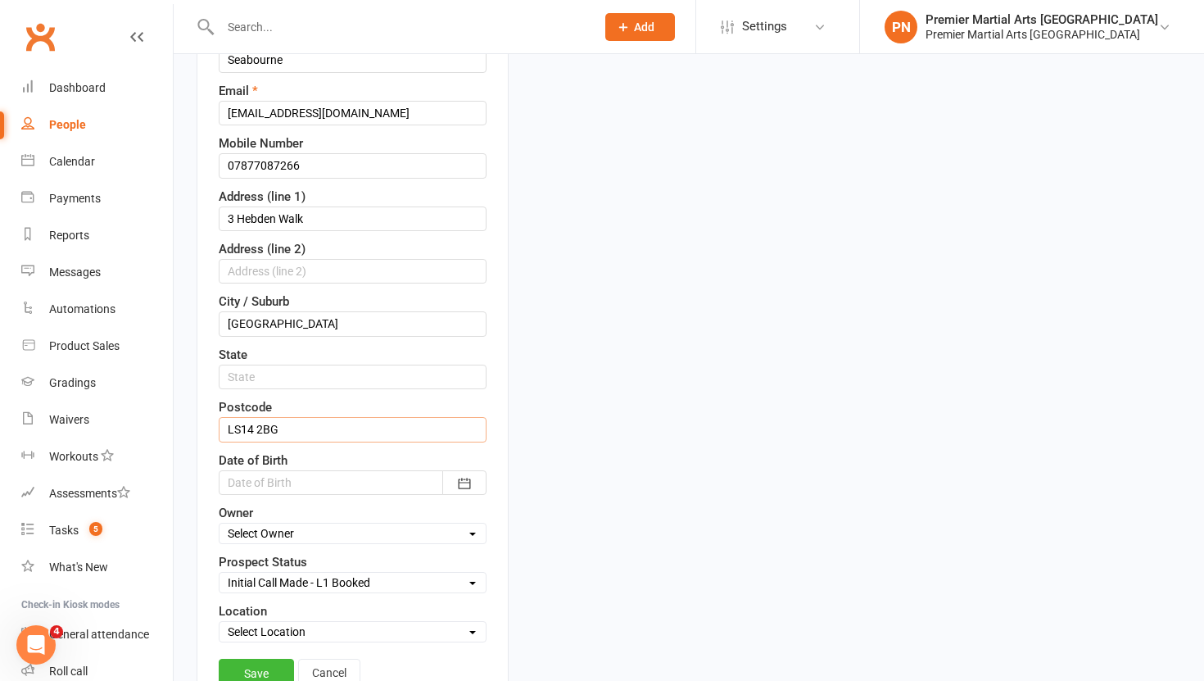
scroll to position [328, 0]
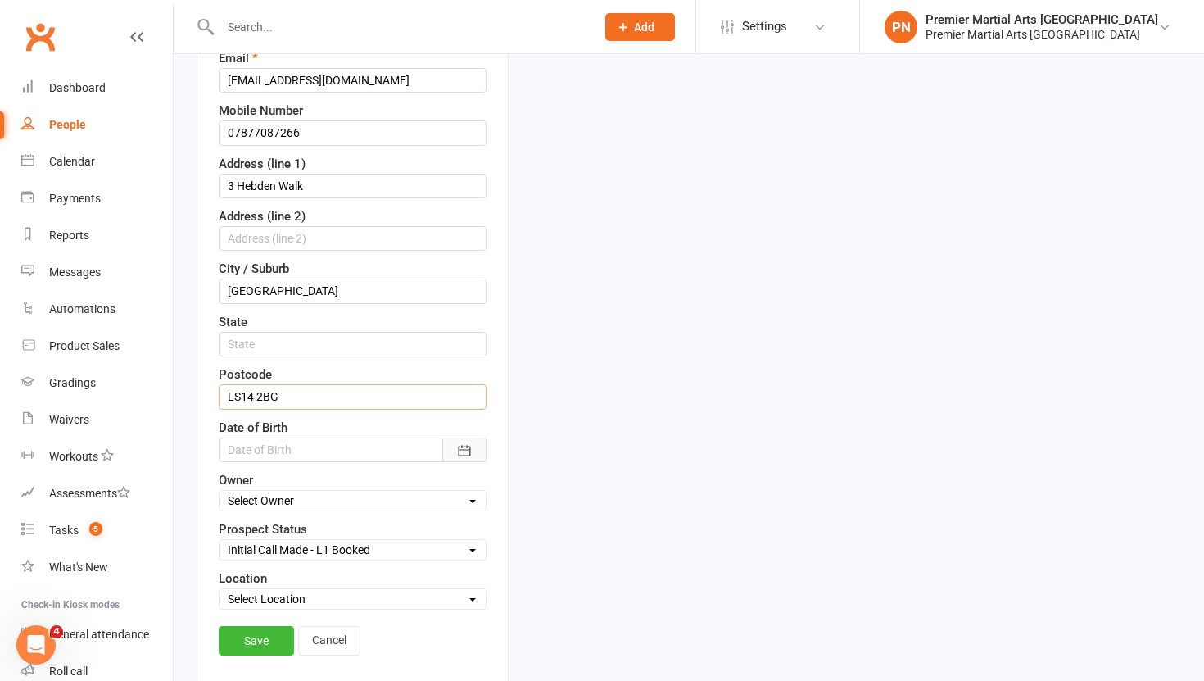
type input "LS14 2BG"
click at [470, 451] on icon "button" at bounding box center [464, 450] width 16 height 16
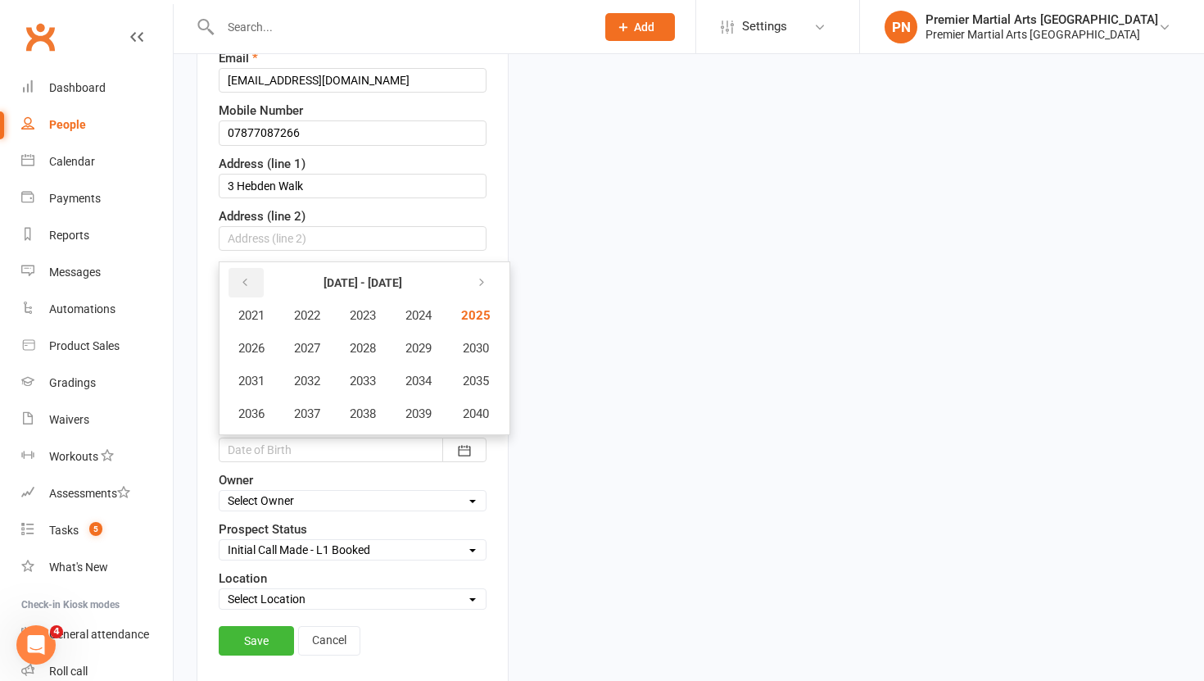
click at [242, 282] on icon "button" at bounding box center [244, 282] width 11 height 13
click at [314, 415] on span "2017" at bounding box center [307, 413] width 26 height 15
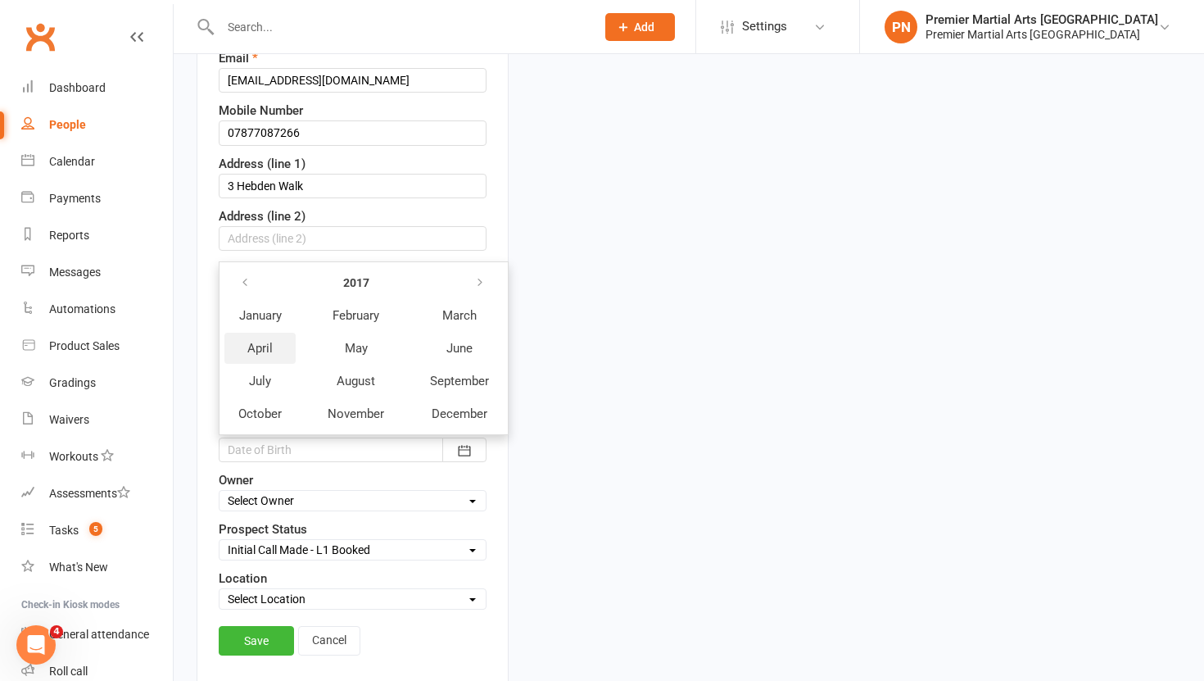
click at [266, 347] on span "April" at bounding box center [259, 348] width 25 height 15
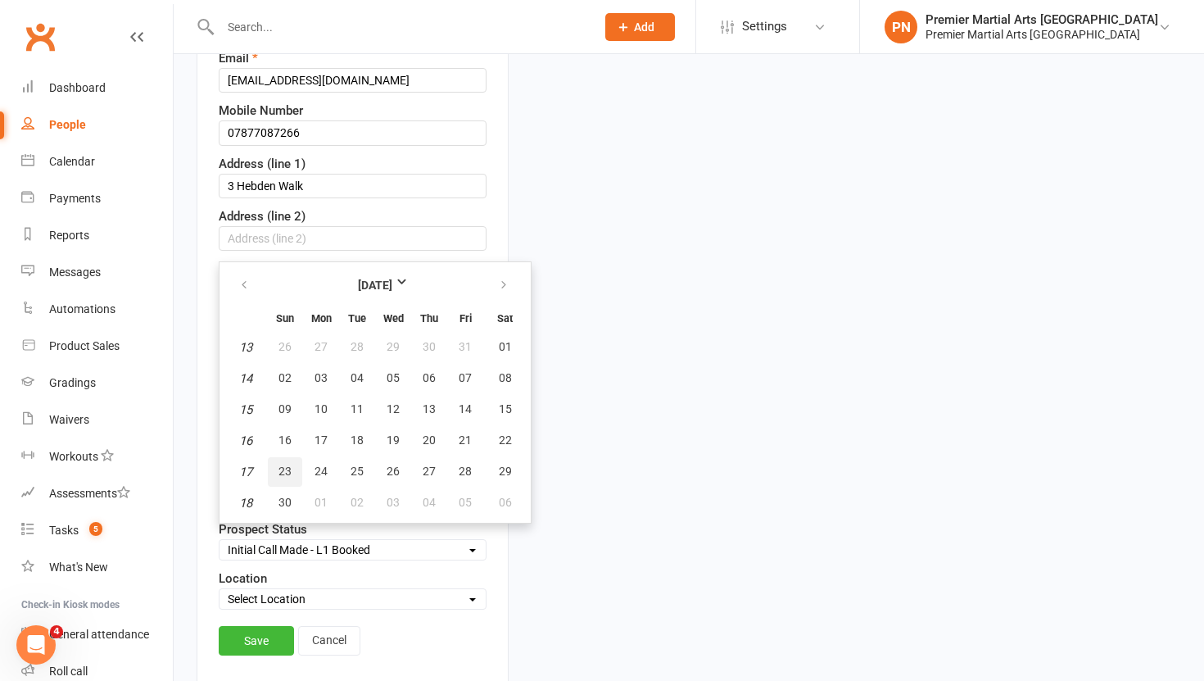
click at [288, 473] on span "23" at bounding box center [284, 470] width 13 height 13
type input "[DATE]"
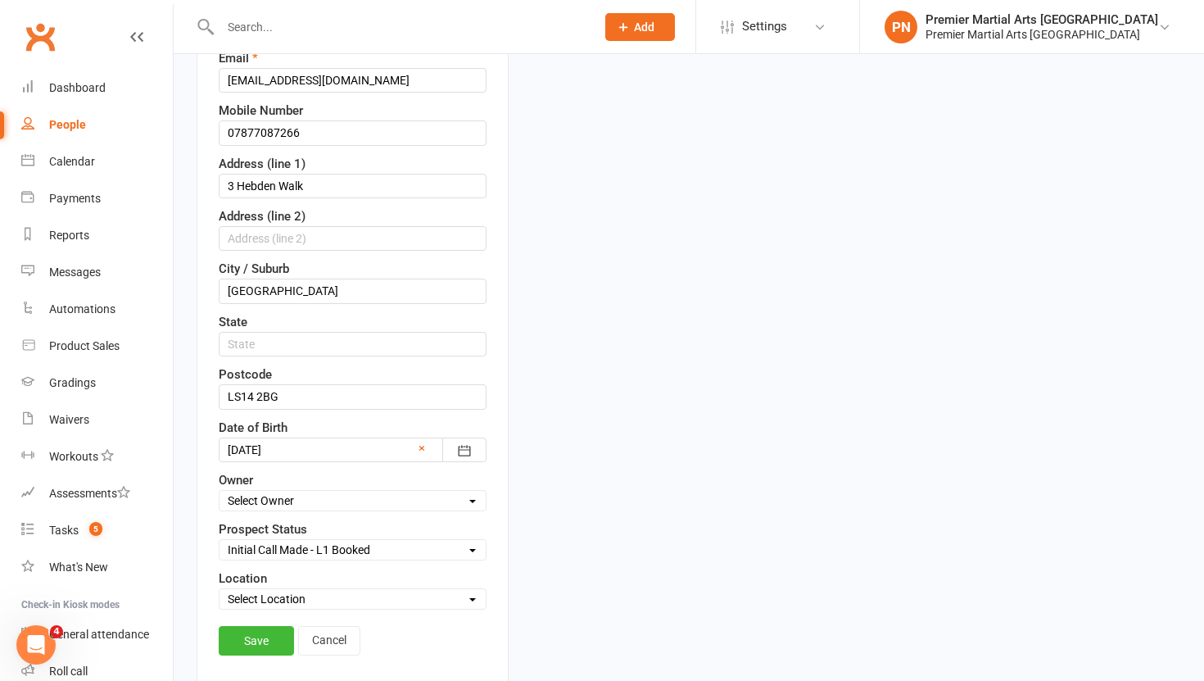
click at [489, 522] on div "Contact information First Name [PERSON_NAME] Last Name [PERSON_NAME] Email [EMA…" at bounding box center [353, 290] width 312 height 789
click at [474, 500] on select "Select Owner Premier Martial Arts North [PERSON_NAME] [PERSON_NAME] [PERSON_NAM…" at bounding box center [352, 500] width 266 height 18
select select "0"
click at [476, 600] on select "Select Location [GEOGRAPHIC_DATA]" at bounding box center [352, 599] width 266 height 18
select select "0"
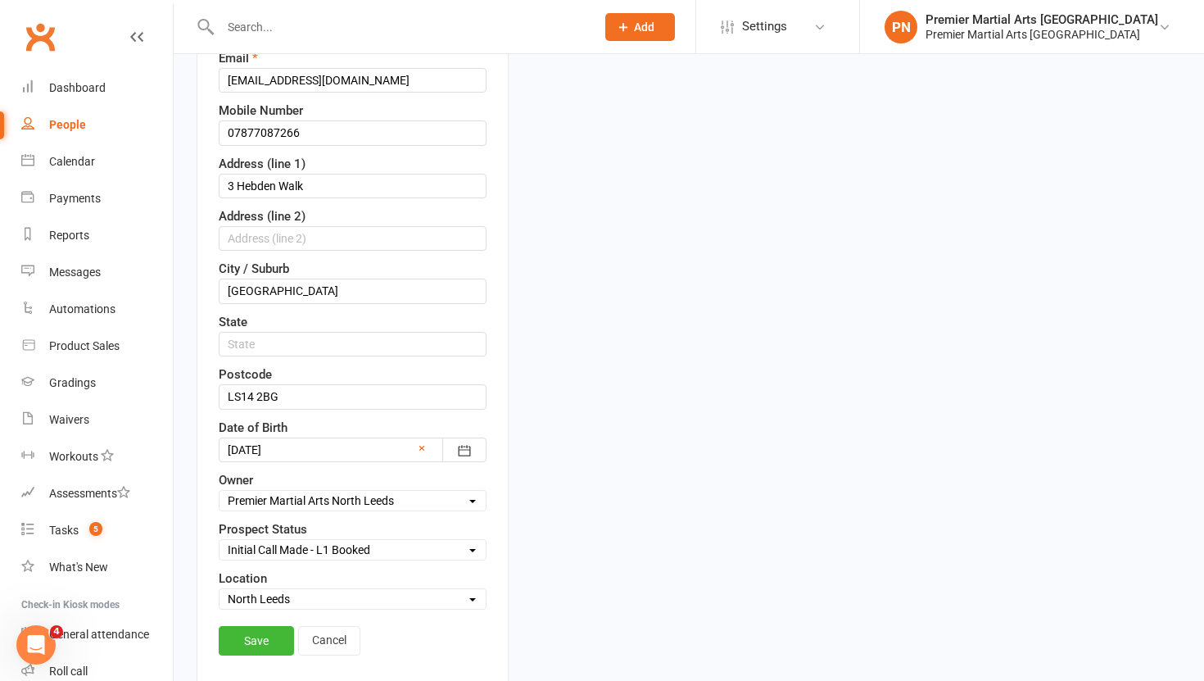
click at [495, 638] on div "Contact information First Name [PERSON_NAME] Last Name [PERSON_NAME] Email [EMA…" at bounding box center [353, 290] width 312 height 789
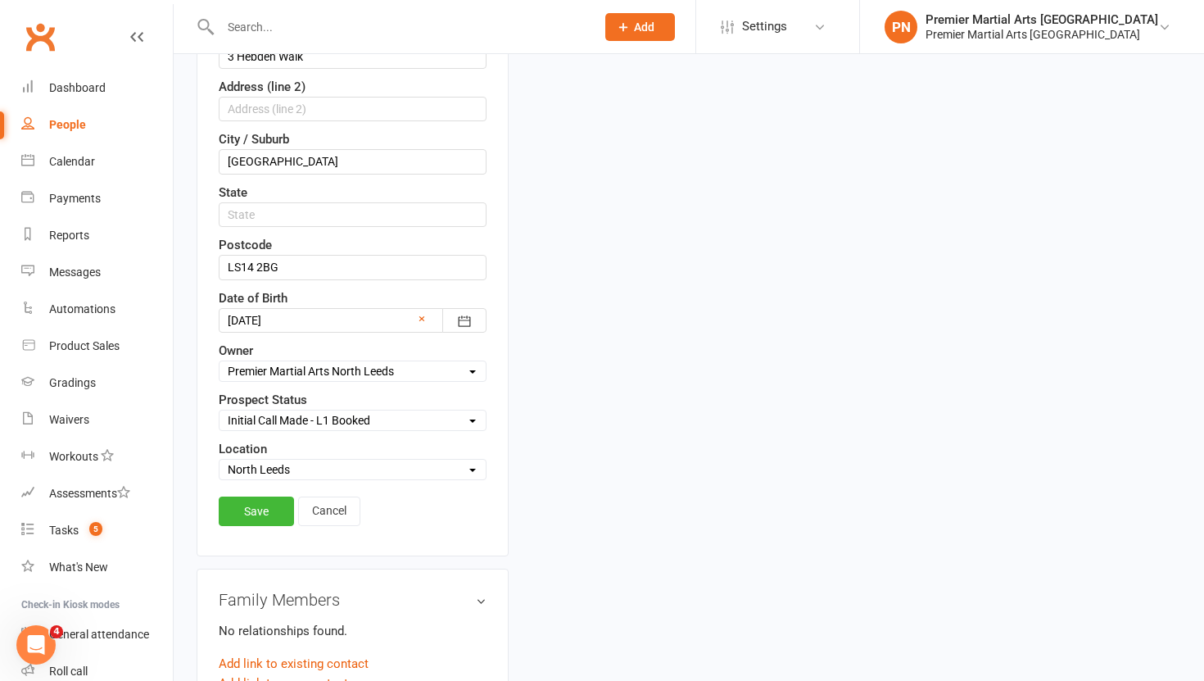
scroll to position [458, 0]
click at [247, 515] on link "Save" at bounding box center [256, 509] width 75 height 29
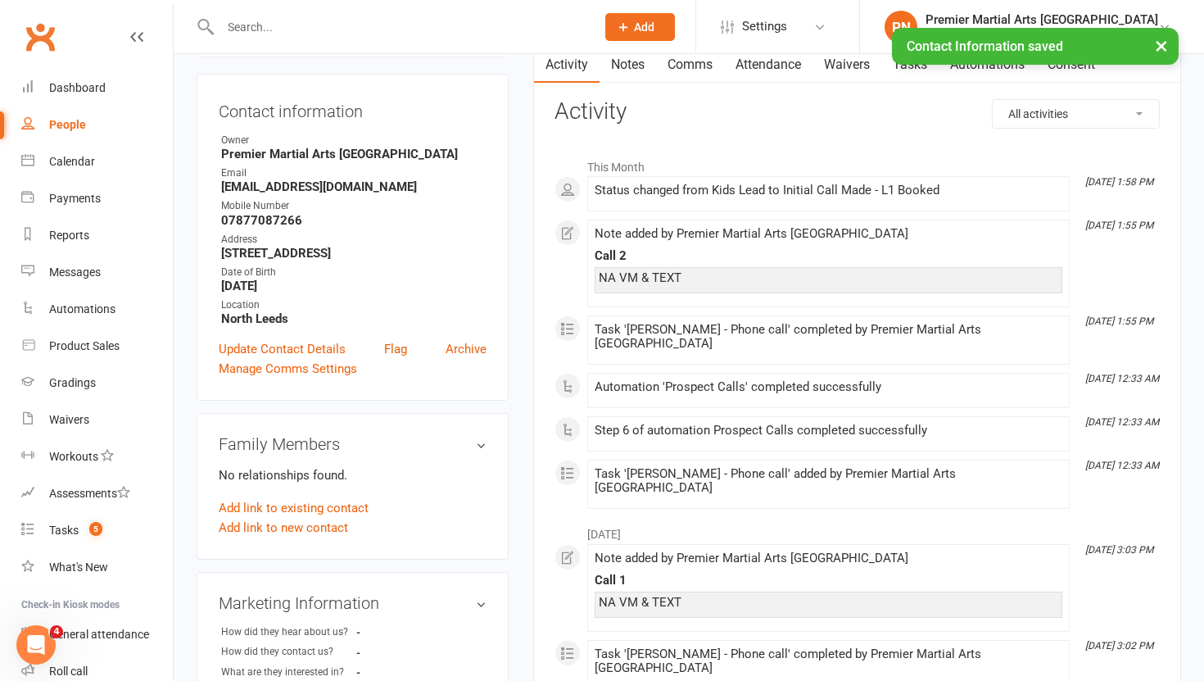
scroll to position [0, 0]
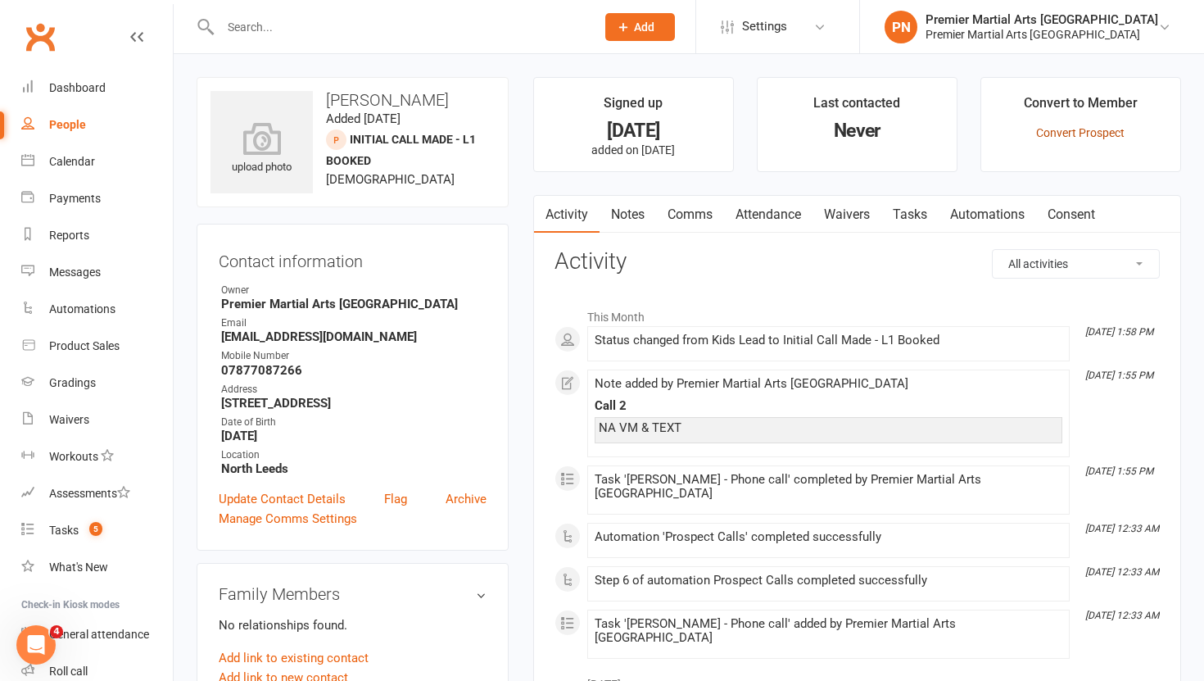
click at [1085, 135] on link "Convert Prospect" at bounding box center [1080, 132] width 88 height 13
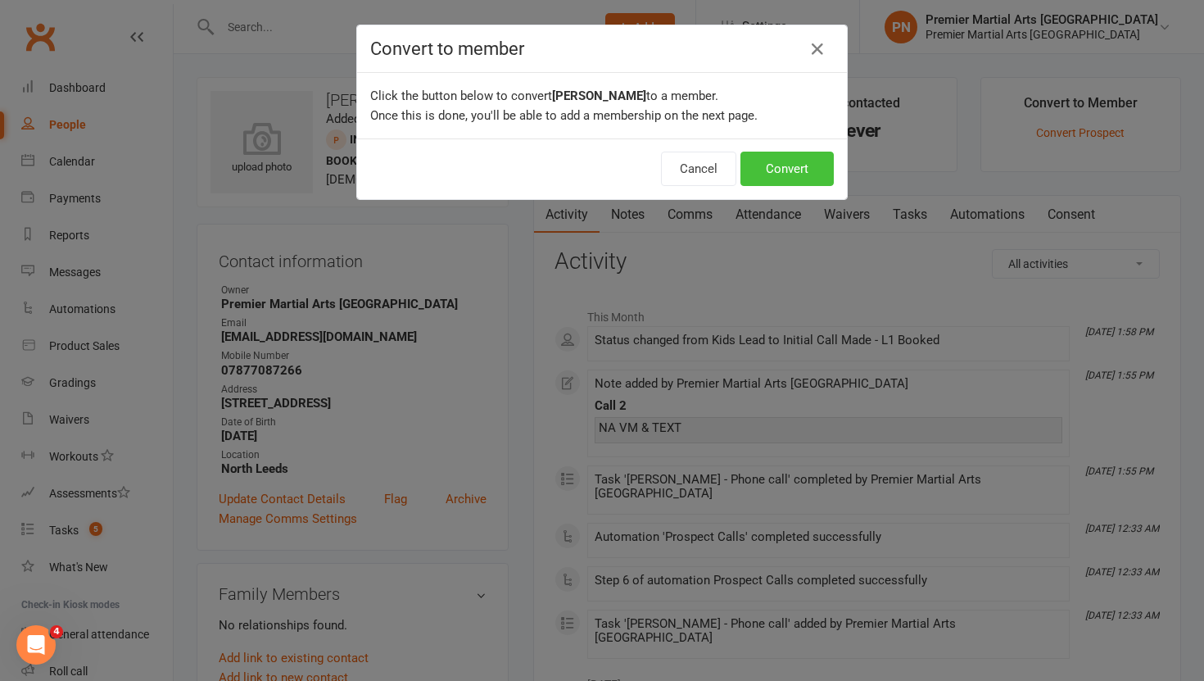
click at [793, 161] on button "Convert" at bounding box center [786, 169] width 93 height 34
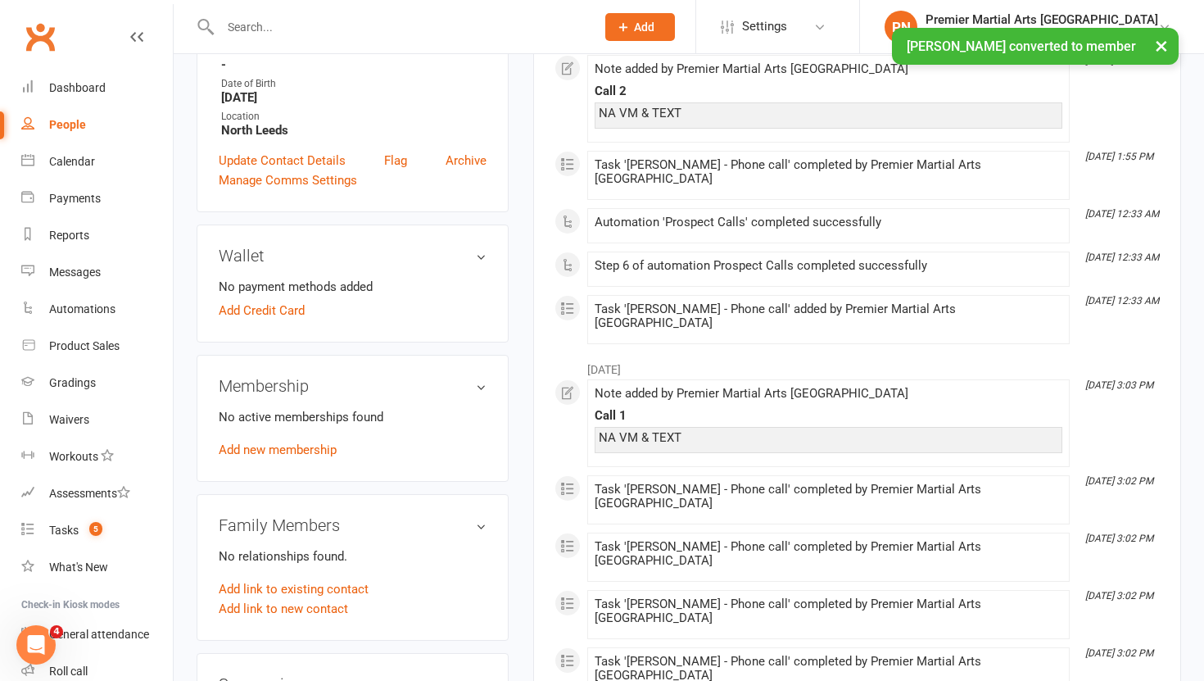
scroll to position [403, 0]
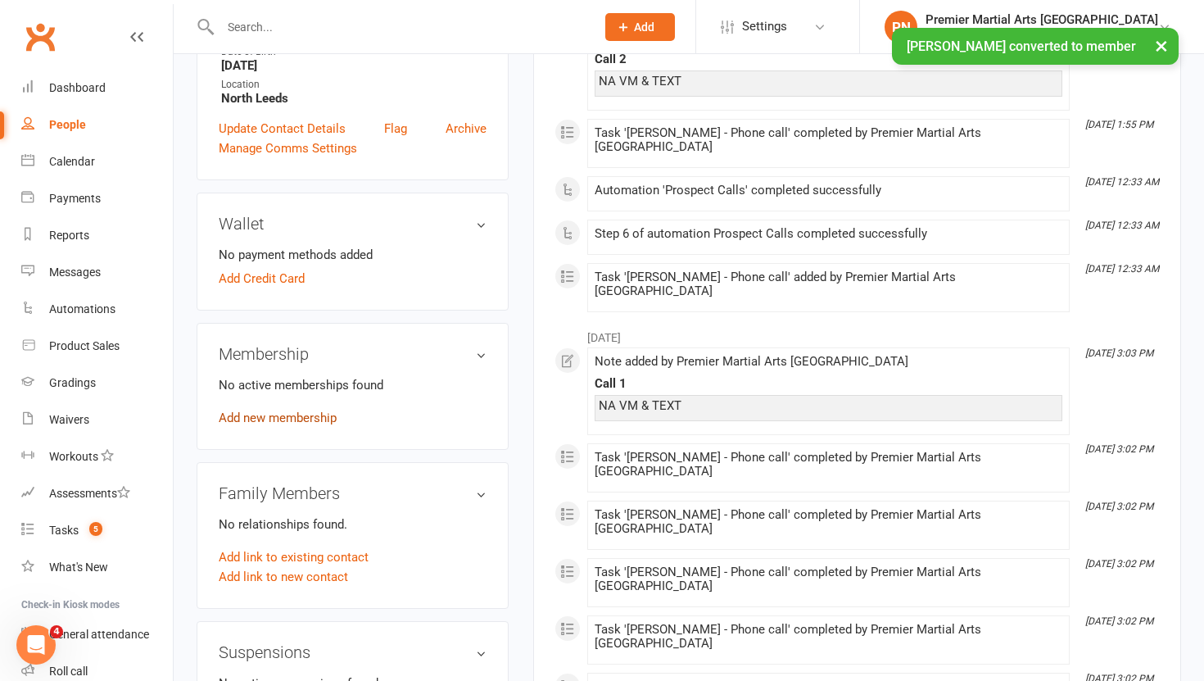
click at [296, 422] on link "Add new membership" at bounding box center [278, 417] width 118 height 15
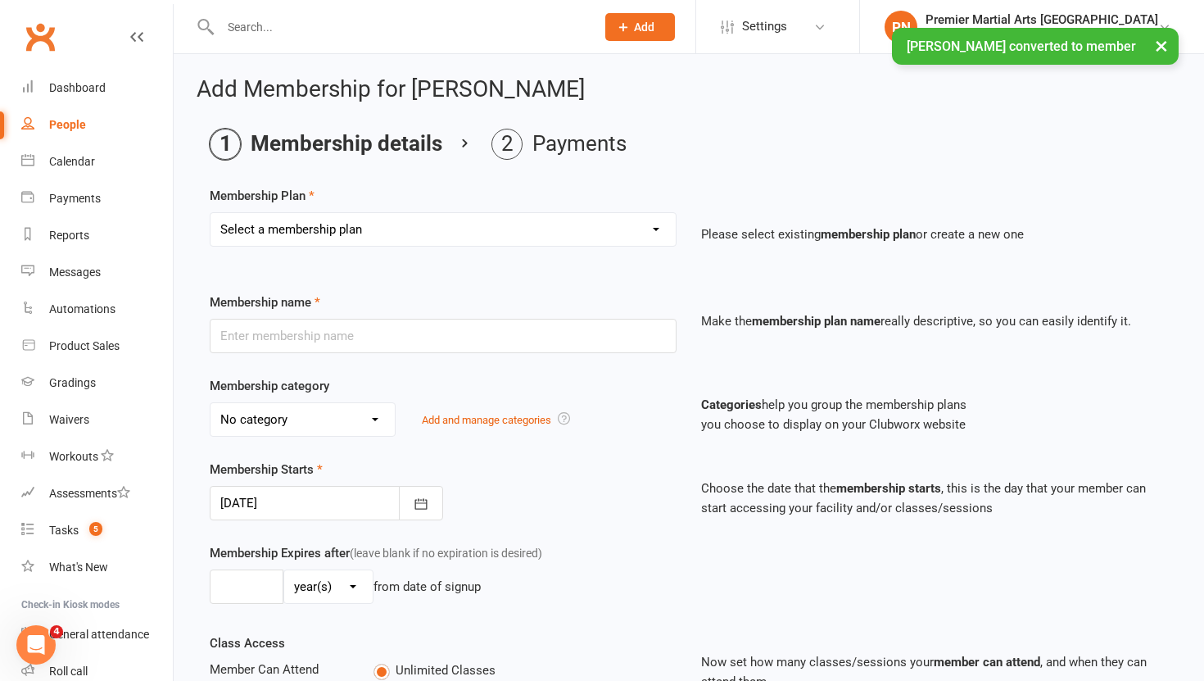
click at [654, 228] on select "Select a membership plan Create new Membership Plan LC Basic Monthly - [GEOGRAP…" at bounding box center [442, 229] width 465 height 33
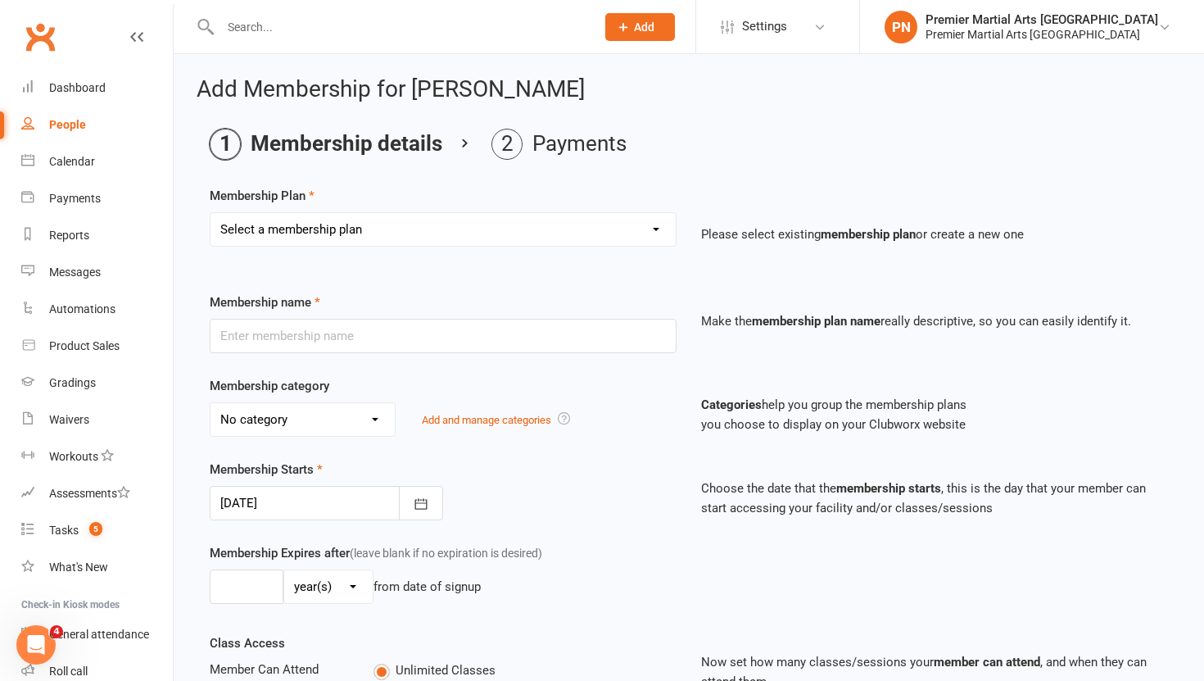
select select "2"
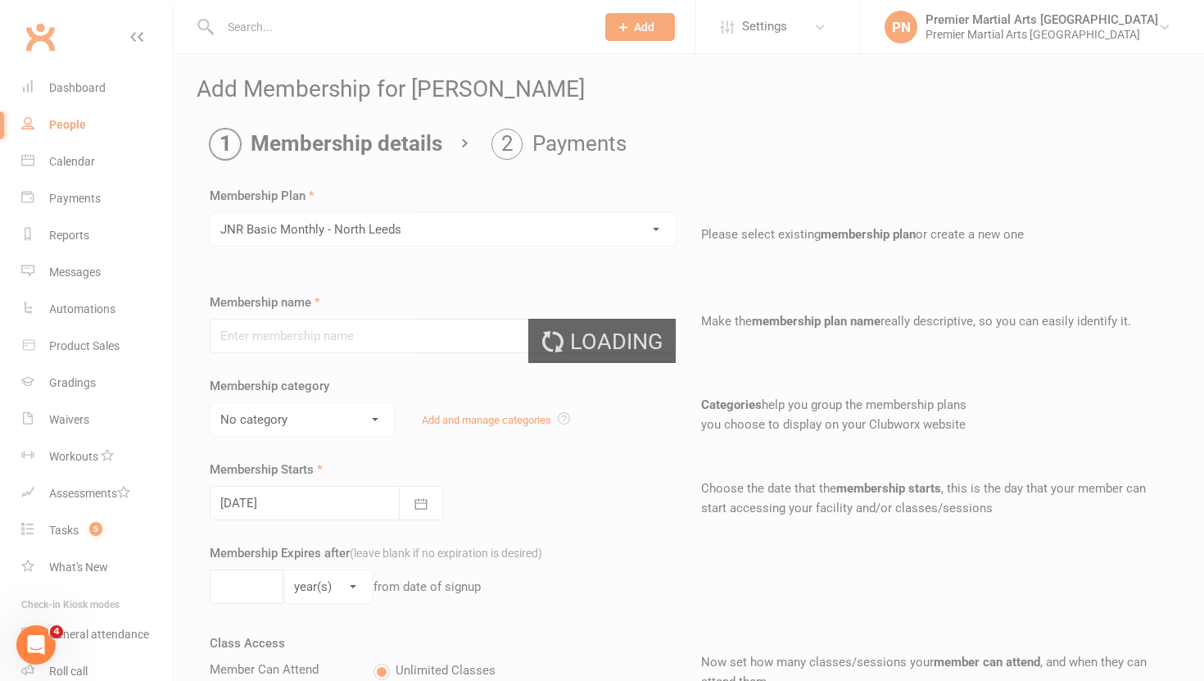
type input "JNR Basic Monthly - [GEOGRAPHIC_DATA]"
select select "1"
type input "0"
type input "2"
select select "?"
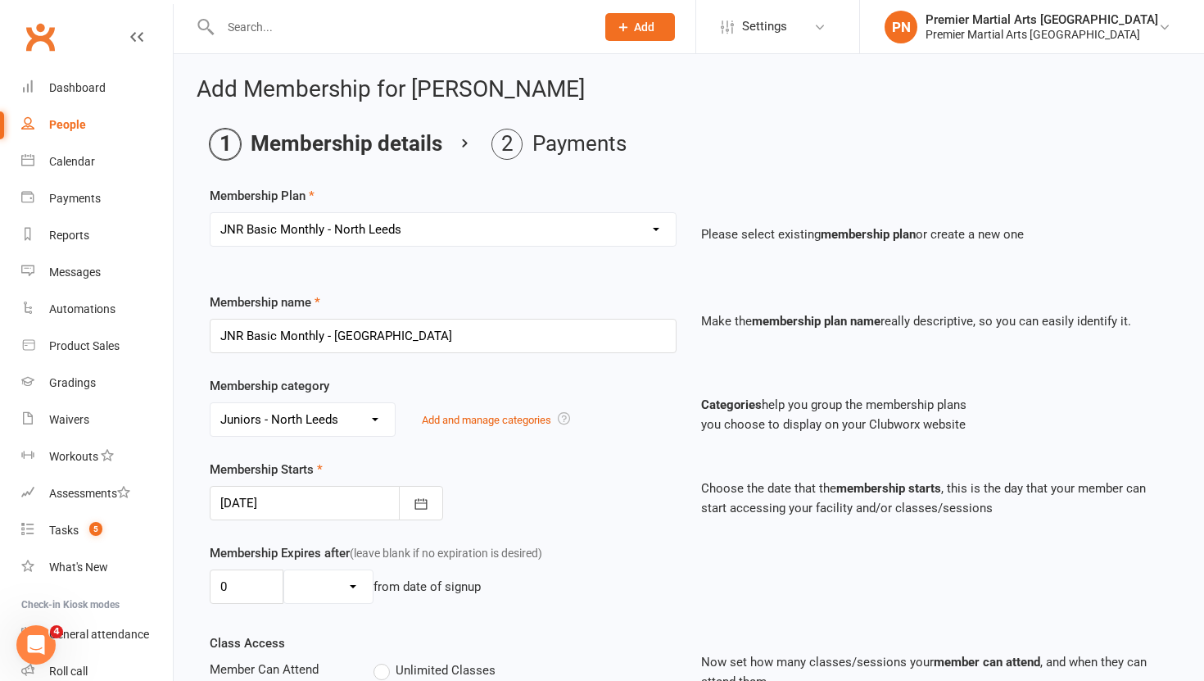
click at [613, 432] on div "No category General Juniors - [GEOGRAPHIC_DATA] Lil Champs - [GEOGRAPHIC_DATA] …" at bounding box center [443, 419] width 467 height 34
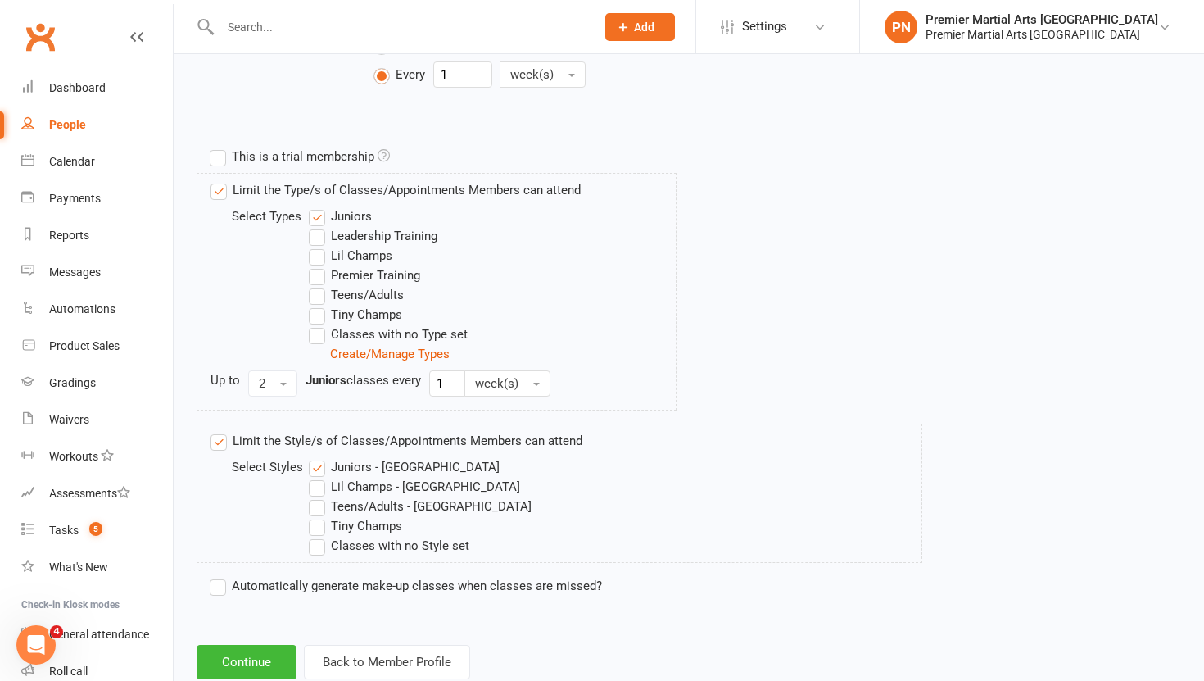
scroll to position [753, 0]
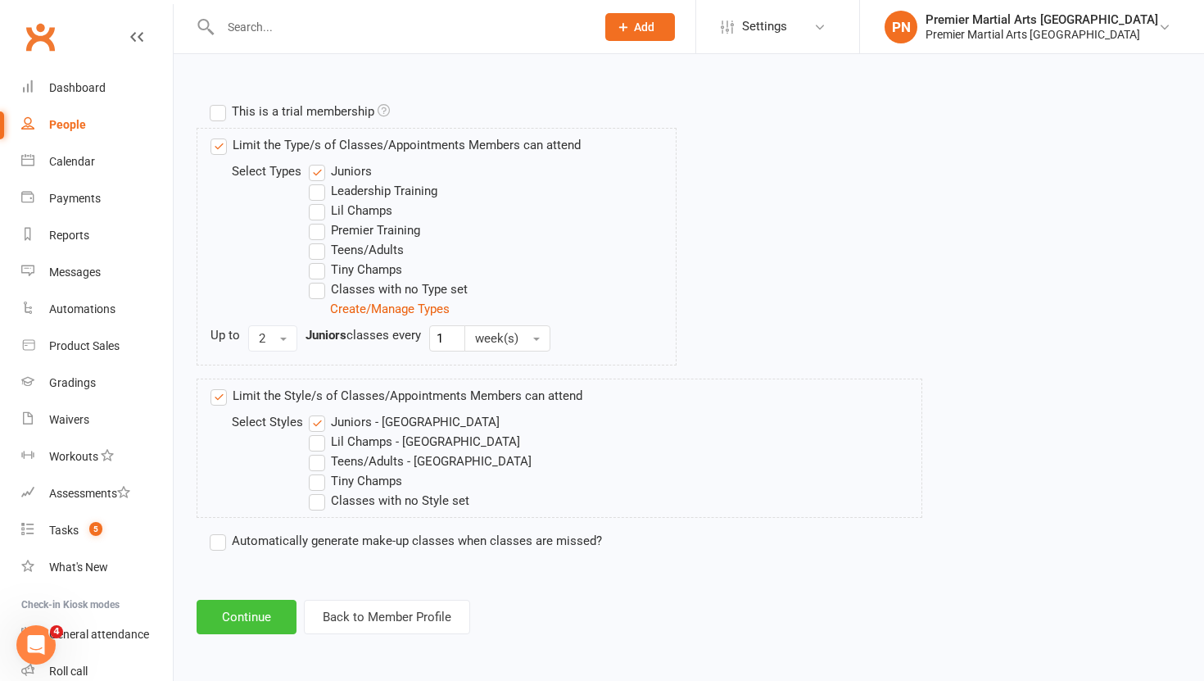
click at [254, 614] on button "Continue" at bounding box center [247, 616] width 100 height 34
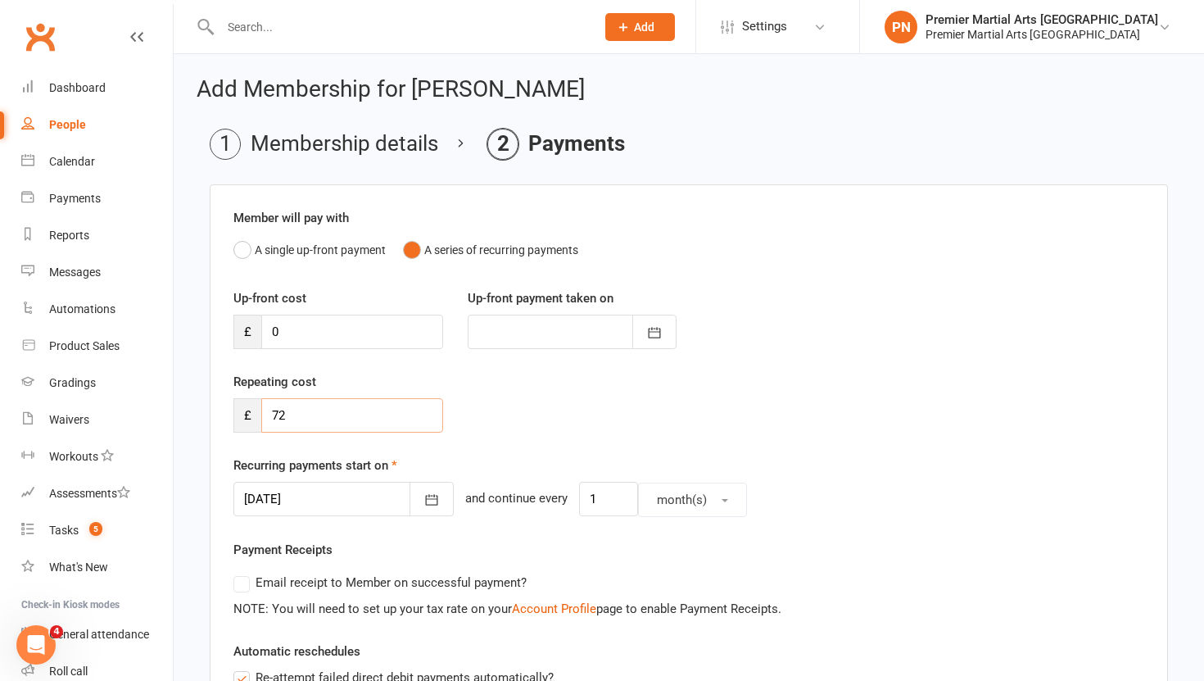
click at [346, 424] on input "72" at bounding box center [352, 415] width 182 height 34
type input "7"
type input "83"
click at [551, 391] on div "Repeating cost £ 83" at bounding box center [688, 414] width 935 height 84
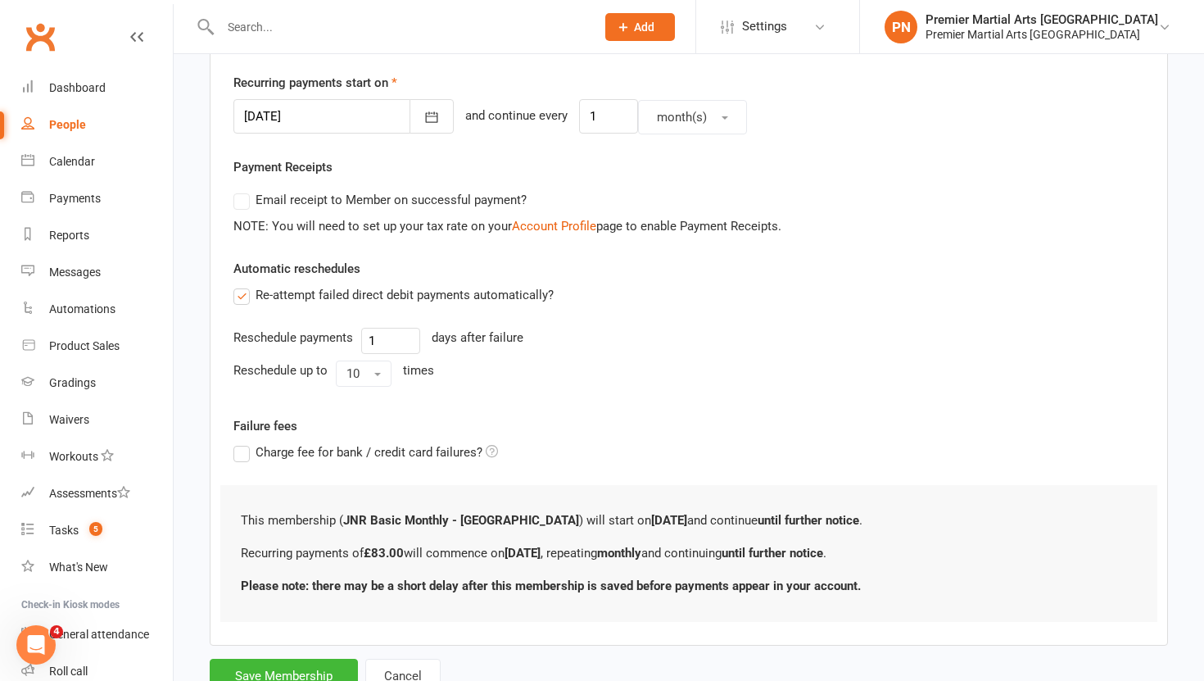
scroll to position [445, 0]
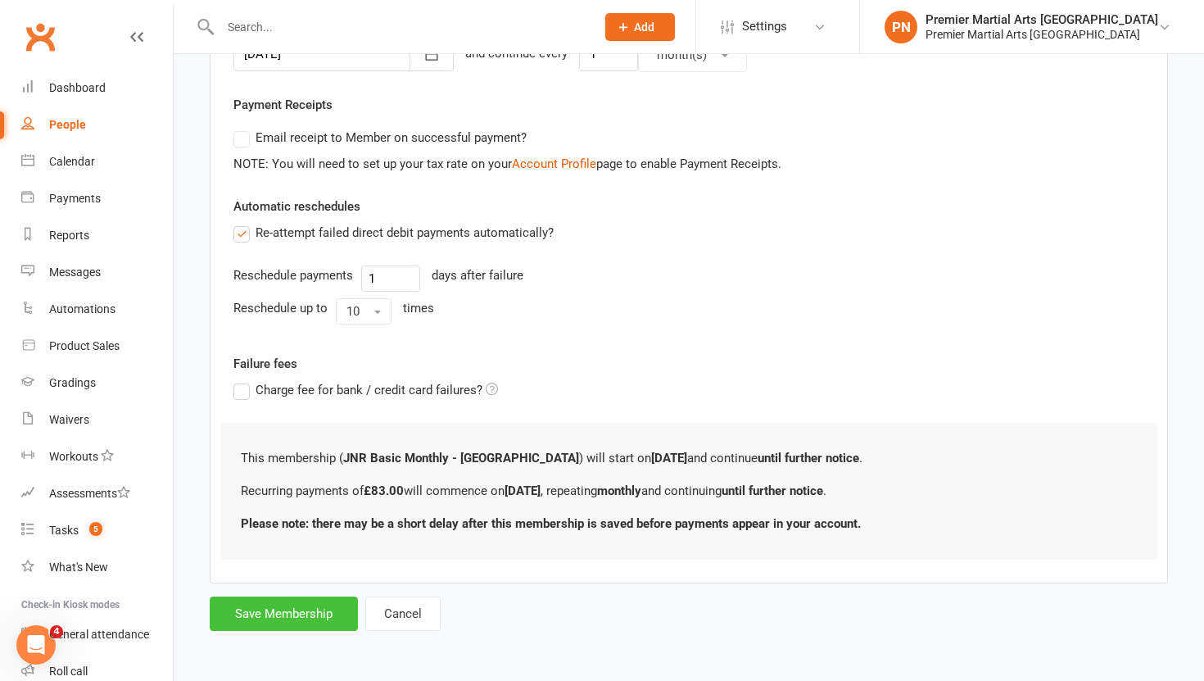
click at [281, 600] on button "Save Membership" at bounding box center [284, 613] width 148 height 34
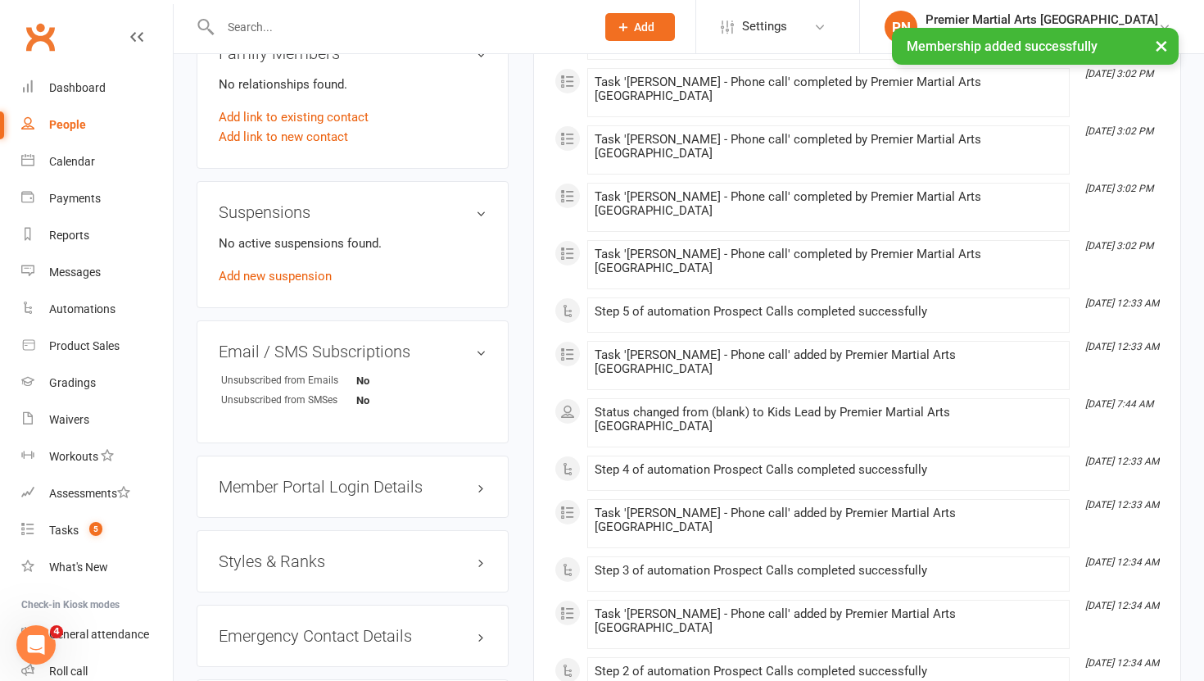
scroll to position [893, 0]
click at [309, 477] on h3 "Member Portal Login Details" at bounding box center [353, 486] width 268 height 18
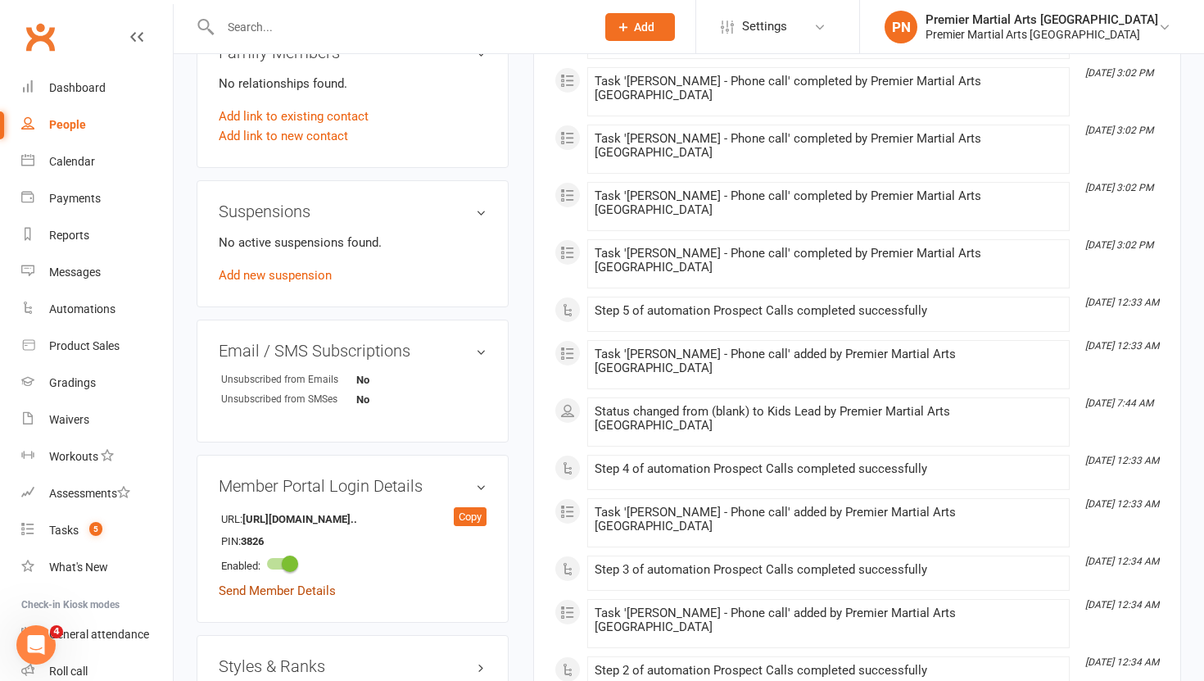
click at [259, 586] on link "Send Member Details" at bounding box center [277, 590] width 117 height 15
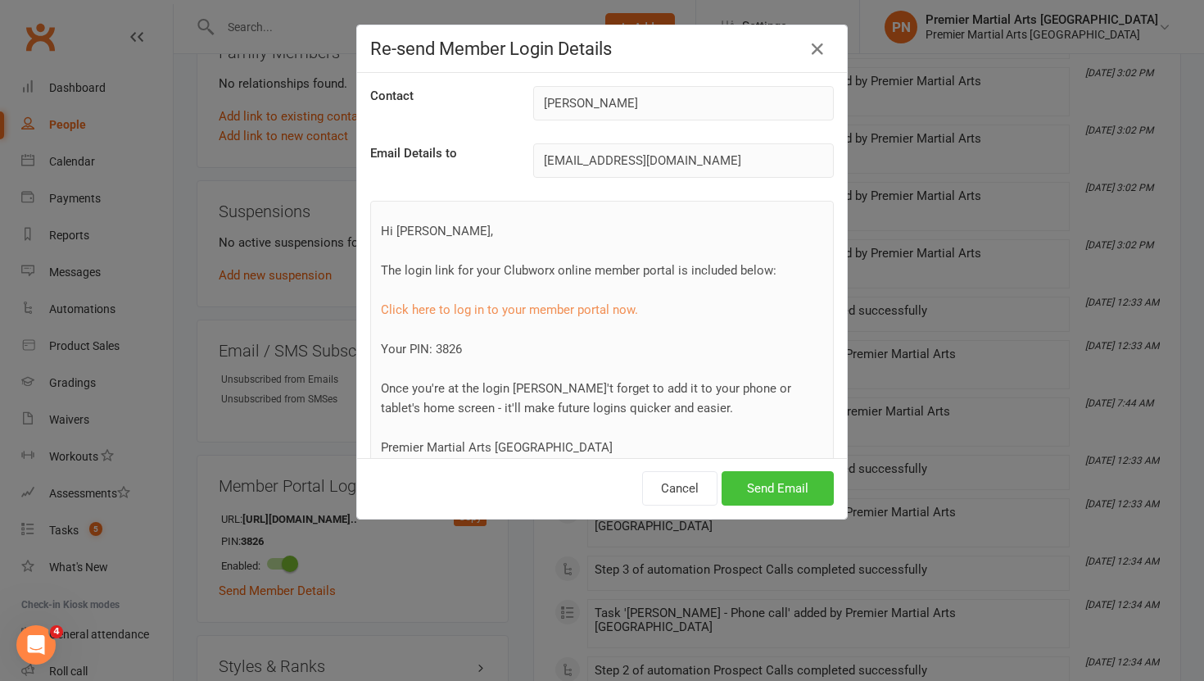
click at [776, 482] on button "Send Email" at bounding box center [777, 488] width 112 height 34
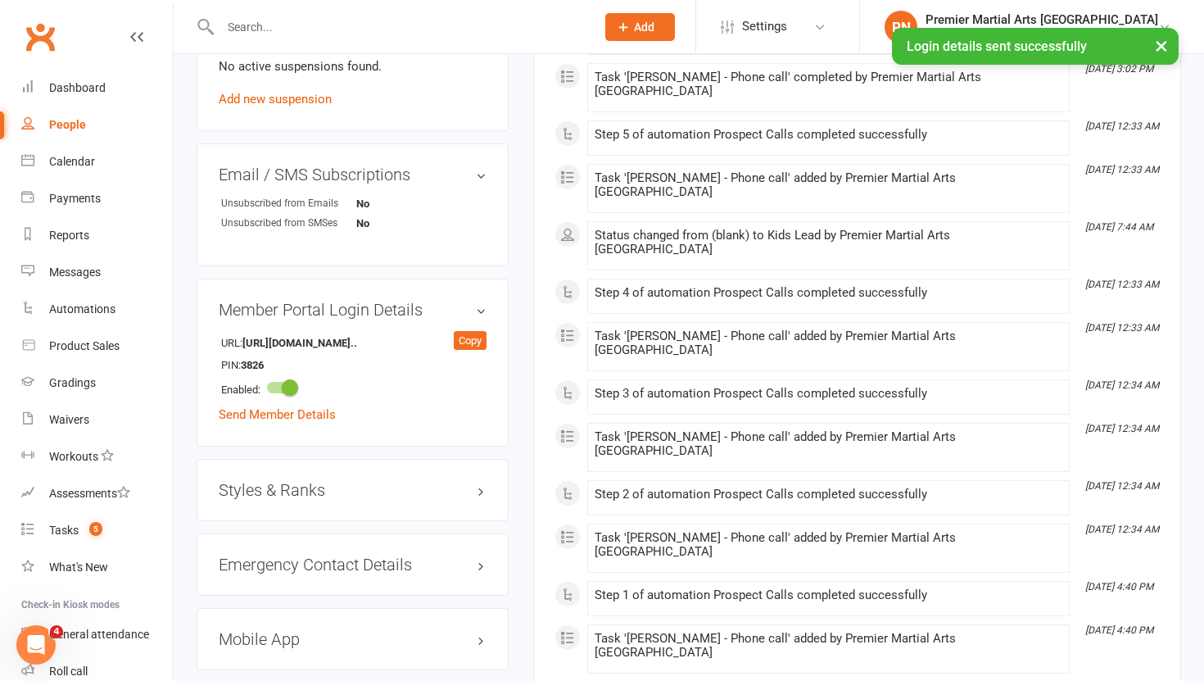
scroll to position [1172, 0]
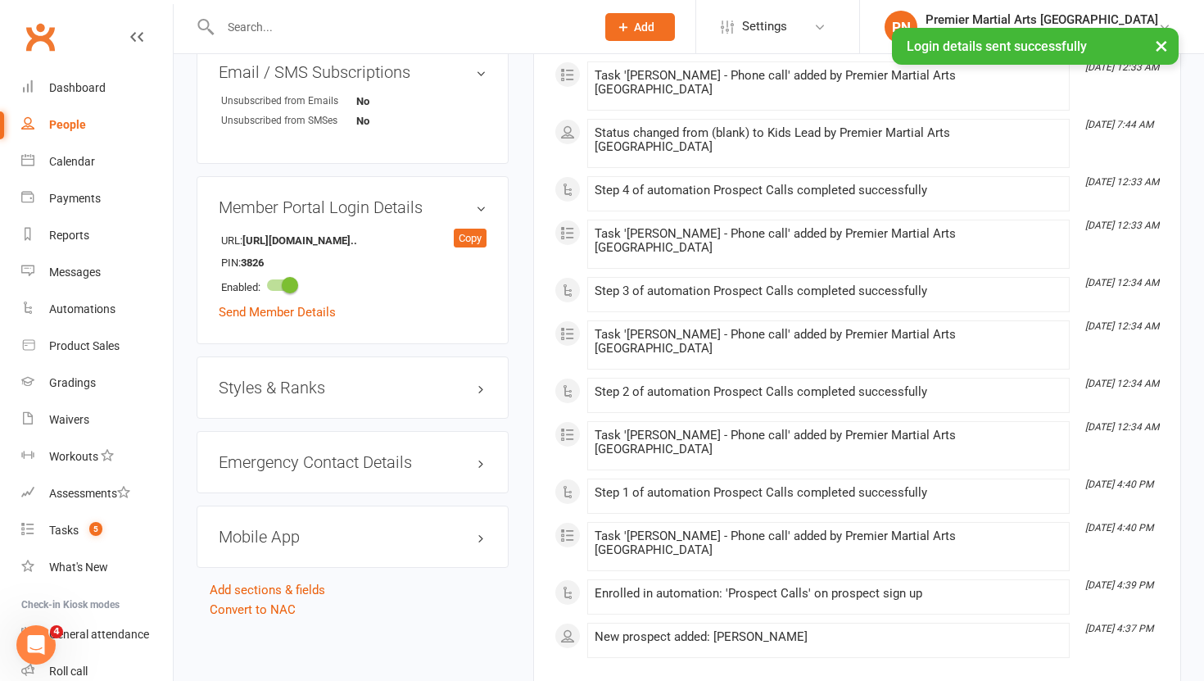
click at [284, 382] on h3 "Styles & Ranks" at bounding box center [353, 387] width 268 height 18
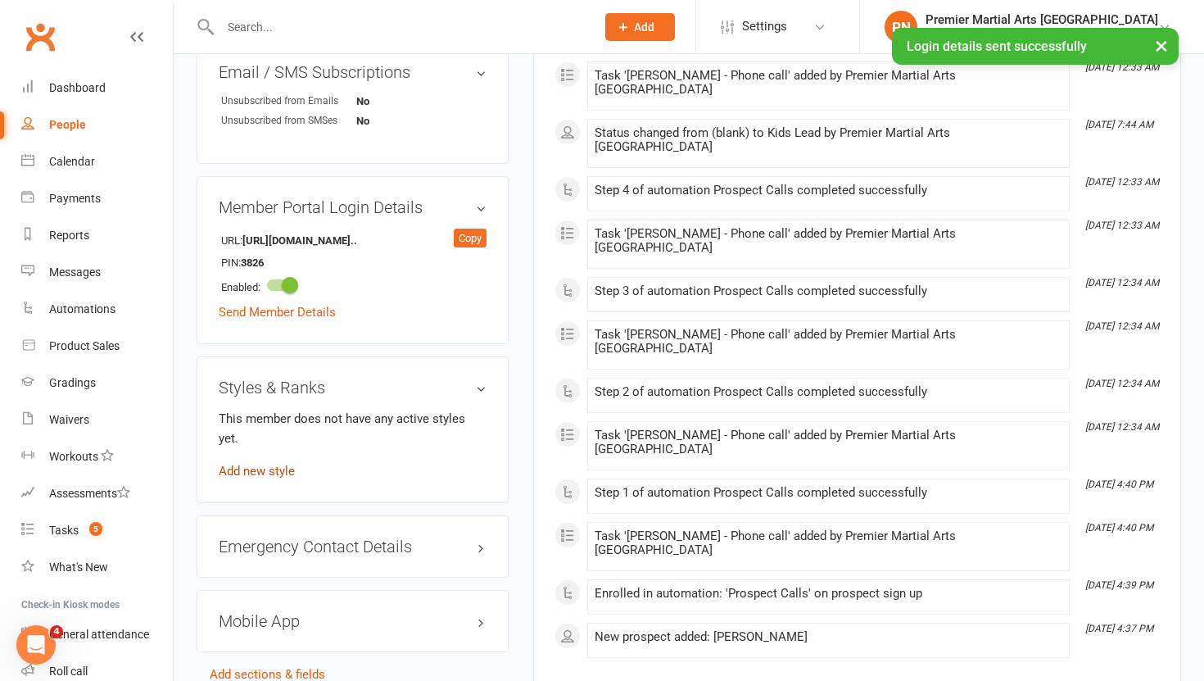
click at [262, 464] on link "Add new style" at bounding box center [257, 471] width 76 height 15
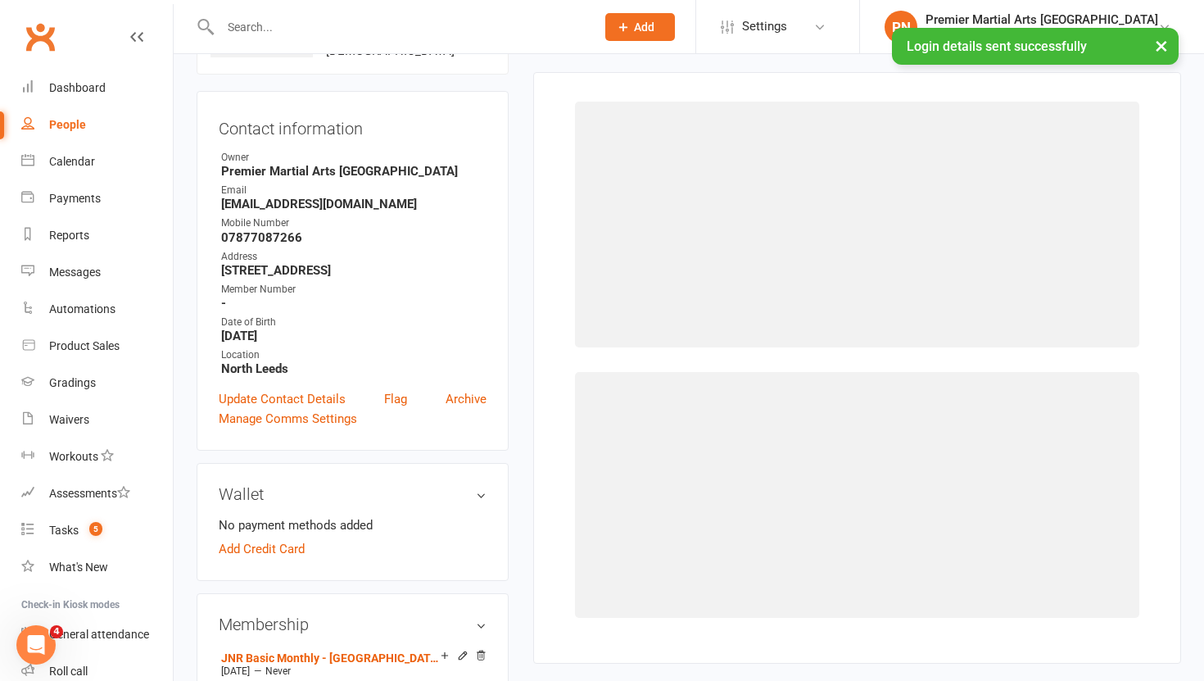
scroll to position [125, 0]
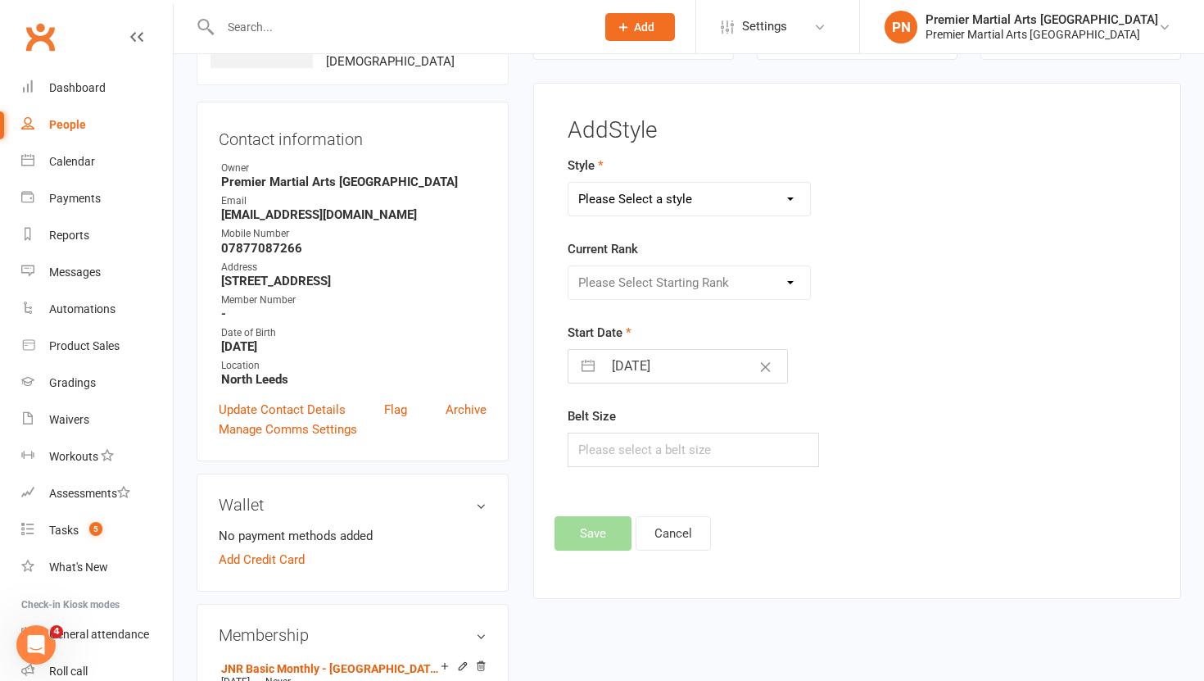
click at [788, 198] on select "Please Select a style Juniors - [GEOGRAPHIC_DATA] Lil Champs - [GEOGRAPHIC_DATA…" at bounding box center [689, 199] width 242 height 33
select select "2286"
click at [769, 277] on select "Please Select Starting Rank White Yellow Orange Purple Blue Green Brown [PERSON…" at bounding box center [689, 282] width 242 height 33
select select "22405"
click at [608, 522] on button "Save" at bounding box center [592, 533] width 77 height 34
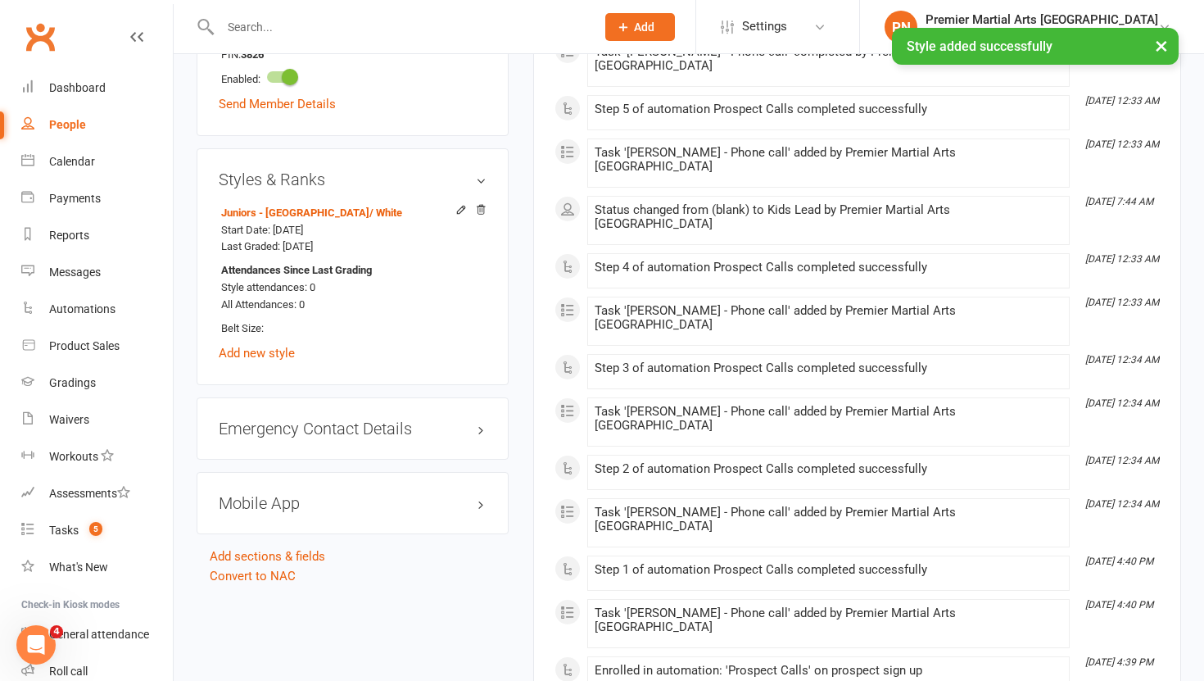
scroll to position [1382, 0]
click at [261, 495] on h3 "Mobile App" at bounding box center [353, 501] width 268 height 18
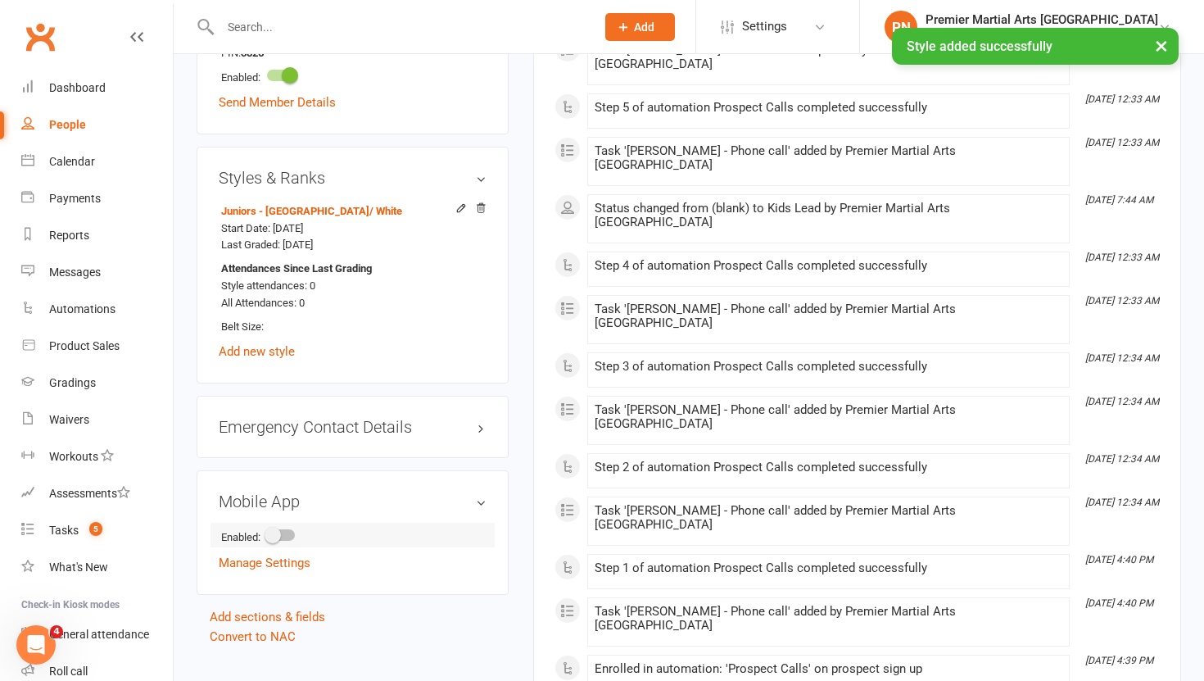
click at [281, 534] on span at bounding box center [273, 535] width 16 height 16
click at [267, 532] on input "checkbox" at bounding box center [267, 532] width 0 height 0
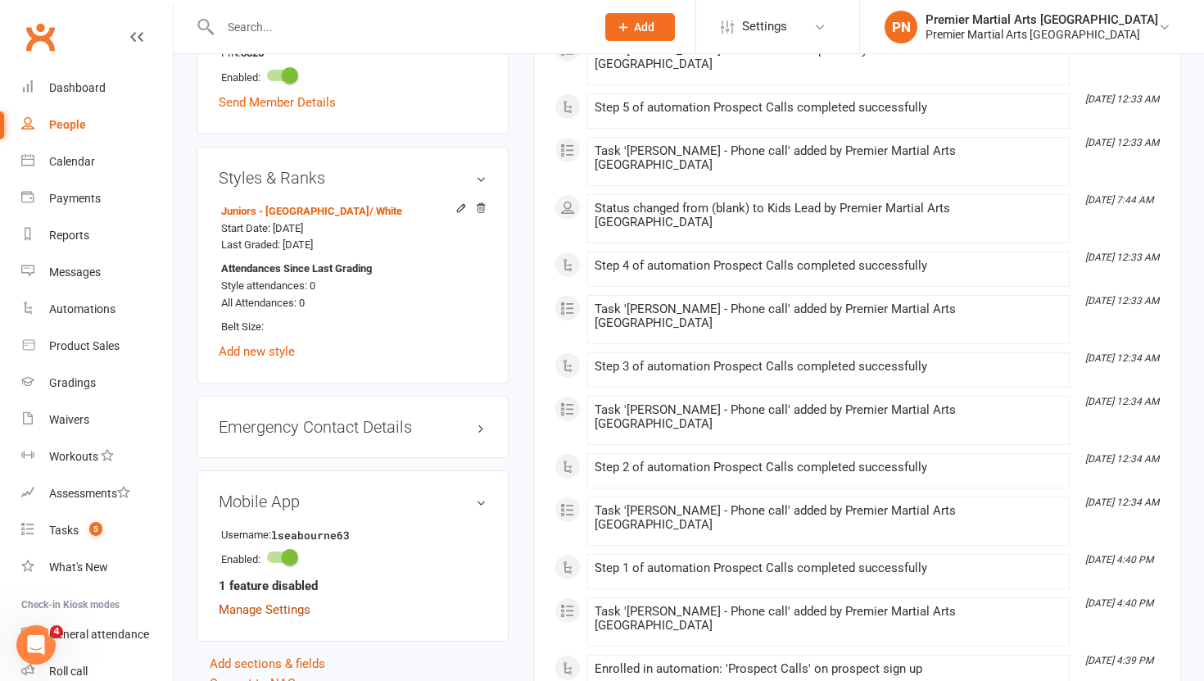
click at [264, 606] on link "Manage Settings" at bounding box center [265, 609] width 92 height 15
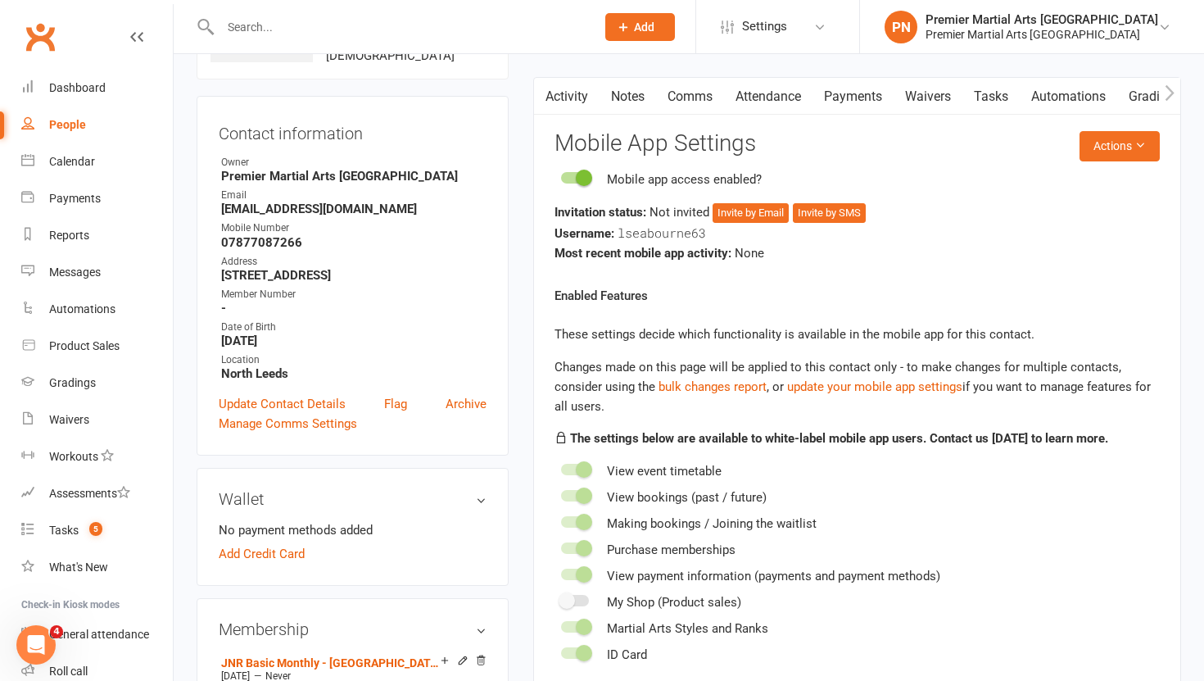
scroll to position [125, 0]
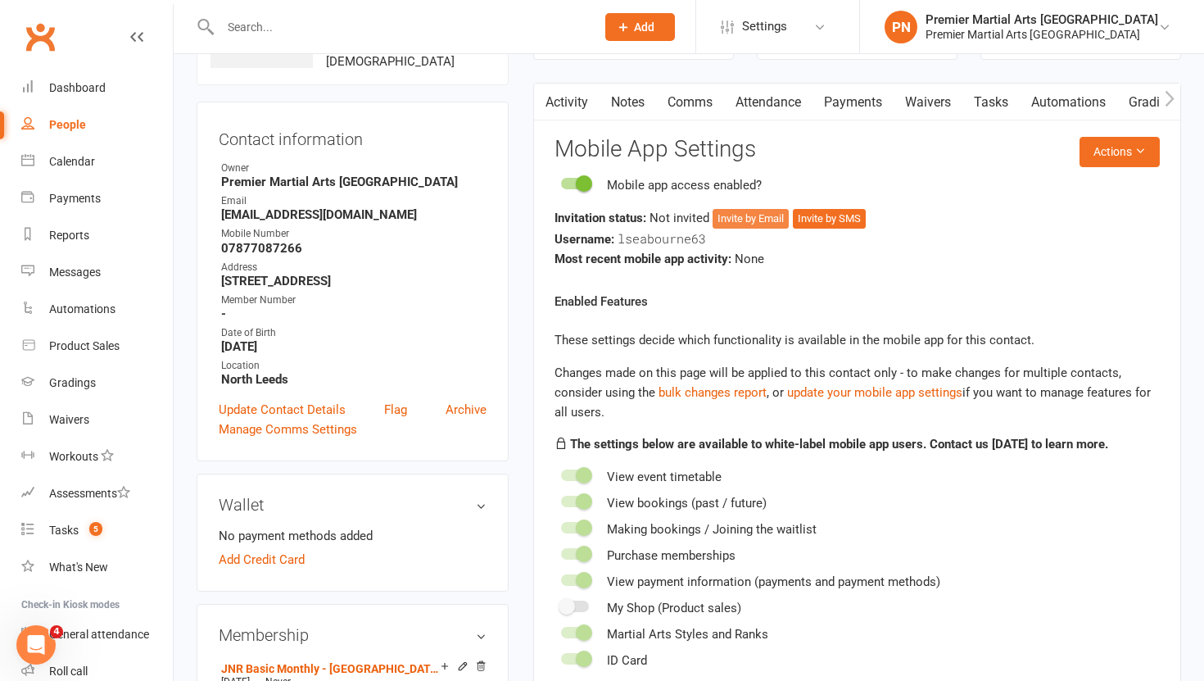
click at [747, 219] on button "Invite by Email" at bounding box center [750, 219] width 76 height 20
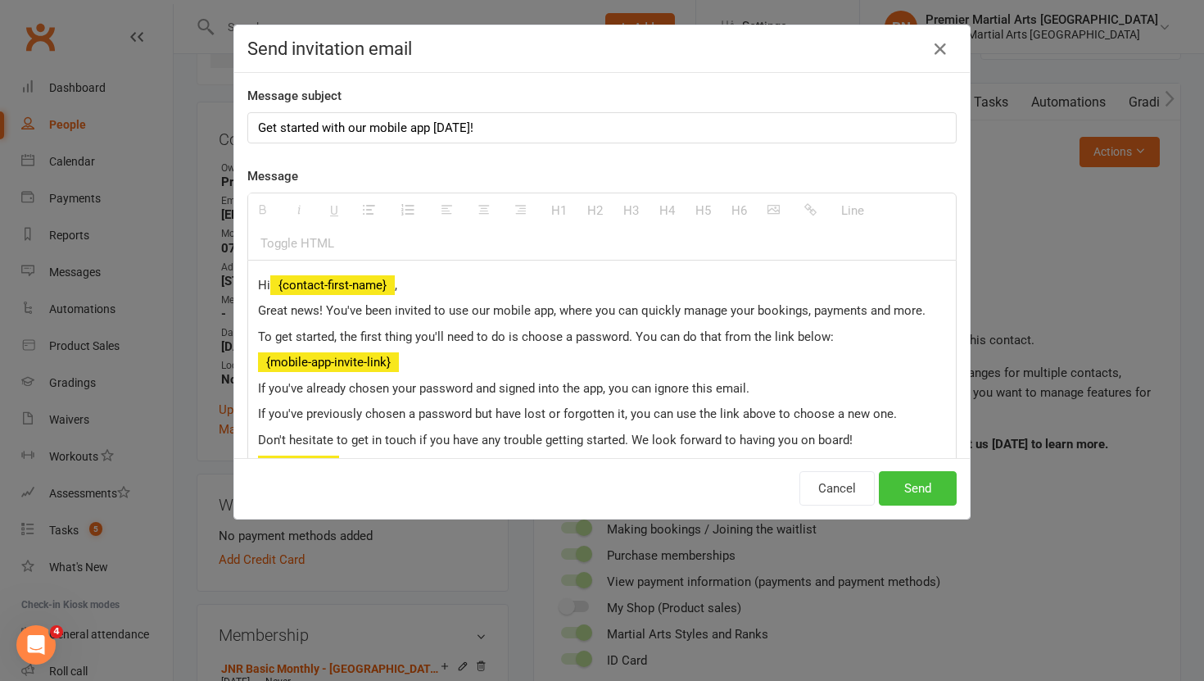
click at [914, 495] on button "Send" at bounding box center [918, 488] width 78 height 34
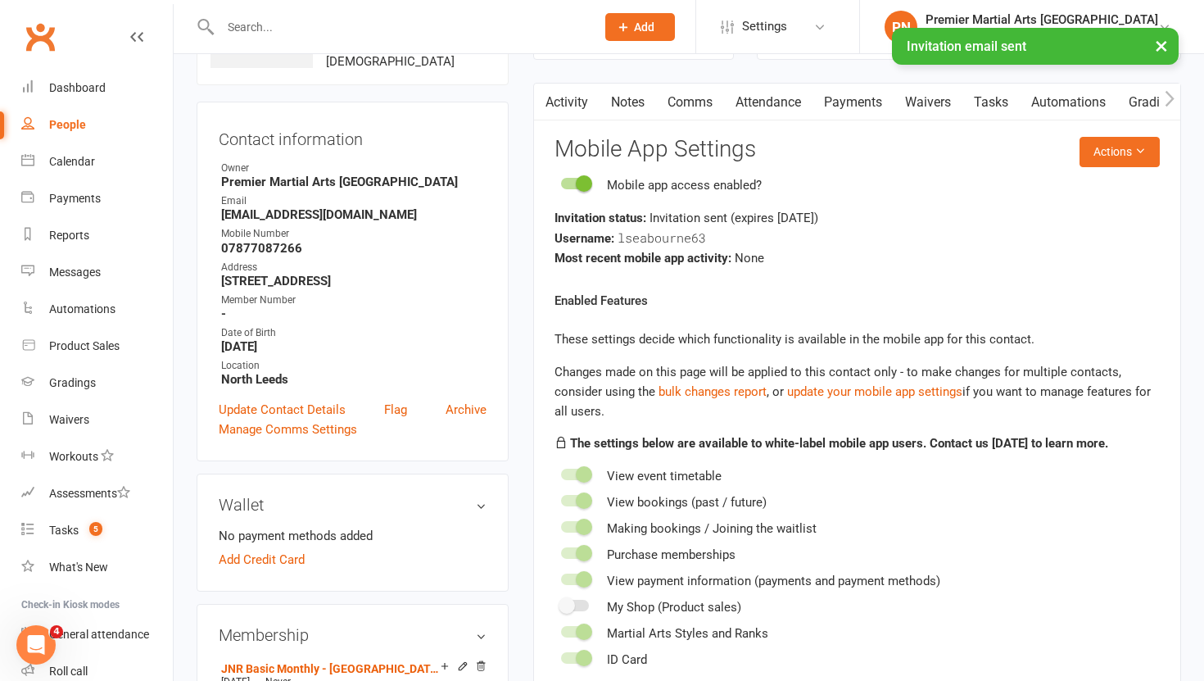
click at [696, 99] on link "Comms" at bounding box center [690, 103] width 68 height 38
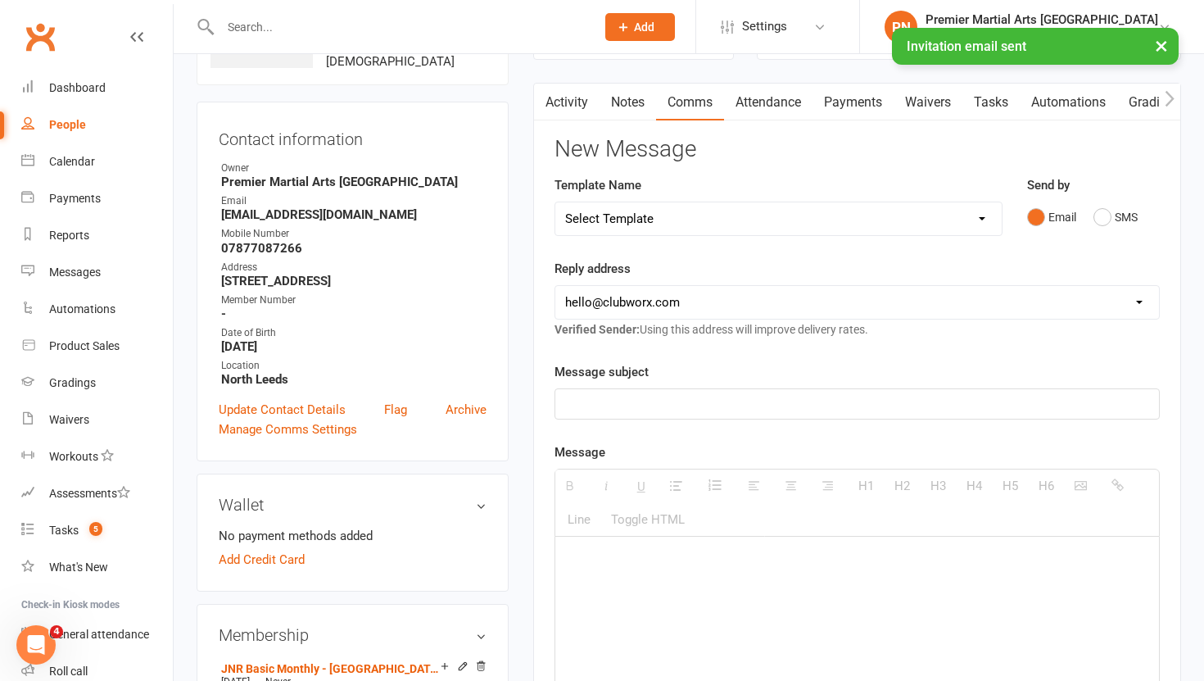
click at [830, 219] on select "Select Template [Email] Bring a Buddy [Email] [DATE] Bank Holiday [Email] Faceb…" at bounding box center [778, 218] width 446 height 33
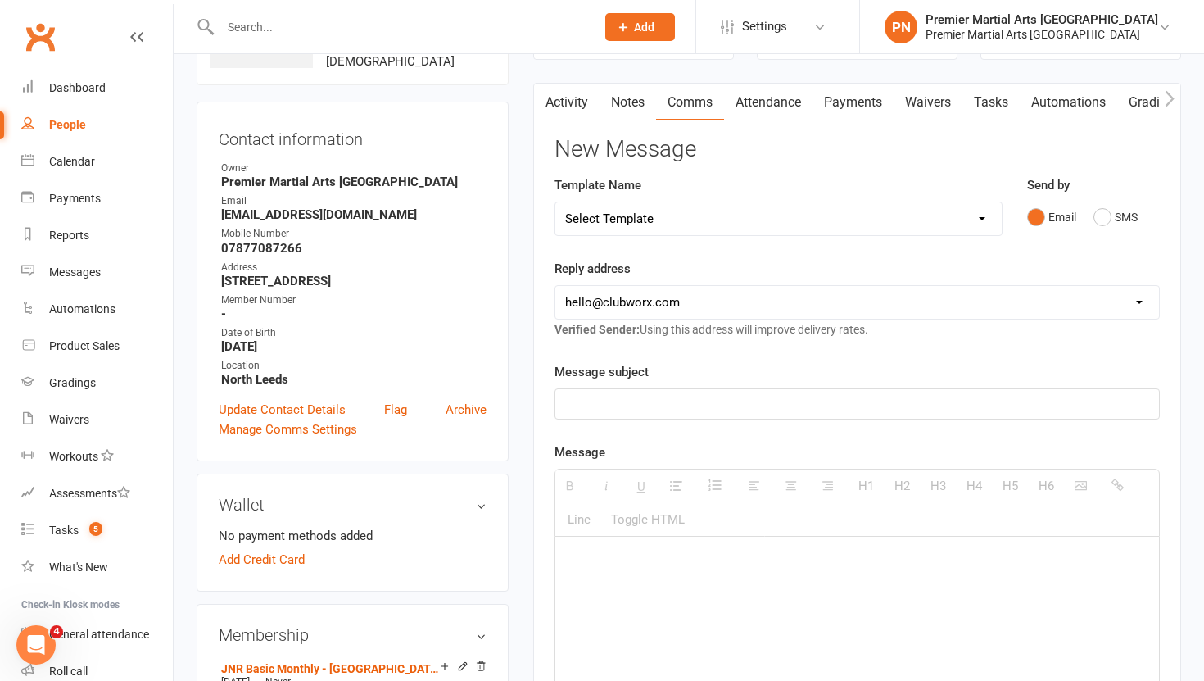
select select "23"
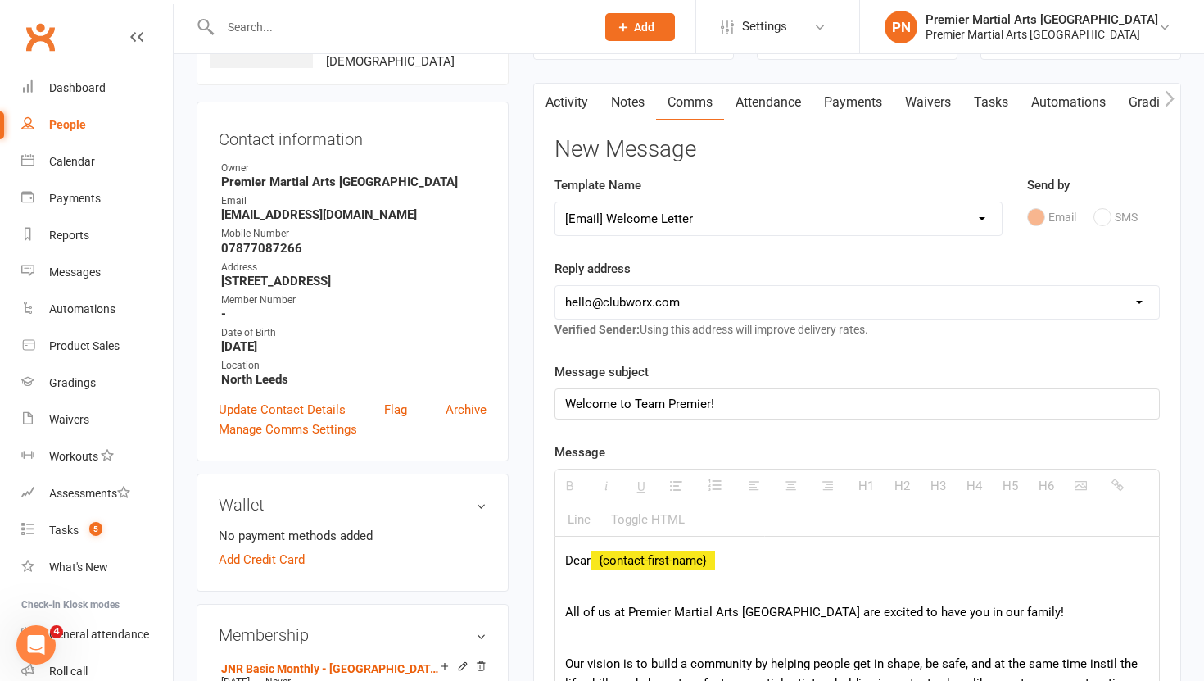
click at [717, 296] on select "[EMAIL_ADDRESS][DOMAIN_NAME] [EMAIL_ADDRESS][DOMAIN_NAME] [EMAIL_ADDRESS][DOMAI…" at bounding box center [857, 302] width 604 height 33
select select "1"
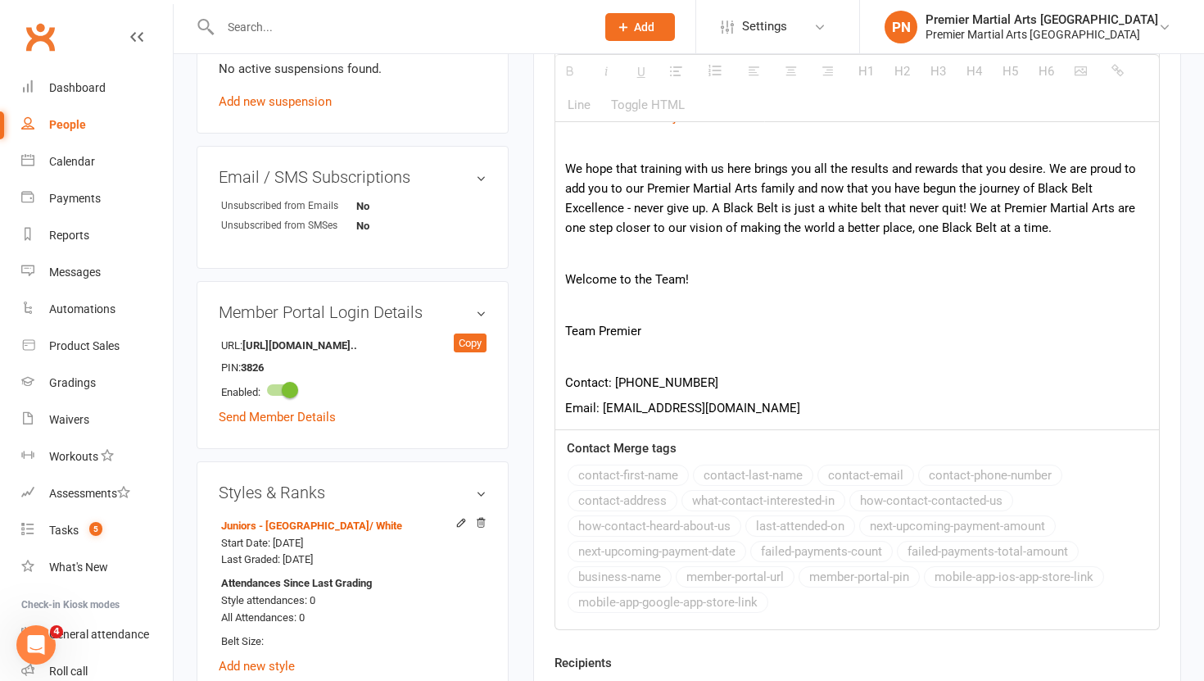
scroll to position [1477, 0]
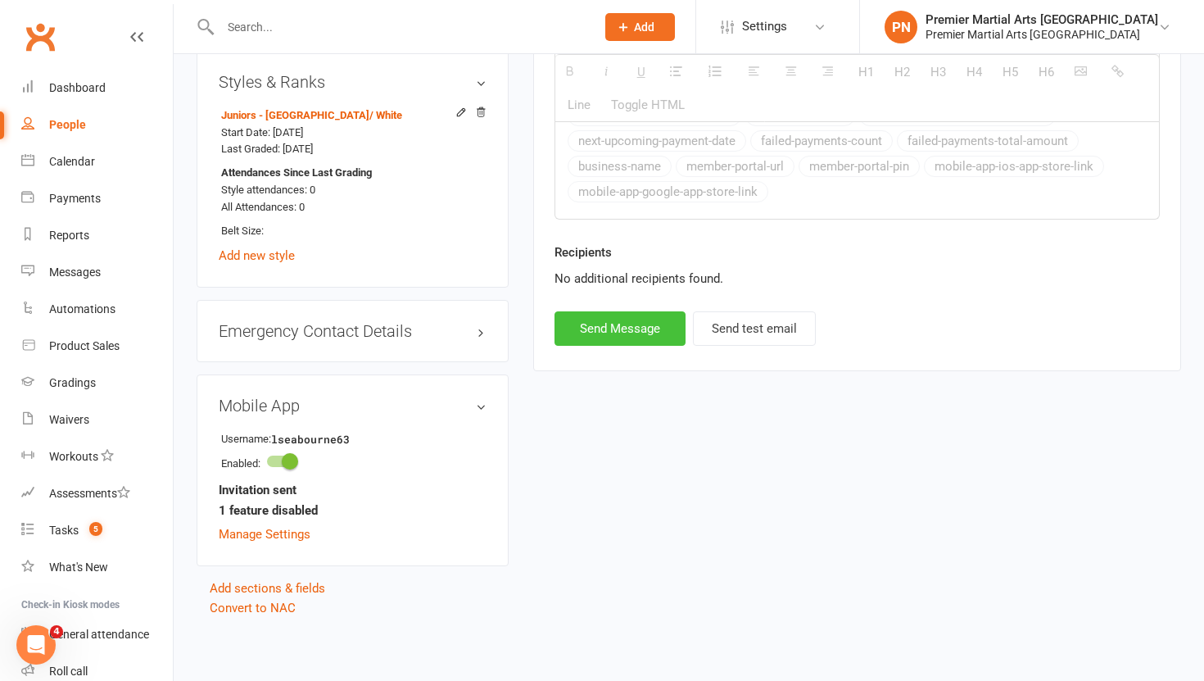
click at [613, 329] on button "Send Message" at bounding box center [619, 328] width 131 height 34
select select
select select "0"
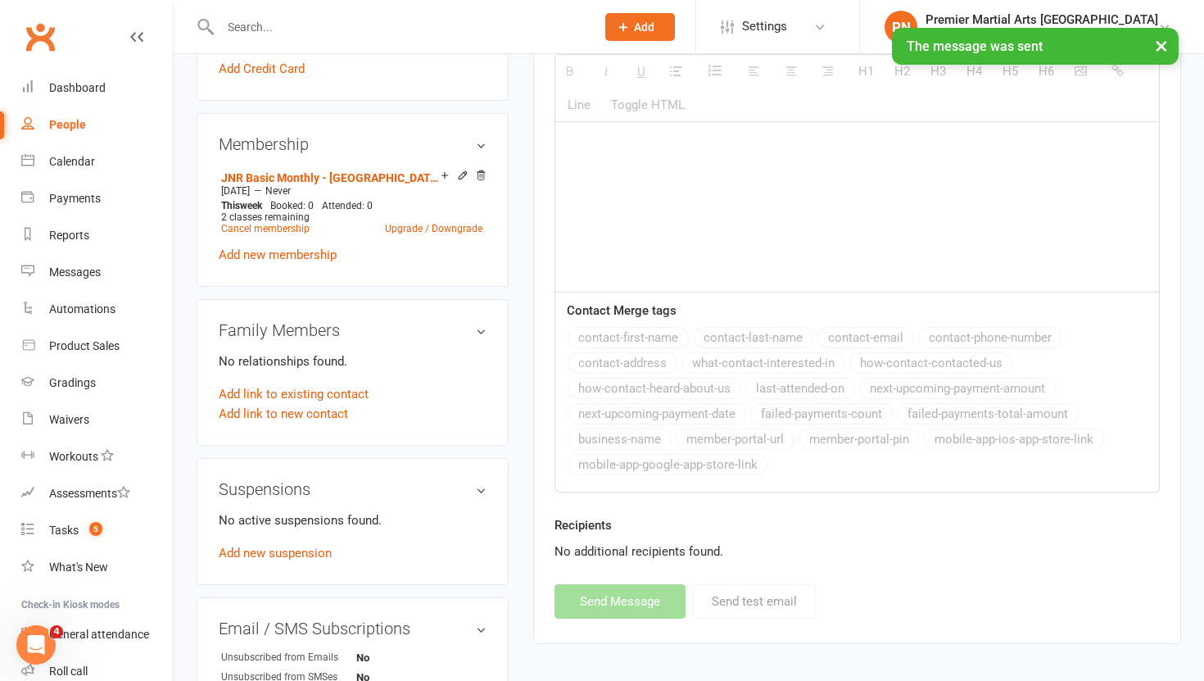
scroll to position [0, 0]
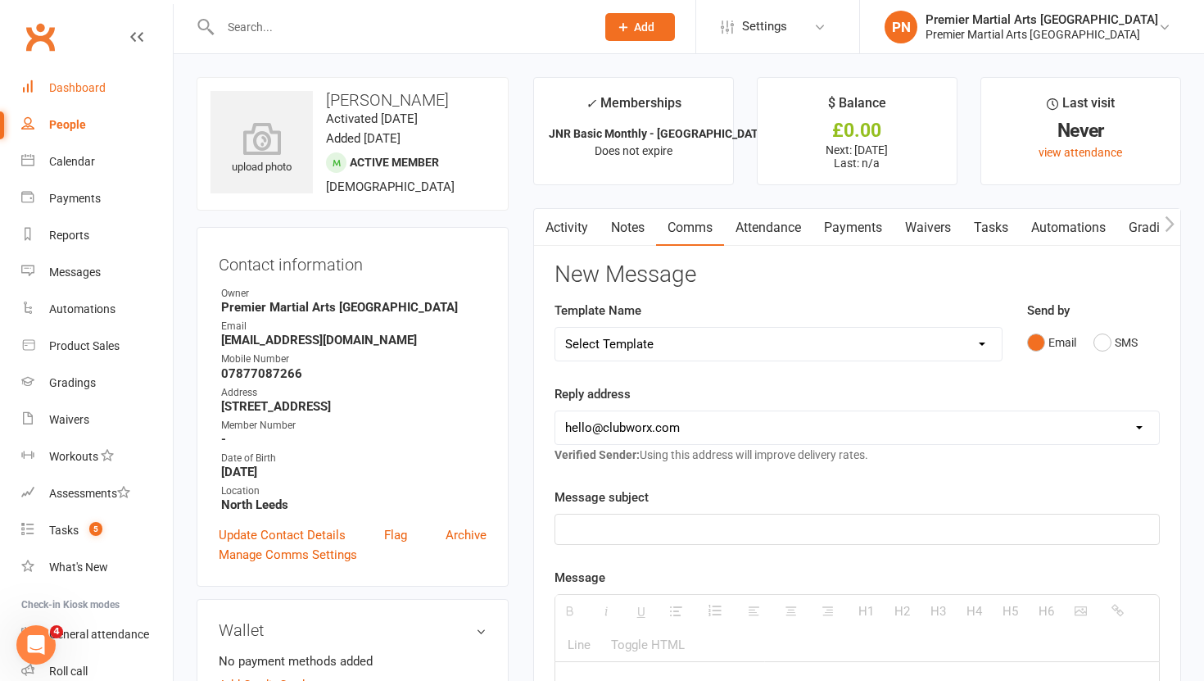
click at [96, 88] on div "Dashboard" at bounding box center [77, 87] width 57 height 13
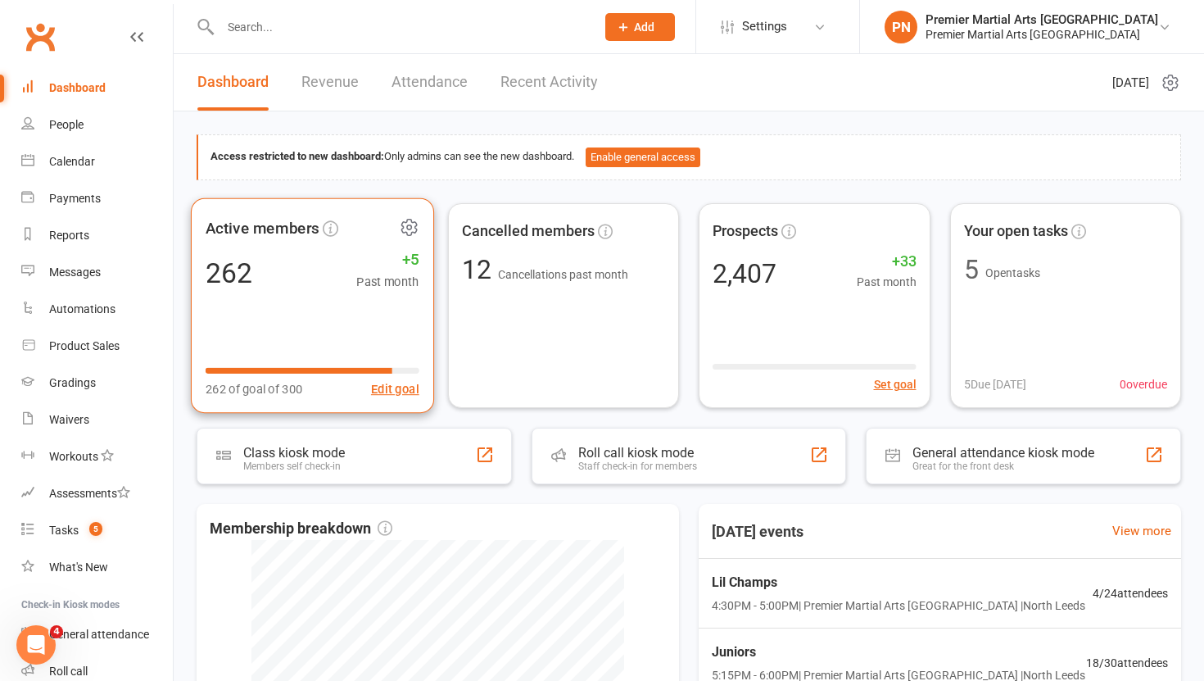
click at [412, 231] on icon at bounding box center [408, 227] width 15 height 16
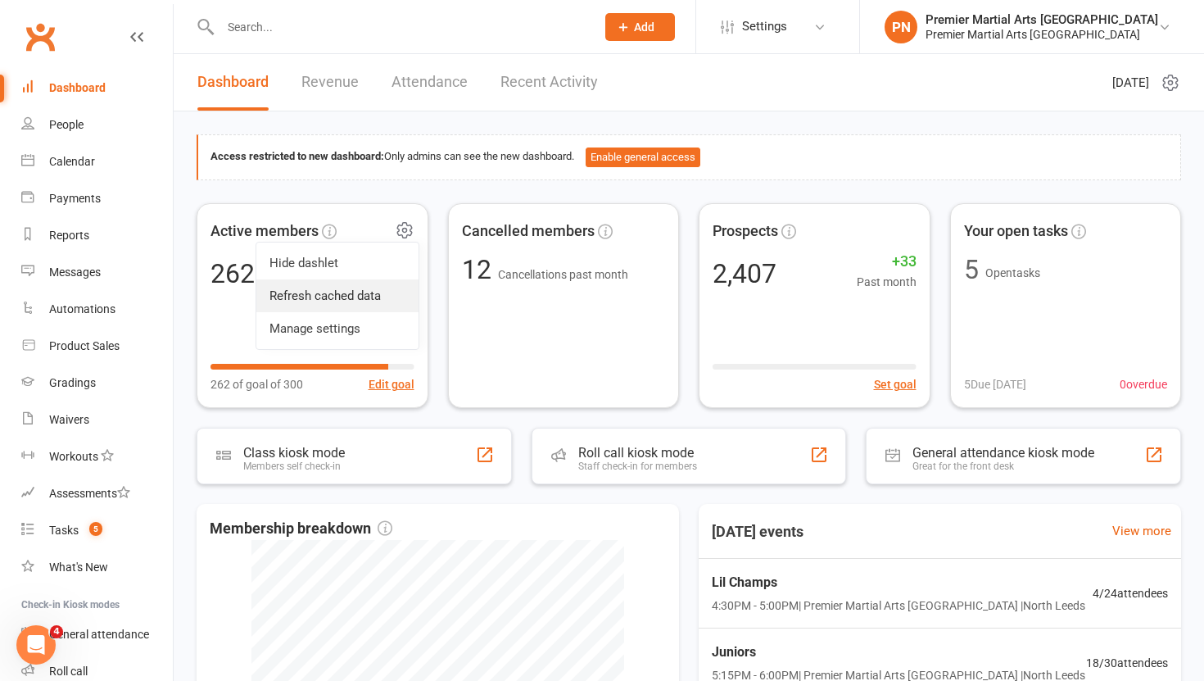
click at [378, 306] on link "Refresh cached data" at bounding box center [337, 295] width 162 height 33
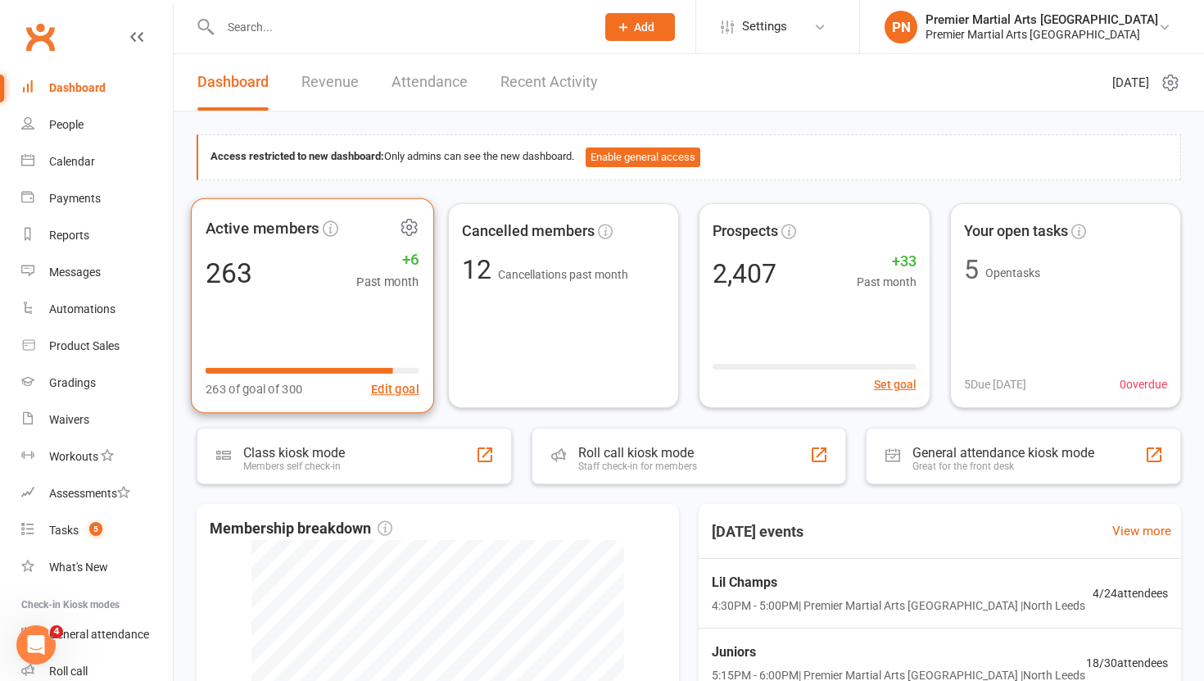
click at [328, 291] on div "Active members 263 +6 Past month 263 of goal of 300 Edit goal" at bounding box center [312, 304] width 243 height 215
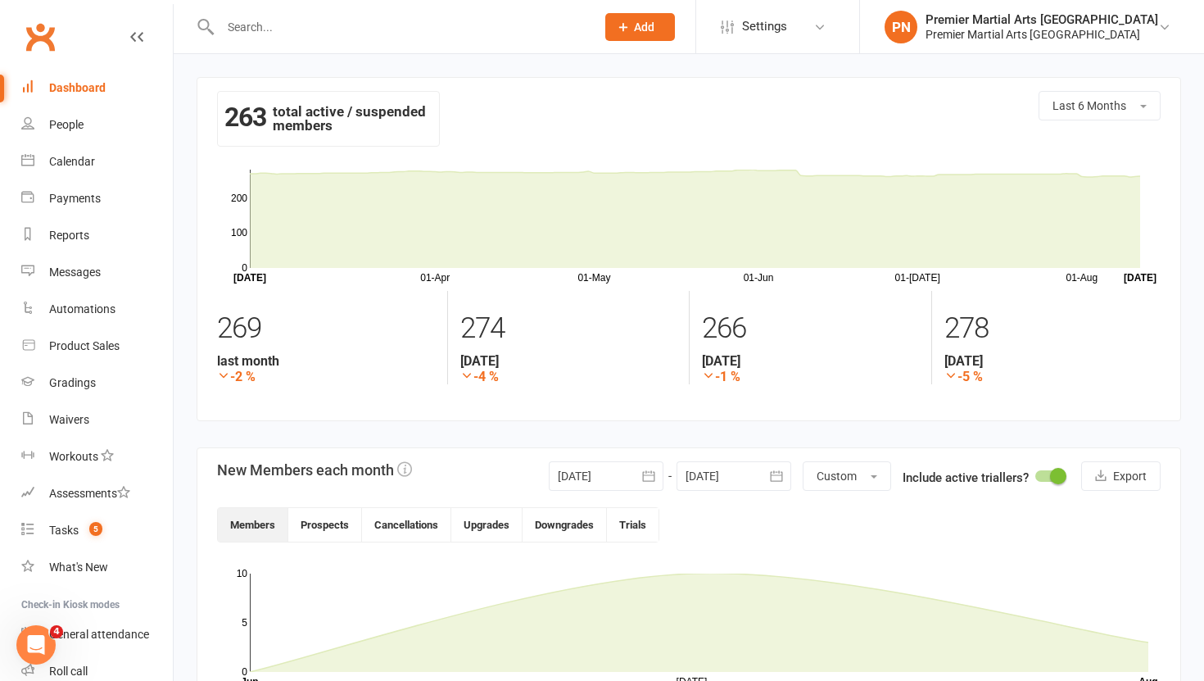
click at [648, 483] on icon "button" at bounding box center [648, 476] width 16 height 16
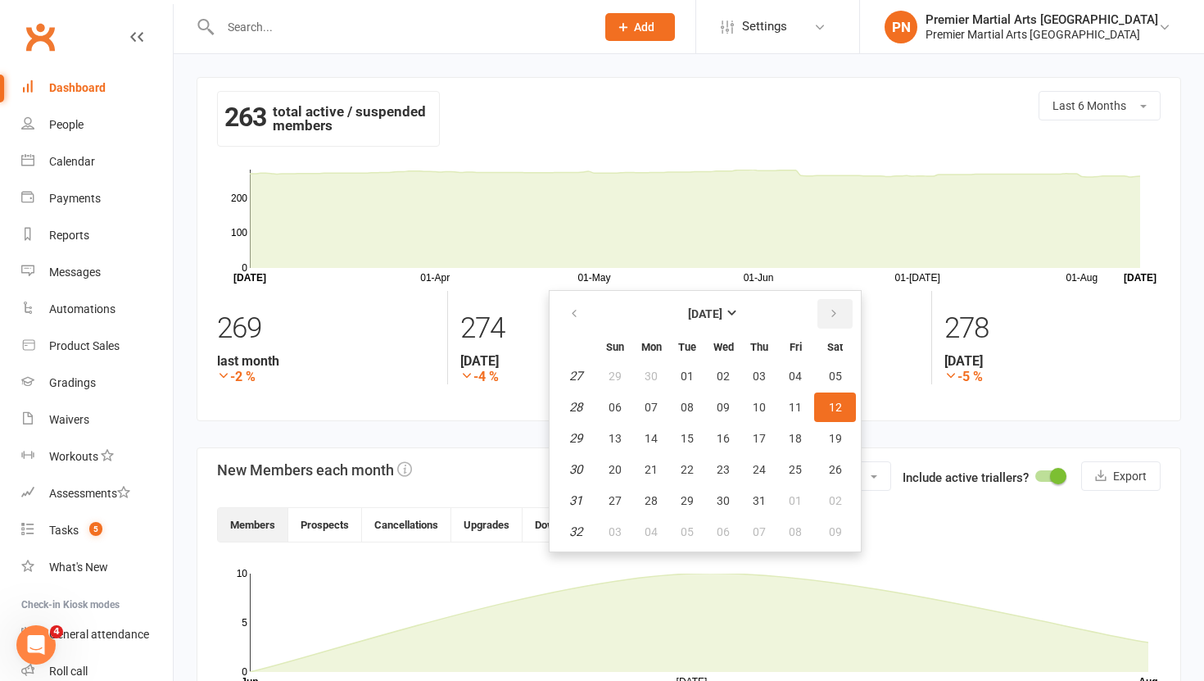
click at [832, 309] on icon "button" at bounding box center [833, 313] width 11 height 13
click at [791, 371] on span "01" at bounding box center [795, 375] width 13 height 13
type input "[DATE]"
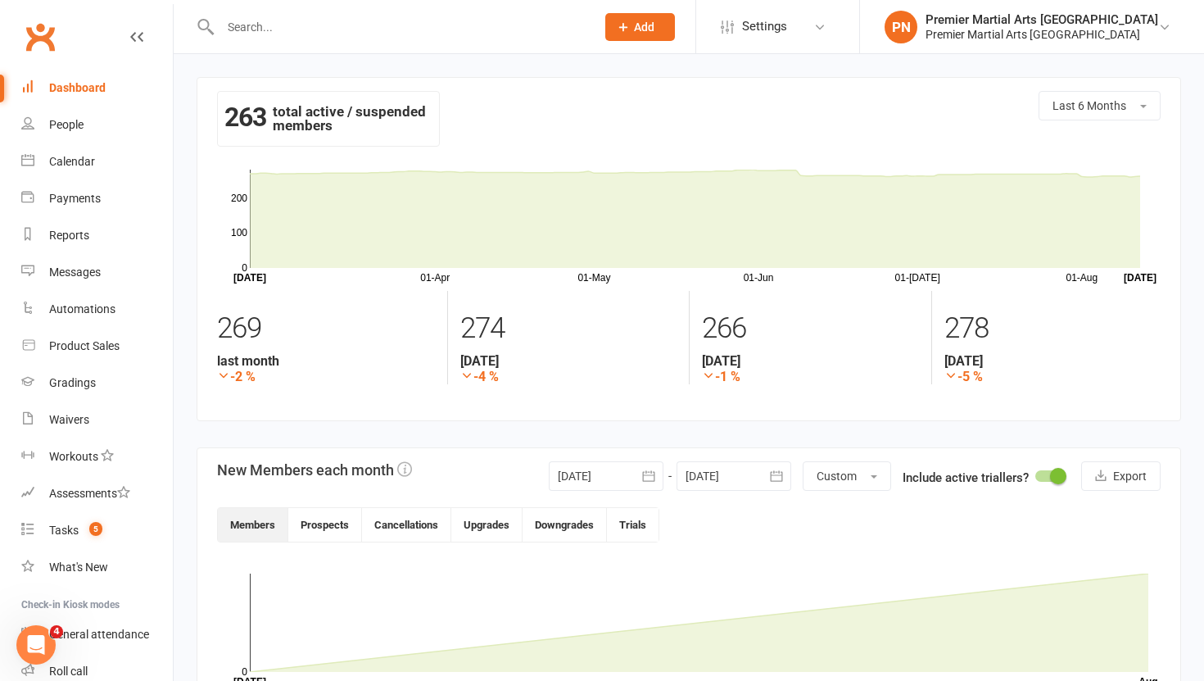
click at [783, 477] on button "button" at bounding box center [776, 475] width 29 height 29
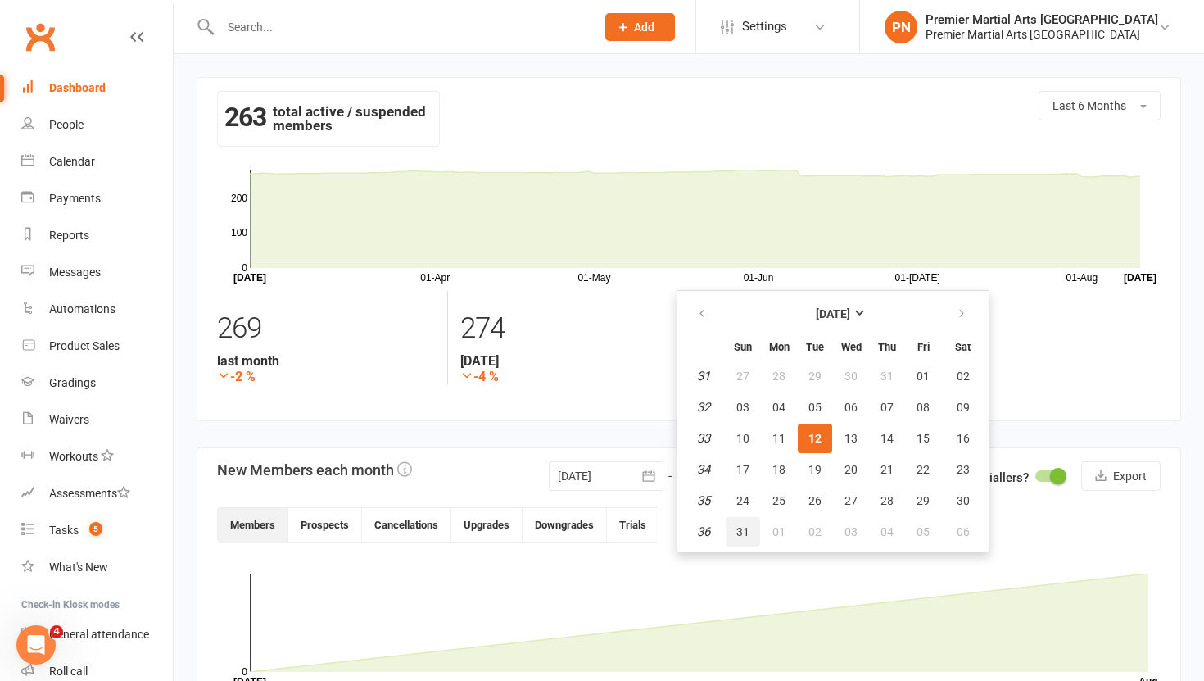
click at [747, 534] on span "31" at bounding box center [742, 531] width 13 height 13
type input "[DATE]"
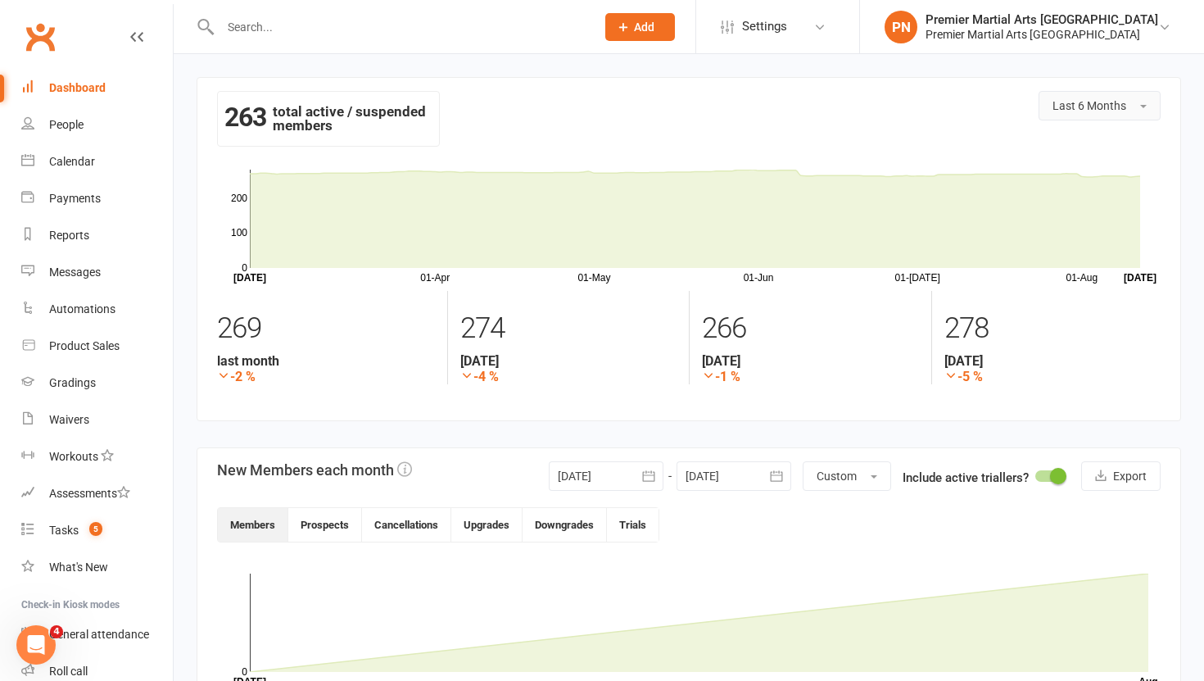
click at [1147, 106] on button "Last 6 Months" at bounding box center [1099, 105] width 122 height 29
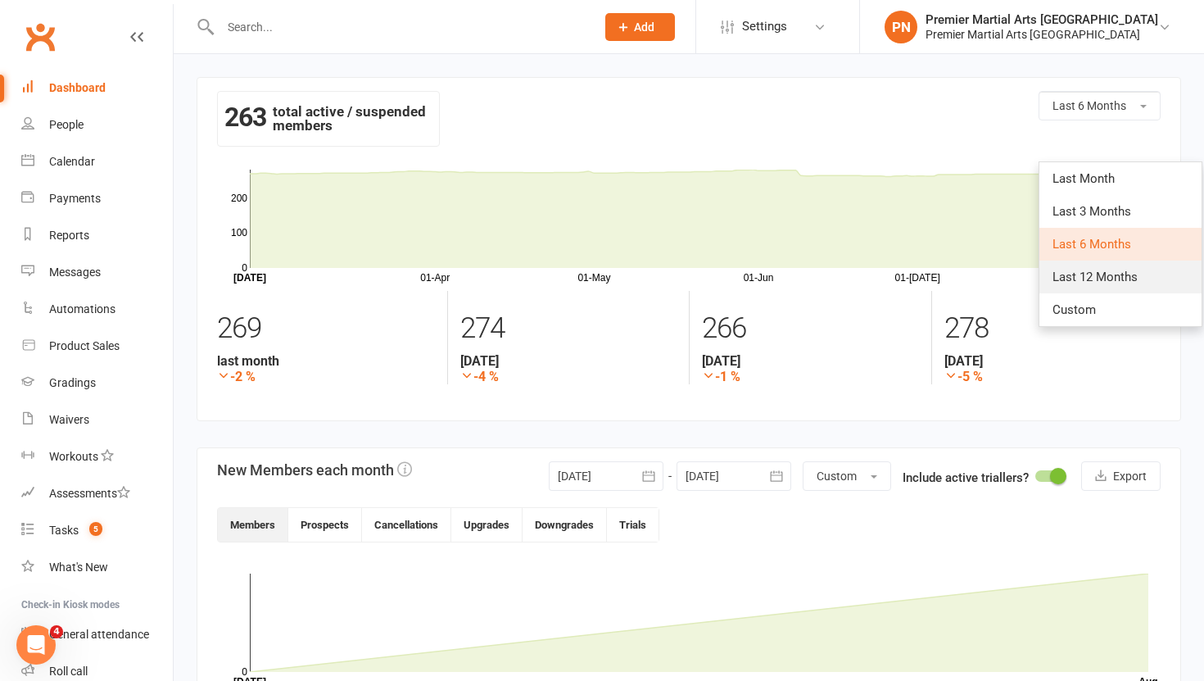
click at [1097, 269] on span "Last 12 Months" at bounding box center [1094, 276] width 85 height 15
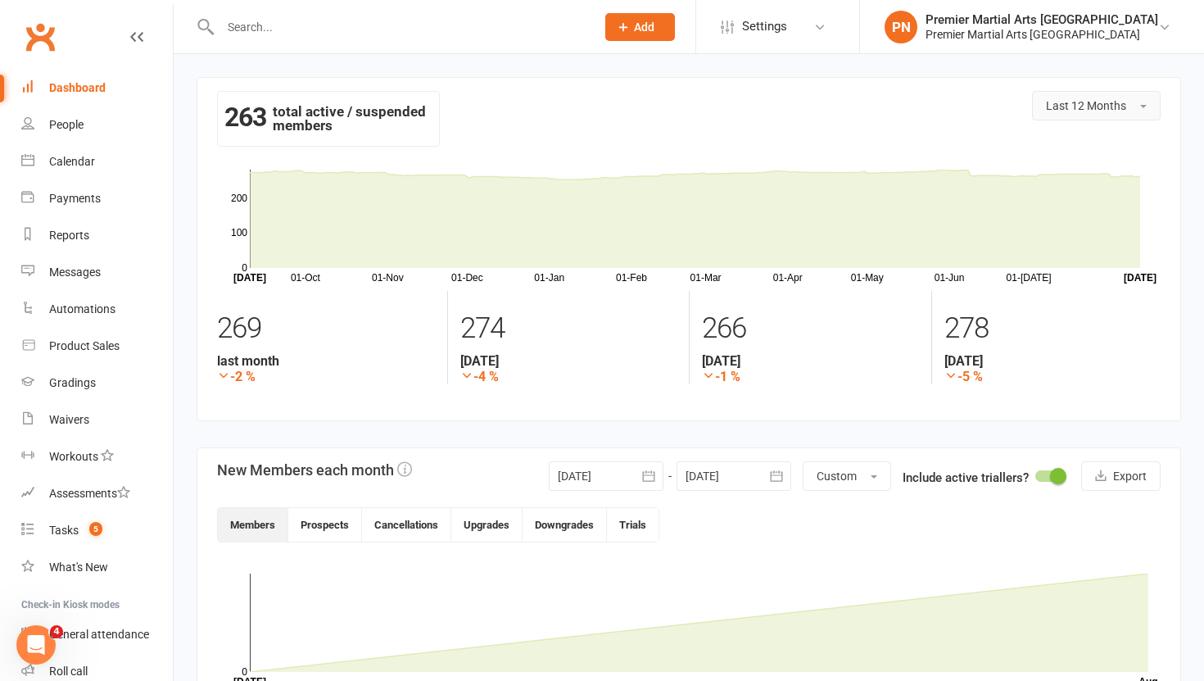
click at [1151, 101] on button "Last 12 Months" at bounding box center [1096, 105] width 129 height 29
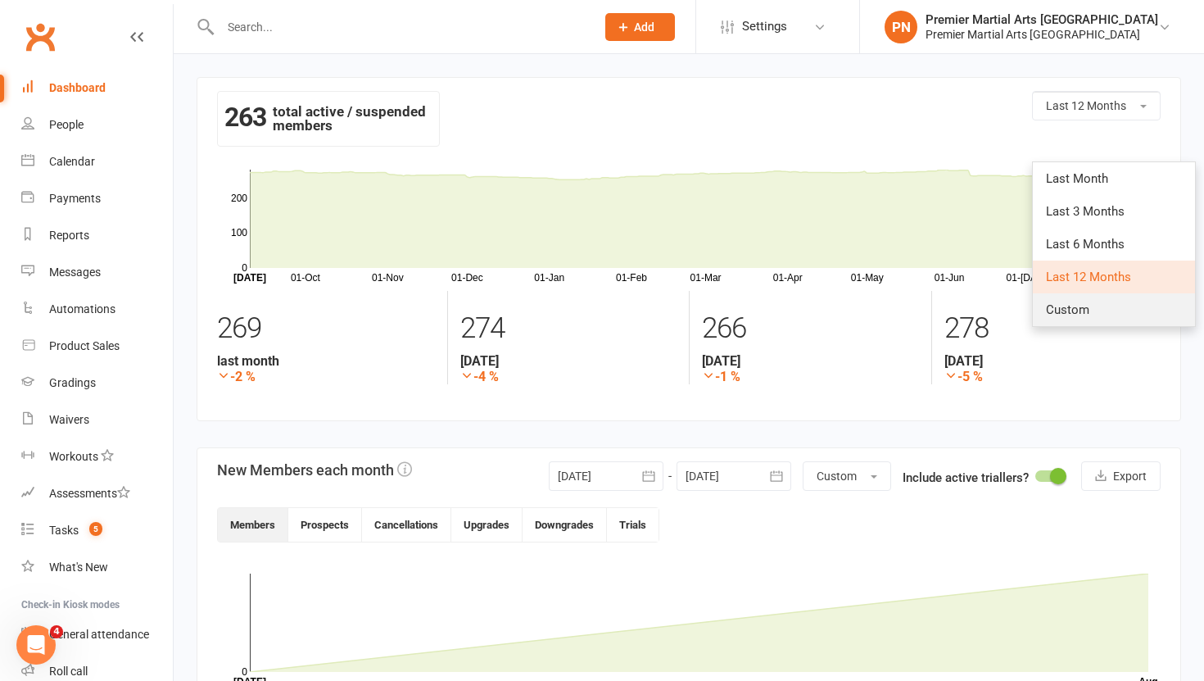
click at [1052, 316] on span "Custom" at bounding box center [1067, 309] width 43 height 15
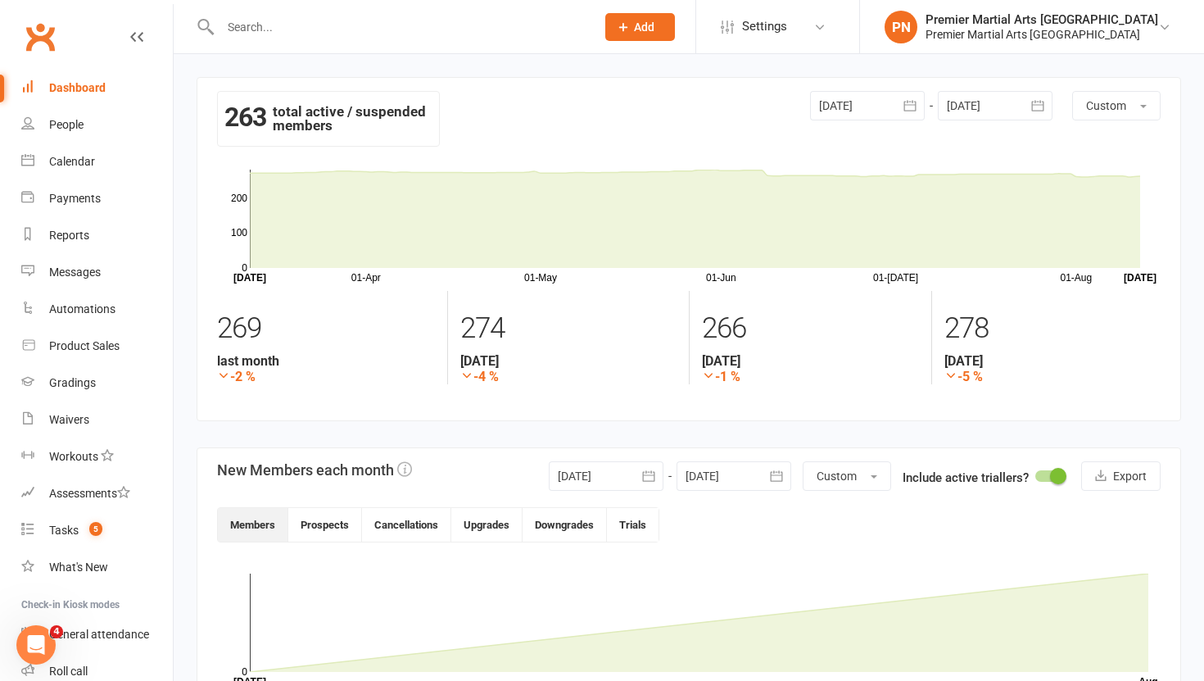
click at [908, 99] on icon "button" at bounding box center [910, 105] width 16 height 16
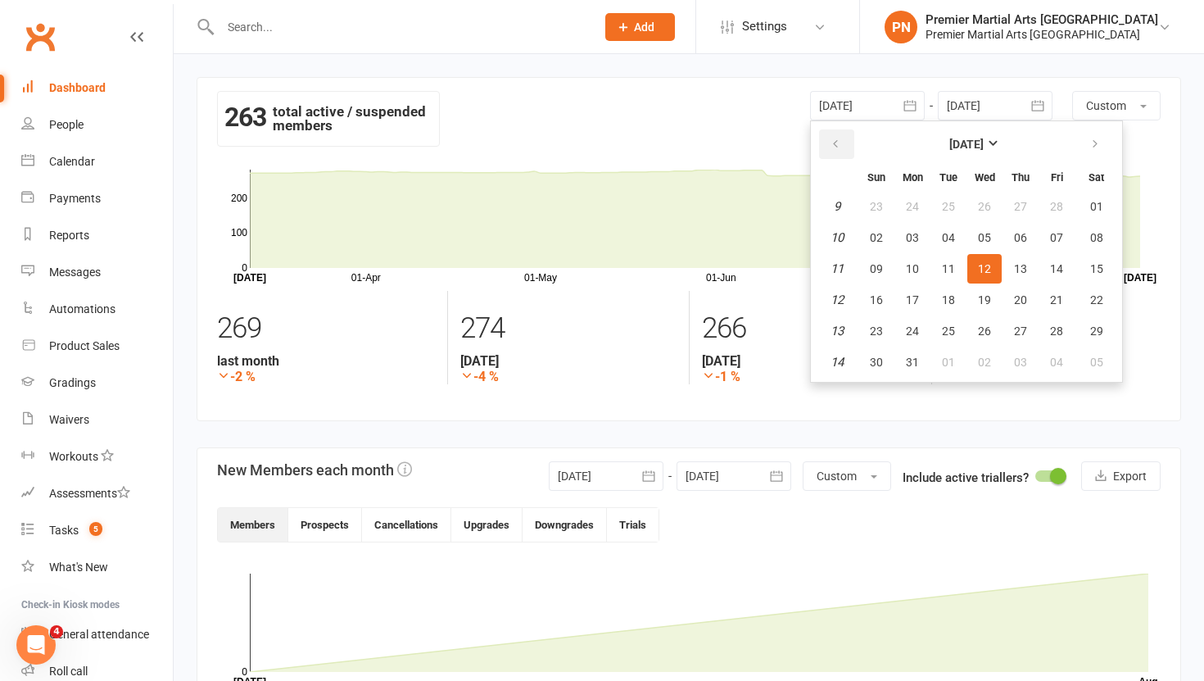
click at [828, 151] on button "button" at bounding box center [836, 143] width 35 height 29
click at [984, 138] on strong "[DATE]" at bounding box center [966, 144] width 34 height 13
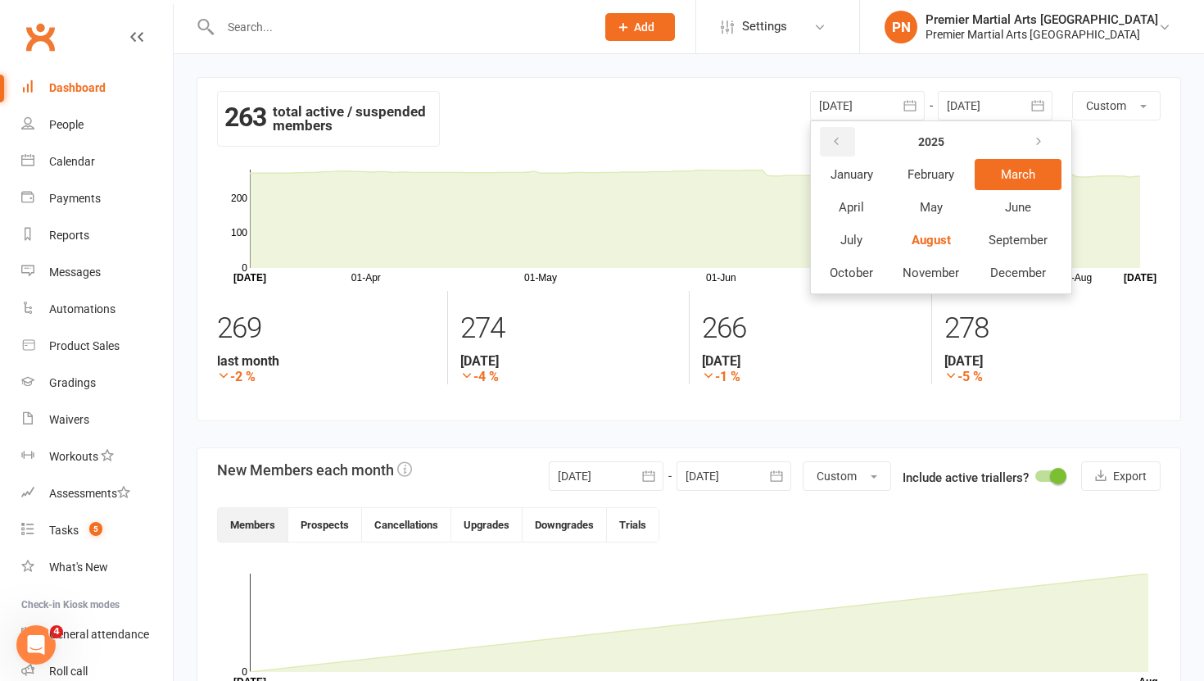
click at [837, 142] on icon "button" at bounding box center [835, 141] width 11 height 13
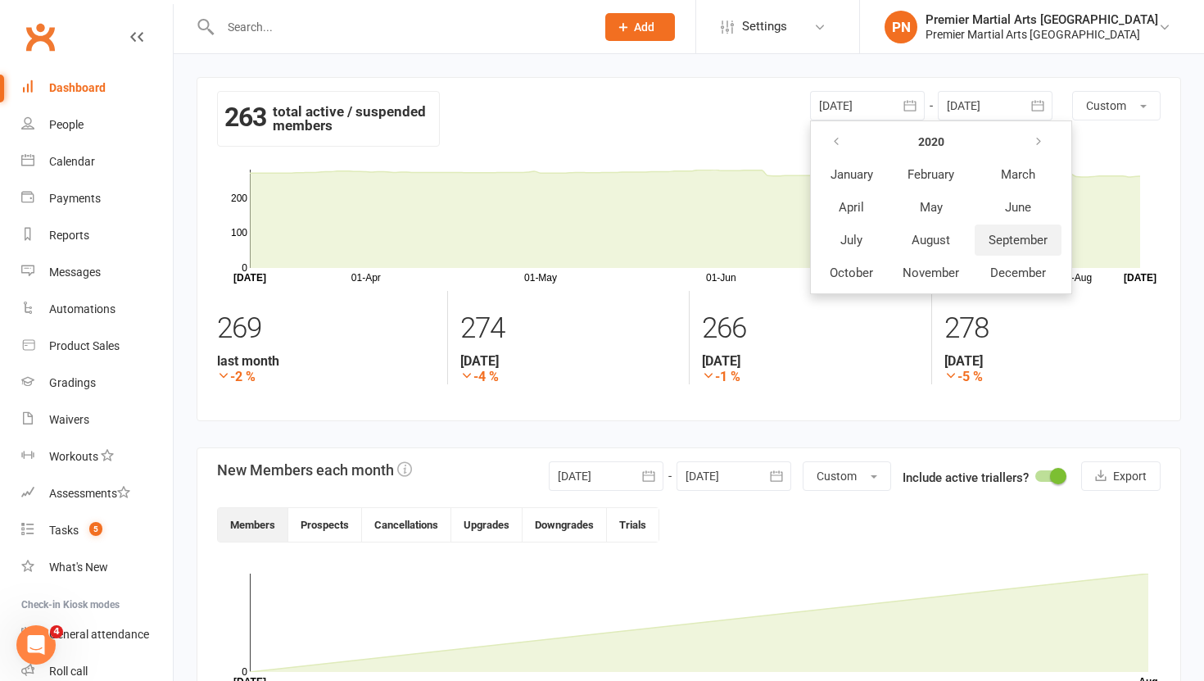
click at [1007, 237] on span "September" at bounding box center [1017, 240] width 59 height 15
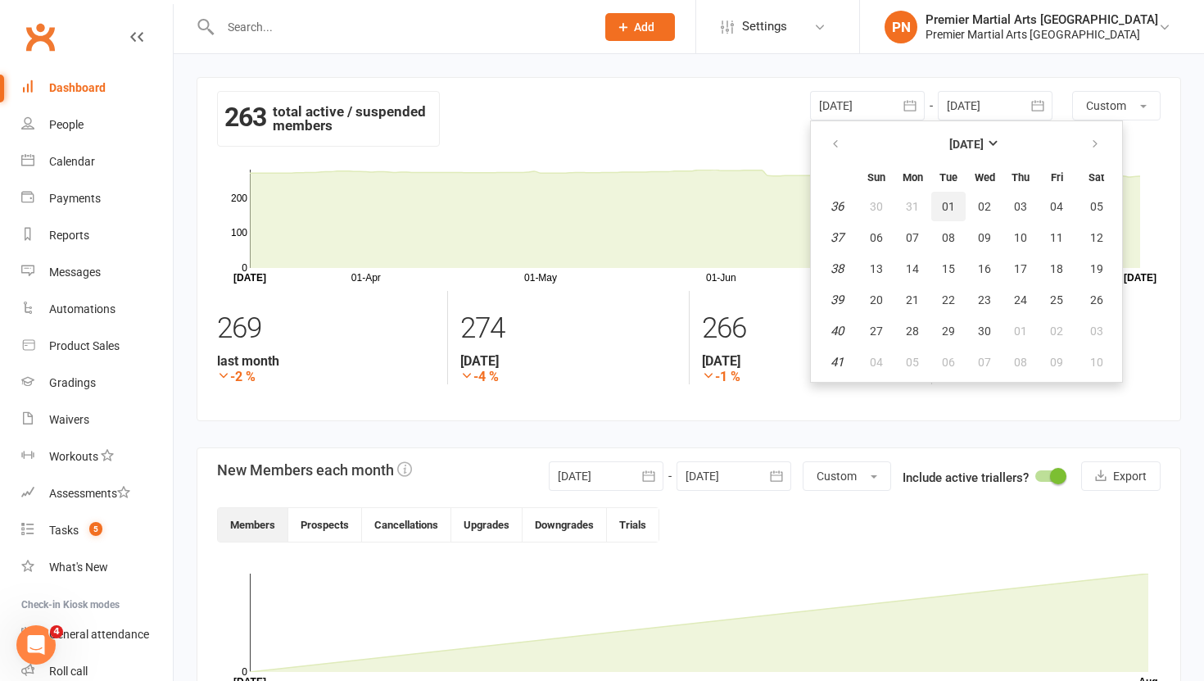
click at [946, 201] on span "01" at bounding box center [948, 206] width 13 height 13
type input "[DATE]"
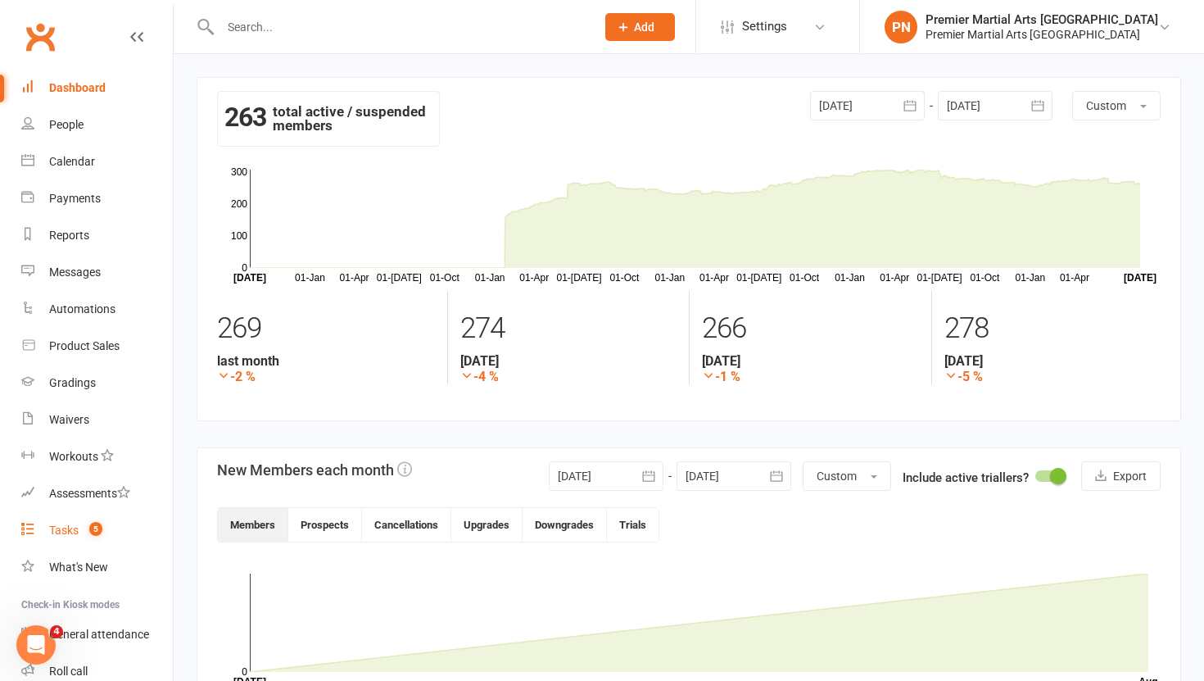
click at [65, 522] on link "Tasks 5" at bounding box center [97, 530] width 152 height 37
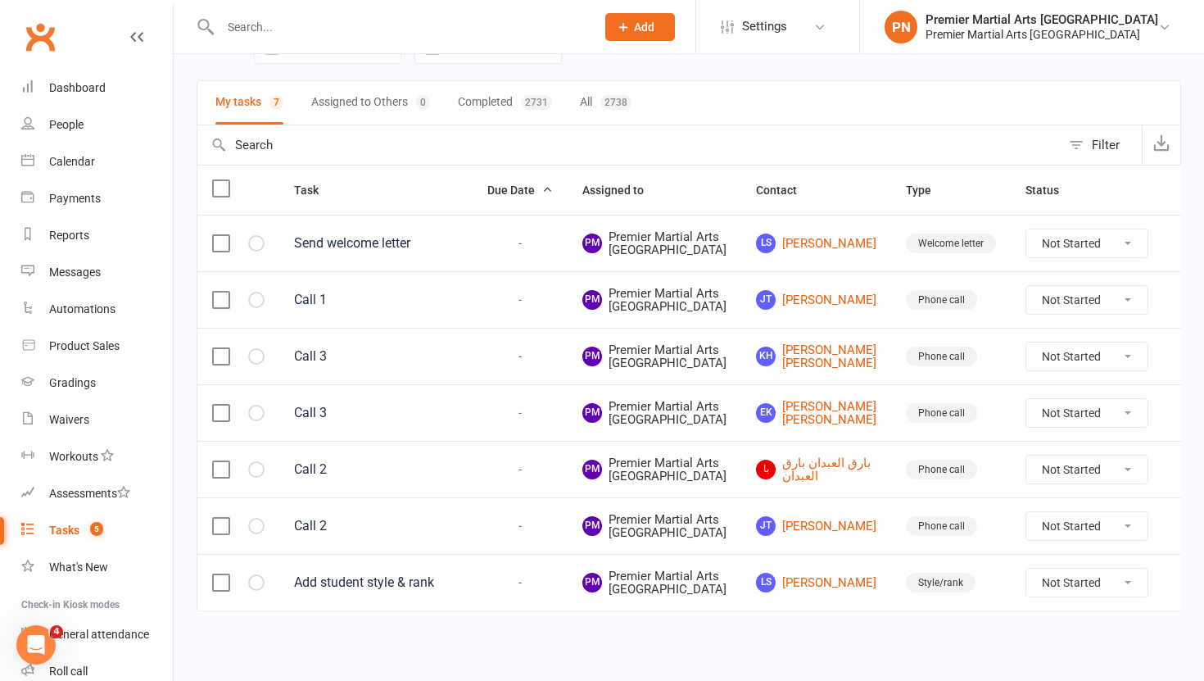
scroll to position [108, 0]
click at [808, 253] on link "[PERSON_NAME] [PERSON_NAME]" at bounding box center [816, 243] width 120 height 20
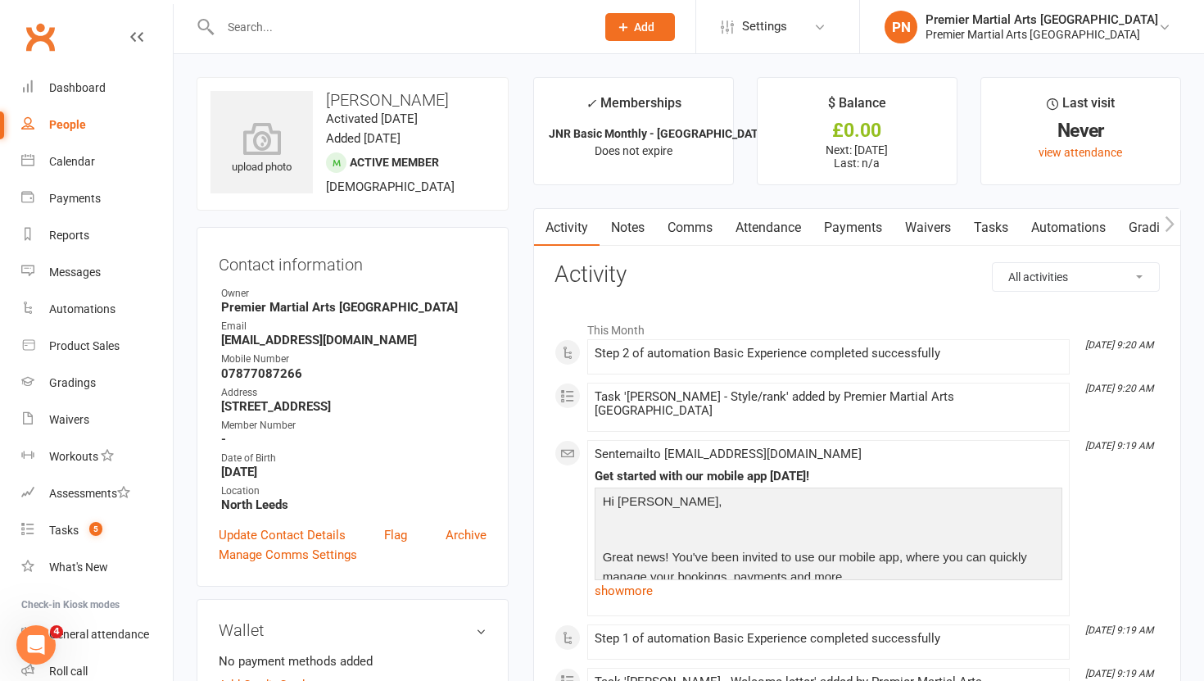
click at [991, 236] on link "Tasks" at bounding box center [990, 228] width 57 height 38
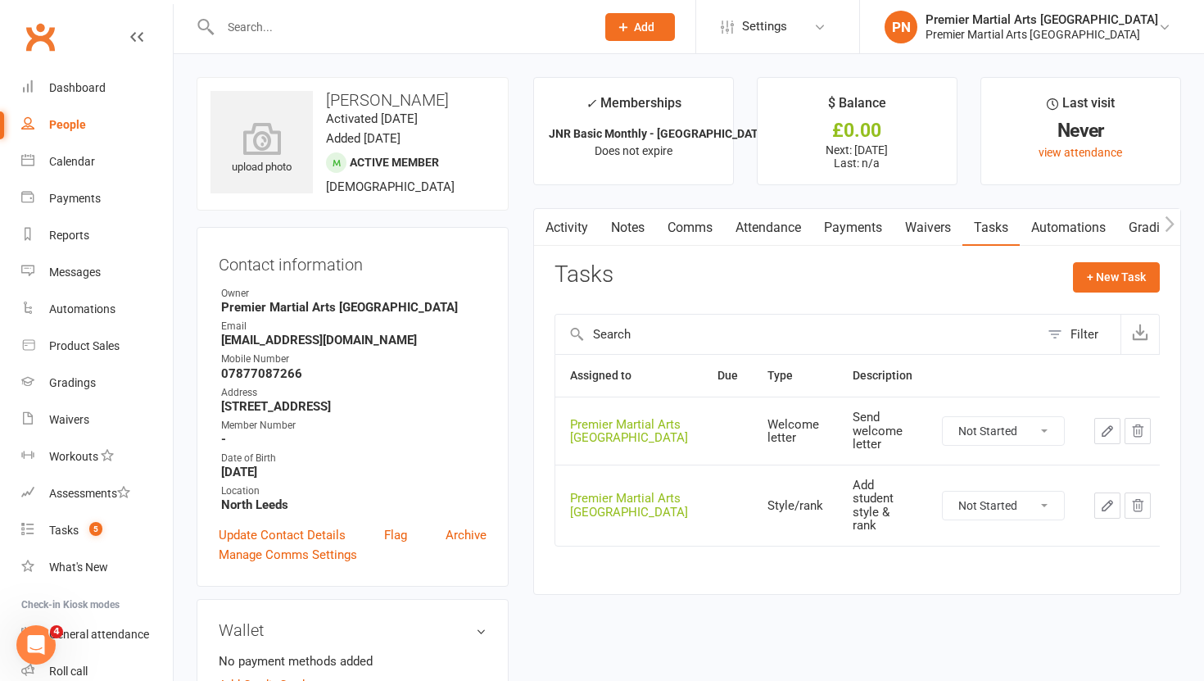
click at [1040, 437] on select "Not Started In Progress Waiting Complete" at bounding box center [1003, 431] width 121 height 28
select select "unstarted"
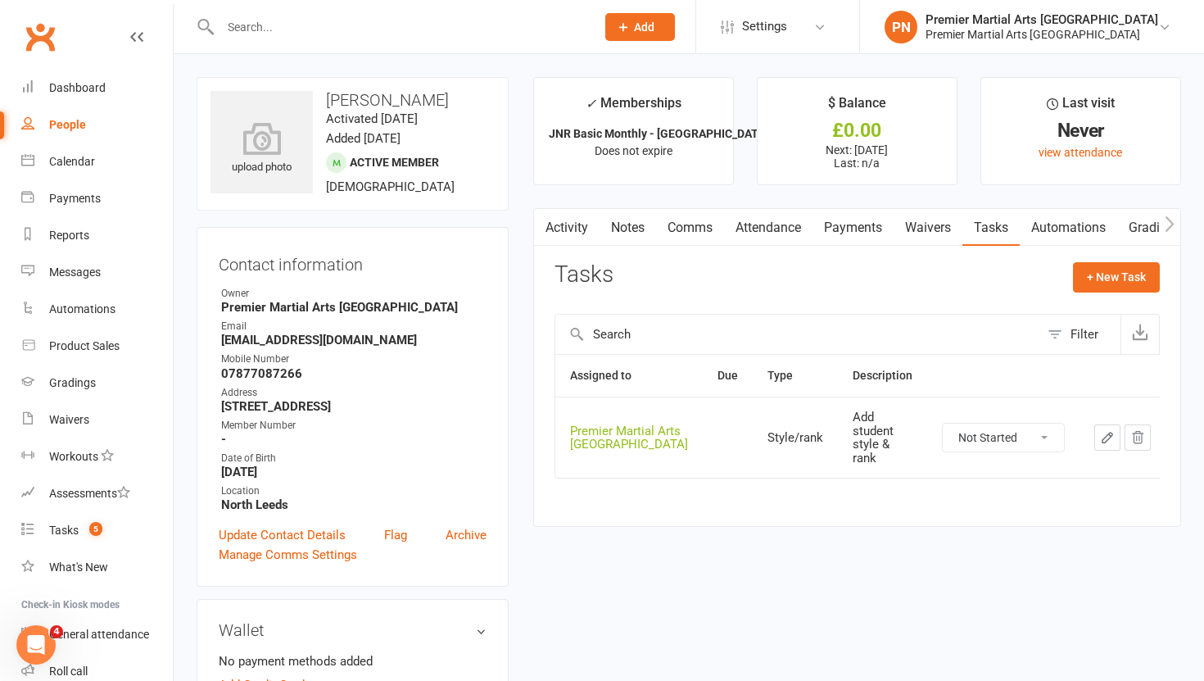
click at [1045, 427] on select "Not Started In Progress Waiting Complete" at bounding box center [1003, 437] width 121 height 28
select select "unstarted"
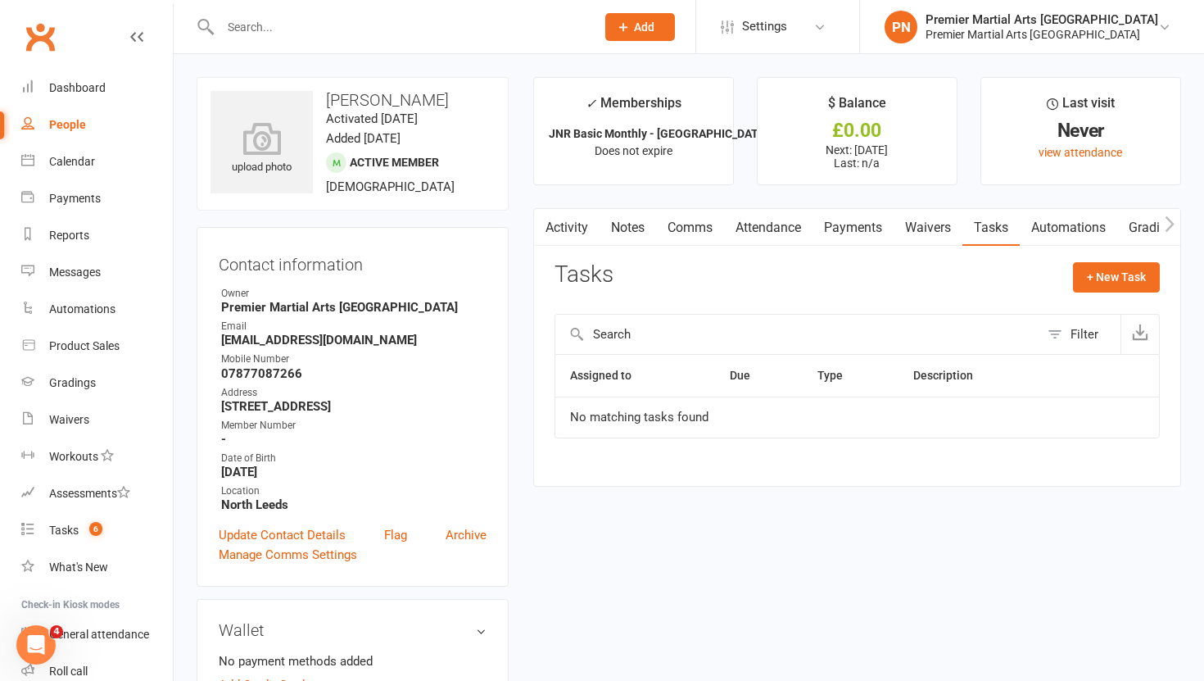
click at [567, 226] on link "Activity" at bounding box center [567, 228] width 66 height 38
